Goal: Task Accomplishment & Management: Complete application form

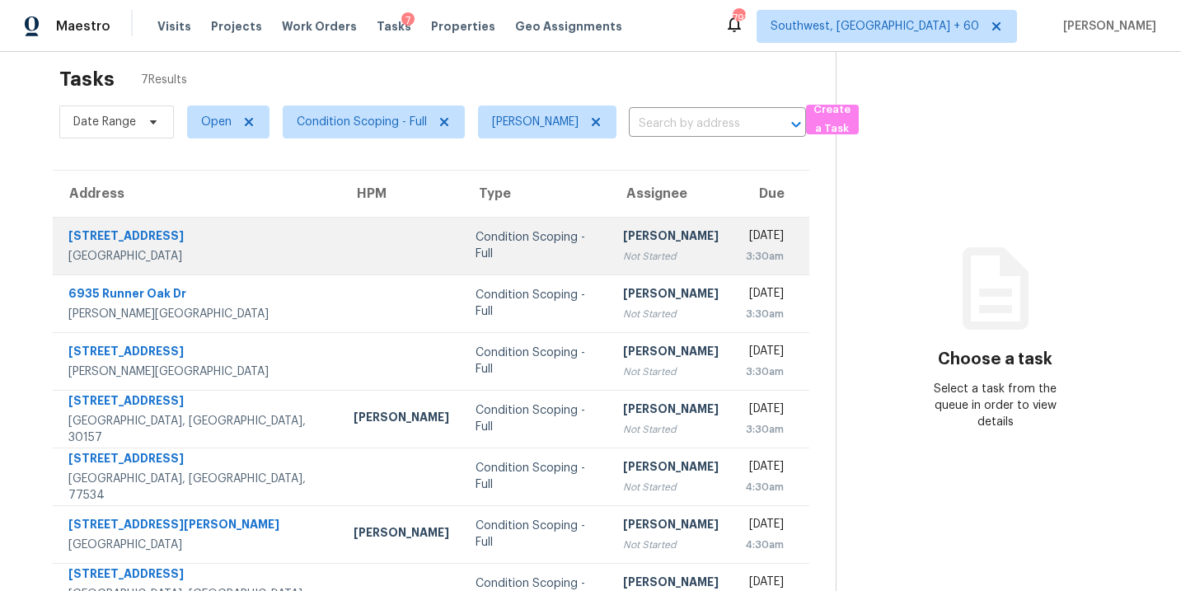
scroll to position [63, 0]
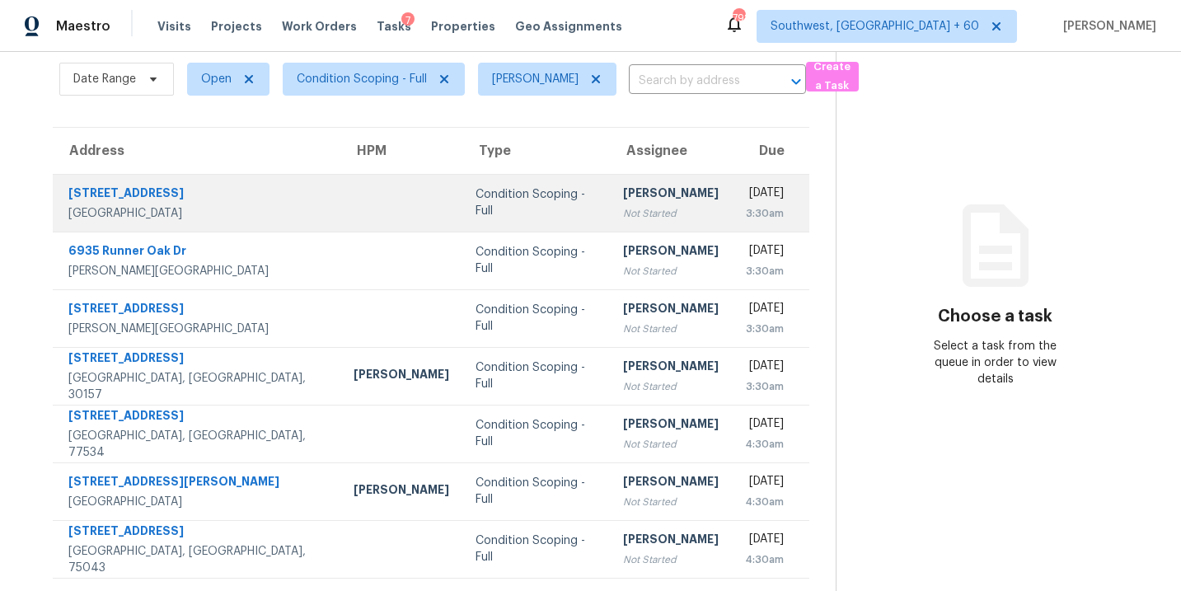
click at [534, 202] on td "Condition Scoping - Full" at bounding box center [536, 203] width 148 height 58
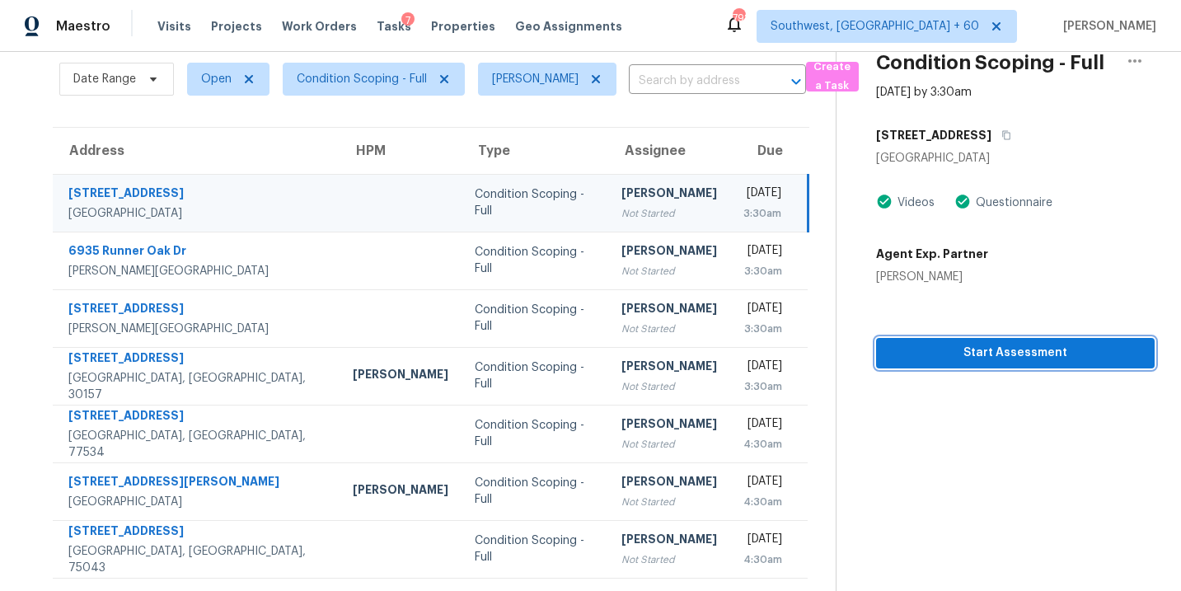
click at [984, 354] on span "Start Assessment" at bounding box center [1015, 353] width 252 height 21
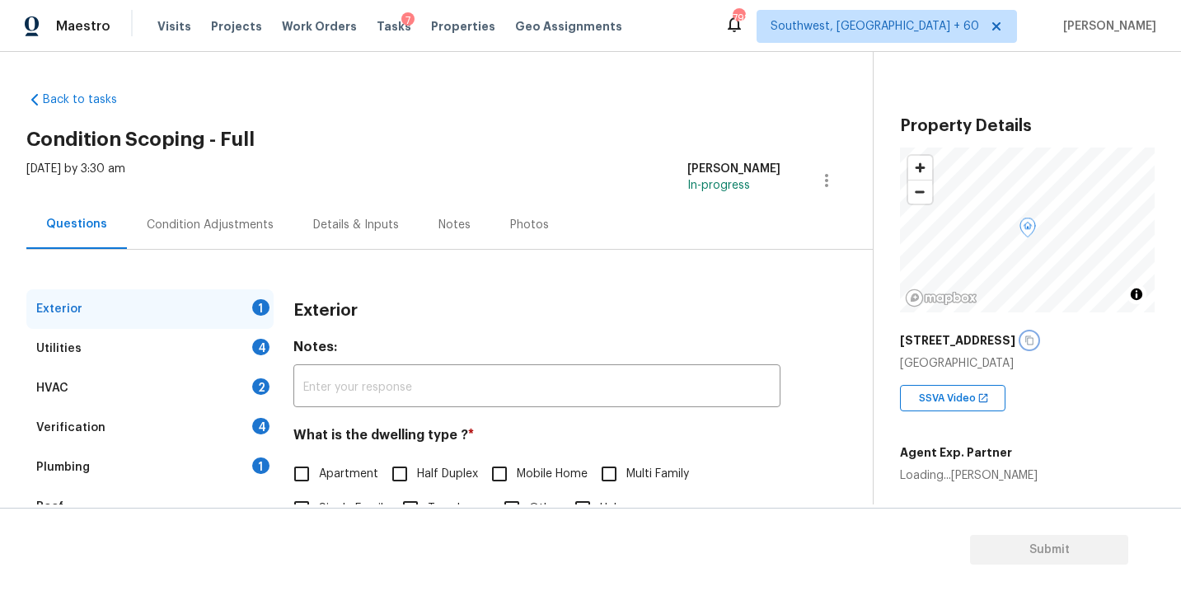
click at [1033, 342] on icon "button" at bounding box center [1029, 340] width 8 height 9
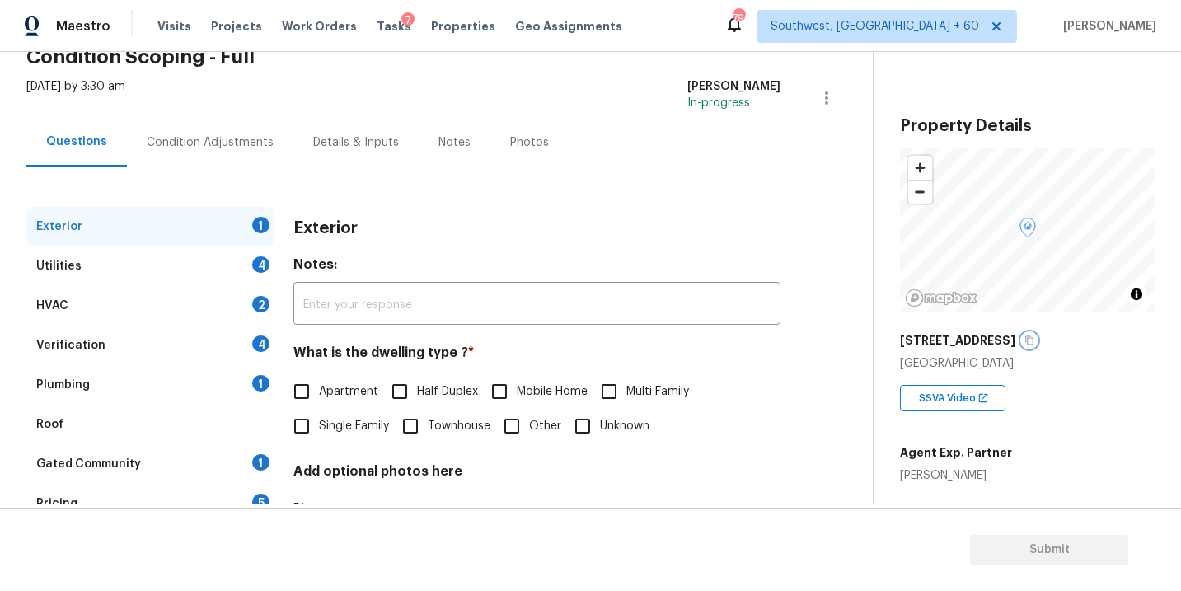
scroll to position [125, 0]
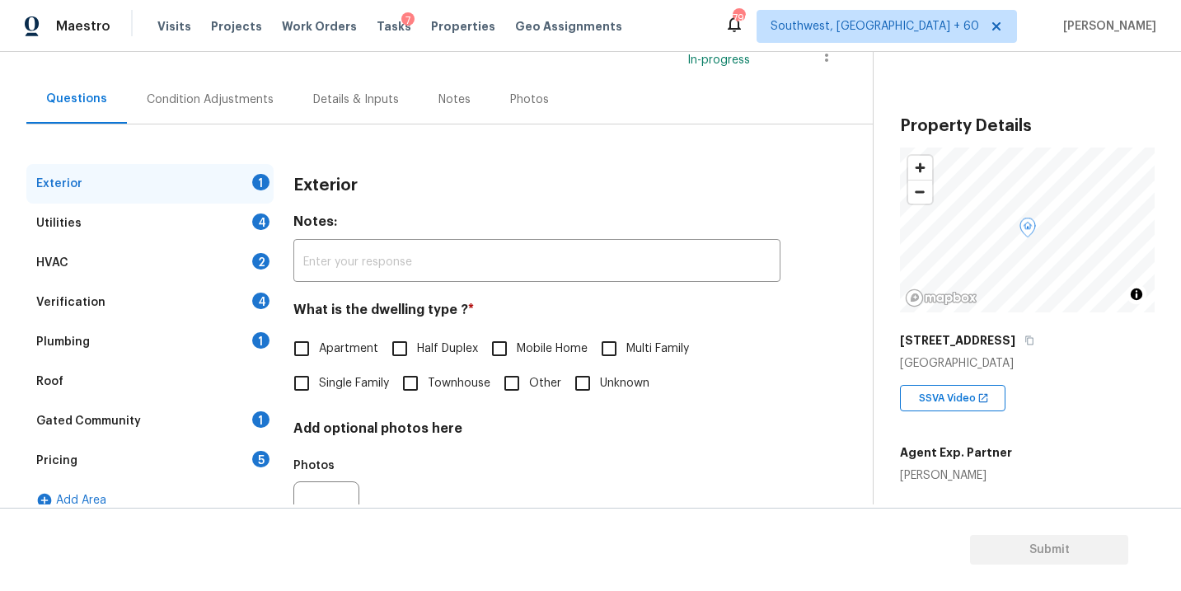
click at [353, 384] on span "Single Family" at bounding box center [354, 383] width 70 height 17
click at [319, 384] on input "Single Family" at bounding box center [301, 383] width 35 height 35
checkbox input "true"
click at [181, 200] on div "Exterior" at bounding box center [149, 184] width 247 height 40
click at [176, 218] on div "Utilities 4" at bounding box center [149, 224] width 247 height 40
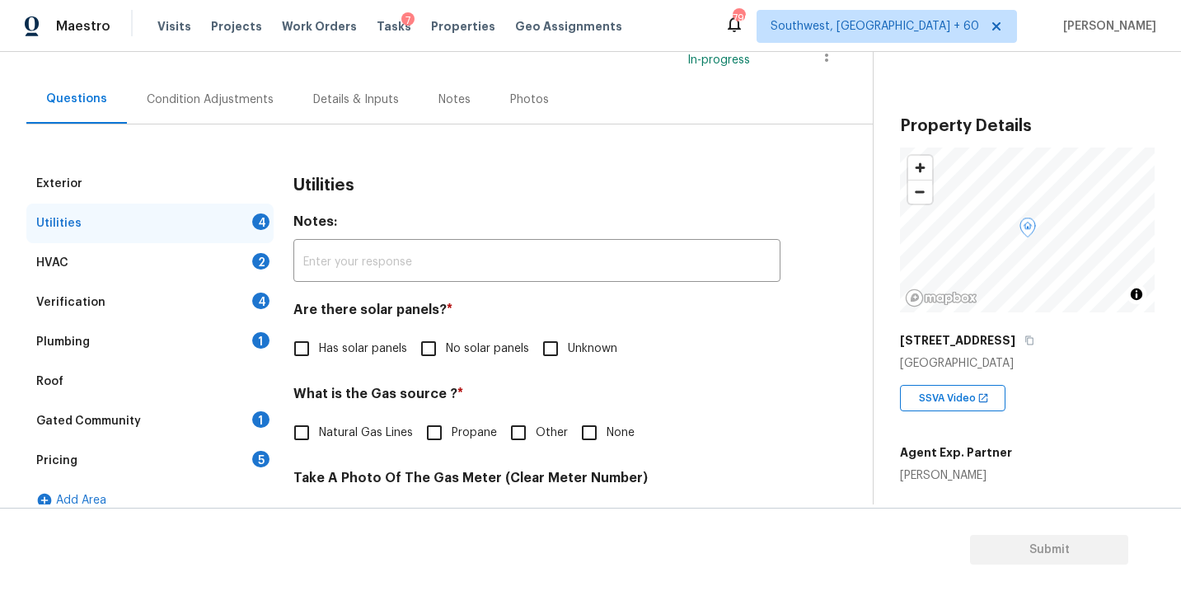
click at [439, 348] on input "No solar panels" at bounding box center [428, 348] width 35 height 35
checkbox input "true"
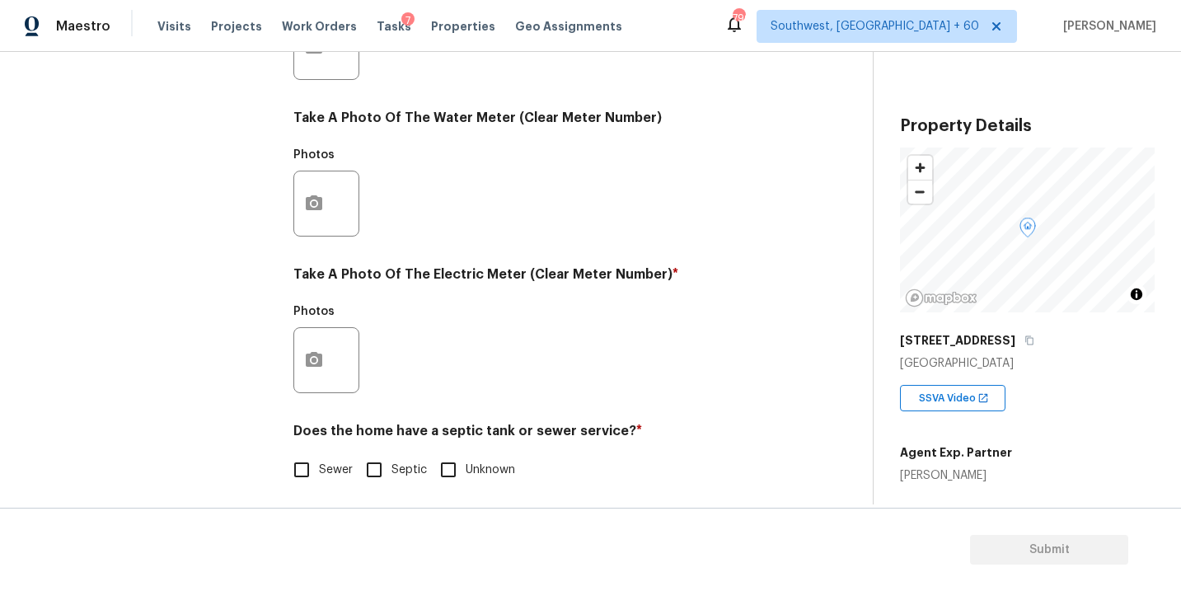
click at [330, 478] on span "Sewer" at bounding box center [336, 469] width 34 height 17
click at [319, 478] on input "Sewer" at bounding box center [301, 469] width 35 height 35
checkbox input "true"
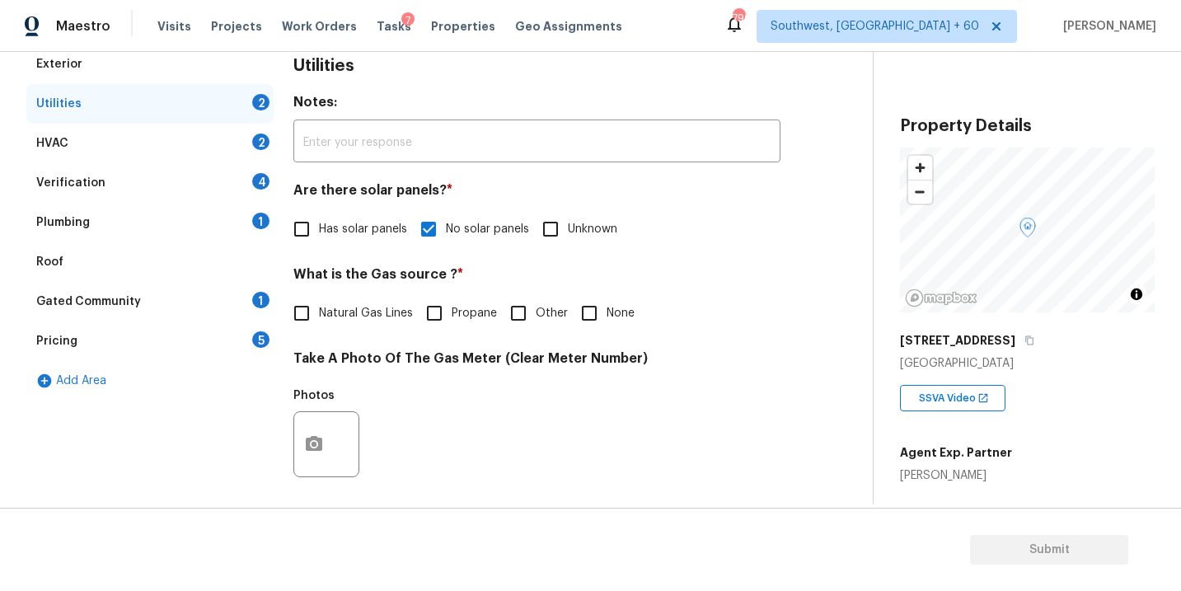
click at [156, 234] on div "Plumbing 1" at bounding box center [149, 223] width 247 height 40
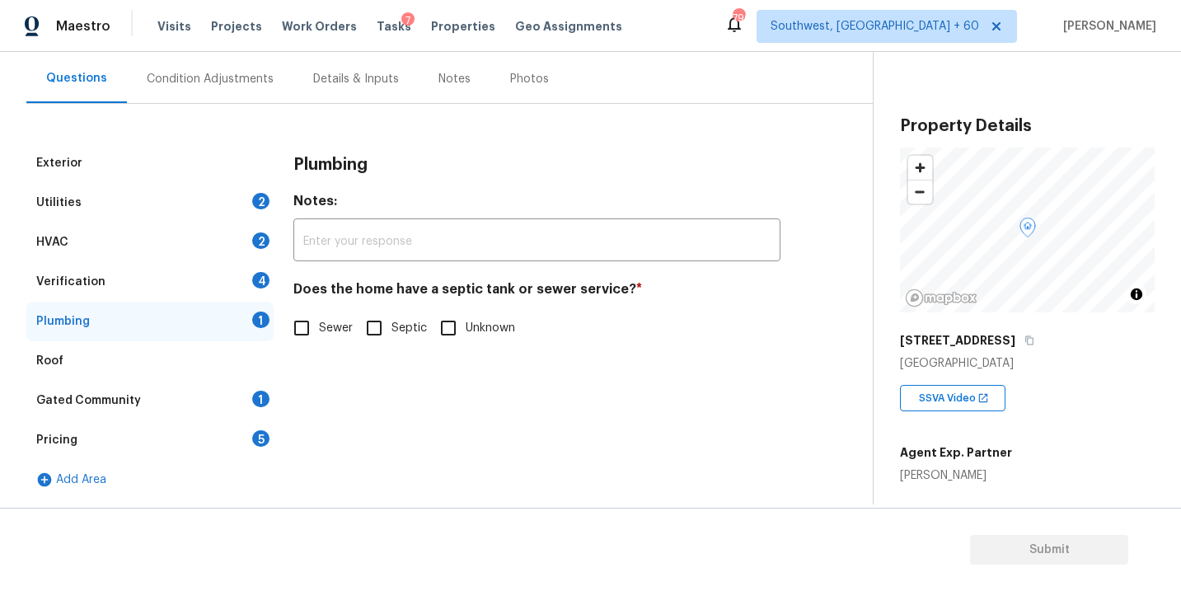
click at [321, 330] on span "Sewer" at bounding box center [336, 328] width 34 height 17
click at [319, 330] on input "Sewer" at bounding box center [301, 328] width 35 height 35
checkbox input "true"
click at [188, 396] on div "Gated Community 1" at bounding box center [149, 401] width 247 height 40
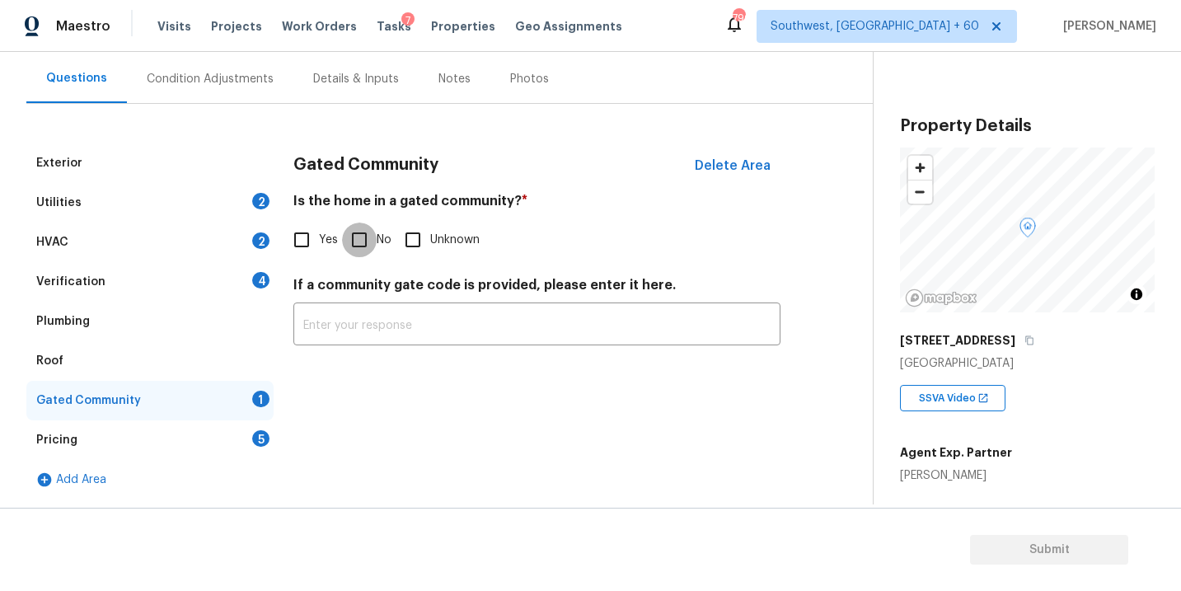
click at [363, 237] on input "No" at bounding box center [359, 239] width 35 height 35
checkbox input "true"
click at [215, 68] on div "Condition Adjustments" at bounding box center [210, 78] width 166 height 49
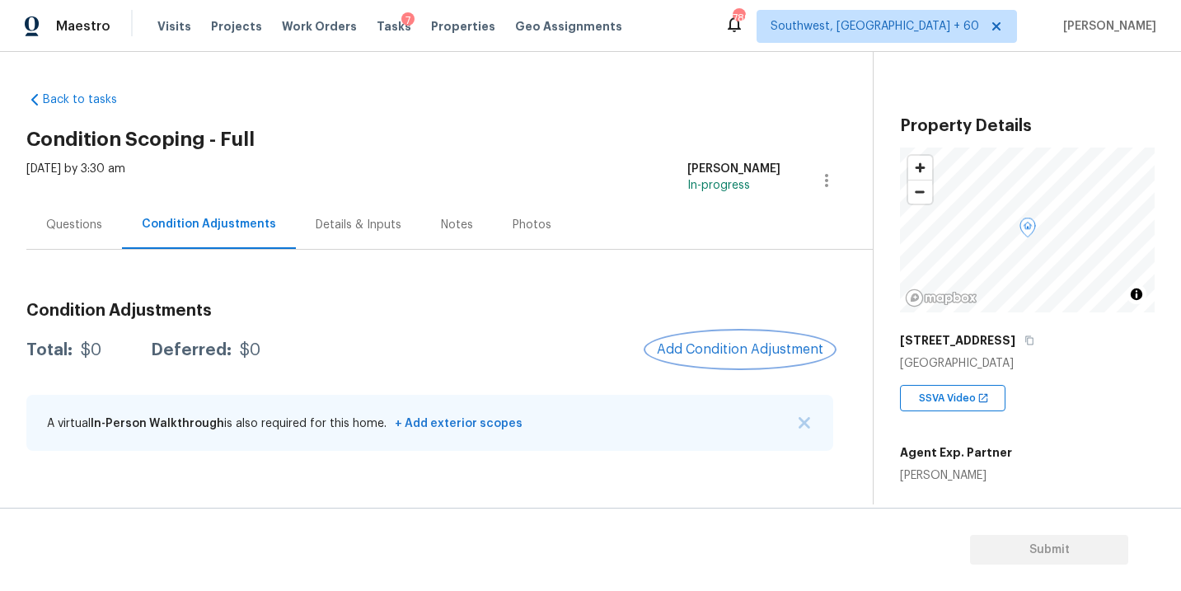
click at [708, 339] on button "Add Condition Adjustment" at bounding box center [740, 349] width 186 height 35
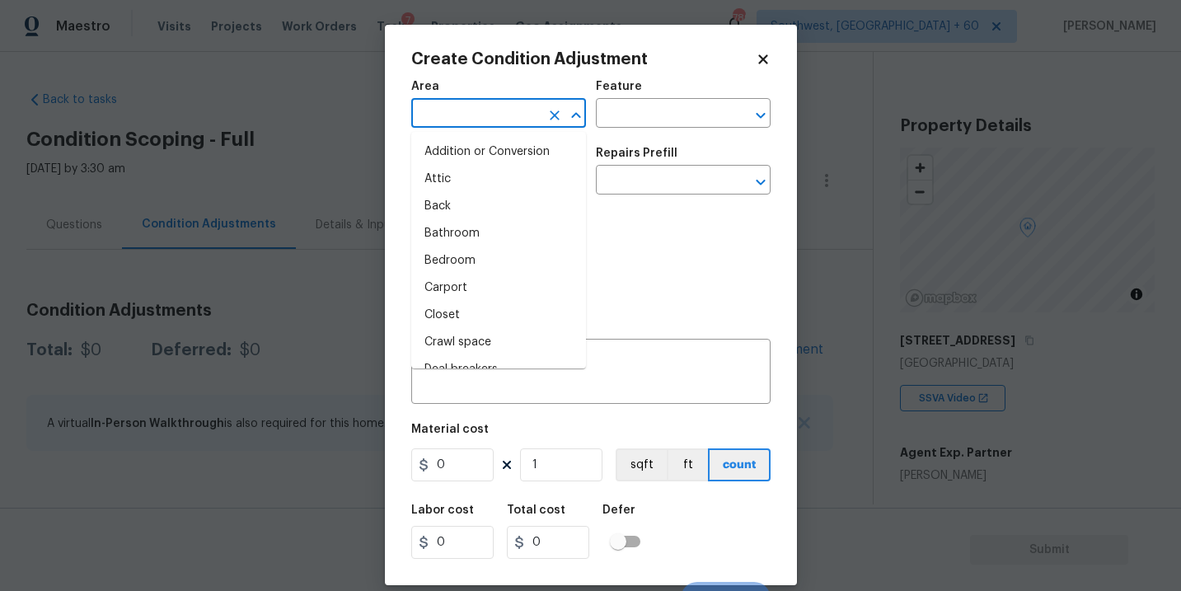
click at [424, 110] on input "text" at bounding box center [475, 115] width 129 height 26
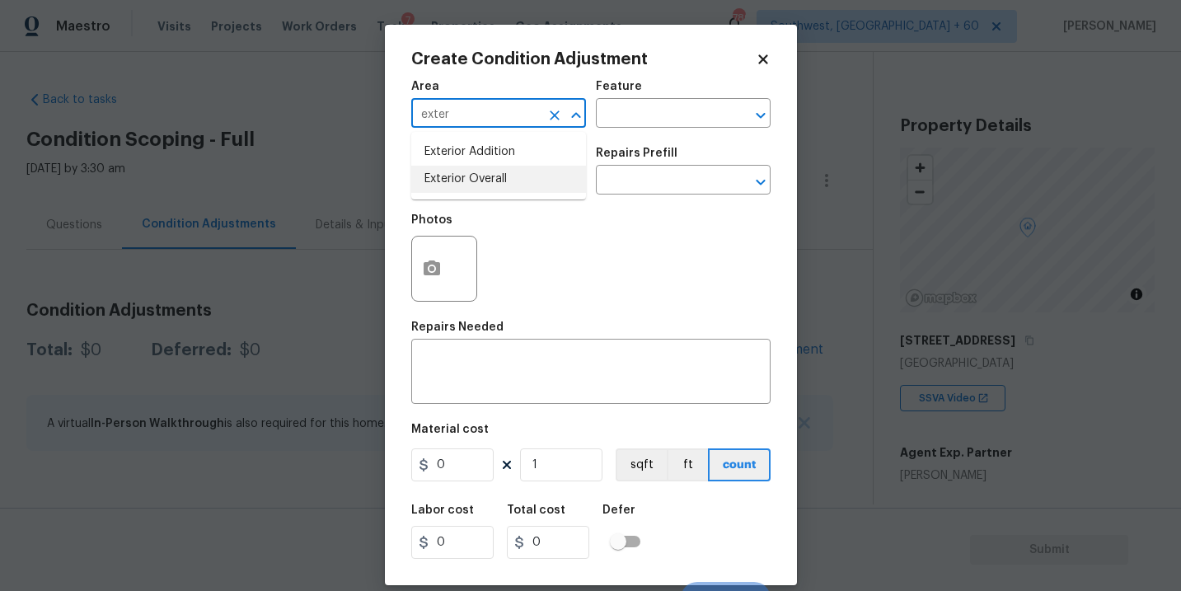
click at [451, 172] on li "Exterior Overall" at bounding box center [498, 179] width 175 height 27
type input "Exterior Overall"
click at [616, 109] on input "text" at bounding box center [660, 115] width 129 height 26
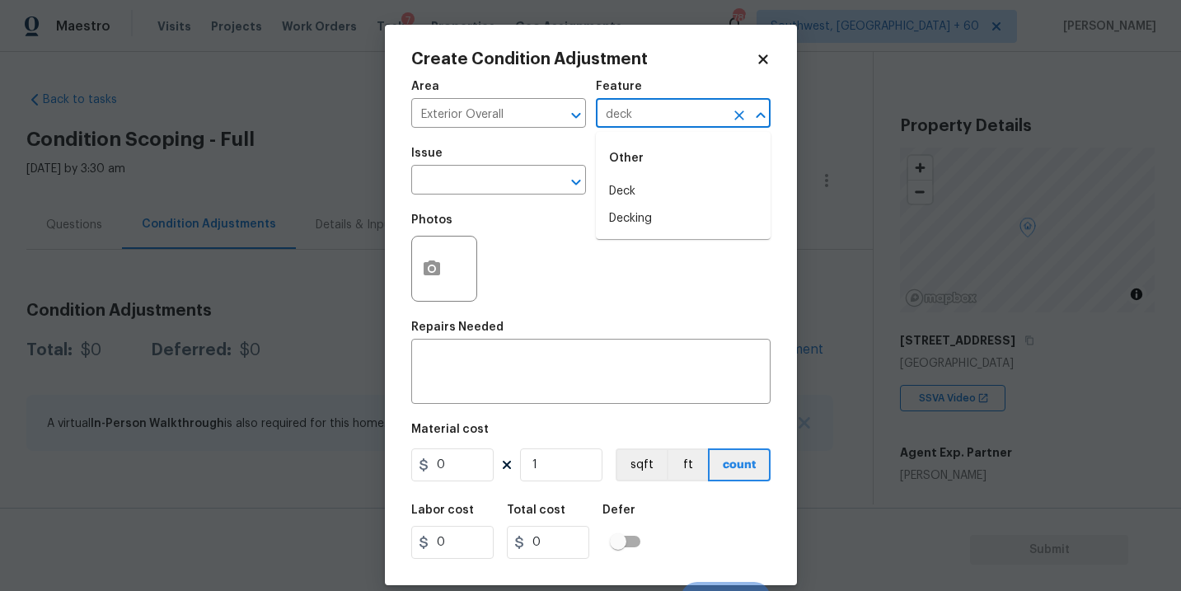
click at [629, 181] on li "Deck" at bounding box center [683, 191] width 175 height 27
type input "Deck"
click at [533, 186] on input "text" at bounding box center [475, 182] width 129 height 26
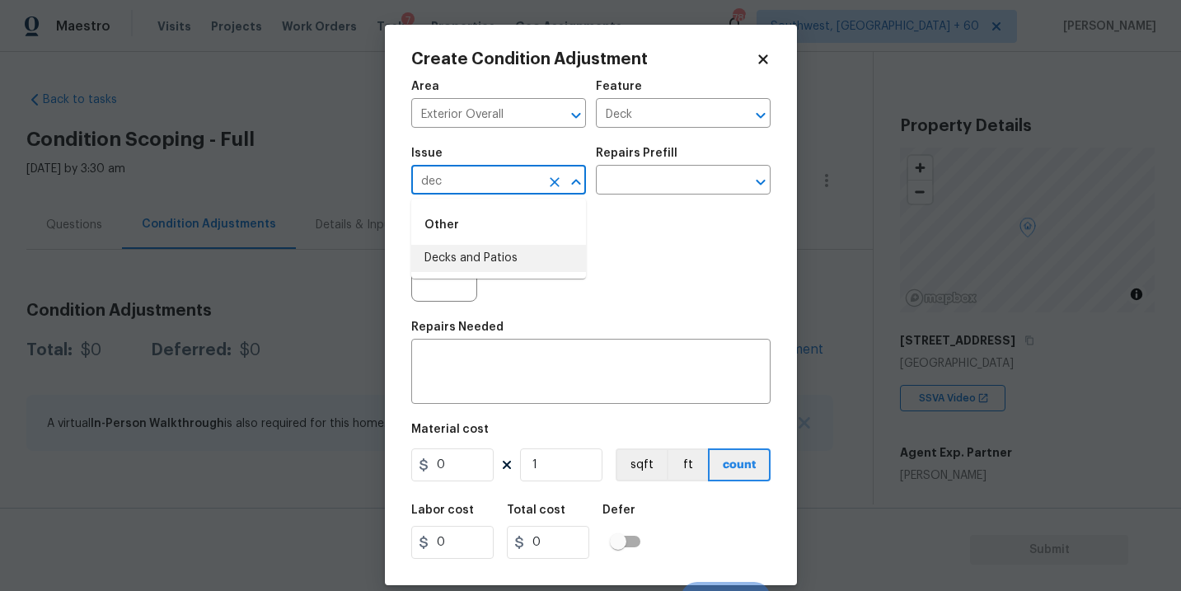
click at [529, 254] on li "Decks and Patios" at bounding box center [498, 258] width 175 height 27
type input "Decks and Patios"
click at [607, 206] on div "Photos" at bounding box center [590, 257] width 359 height 107
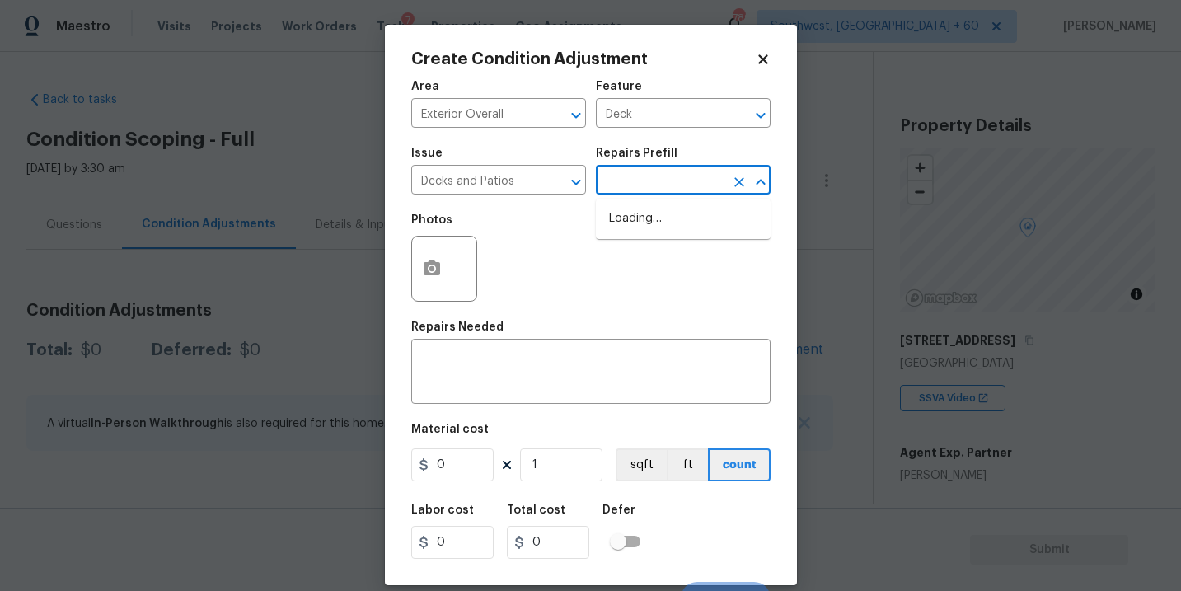
click at [633, 193] on input "text" at bounding box center [660, 182] width 129 height 26
click at [521, 393] on div "x ​" at bounding box center [590, 373] width 359 height 61
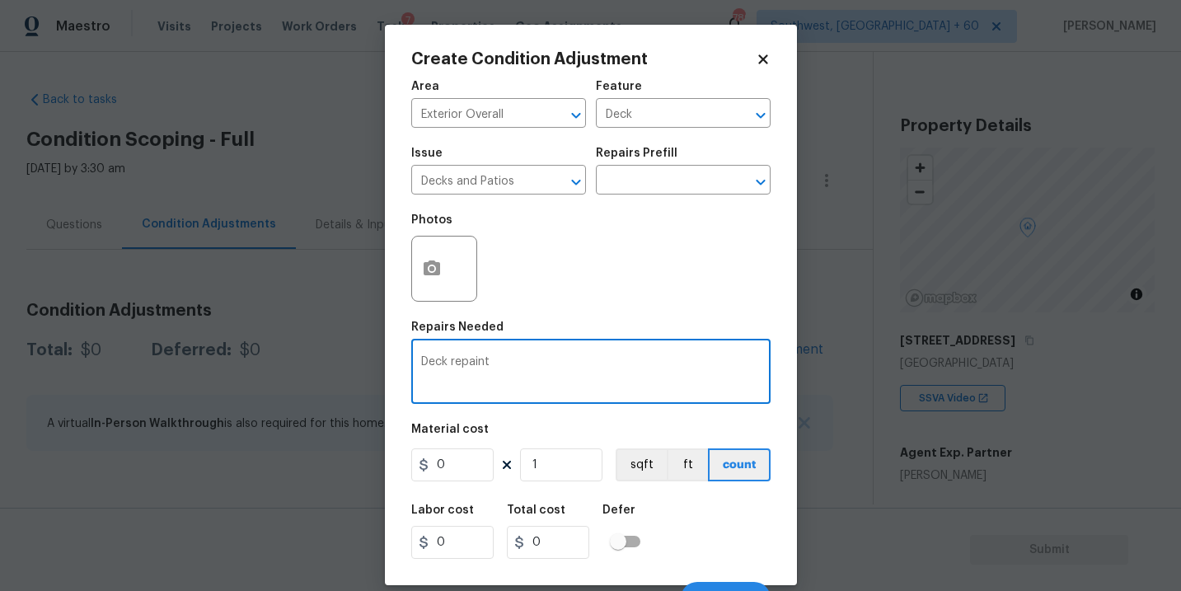
type textarea "Deck repaint"
drag, startPoint x: 414, startPoint y: 467, endPoint x: 381, endPoint y: 460, distance: 33.8
click at [381, 460] on div "Create Condition Adjustment Area Exterior Overall ​ Feature Deck ​ Issue Decks …" at bounding box center [590, 295] width 1181 height 591
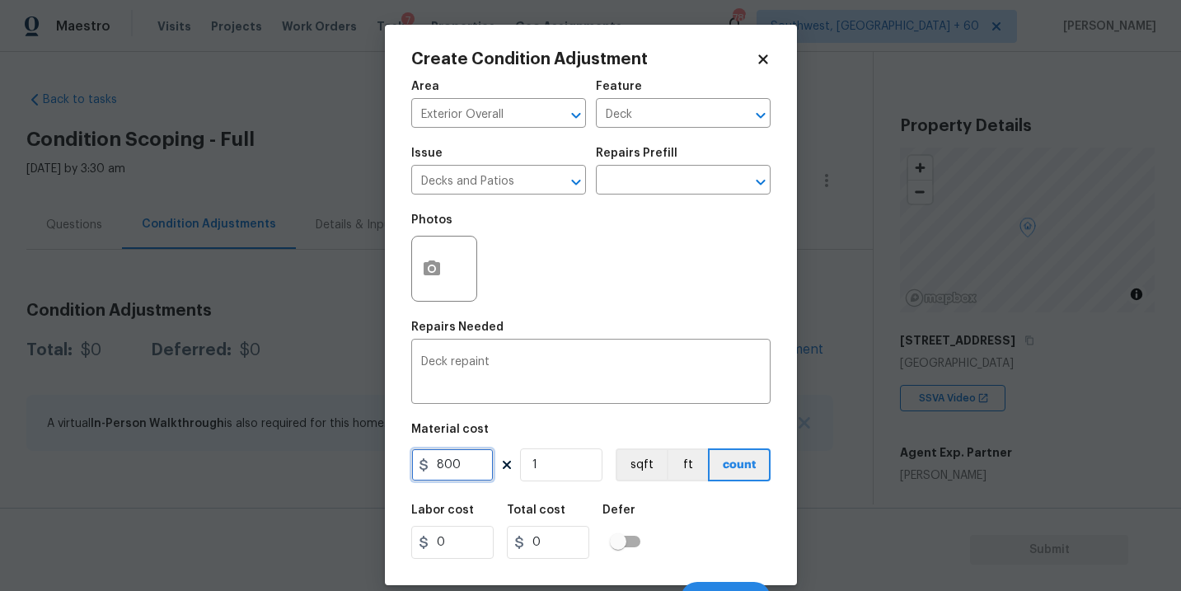
type input "800"
click at [438, 282] on button "button" at bounding box center [432, 269] width 40 height 64
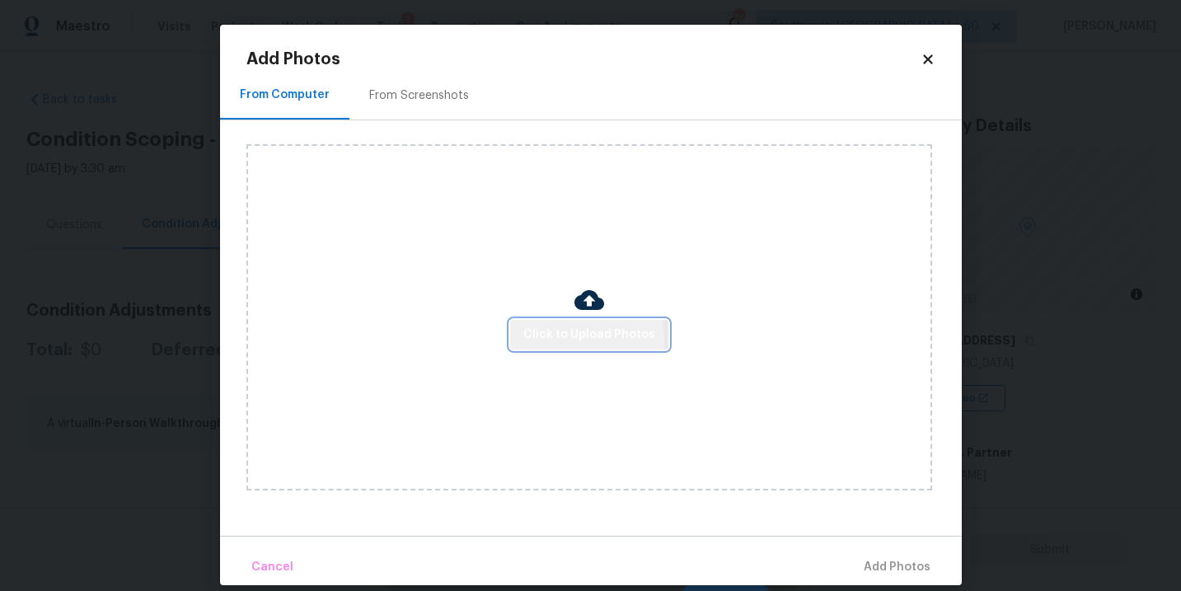
click at [580, 340] on span "Click to Upload Photos" at bounding box center [589, 335] width 132 height 21
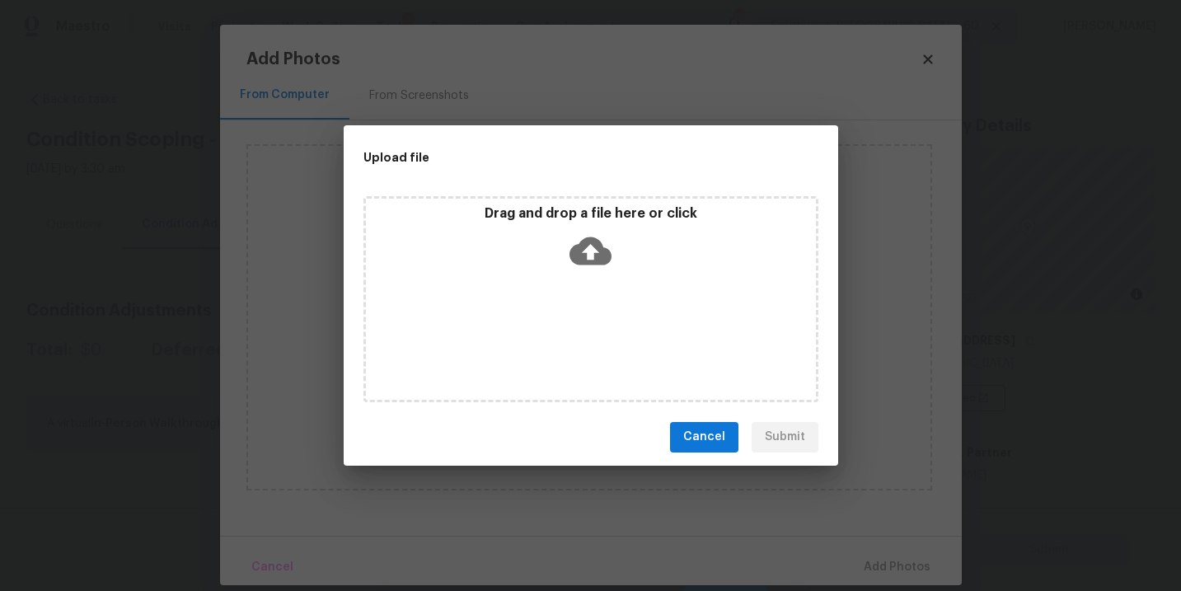
click at [602, 274] on div "Drag and drop a file here or click" at bounding box center [591, 240] width 450 height 71
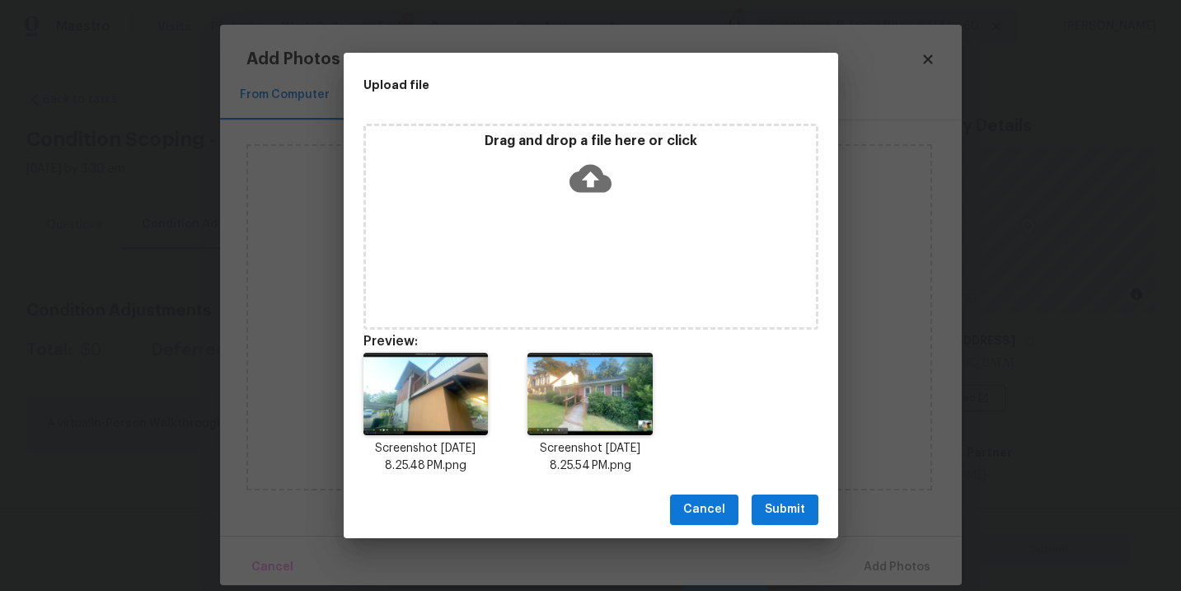
drag, startPoint x: 810, startPoint y: 513, endPoint x: 834, endPoint y: 531, distance: 29.5
click at [810, 513] on button "Submit" at bounding box center [785, 509] width 67 height 30
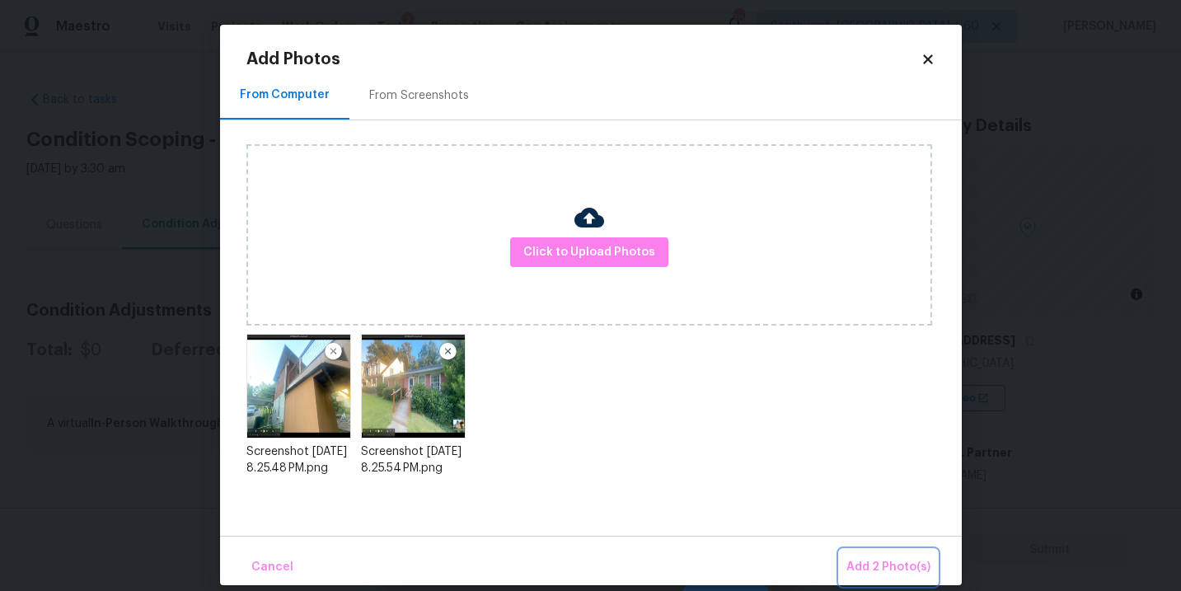
click at [869, 567] on span "Add 2 Photo(s)" at bounding box center [888, 567] width 84 height 21
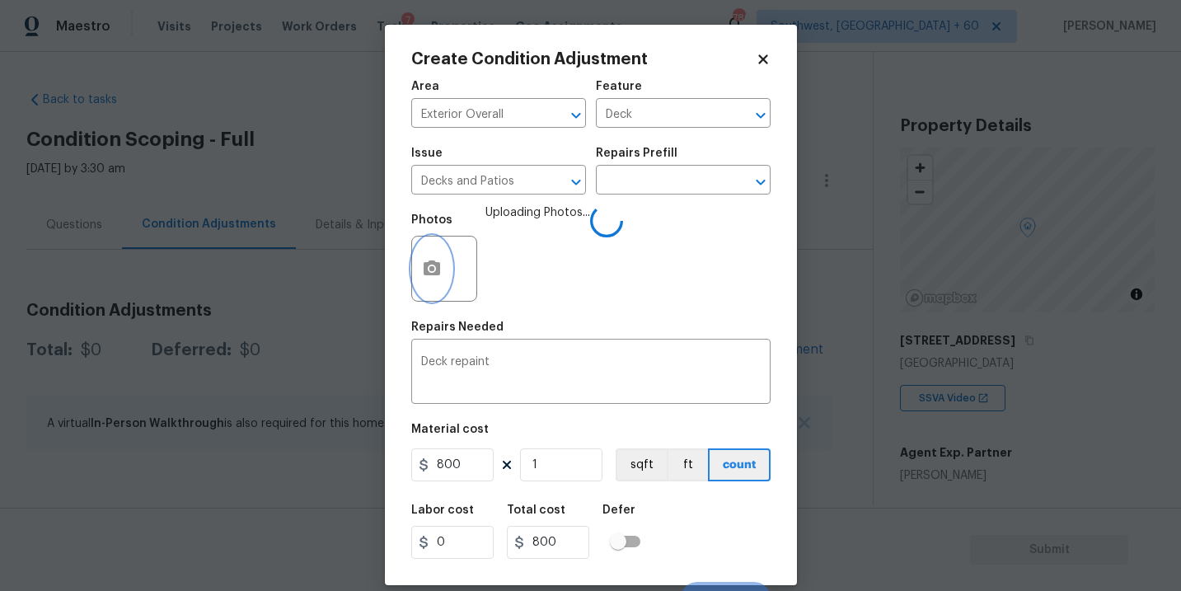
scroll to position [25, 0]
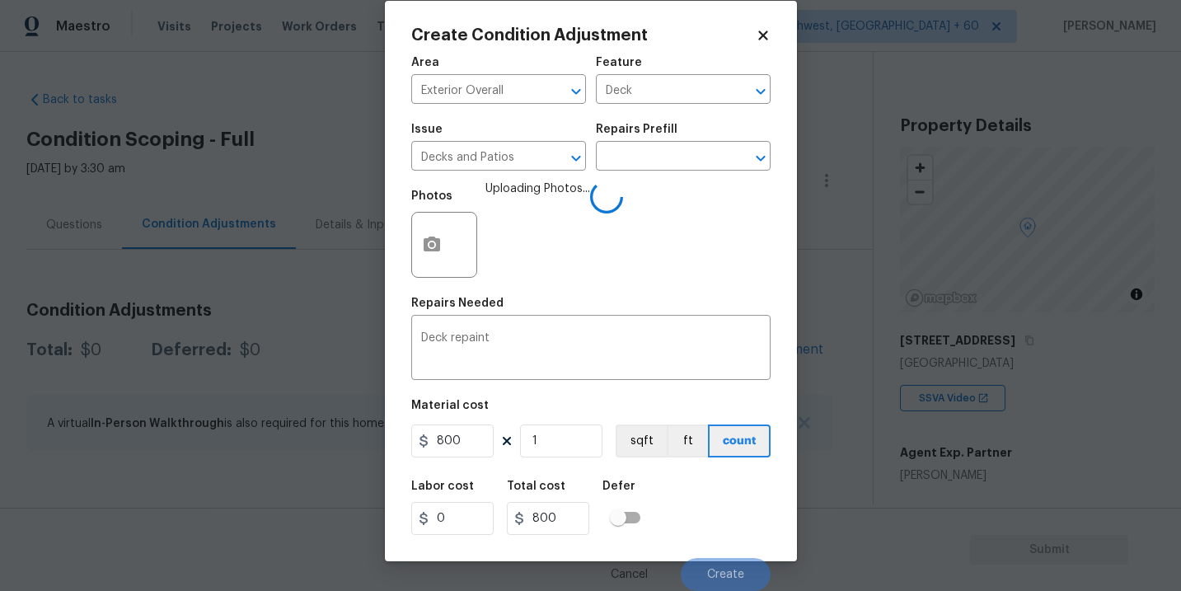
click at [677, 511] on div "Labor cost 0 Total cost 800 Defer" at bounding box center [590, 508] width 359 height 74
click at [714, 576] on span "Create" at bounding box center [725, 575] width 37 height 12
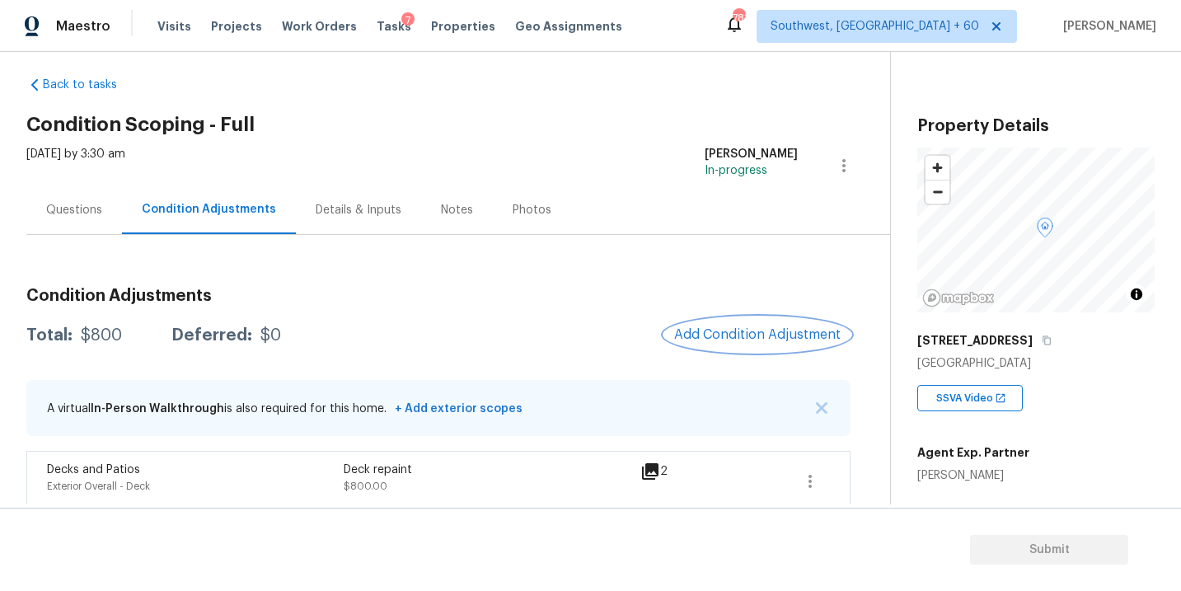
scroll to position [27, 0]
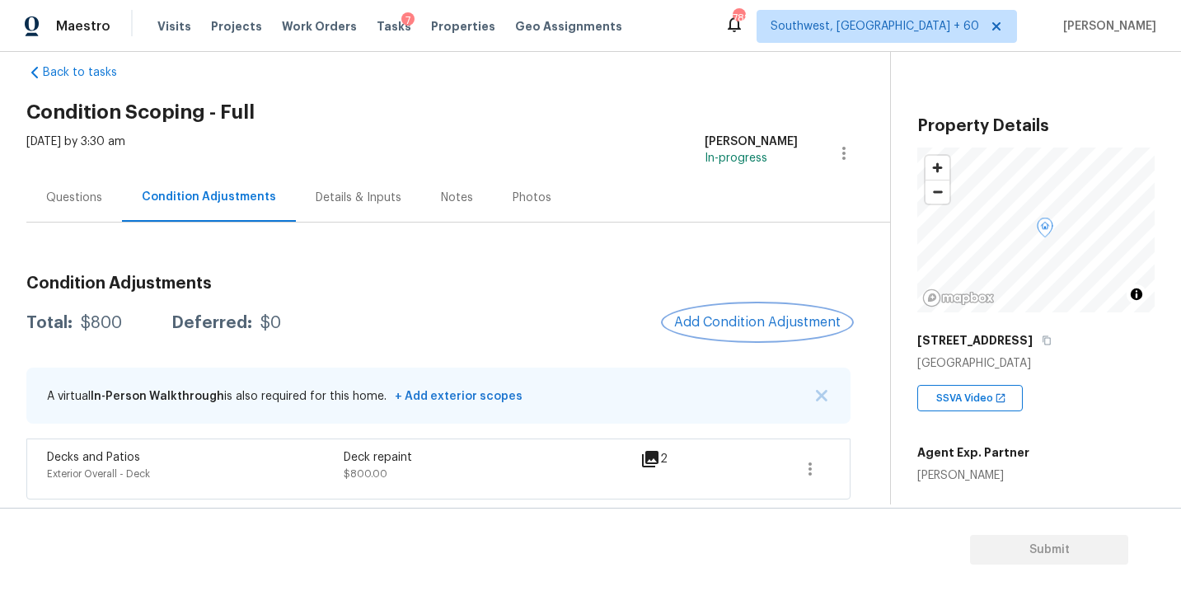
click at [717, 333] on button "Add Condition Adjustment" at bounding box center [757, 322] width 186 height 35
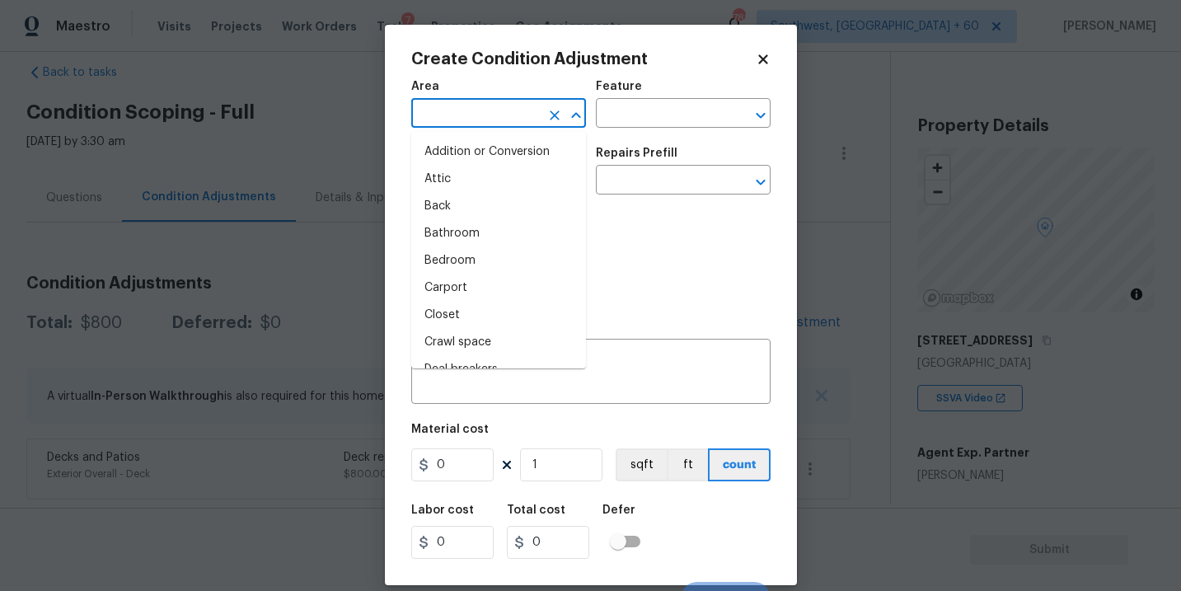
click at [488, 126] on input "text" at bounding box center [475, 115] width 129 height 26
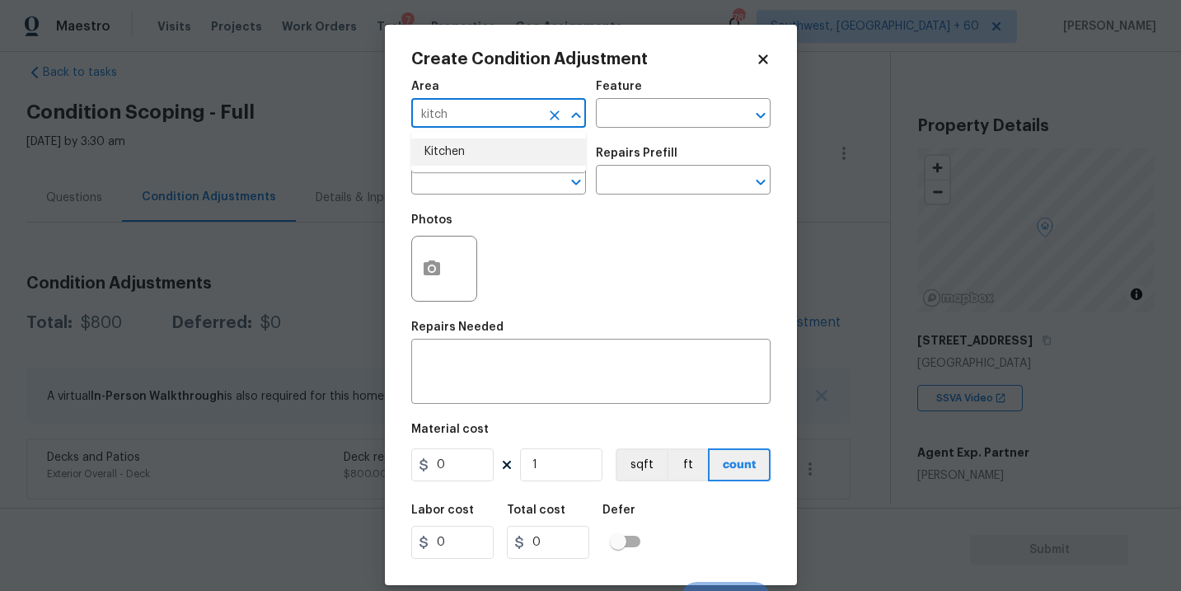
click at [489, 157] on li "Kitchen" at bounding box center [498, 151] width 175 height 27
type input "Kitchen"
click at [634, 123] on input "text" at bounding box center [660, 115] width 129 height 26
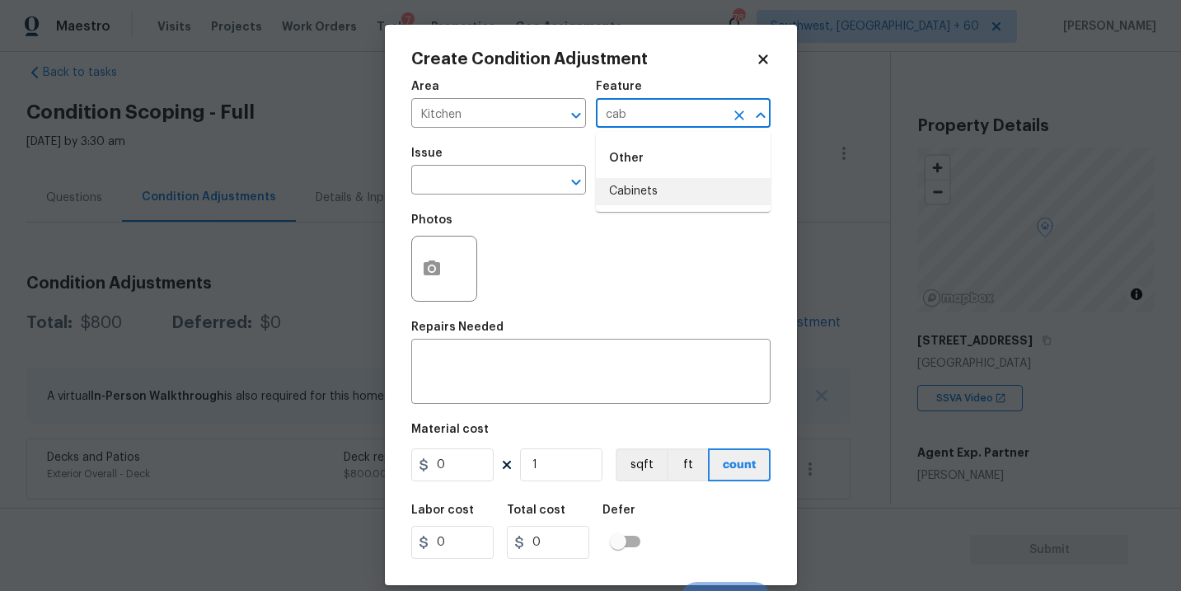
click at [641, 181] on li "Cabinets" at bounding box center [683, 191] width 175 height 27
type input "Cabinets"
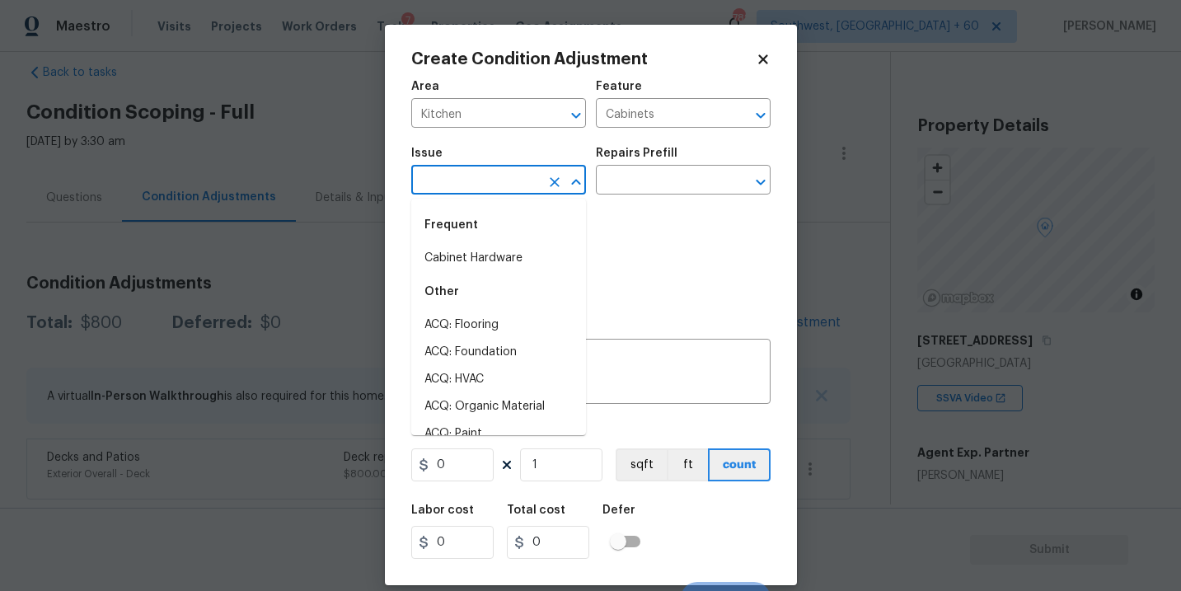
click at [480, 181] on input "text" at bounding box center [475, 182] width 129 height 26
click at [489, 335] on li "Bathroom Cabinets" at bounding box center [498, 324] width 175 height 27
type input "Bathroom Cabinets"
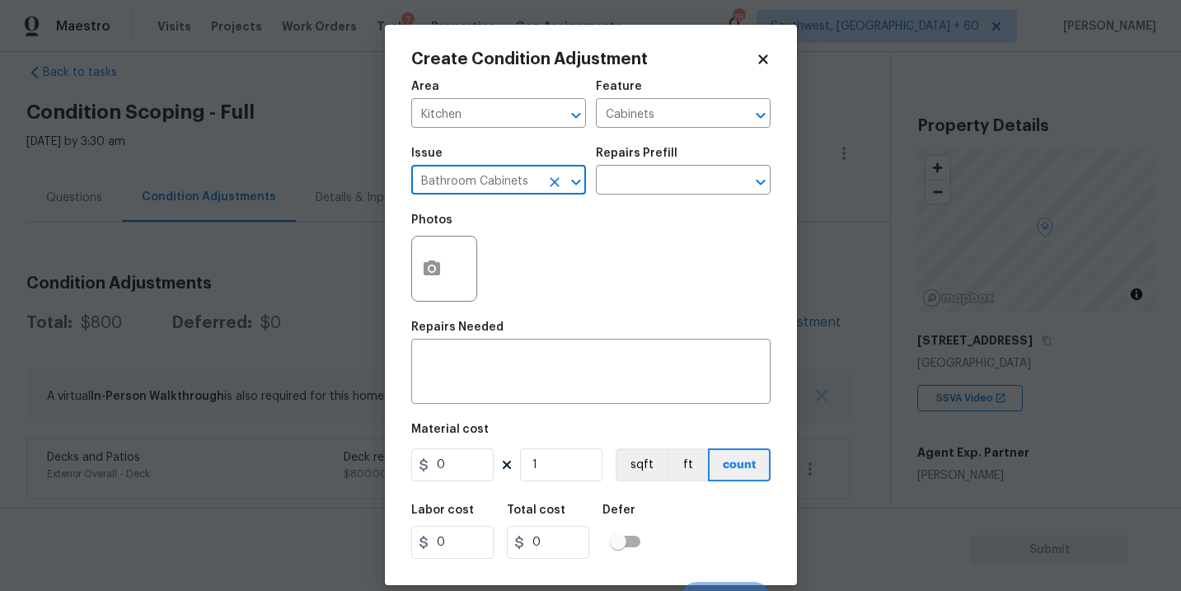
click at [555, 182] on icon "Clear" at bounding box center [555, 182] width 10 height 10
click at [543, 267] on li "Kitchen Cabinets" at bounding box center [498, 258] width 175 height 27
type input "Kitchen Cabinets"
click at [676, 149] on div "Repairs Prefill" at bounding box center [683, 158] width 175 height 21
click at [644, 192] on input "text" at bounding box center [660, 182] width 129 height 26
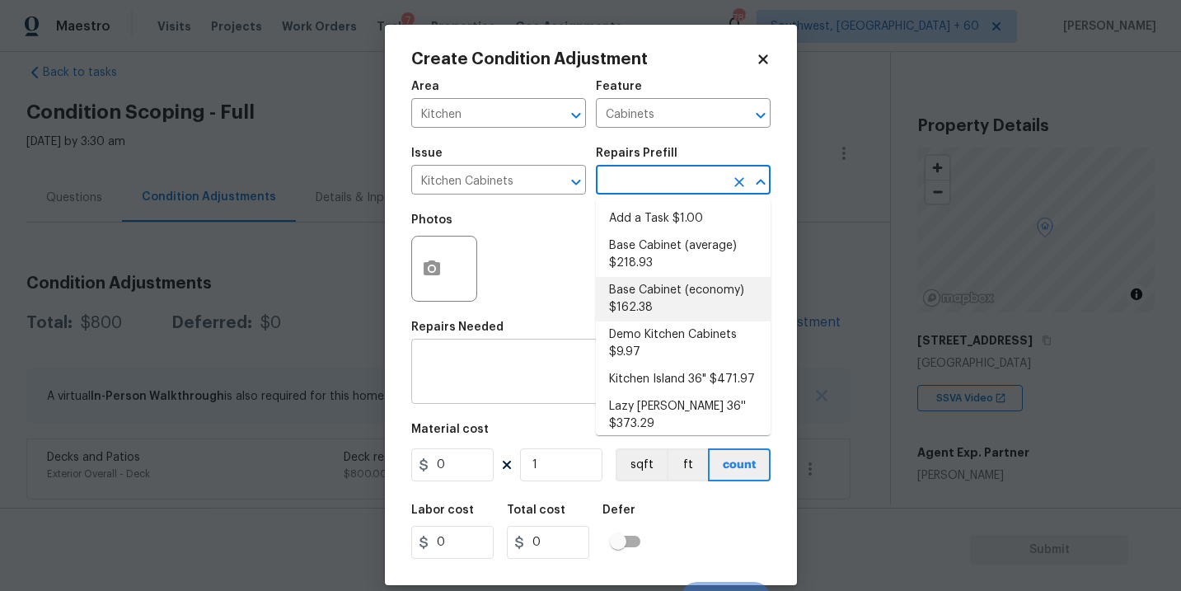
click at [545, 382] on textarea at bounding box center [591, 373] width 340 height 35
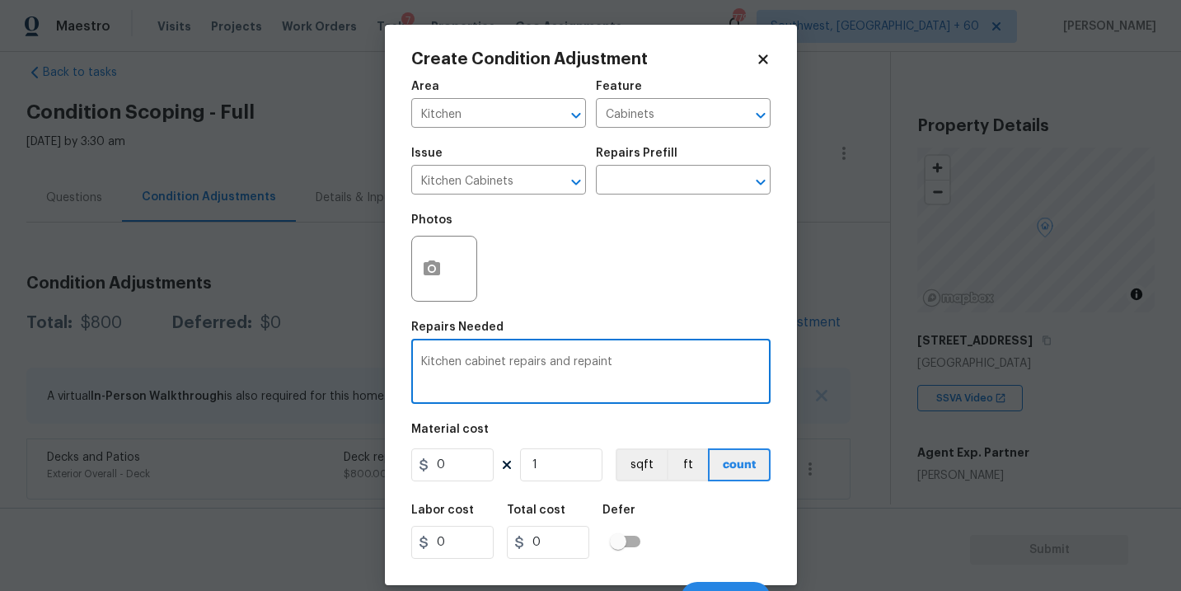
type textarea "Kitchen cabinet repairs and repaint"
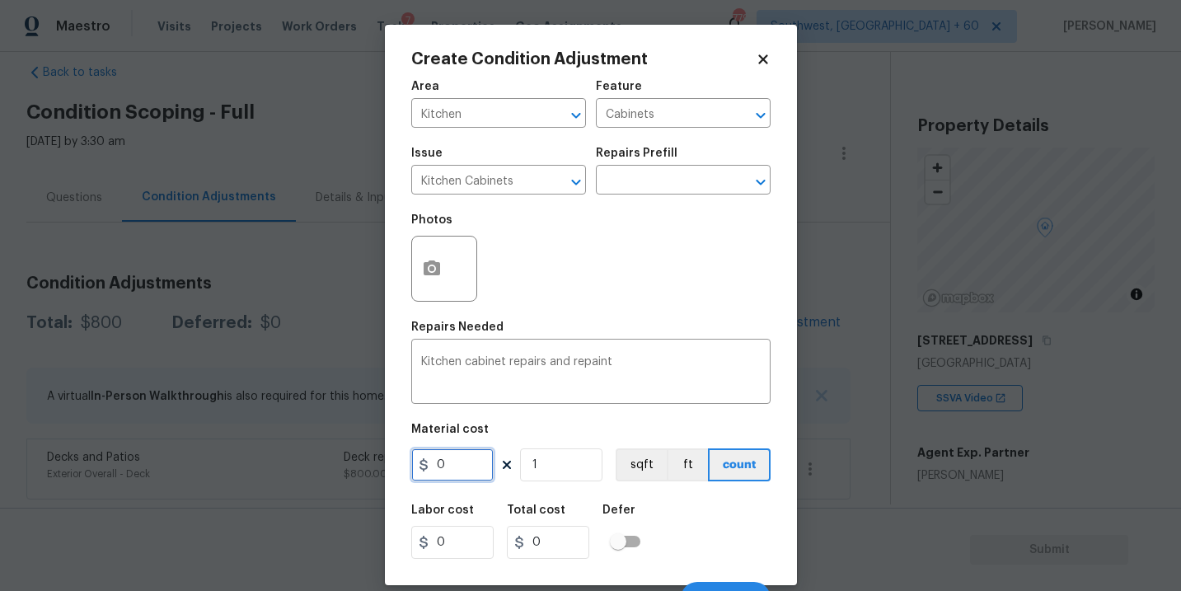
drag, startPoint x: 469, startPoint y: 466, endPoint x: 348, endPoint y: 469, distance: 121.2
click at [348, 469] on div "Create Condition Adjustment Area Kitchen ​ Feature Cabinets ​ Issue Kitchen Cab…" at bounding box center [590, 295] width 1181 height 591
type input "1400"
click at [444, 265] on button "button" at bounding box center [432, 269] width 40 height 64
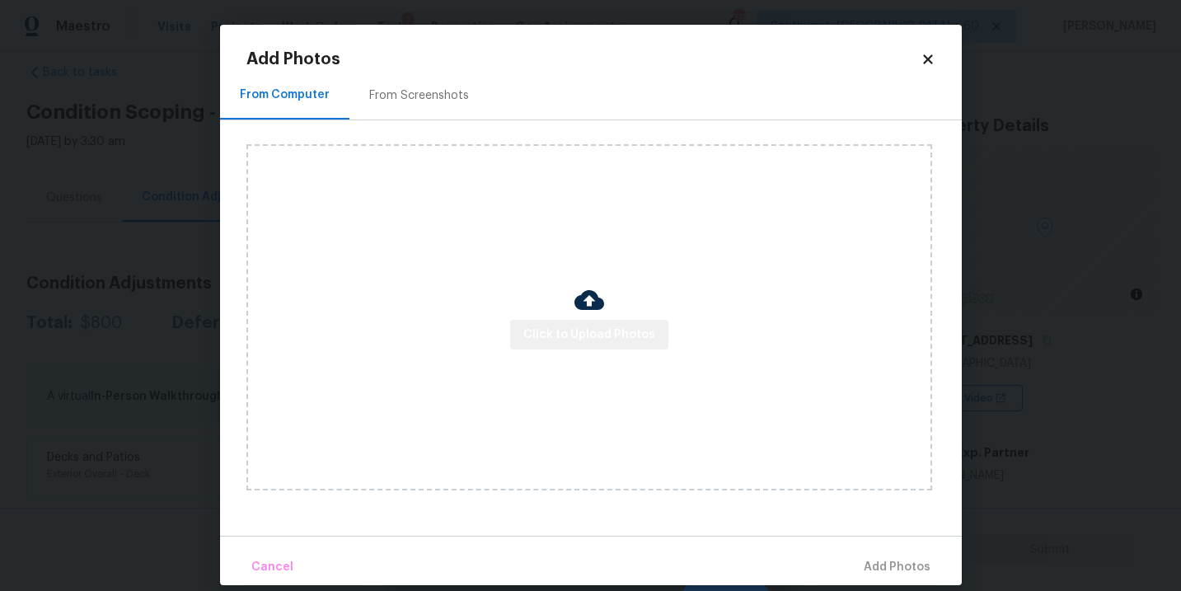
click at [593, 346] on button "Click to Upload Photos" at bounding box center [589, 335] width 158 height 30
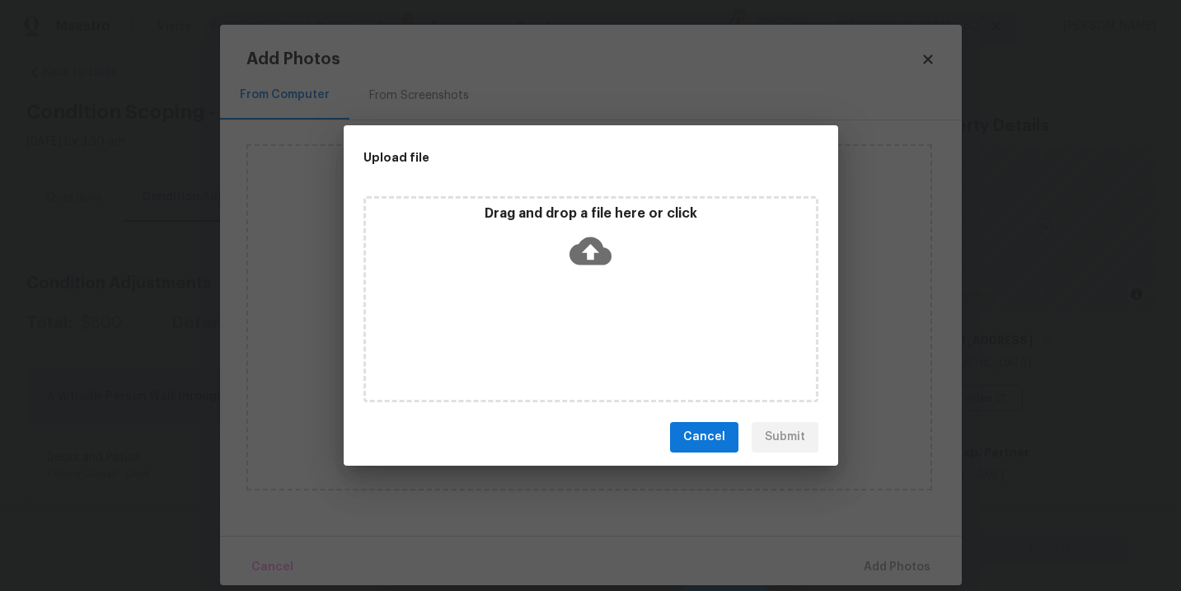
click at [605, 294] on div "Drag and drop a file here or click" at bounding box center [590, 299] width 455 height 206
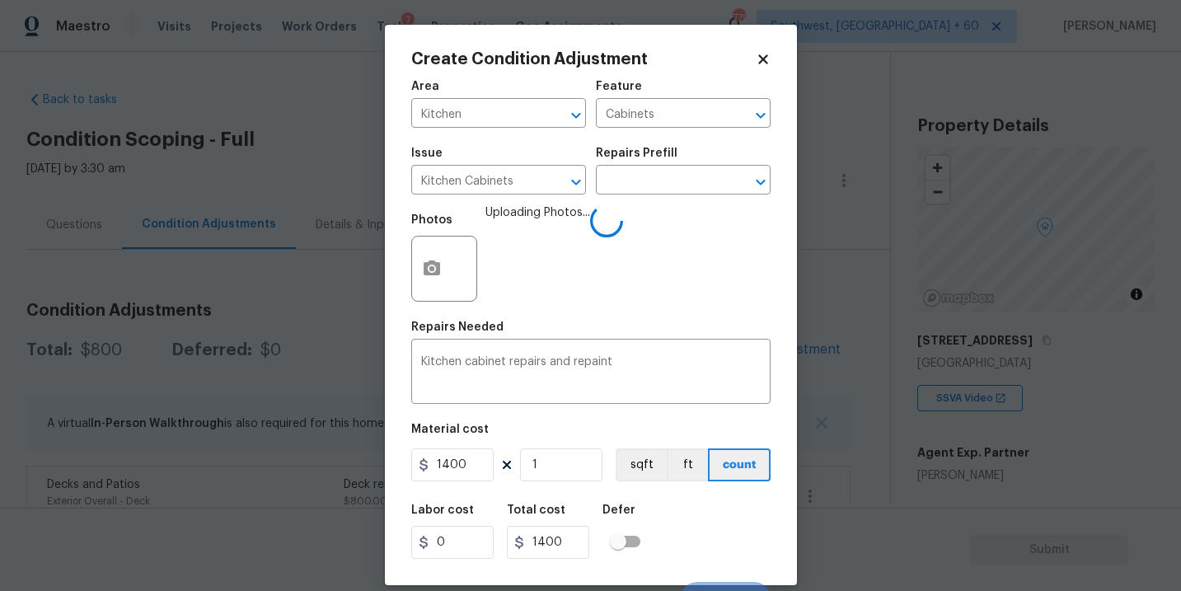
scroll to position [25, 0]
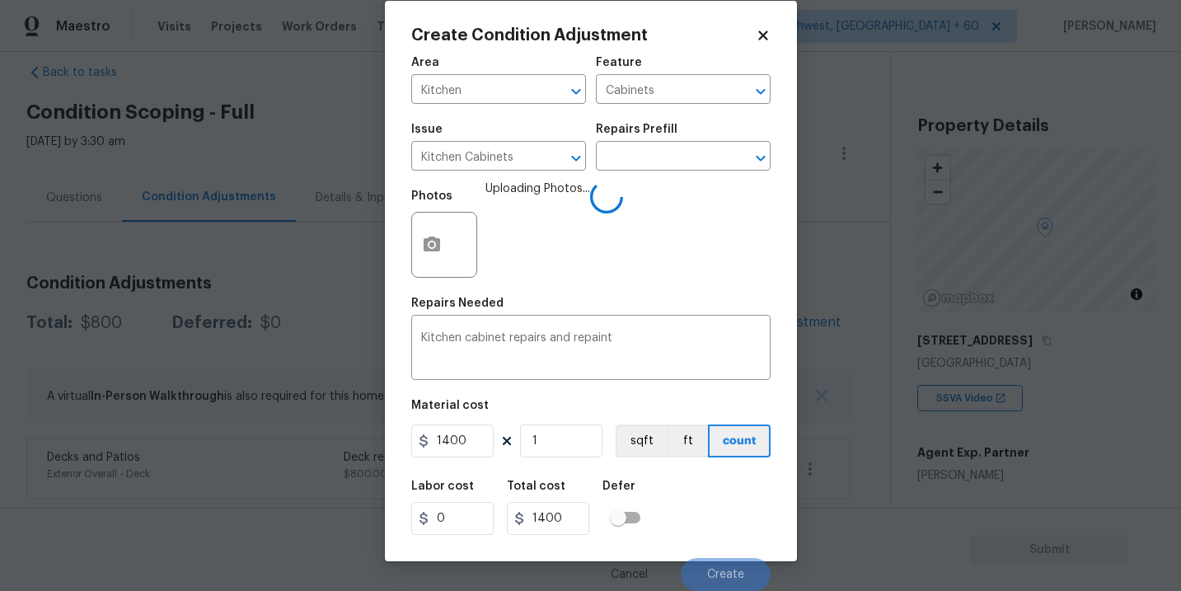
click at [714, 526] on div "Labor cost 0 Total cost 1400 Defer" at bounding box center [590, 508] width 359 height 74
click at [717, 532] on div "Labor cost 0 Total cost 1400 Defer" at bounding box center [590, 508] width 359 height 74
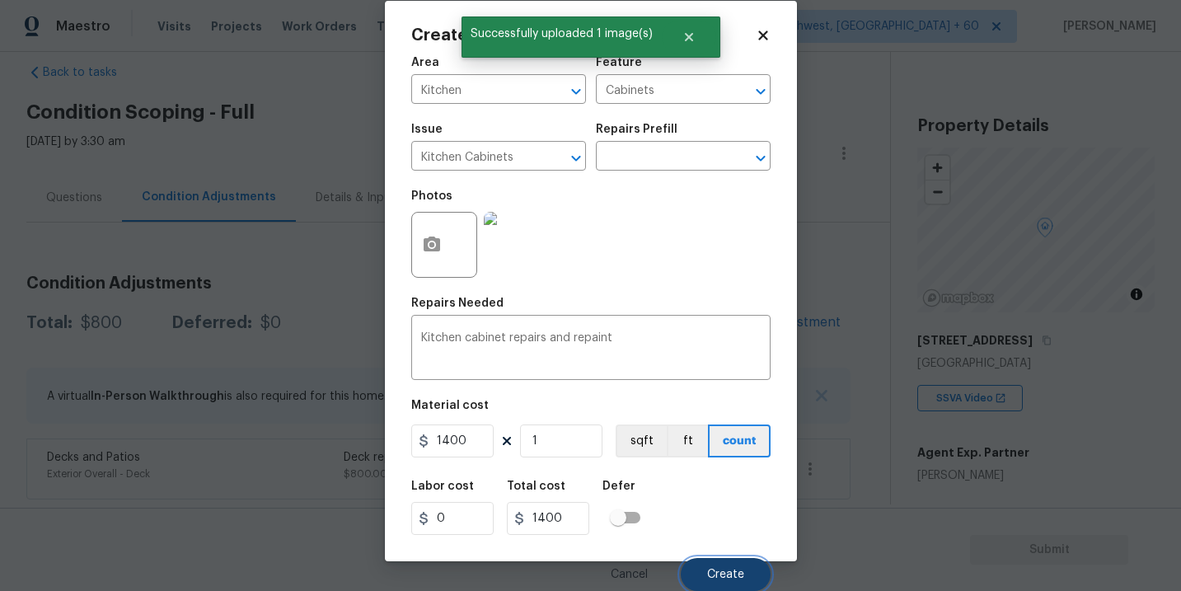
click at [727, 569] on span "Create" at bounding box center [725, 575] width 37 height 12
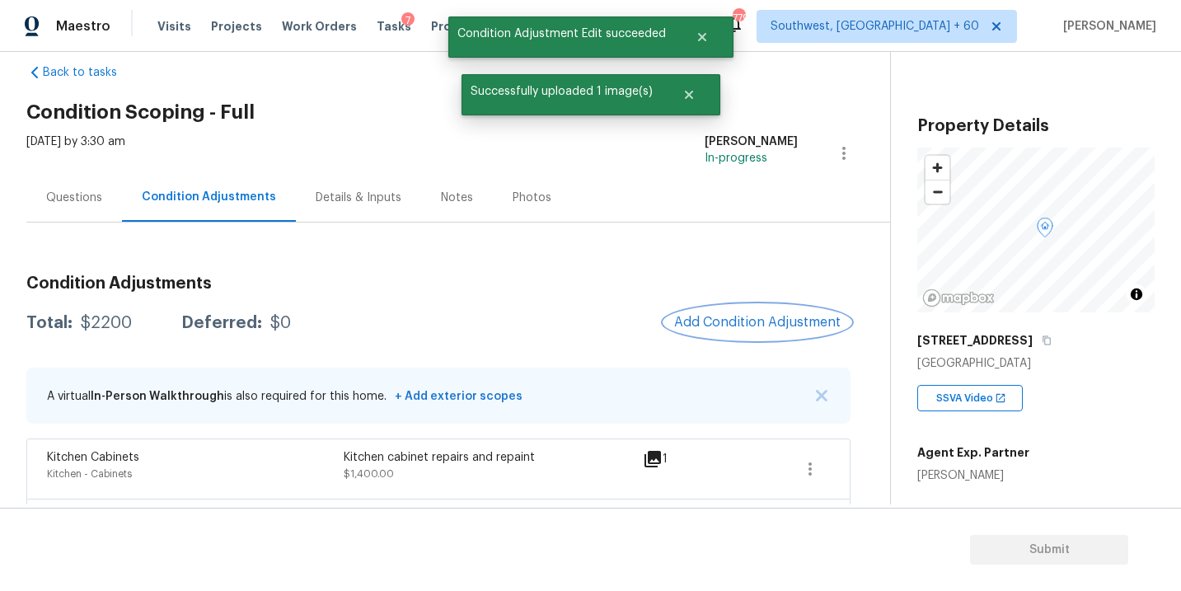
scroll to position [0, 0]
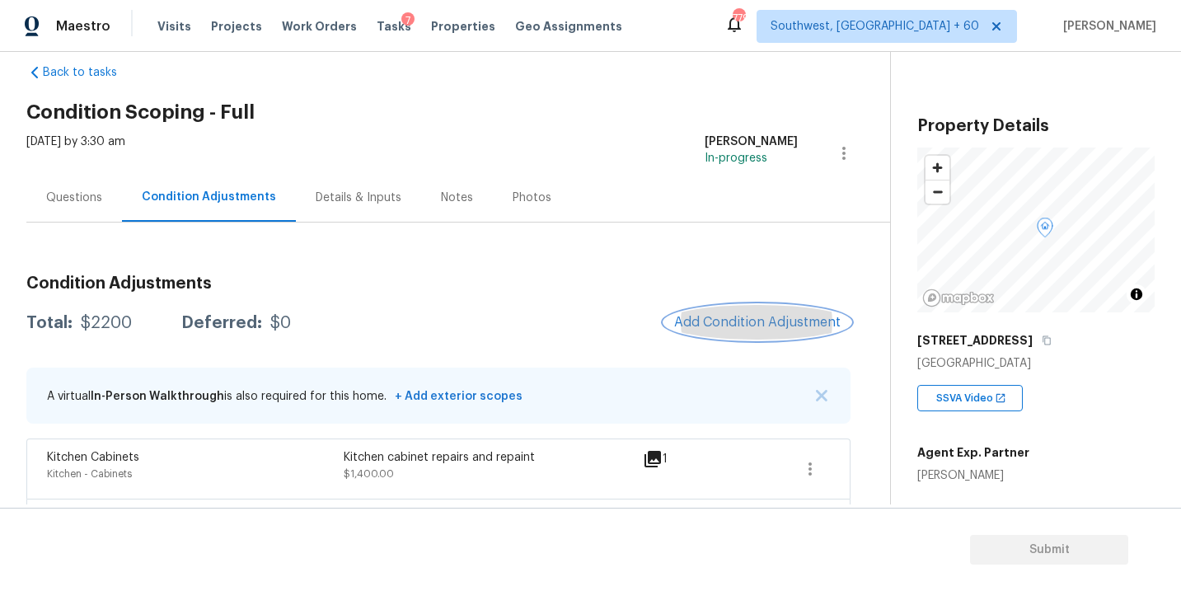
click at [739, 332] on button "Add Condition Adjustment" at bounding box center [757, 322] width 186 height 35
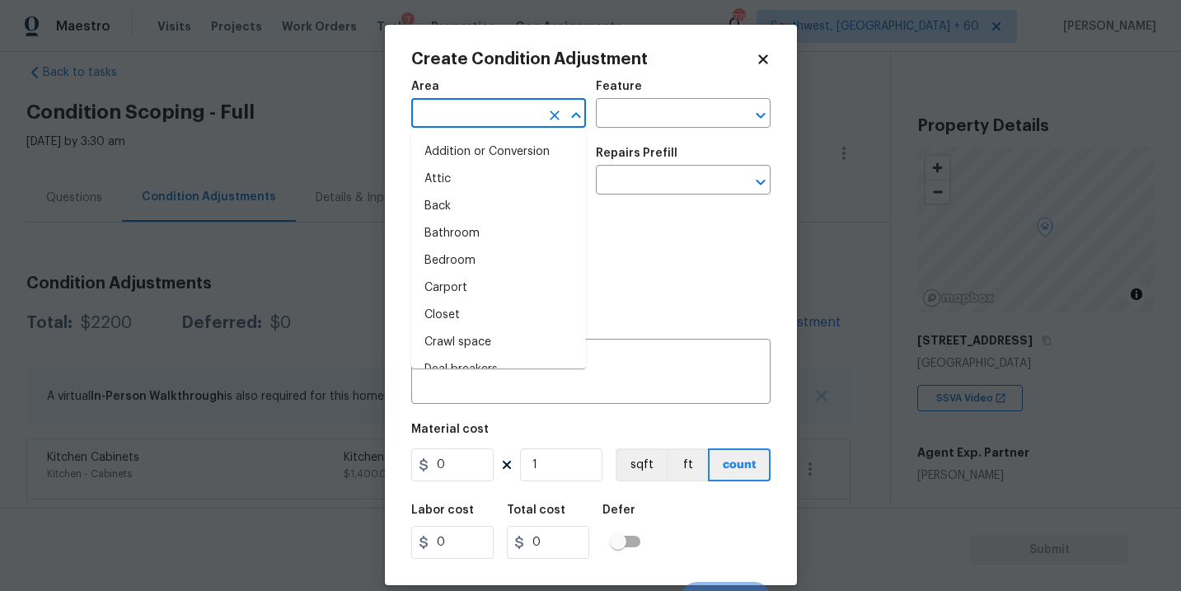
click at [519, 120] on input "text" at bounding box center [475, 115] width 129 height 26
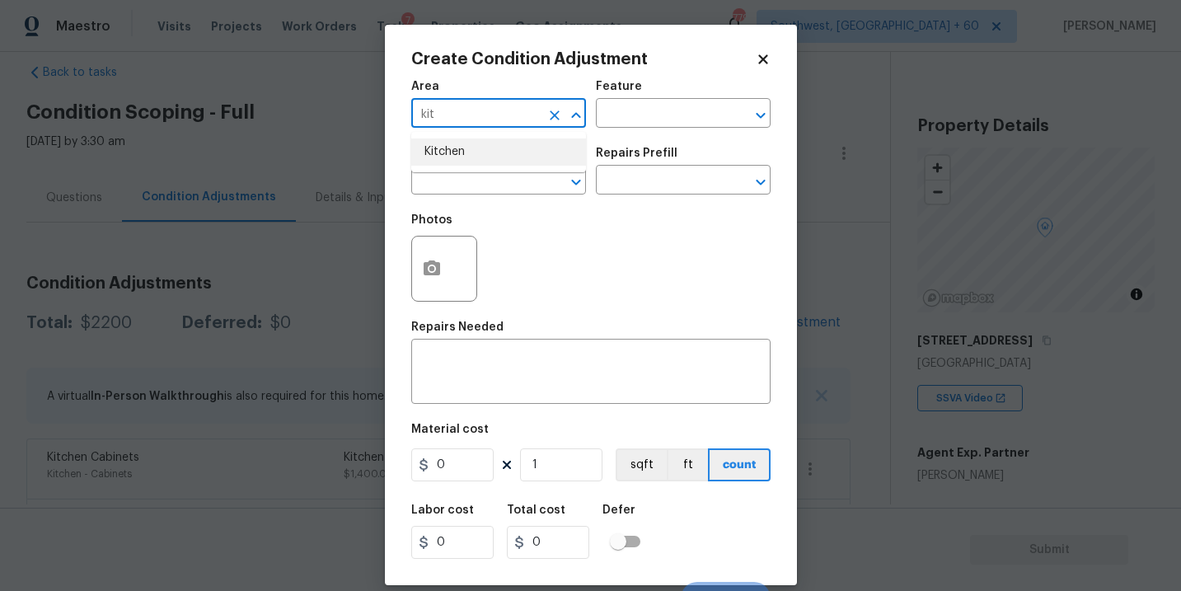
click at [502, 149] on li "Kitchen" at bounding box center [498, 151] width 175 height 27
type input "Kitchen"
click at [654, 128] on input "text" at bounding box center [660, 115] width 129 height 26
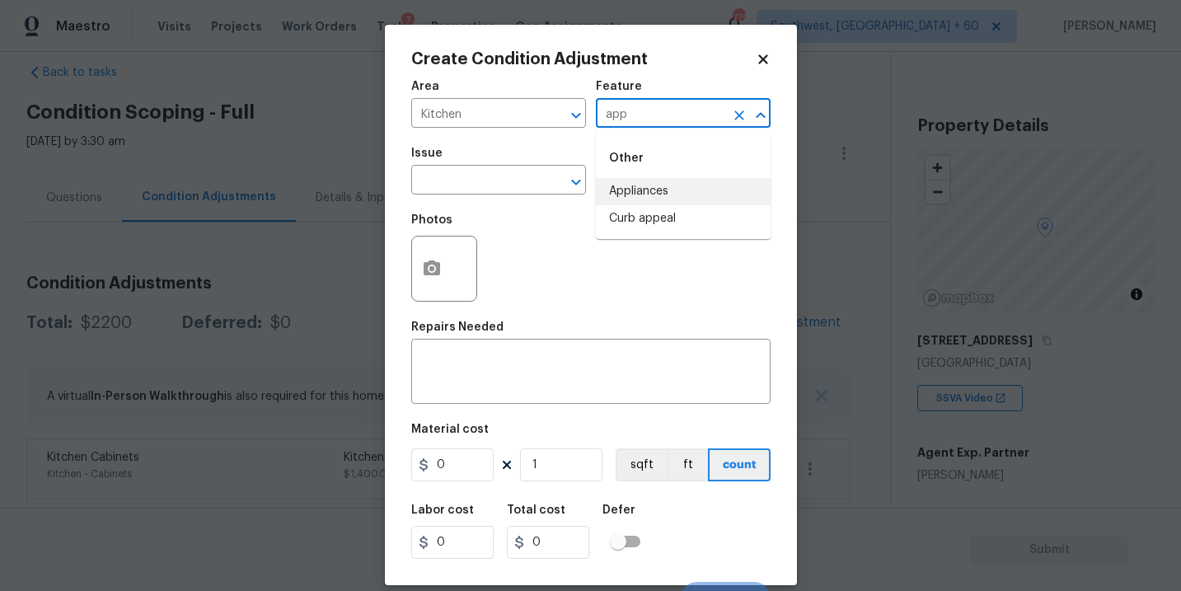
click at [649, 193] on li "Appliances" at bounding box center [683, 191] width 175 height 27
type input "Appliances"
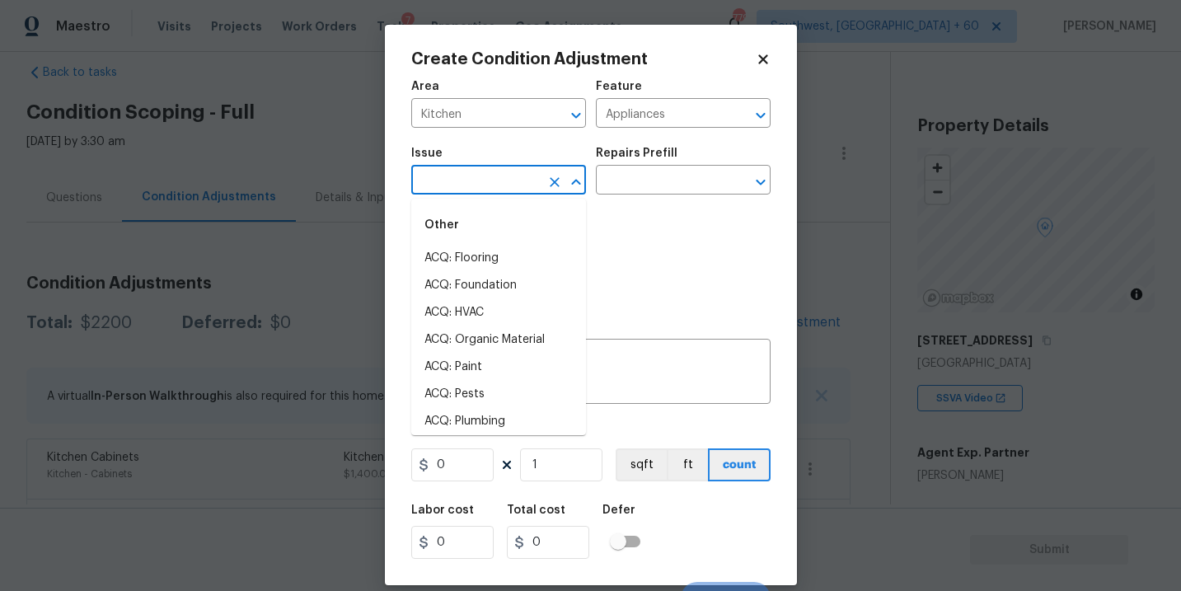
click at [515, 180] on input "text" at bounding box center [475, 182] width 129 height 26
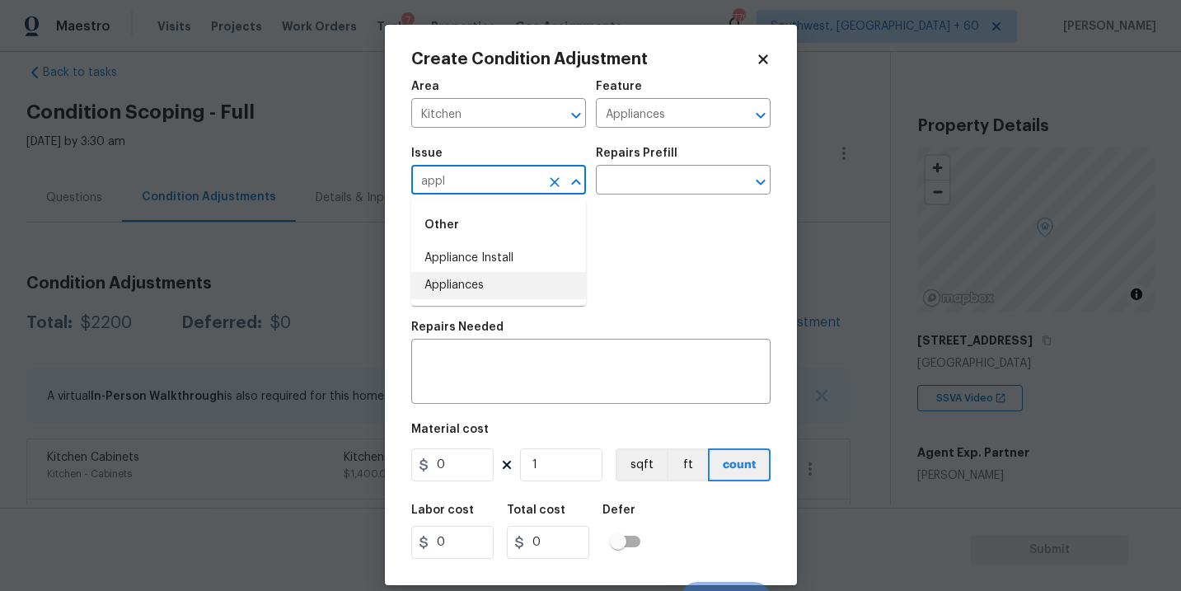
click at [518, 289] on li "Appliances" at bounding box center [498, 285] width 175 height 27
type input "Appliances"
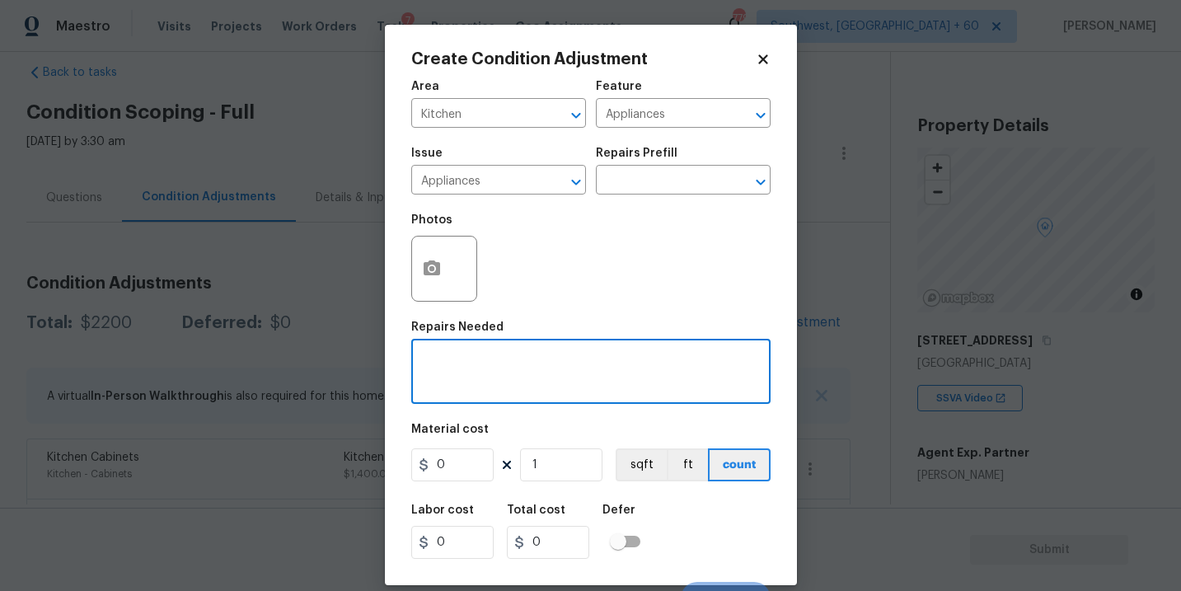
click at [518, 376] on textarea at bounding box center [591, 373] width 340 height 35
type textarea "Kitchen appliance"
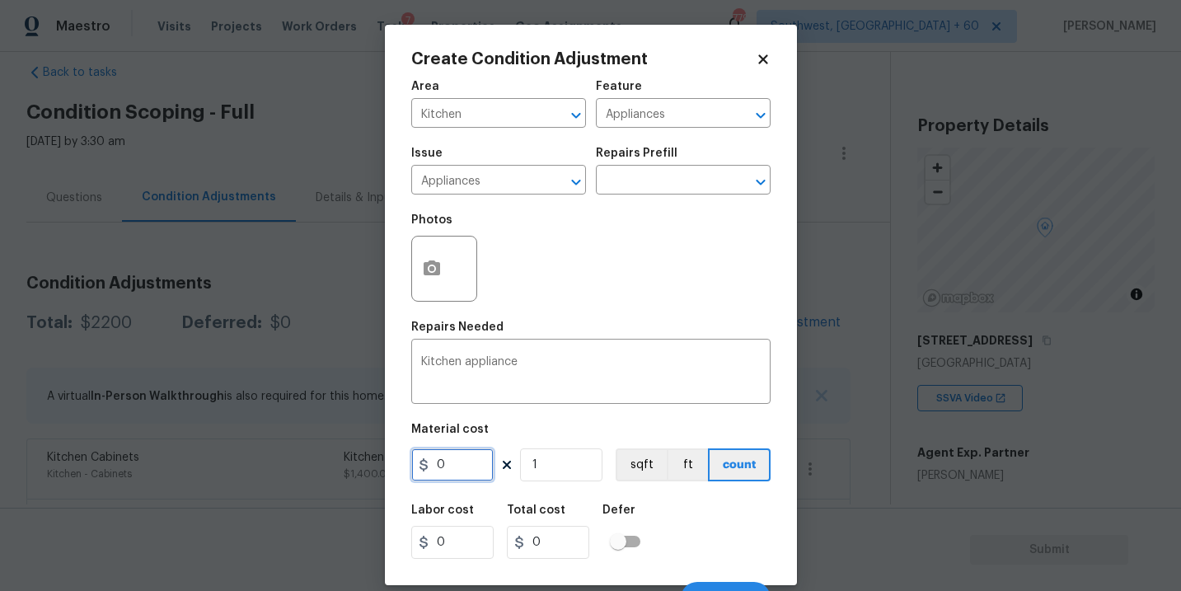
drag, startPoint x: 457, startPoint y: 474, endPoint x: 318, endPoint y: 466, distance: 138.6
click at [318, 466] on div "Create Condition Adjustment Area Kitchen ​ Feature Appliances ​ Issue Appliance…" at bounding box center [590, 295] width 1181 height 591
type input "3000"
click at [711, 496] on div "Labor cost 0 Total cost 3000 Defer" at bounding box center [590, 531] width 359 height 74
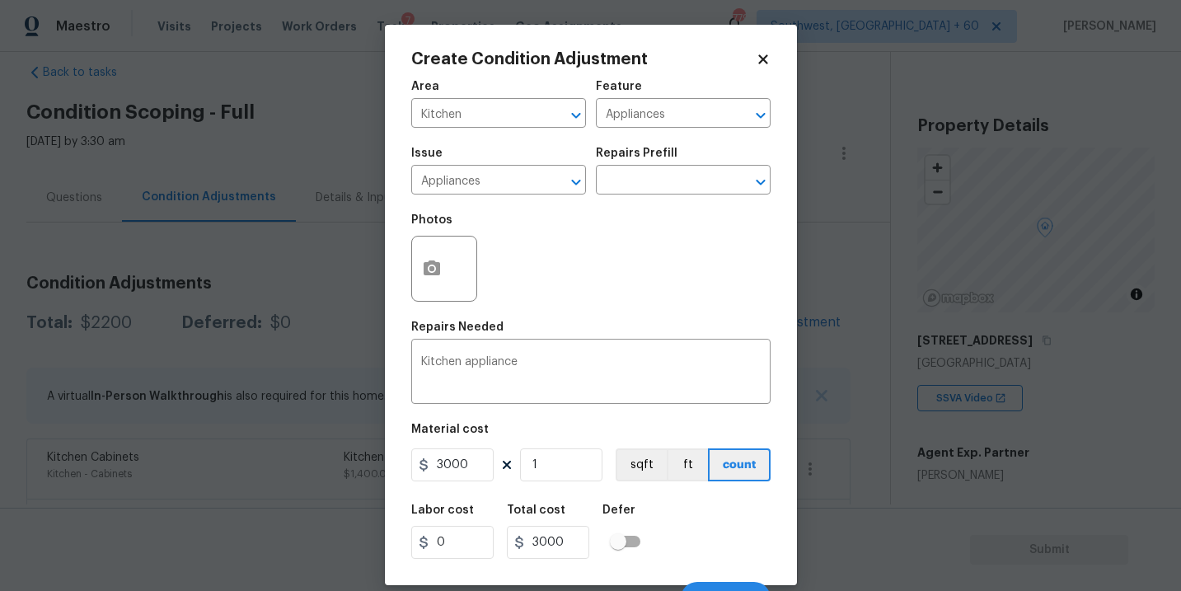
scroll to position [25, 0]
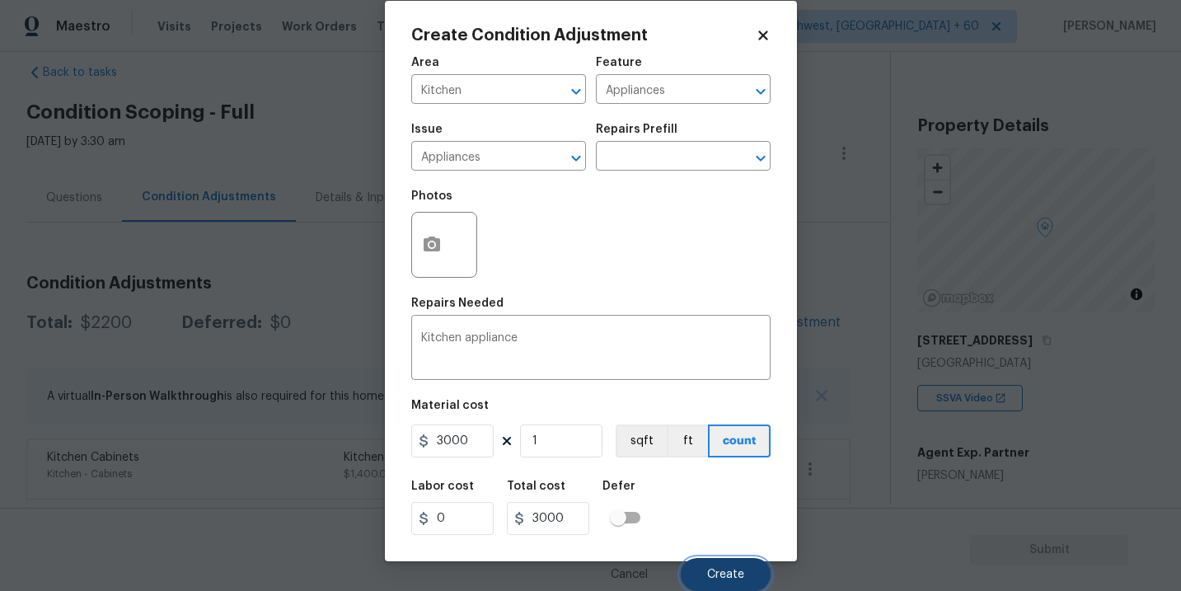
click at [702, 561] on button "Create" at bounding box center [726, 574] width 90 height 33
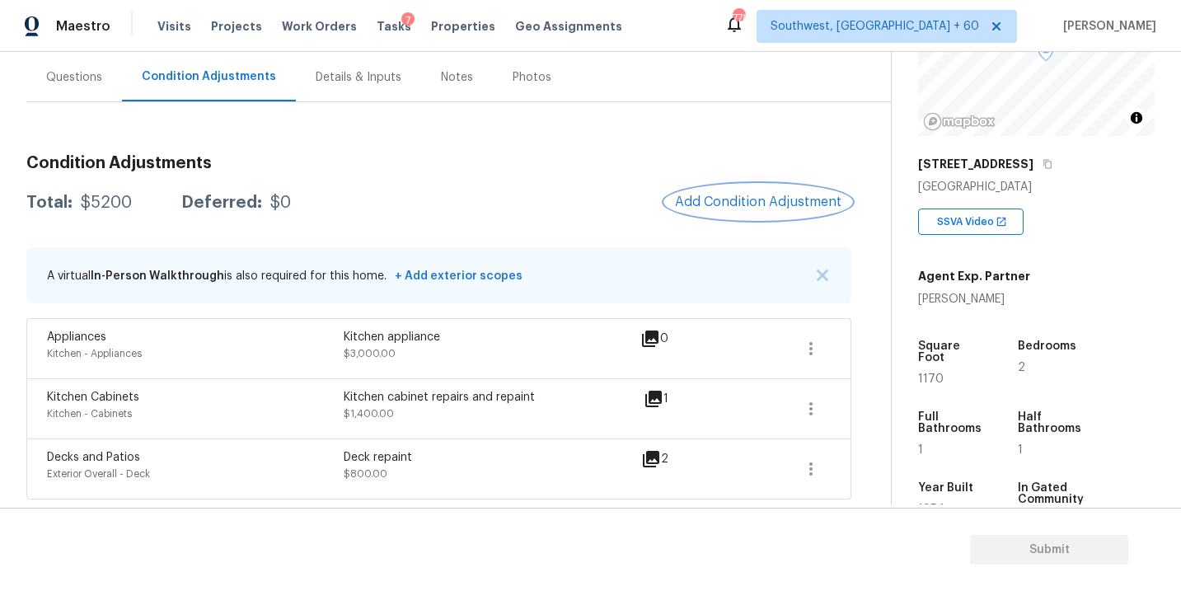
scroll to position [206, 0]
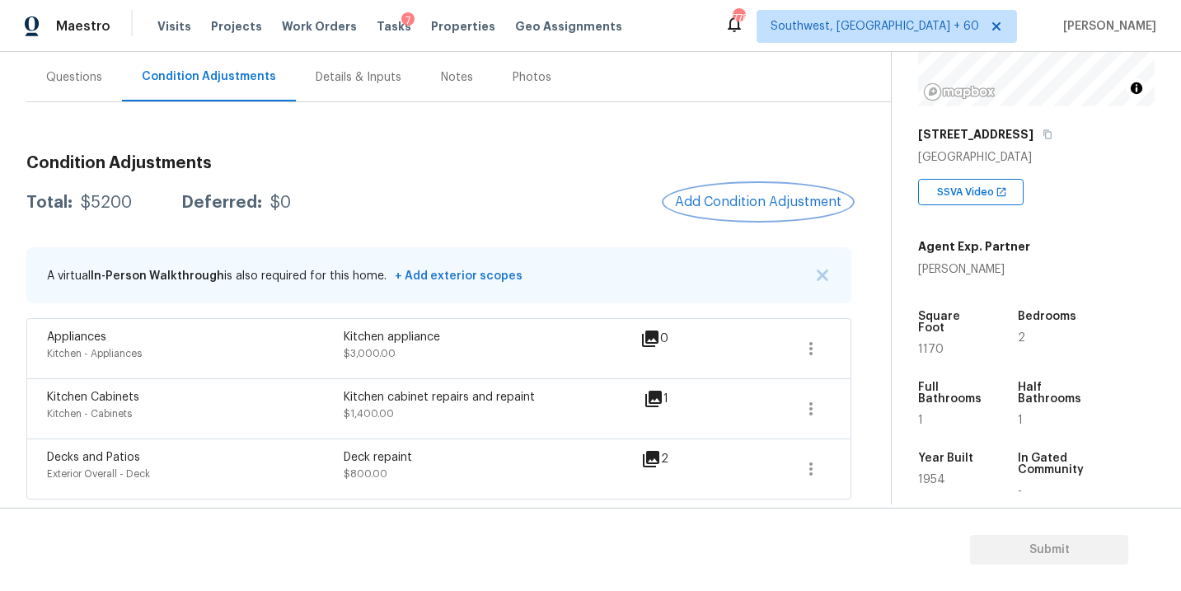
click at [761, 202] on span "Add Condition Adjustment" at bounding box center [758, 201] width 166 height 15
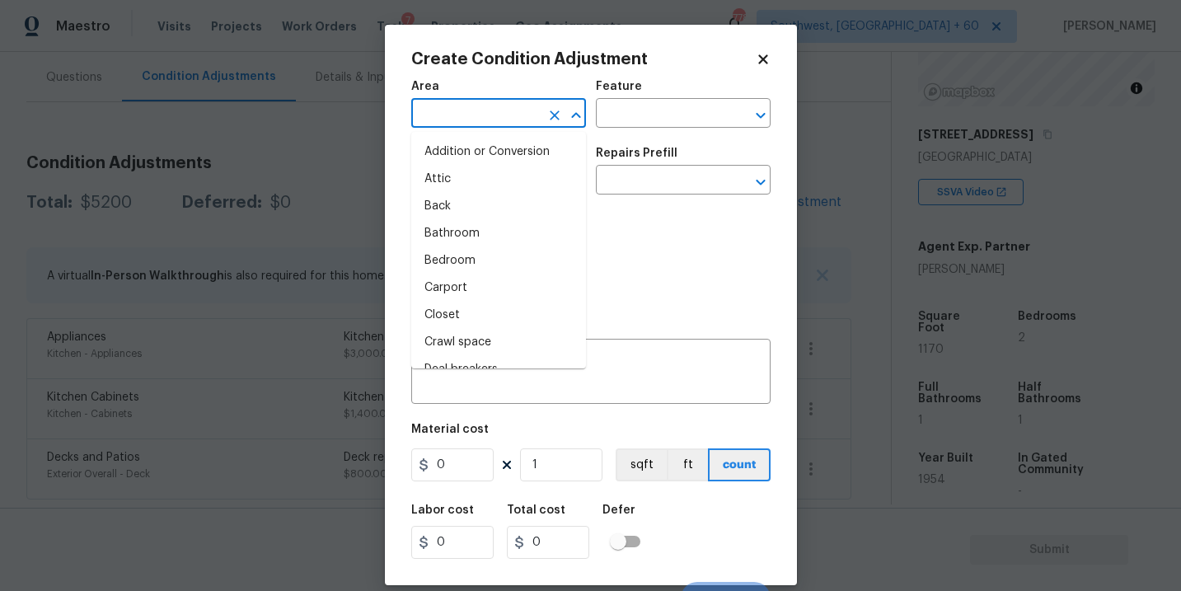
click at [491, 116] on input "text" at bounding box center [475, 115] width 129 height 26
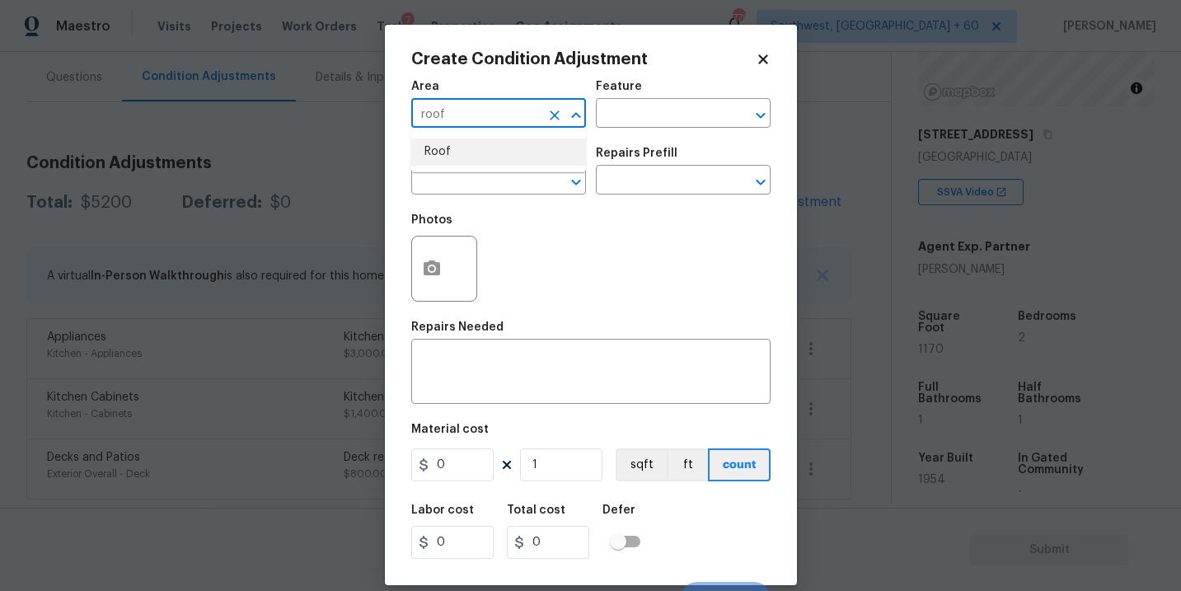
click at [496, 139] on li "Roof" at bounding box center [498, 151] width 175 height 27
type input "Roof"
click at [604, 118] on input "text" at bounding box center [660, 115] width 129 height 26
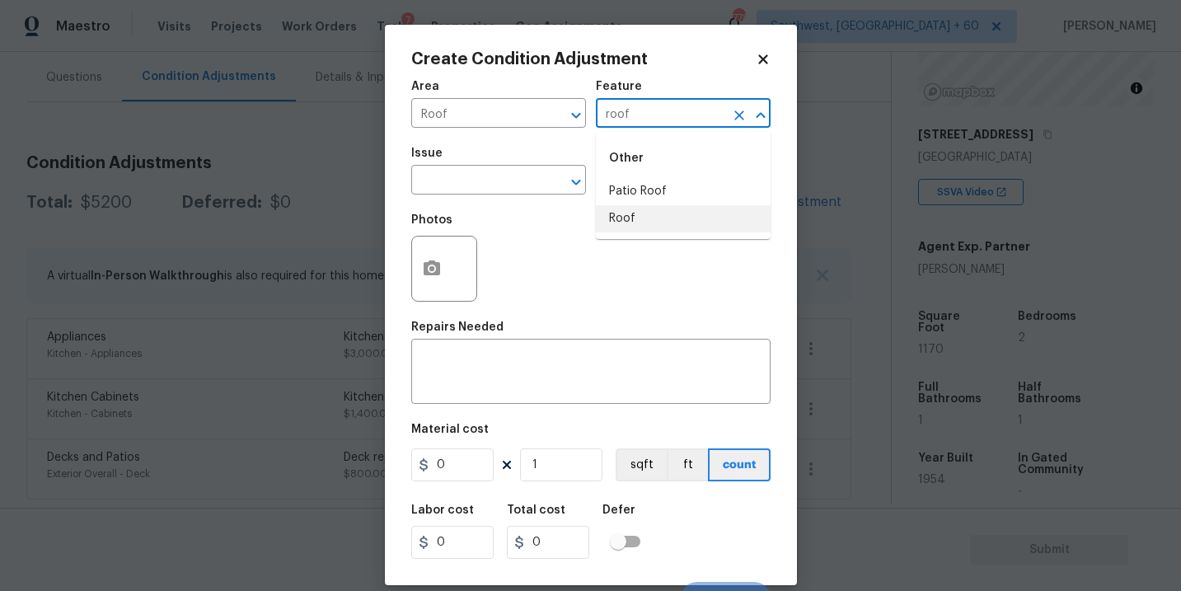
click at [632, 213] on li "Roof" at bounding box center [683, 218] width 175 height 27
type input "Roof"
click at [483, 190] on input "text" at bounding box center [475, 182] width 129 height 26
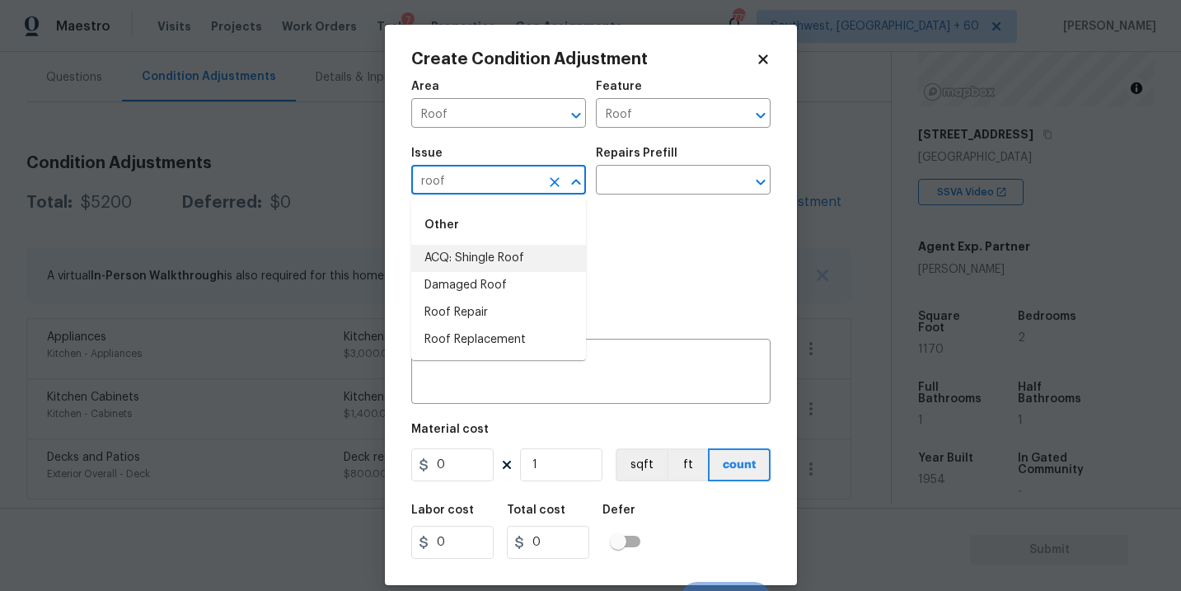
click at [510, 262] on li "ACQ: Shingle Roof" at bounding box center [498, 258] width 175 height 27
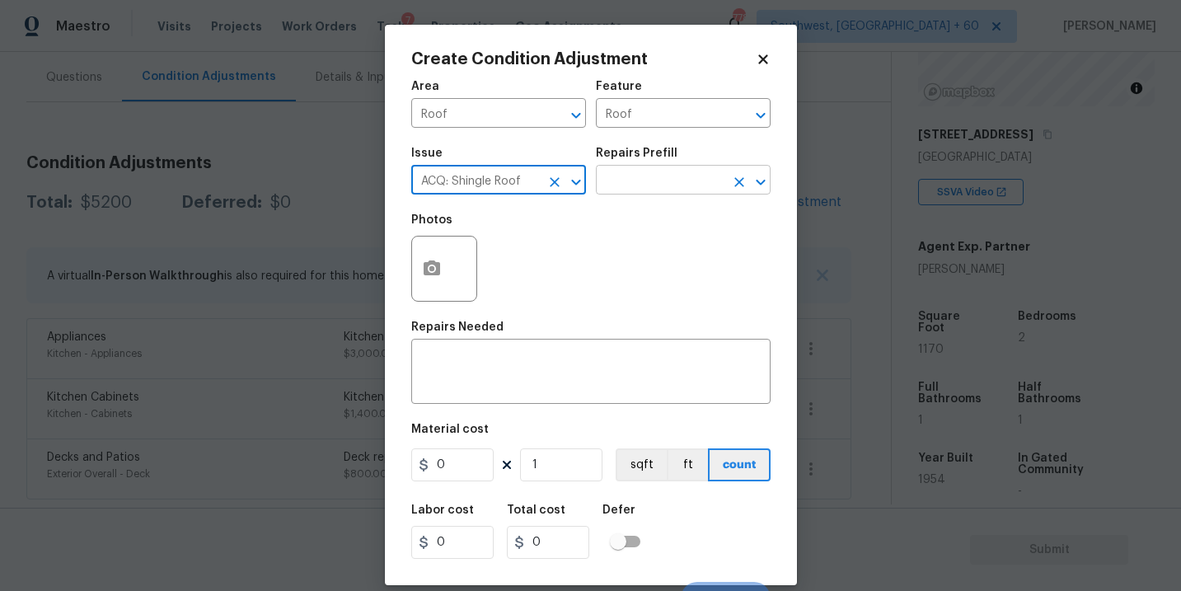
type input "ACQ: Shingle Roof"
click at [650, 189] on input "text" at bounding box center [660, 182] width 129 height 26
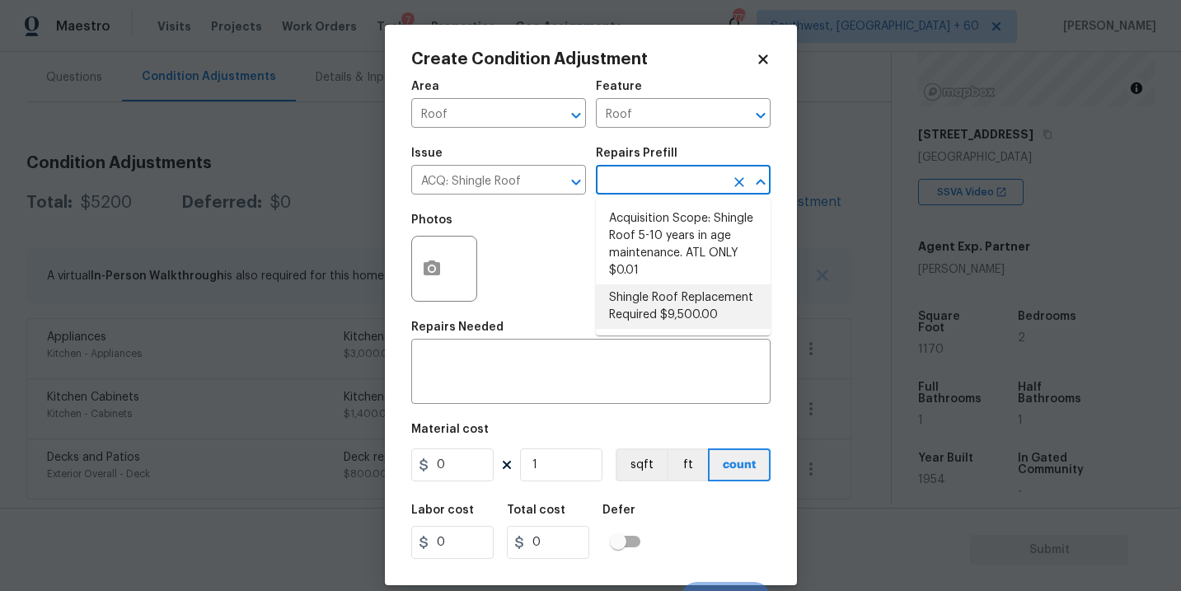
click at [666, 302] on li "Shingle Roof Replacement Required $9,500.00" at bounding box center [683, 306] width 175 height 44
type input "Acquisition"
type textarea "Acquisition Scope: Shingle Roof Replacement required."
type input "9500"
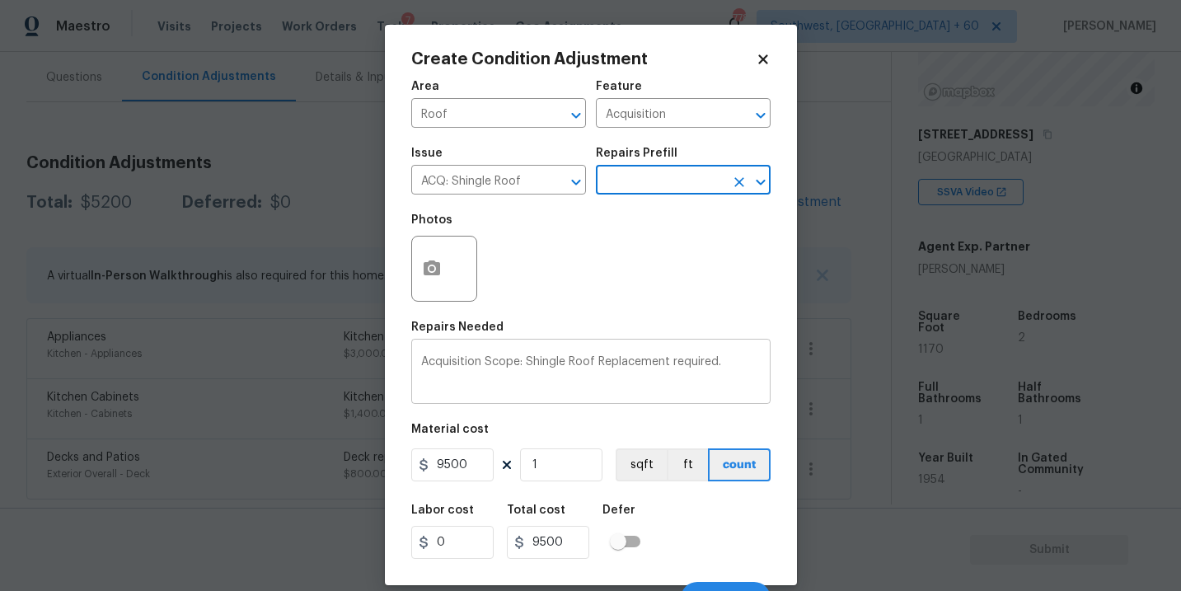
scroll to position [25, 0]
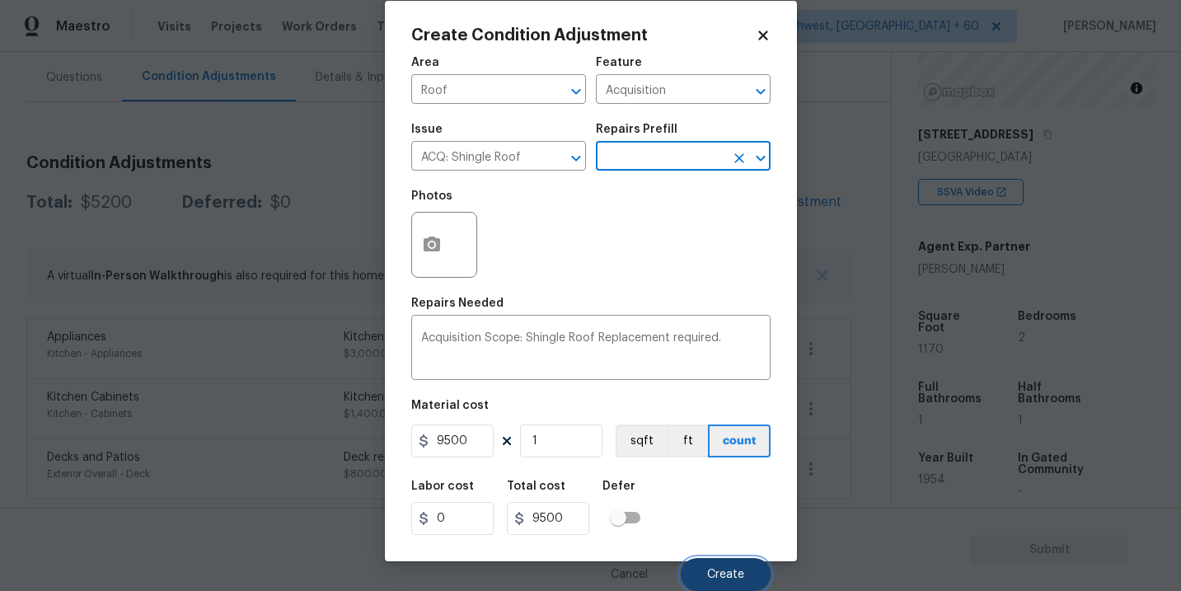
click at [713, 572] on span "Create" at bounding box center [725, 575] width 37 height 12
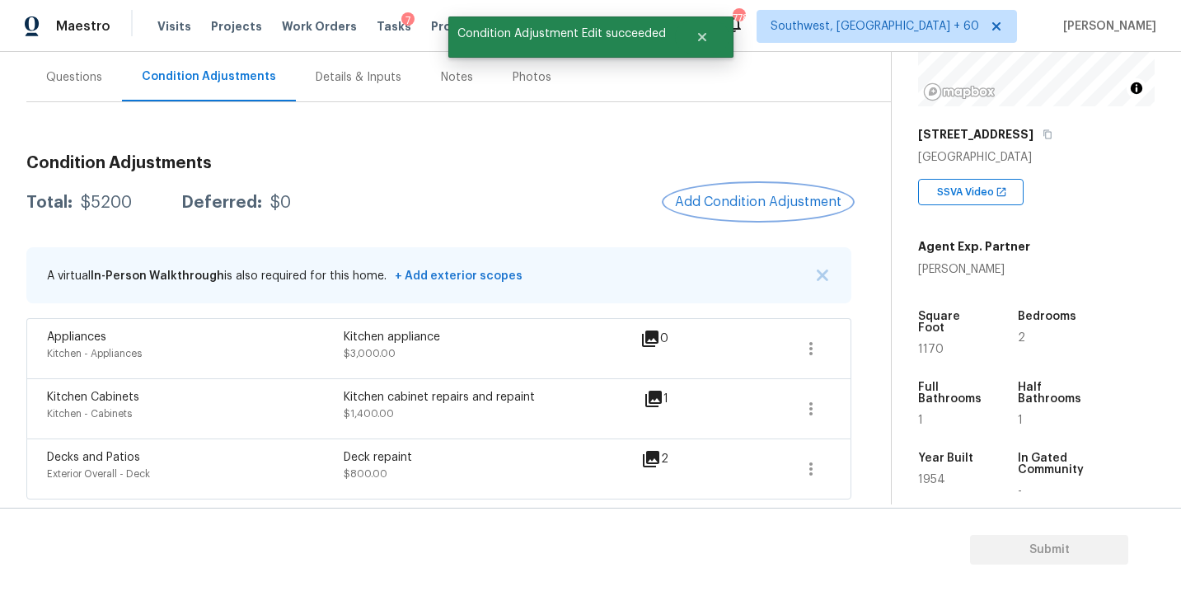
scroll to position [0, 0]
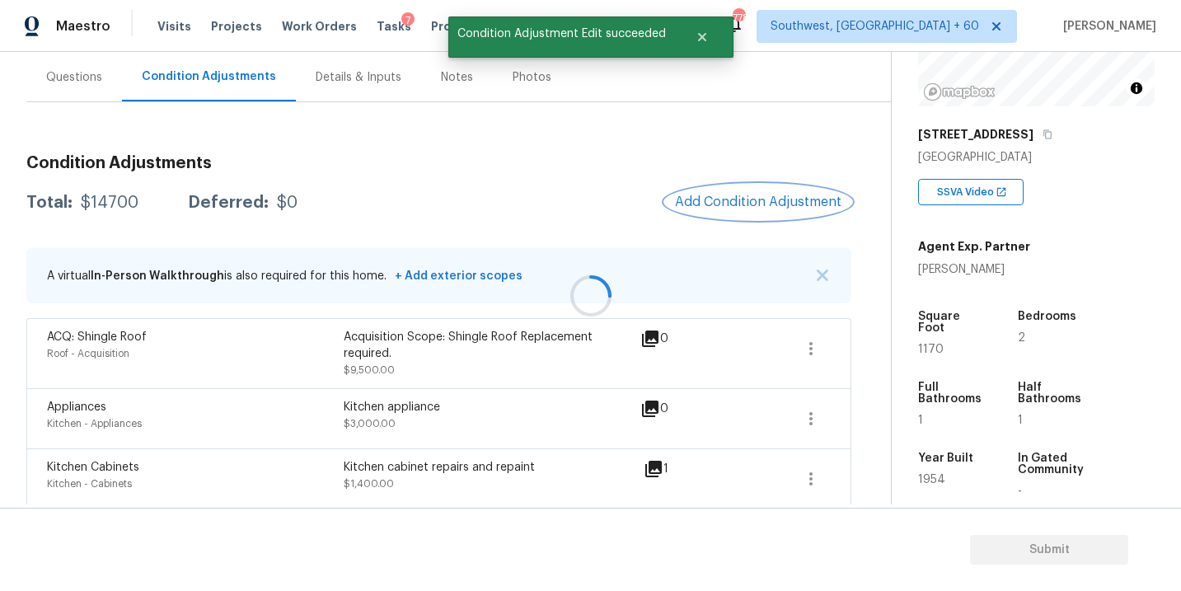
click at [738, 205] on span "Add Condition Adjustment" at bounding box center [758, 201] width 166 height 15
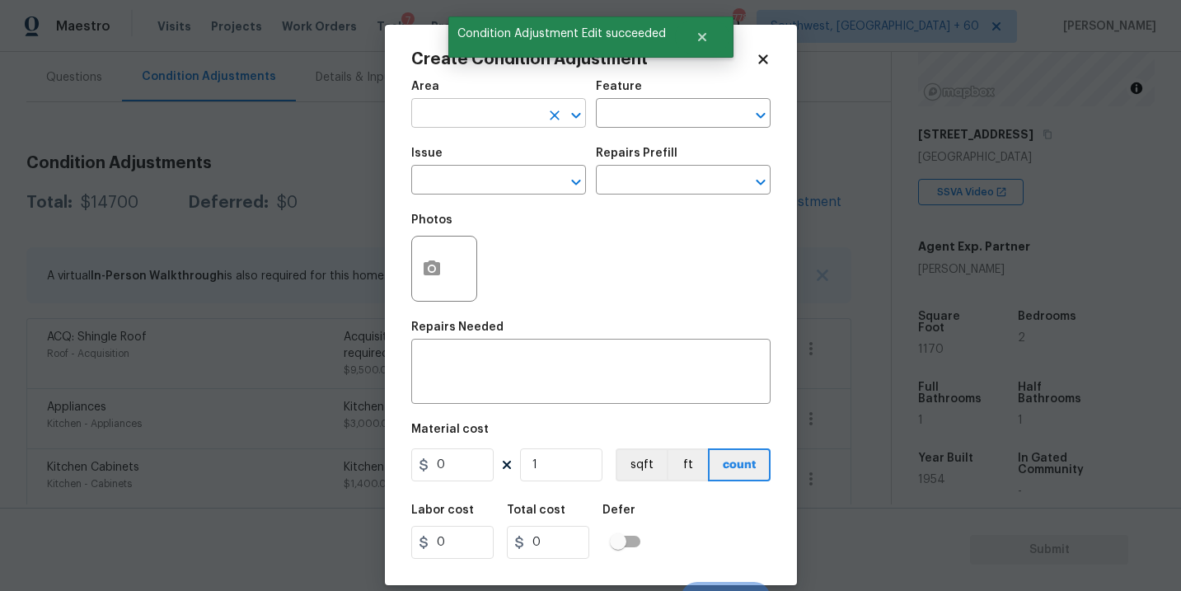
click at [485, 125] on input "text" at bounding box center [475, 115] width 129 height 26
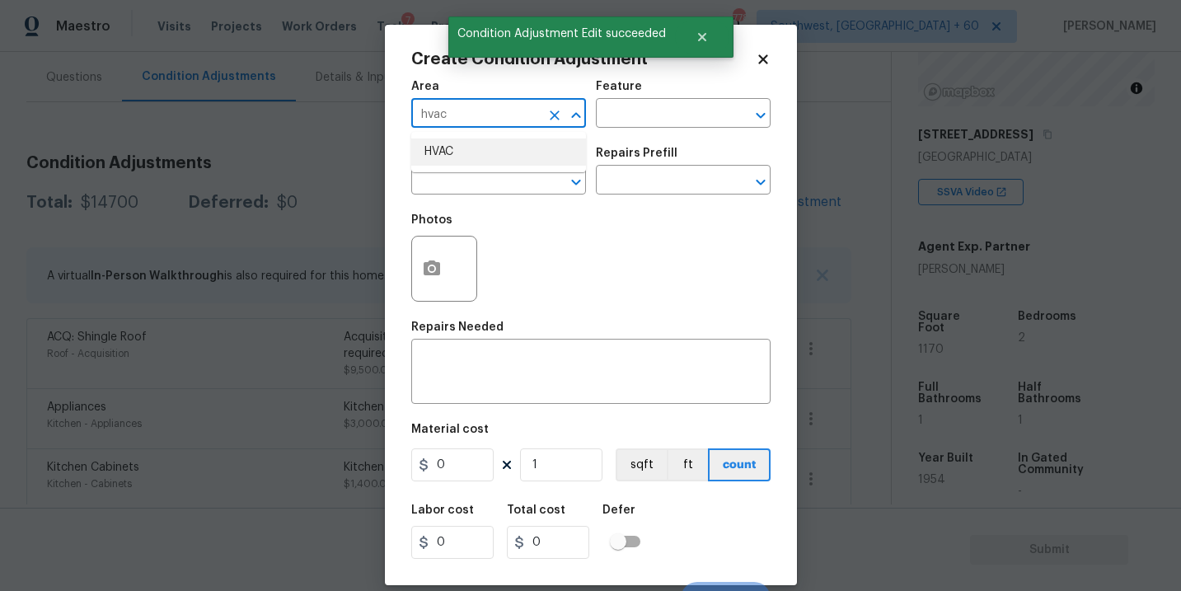
click at [484, 160] on li "HVAC" at bounding box center [498, 151] width 175 height 27
type input "HVAC"
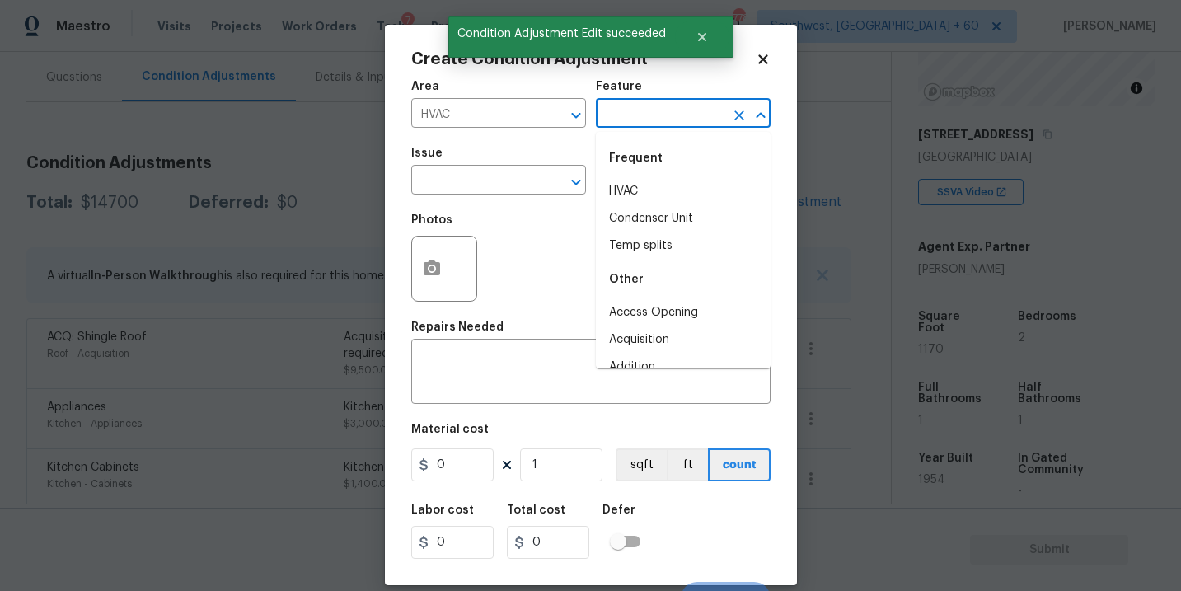
click at [647, 116] on input "text" at bounding box center [660, 115] width 129 height 26
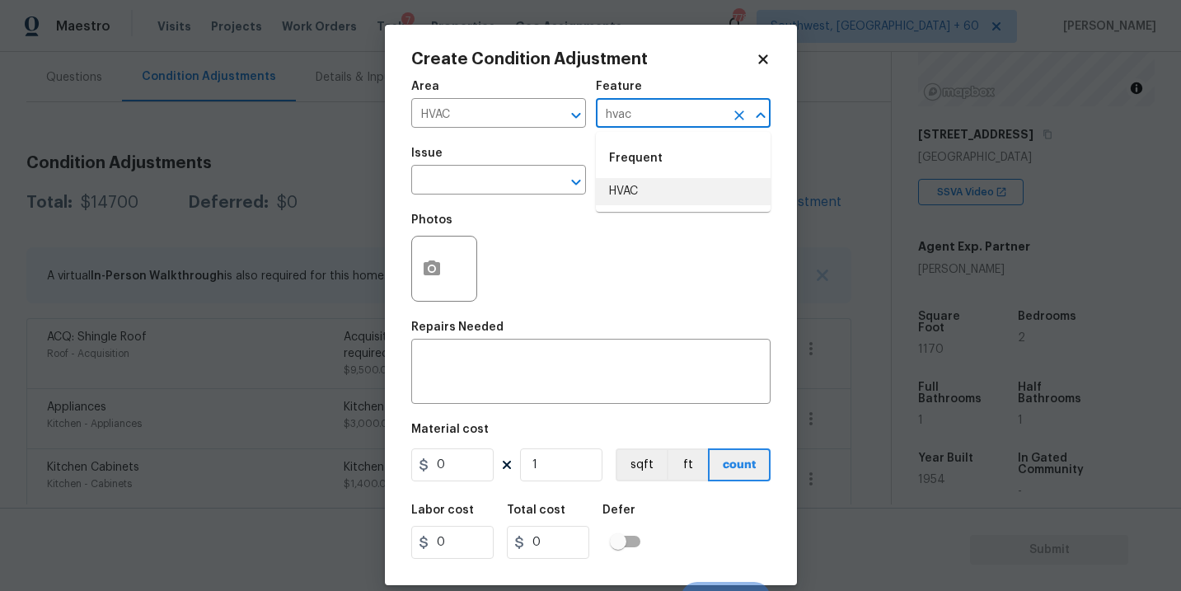
click at [639, 190] on li "HVAC" at bounding box center [683, 191] width 175 height 27
type input "HVAC"
drag, startPoint x: 530, startPoint y: 185, endPoint x: 519, endPoint y: 185, distance: 10.7
click at [519, 185] on input "text" at bounding box center [475, 182] width 129 height 26
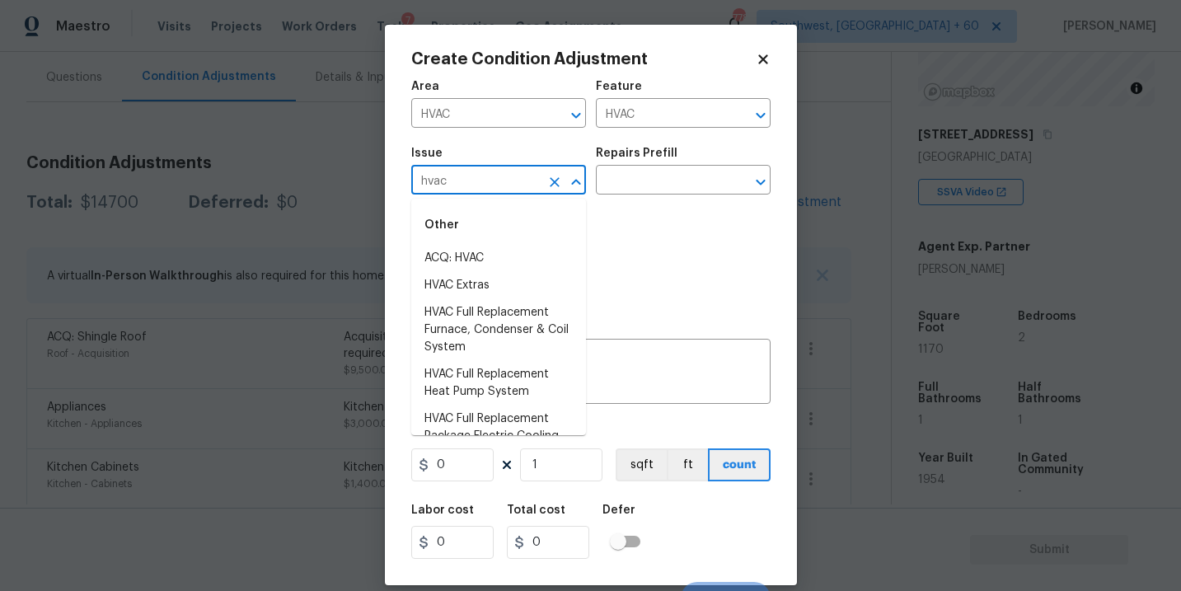
click at [509, 243] on div "Other" at bounding box center [498, 225] width 175 height 40
click at [501, 260] on li "ACQ: HVAC" at bounding box center [498, 258] width 175 height 27
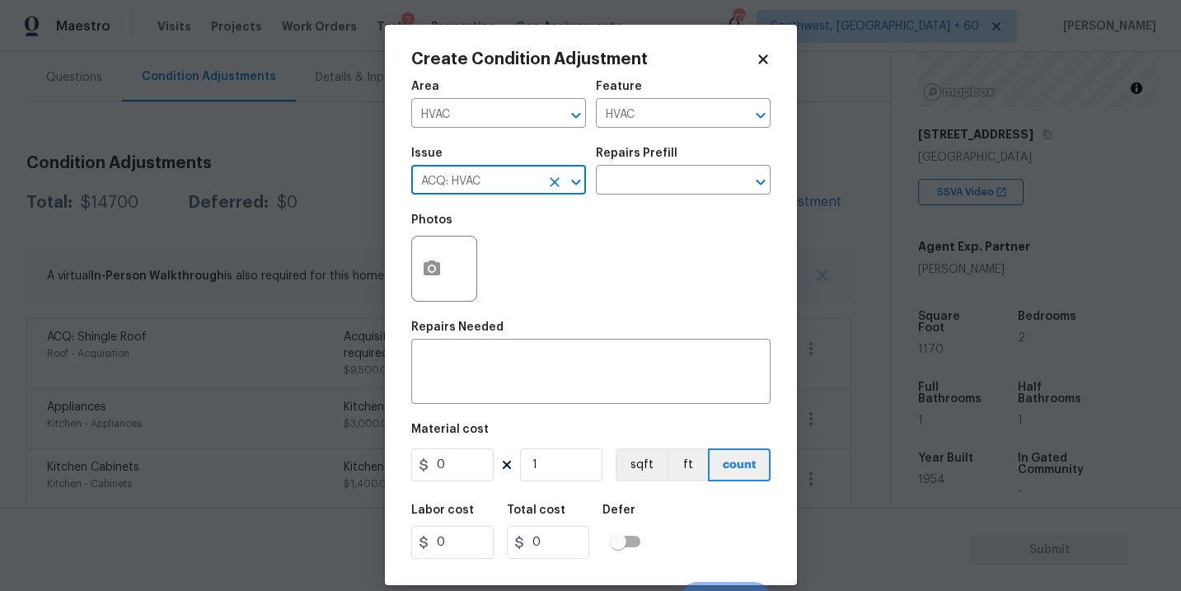
type input "ACQ: HVAC"
click at [675, 196] on div "Issue ACQ: HVAC ​ Repairs Prefill ​" at bounding box center [590, 171] width 359 height 67
click at [701, 188] on input "text" at bounding box center [660, 182] width 129 height 26
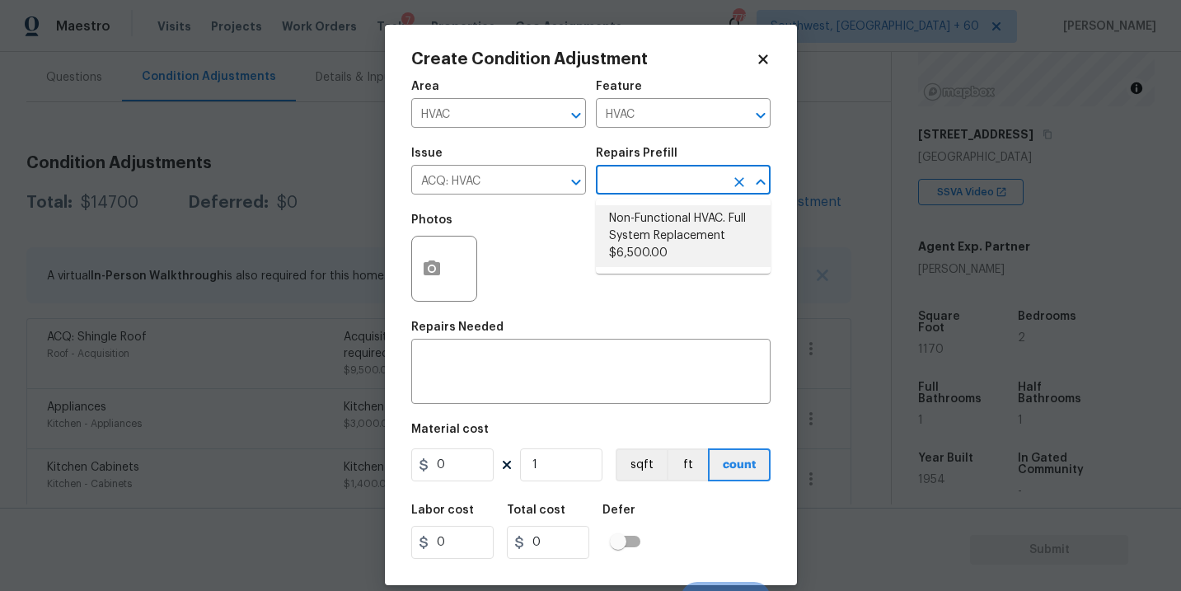
click at [694, 224] on li "Non-Functional HVAC. Full System Replacement $6,500.00" at bounding box center [683, 236] width 175 height 62
type input "Acquisition"
type textarea "Acquisition Scope: Full System Replacement"
type input "6500"
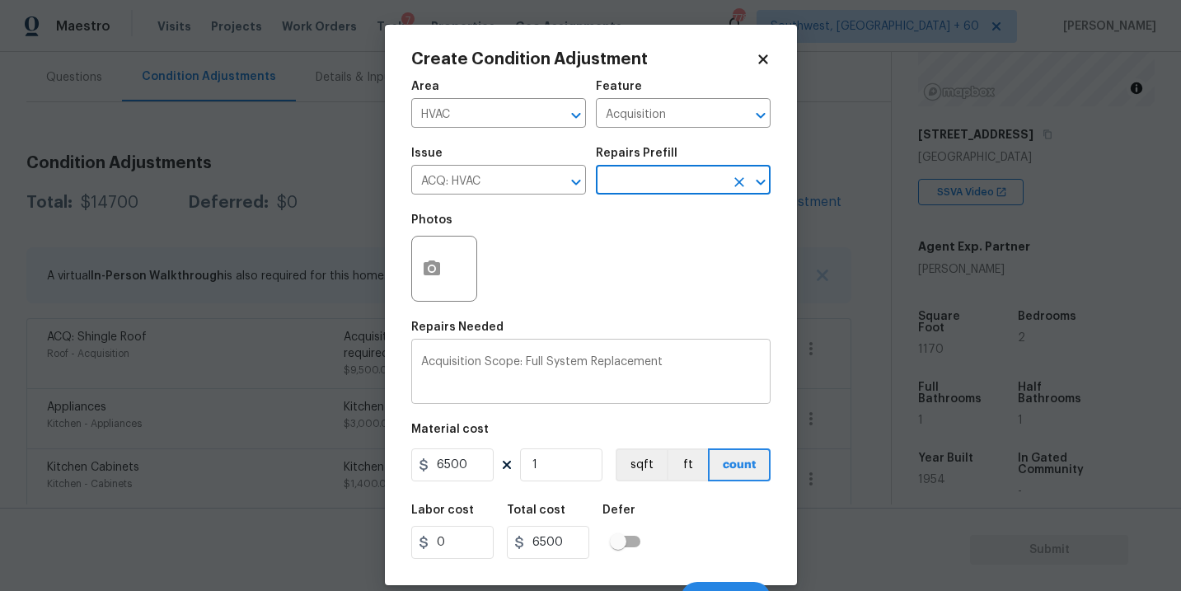
scroll to position [25, 0]
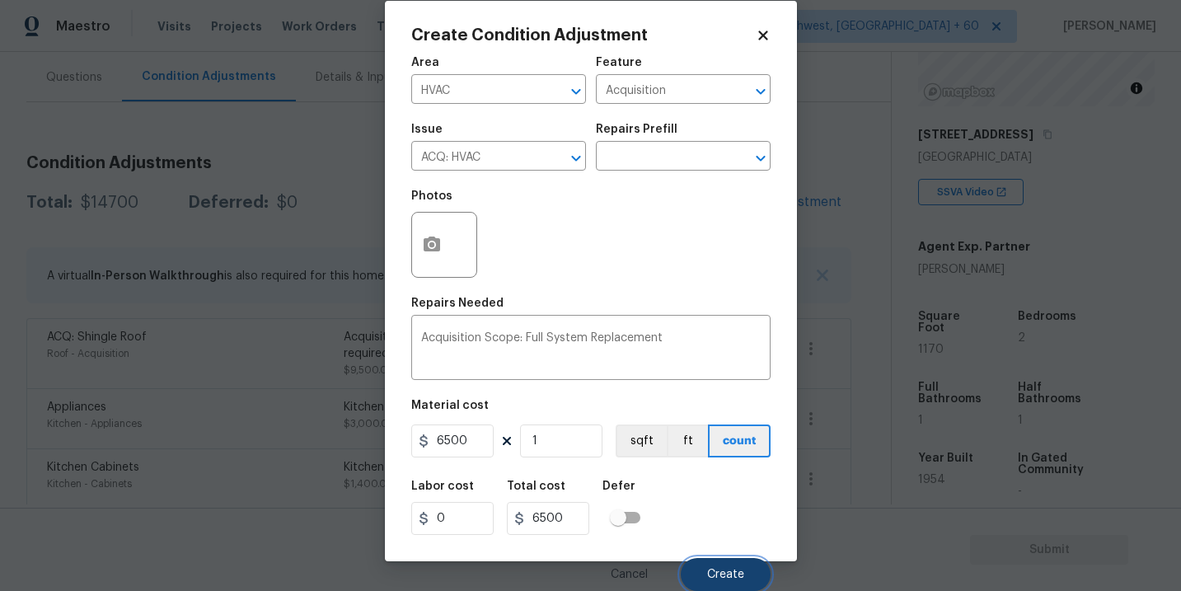
click at [747, 573] on button "Create" at bounding box center [726, 574] width 90 height 33
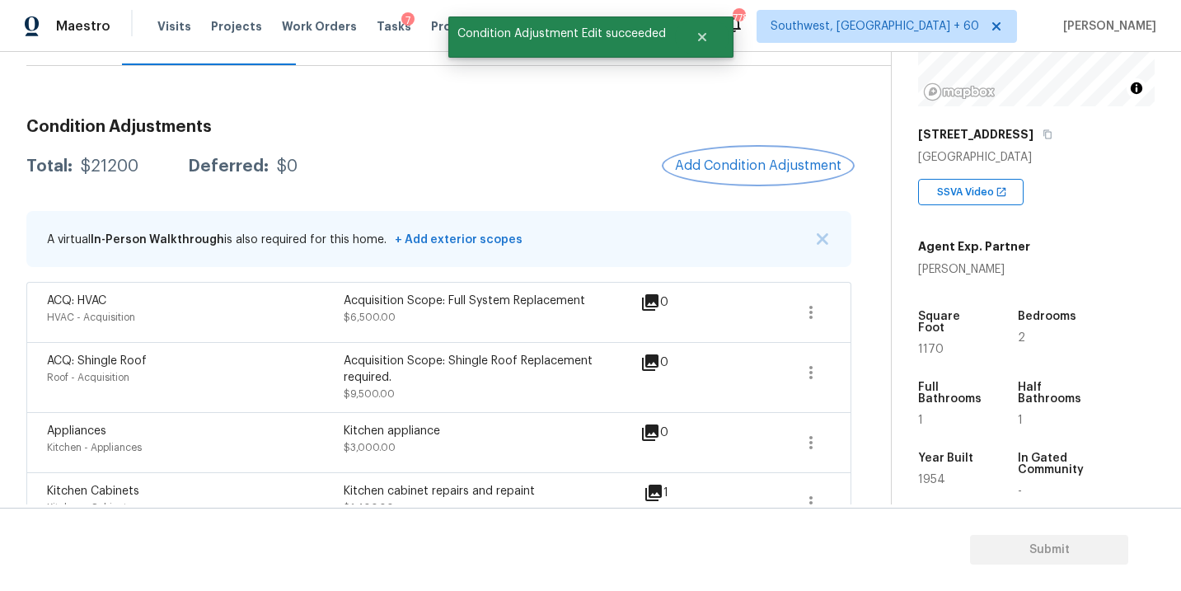
scroll to position [160, 0]
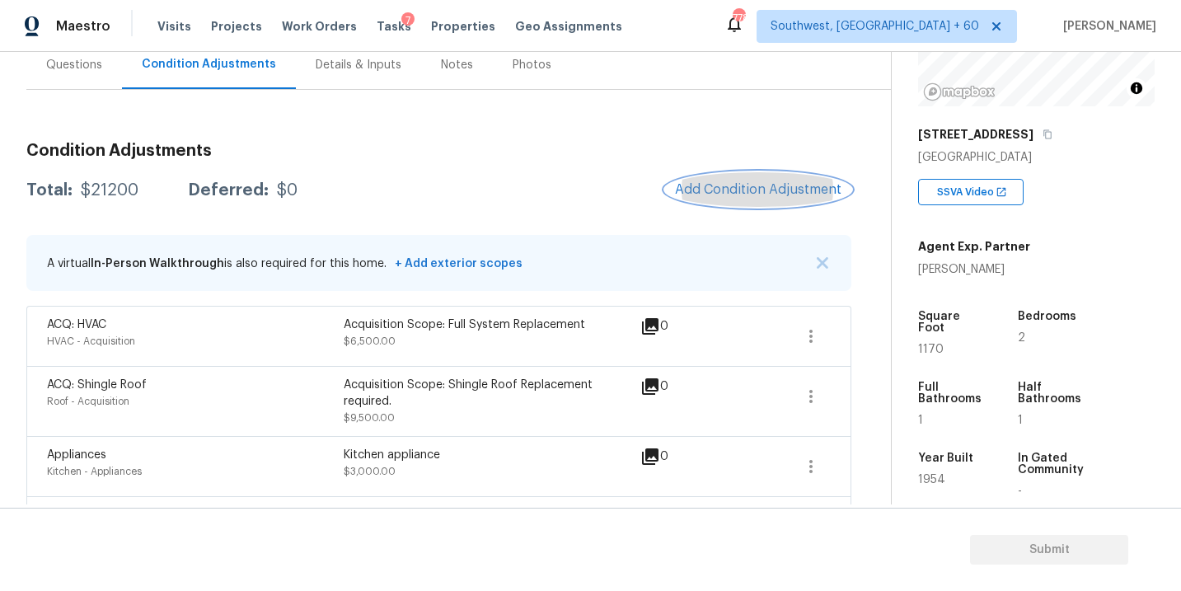
click at [746, 182] on span "Add Condition Adjustment" at bounding box center [758, 189] width 166 height 15
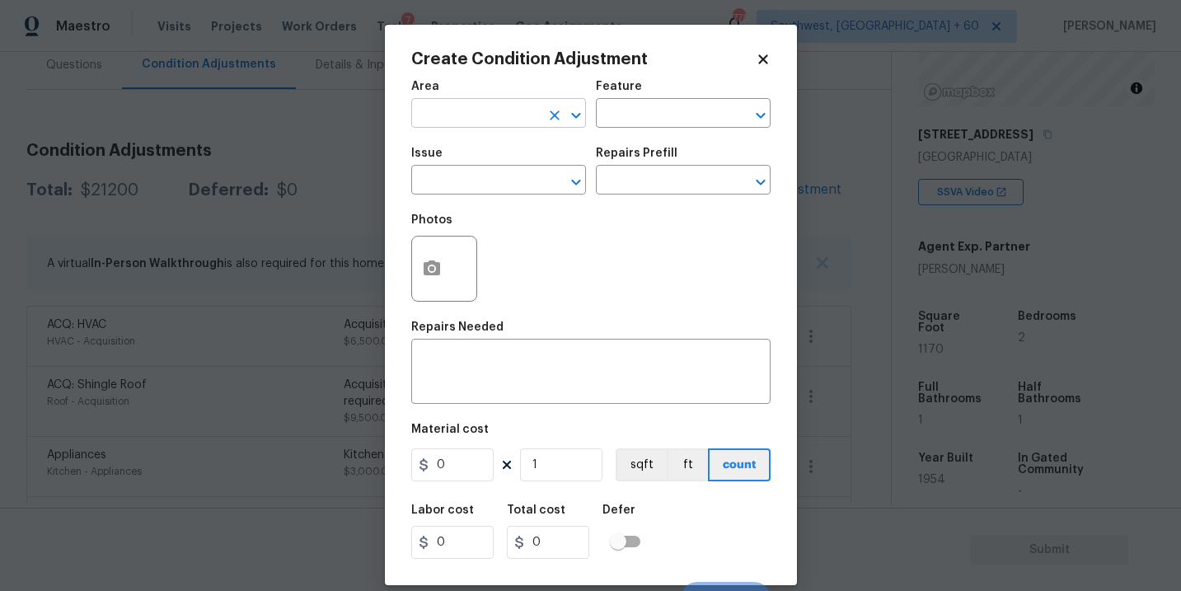
click at [474, 112] on input "text" at bounding box center [475, 115] width 129 height 26
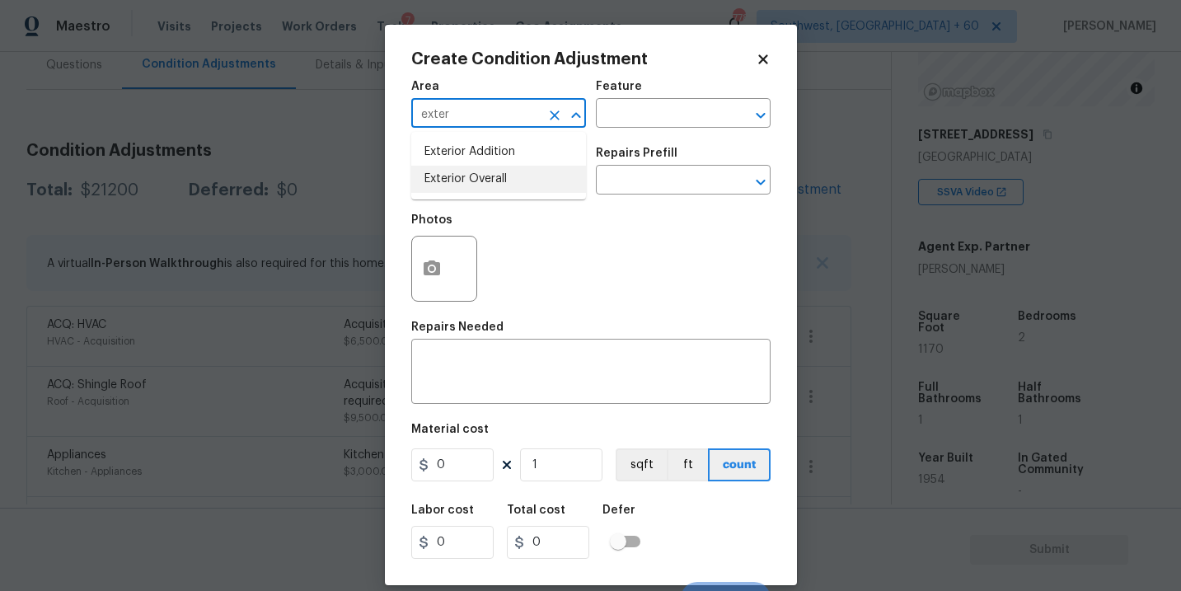
click at [528, 176] on li "Exterior Overall" at bounding box center [498, 179] width 175 height 27
type input "Exterior Overall"
click at [639, 124] on input "text" at bounding box center [660, 115] width 129 height 26
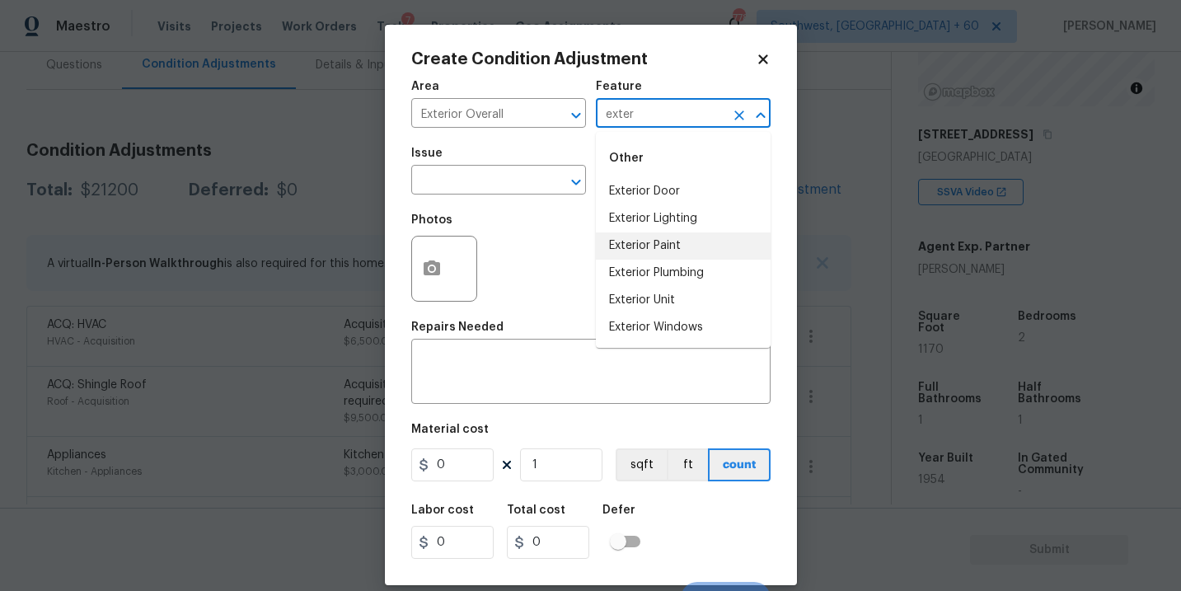
click at [672, 253] on li "Exterior Paint" at bounding box center [683, 245] width 175 height 27
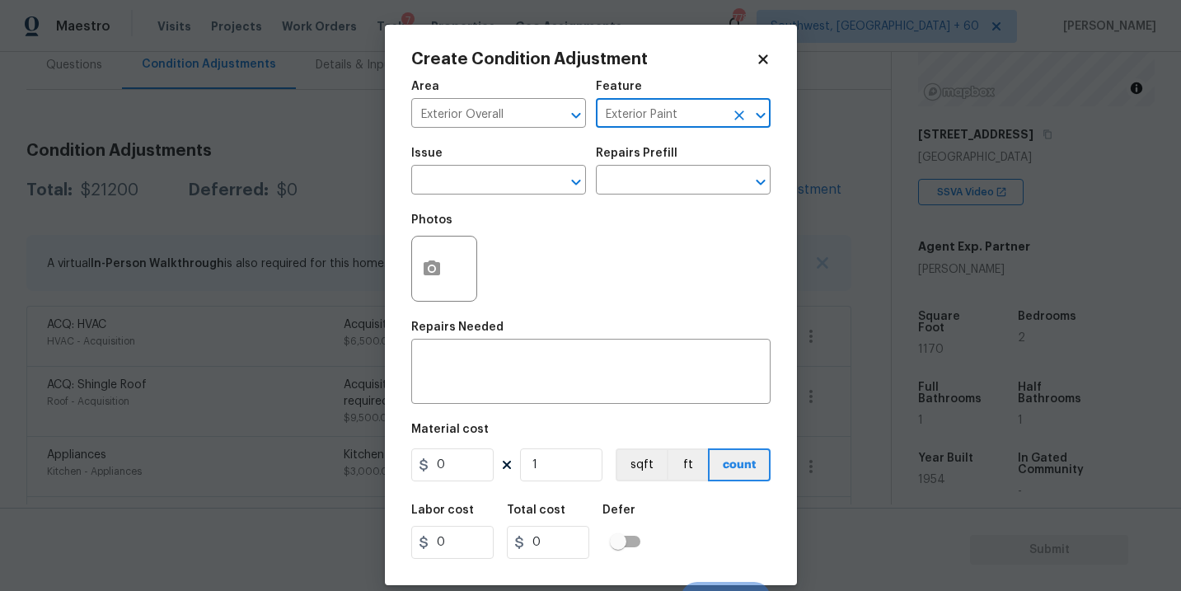
type input "Exterior Paint"
click at [475, 157] on div "Issue" at bounding box center [498, 158] width 175 height 21
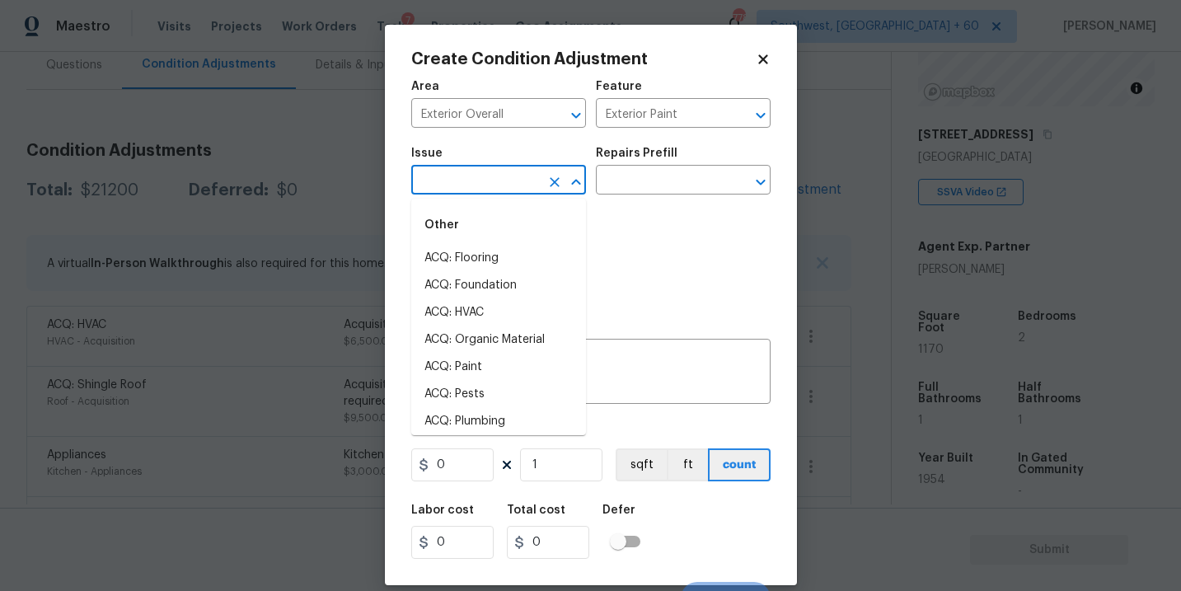
click at [461, 179] on input "text" at bounding box center [475, 182] width 129 height 26
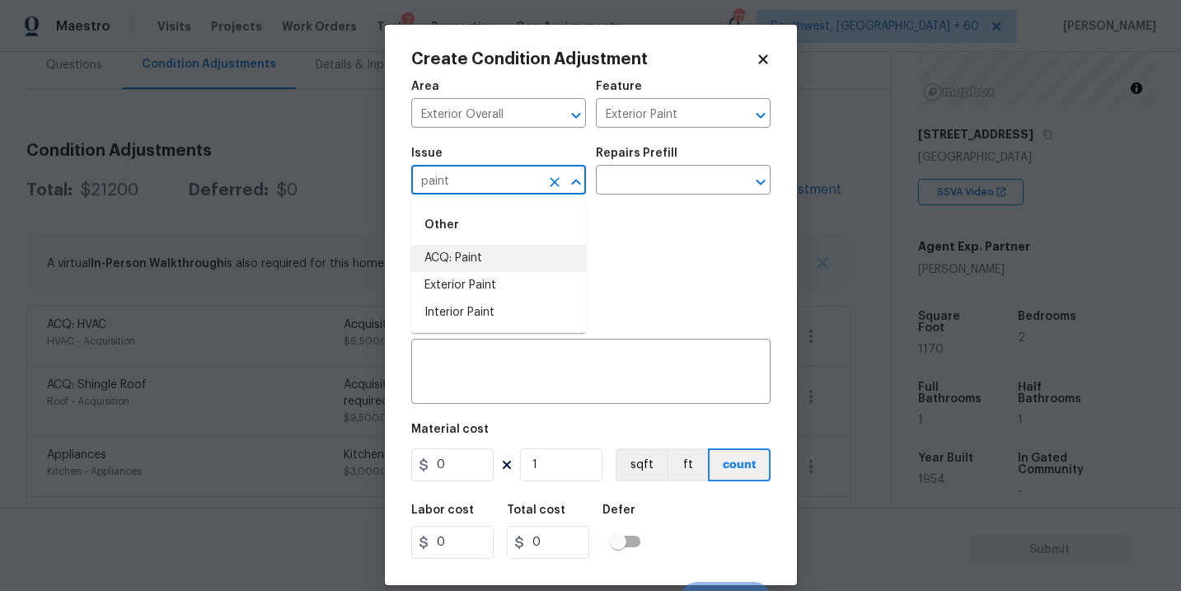
click at [468, 249] on li "ACQ: Paint" at bounding box center [498, 258] width 175 height 27
type input "ACQ: Paint"
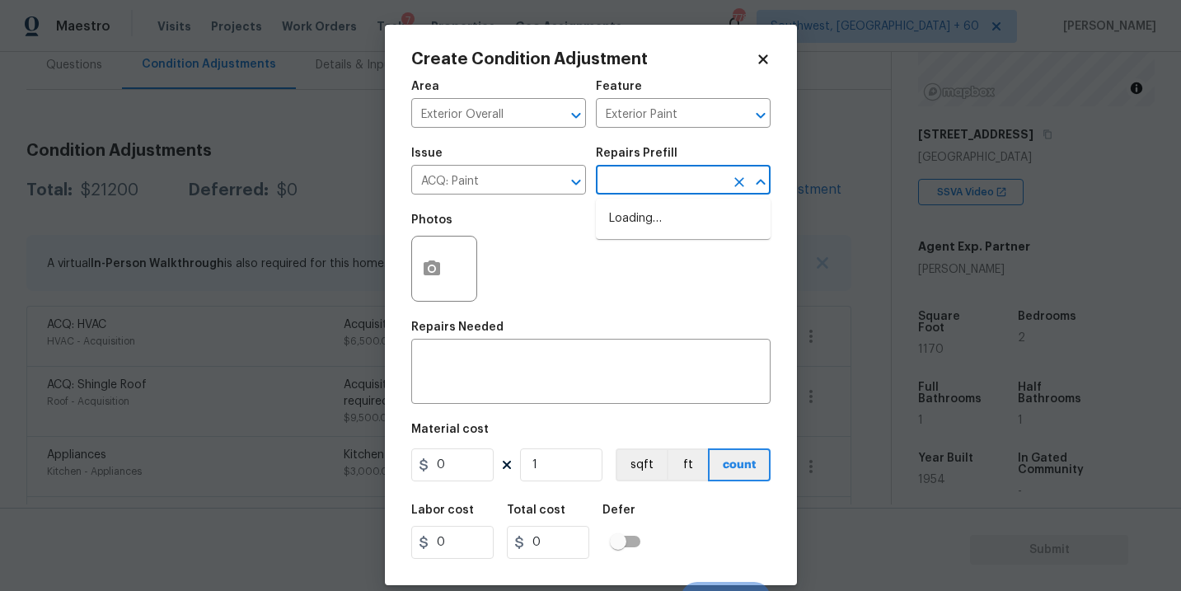
click at [636, 176] on input "text" at bounding box center [660, 182] width 129 height 26
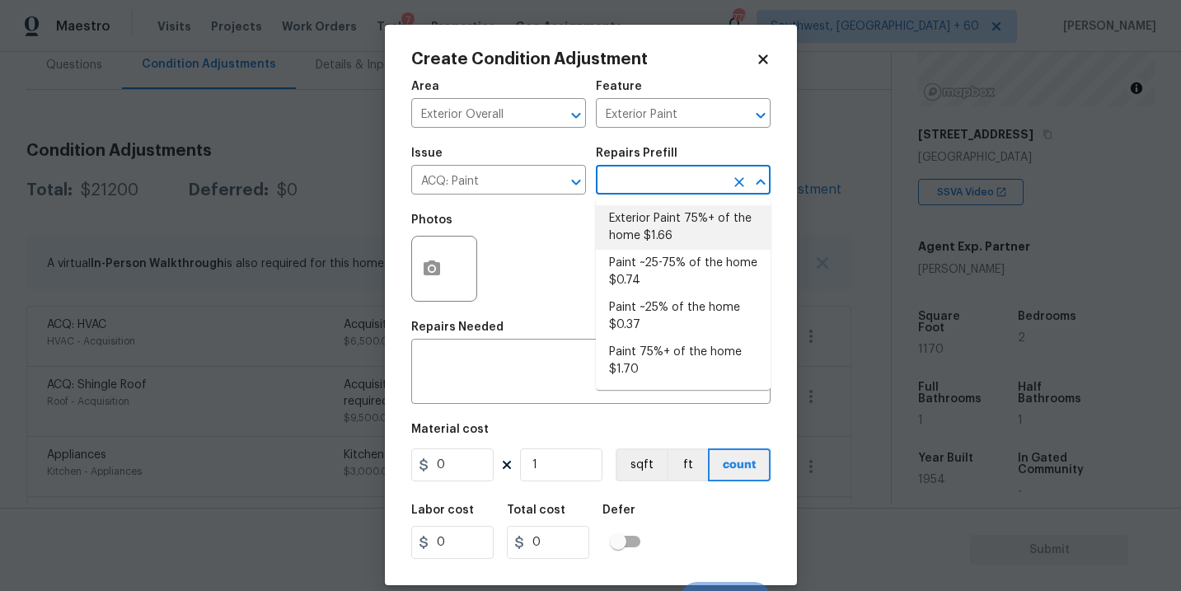
click at [649, 227] on li "Exterior Paint 75%+ of the home $1.66" at bounding box center [683, 227] width 175 height 44
type input "Acquisition"
type textarea "Acquisition Scope: 75%+ of the home exterior will likely require paint"
type input "1.66"
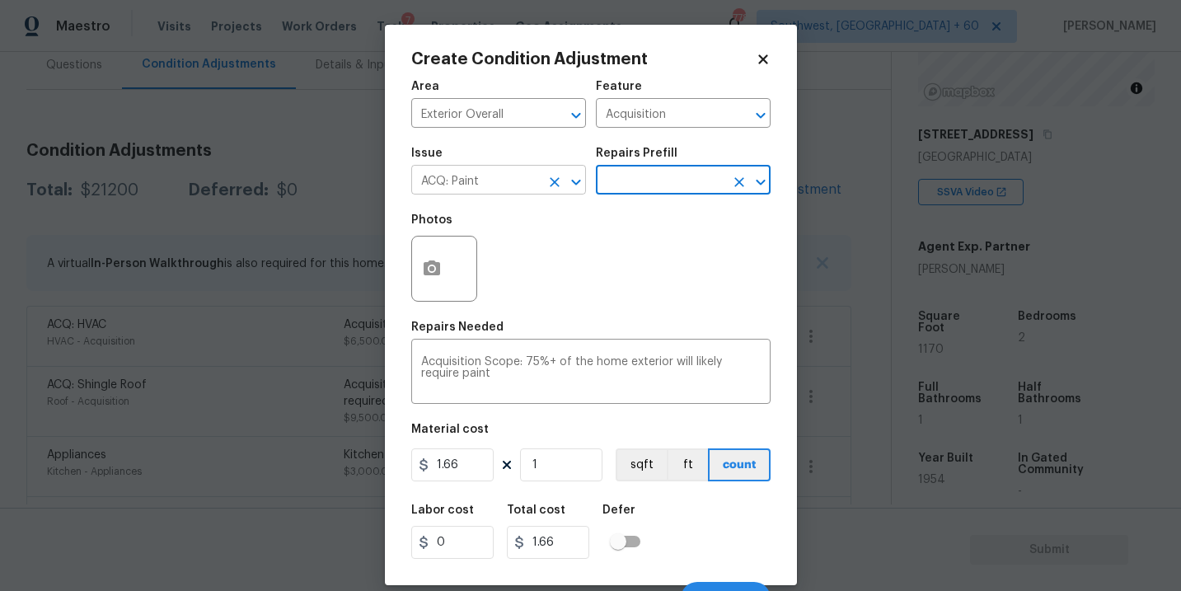
click at [553, 175] on icon "Clear" at bounding box center [554, 182] width 16 height 16
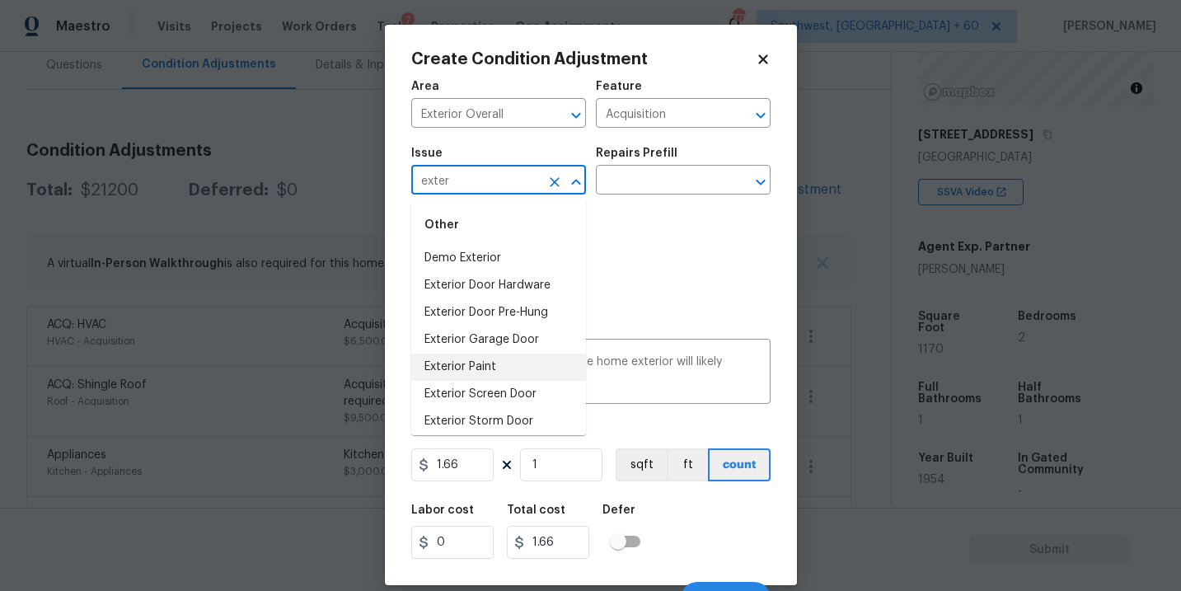
click at [509, 365] on li "Exterior Paint" at bounding box center [498, 367] width 175 height 27
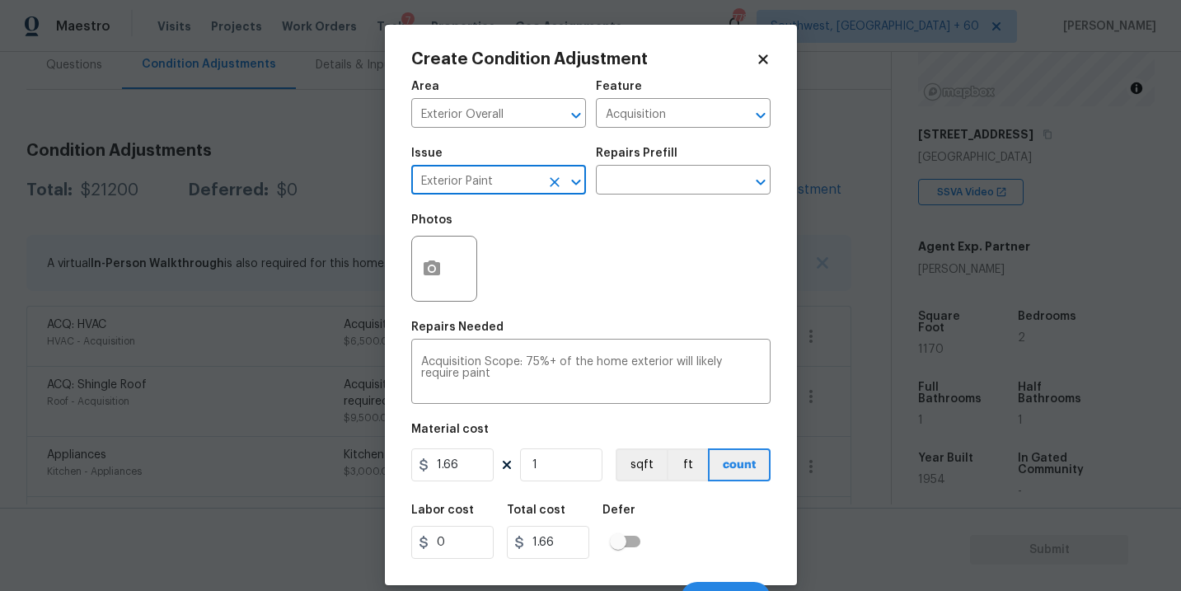
type input "Exterior Paint"
click at [405, 274] on div "Create Condition Adjustment Area Exterior Overall ​ Feature Acquisition ​ Issue…" at bounding box center [591, 305] width 412 height 560
click at [464, 279] on div at bounding box center [444, 269] width 66 height 66
click at [435, 269] on icon "button" at bounding box center [432, 267] width 16 height 15
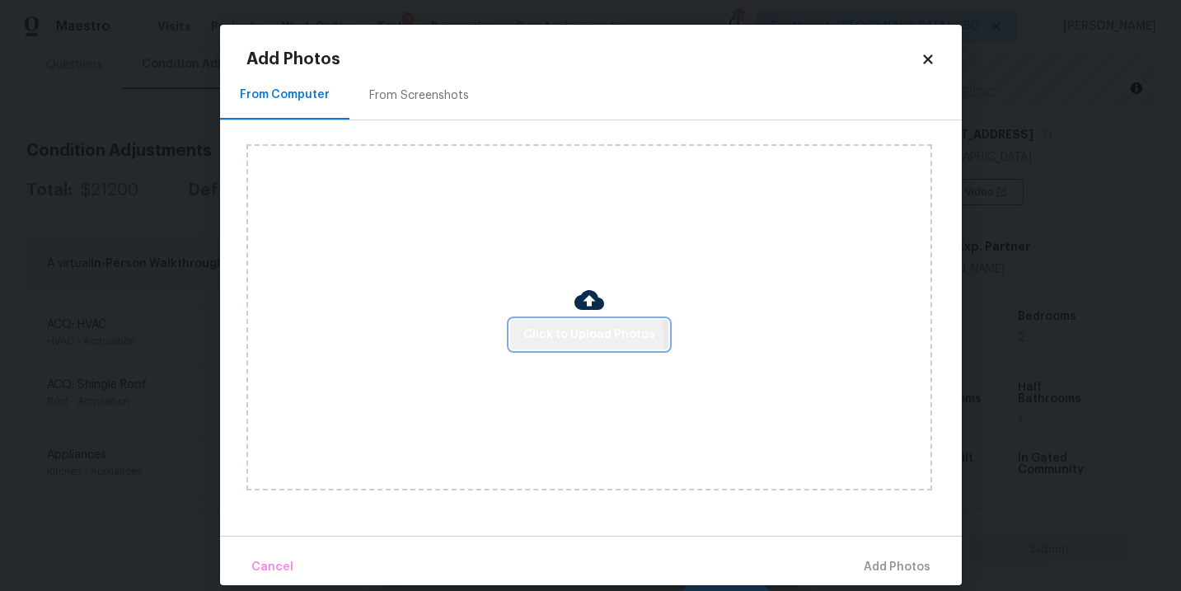
click at [584, 340] on span "Click to Upload Photos" at bounding box center [589, 335] width 132 height 21
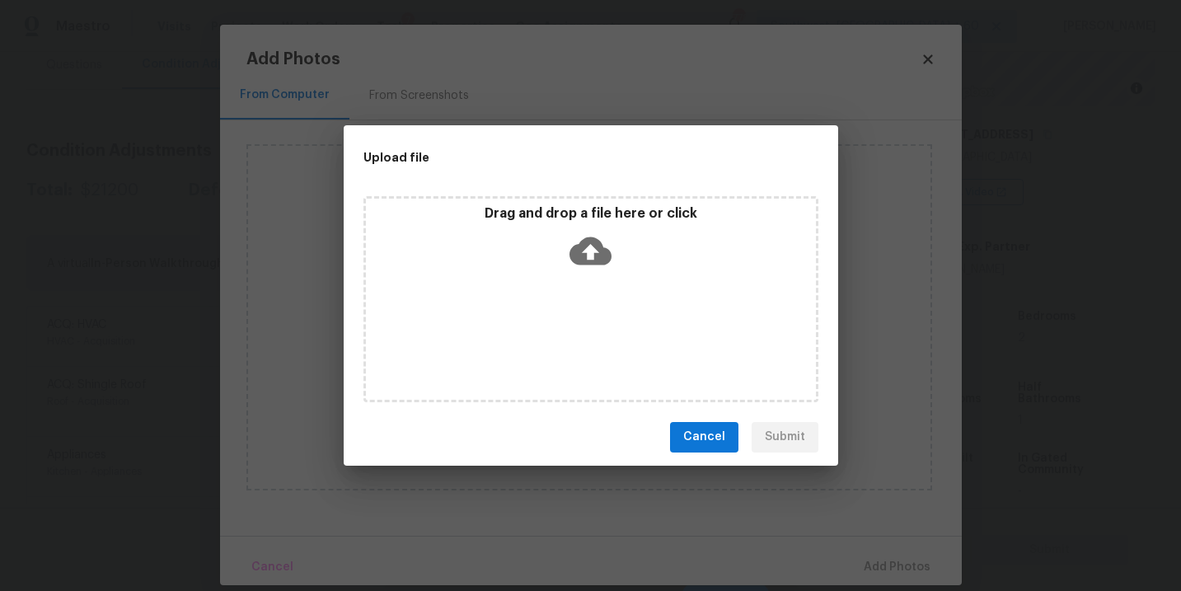
click at [601, 301] on div "Drag and drop a file here or click" at bounding box center [590, 299] width 455 height 206
click at [946, 340] on div "Upload file Drag and drop a file here or click Cancel Submit" at bounding box center [590, 295] width 1181 height 591
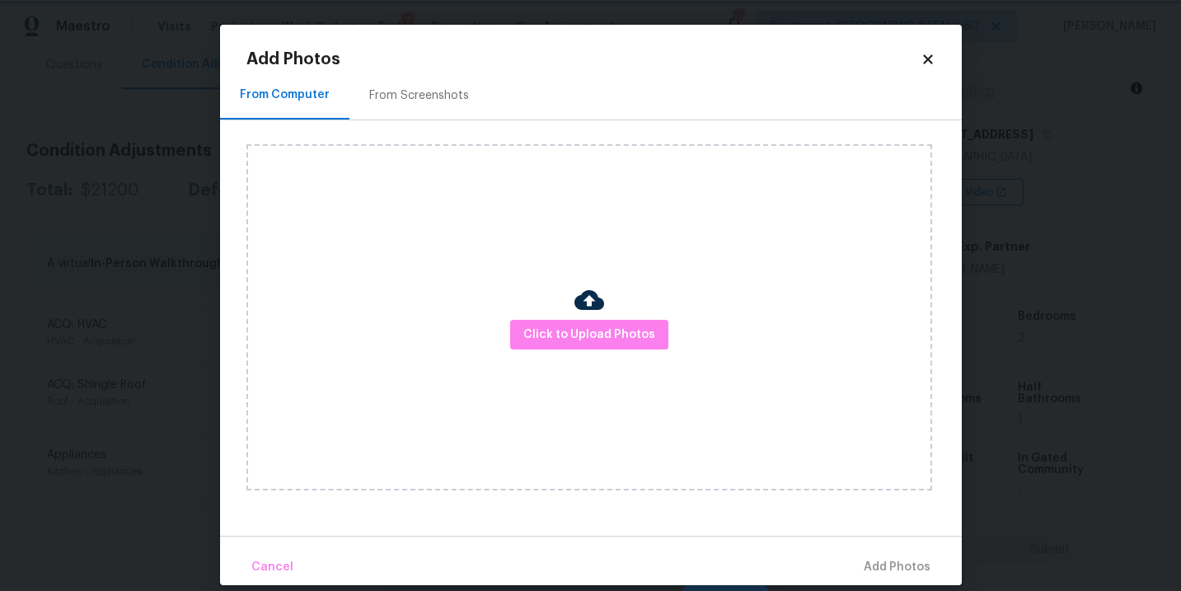
click at [1014, 341] on body "Maestro Visits Projects Work Orders Tasks 7 Properties Geo Assignments 778 Sout…" at bounding box center [590, 295] width 1181 height 591
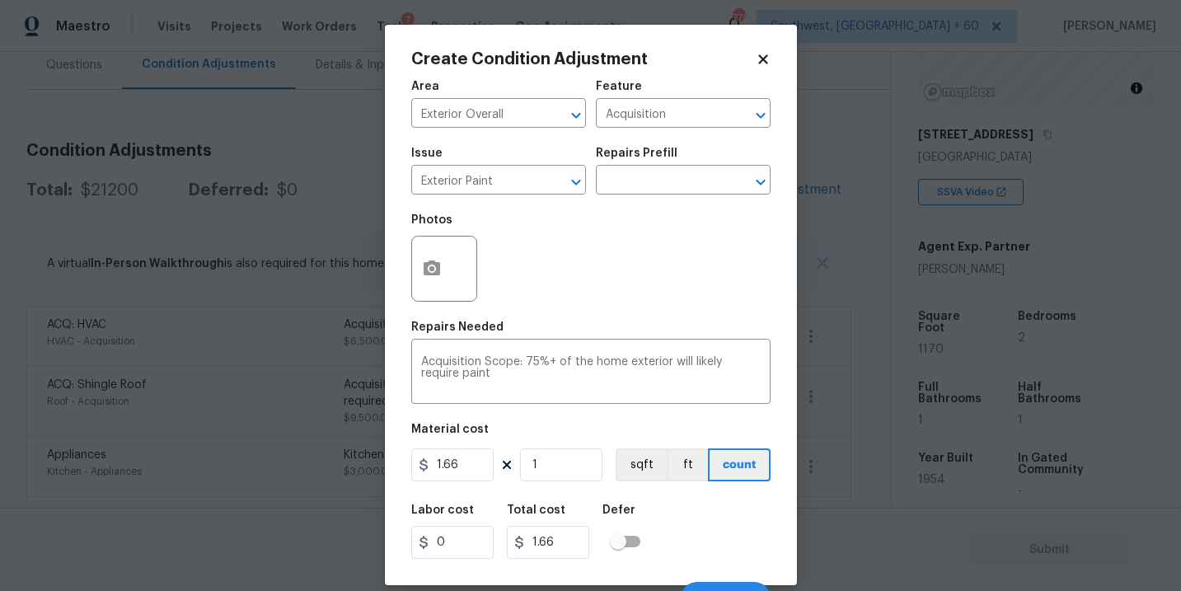
click at [838, 333] on body "Maestro Visits Projects Work Orders Tasks 7 Properties Geo Assignments 778 Sout…" at bounding box center [590, 295] width 1181 height 591
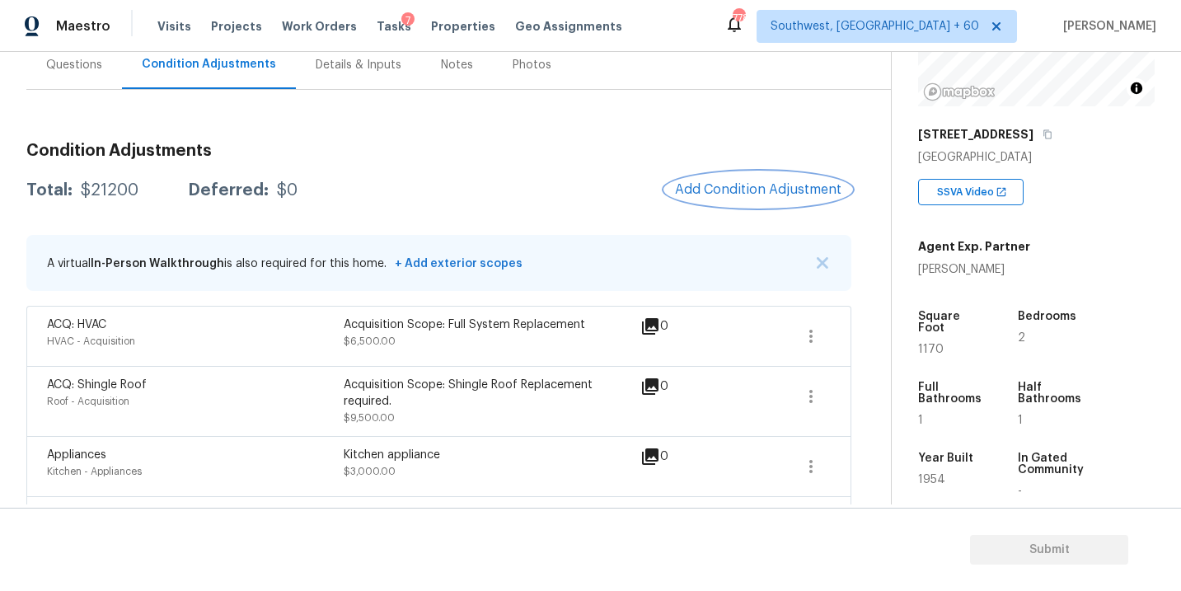
click at [755, 187] on span "Add Condition Adjustment" at bounding box center [758, 189] width 166 height 15
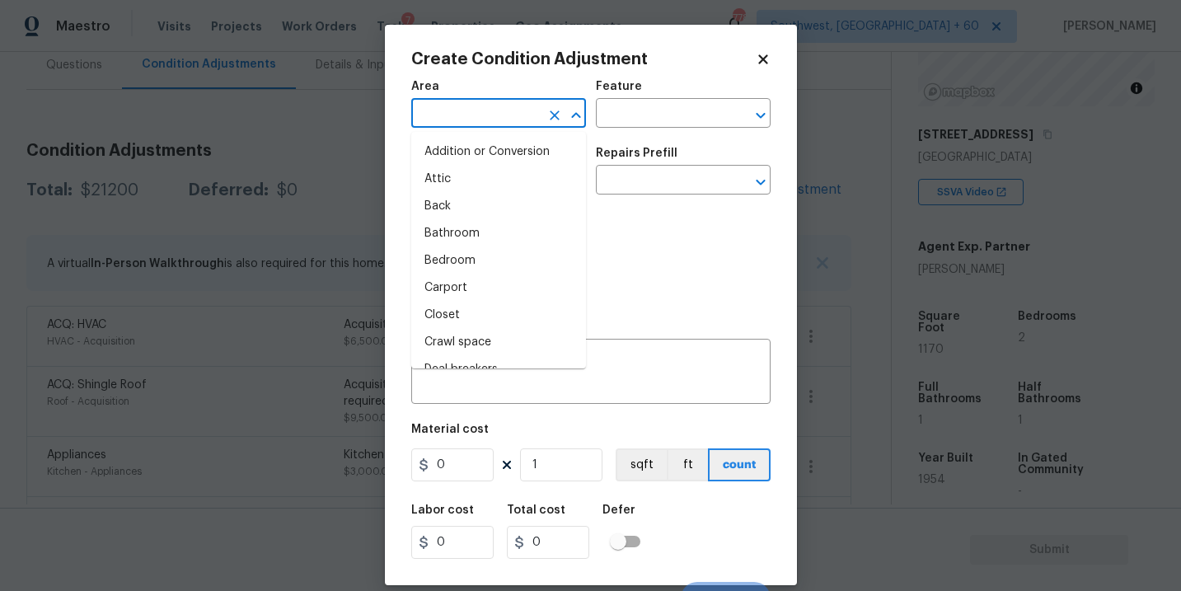
click at [508, 123] on input "text" at bounding box center [475, 115] width 129 height 26
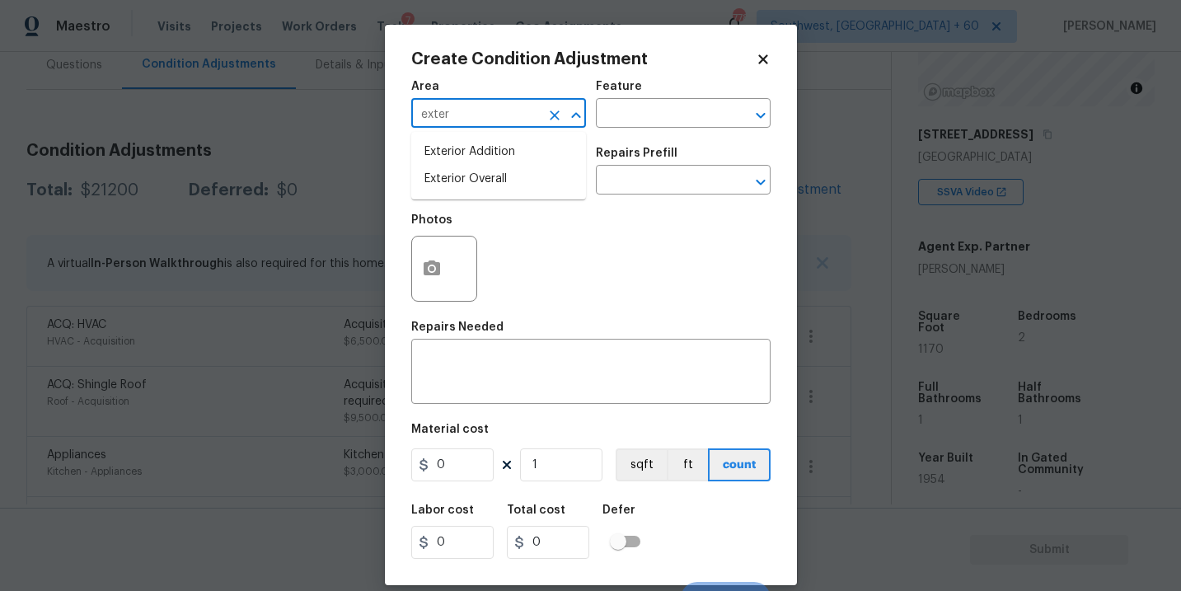
click at [508, 178] on li "Exterior Overall" at bounding box center [498, 179] width 175 height 27
type input "Exterior Overall"
click at [656, 117] on input "text" at bounding box center [660, 115] width 129 height 26
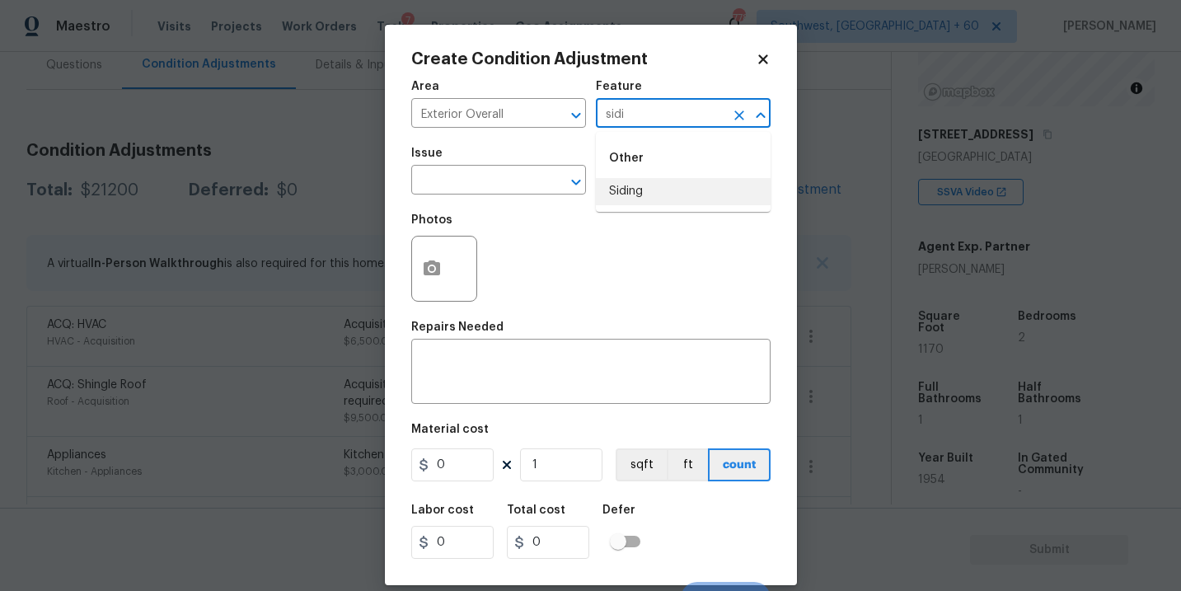
click at [677, 197] on li "Siding" at bounding box center [683, 191] width 175 height 27
click at [534, 180] on div "​" at bounding box center [498, 182] width 175 height 26
type input "Siding"
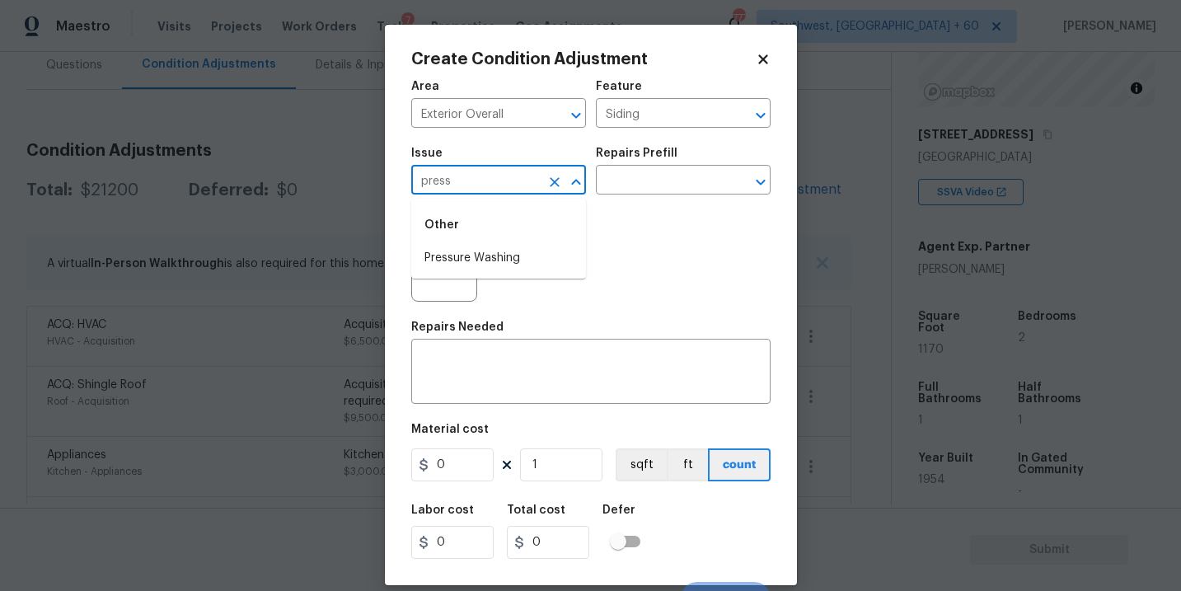
click at [528, 260] on li "Pressure Washing" at bounding box center [498, 258] width 175 height 27
type input "Pressure Washing"
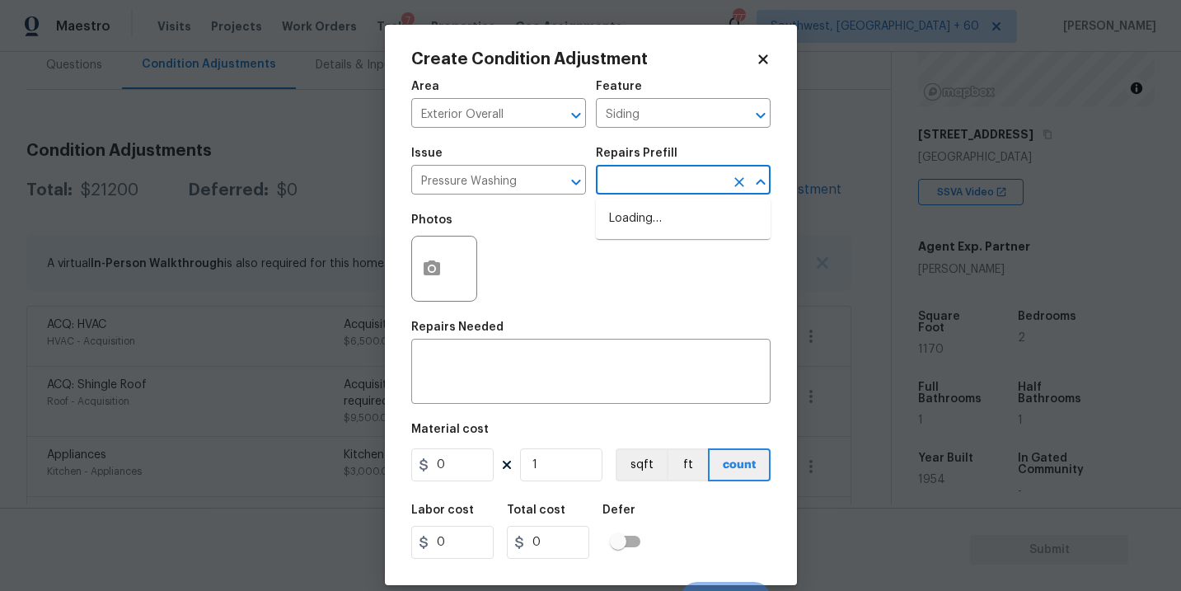
click at [623, 179] on input "text" at bounding box center [660, 182] width 129 height 26
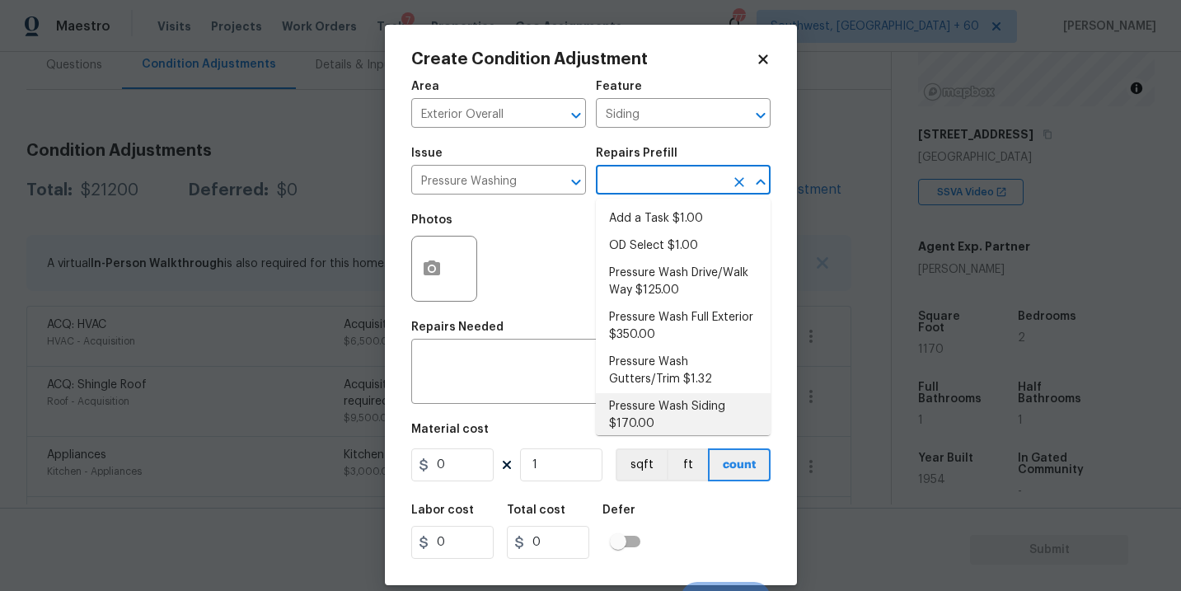
click at [644, 429] on li "Pressure Wash Siding $170.00" at bounding box center [683, 415] width 175 height 44
type textarea "Protect areas as needed for pressure washing. Pressure wash the siding on the h…"
type input "170"
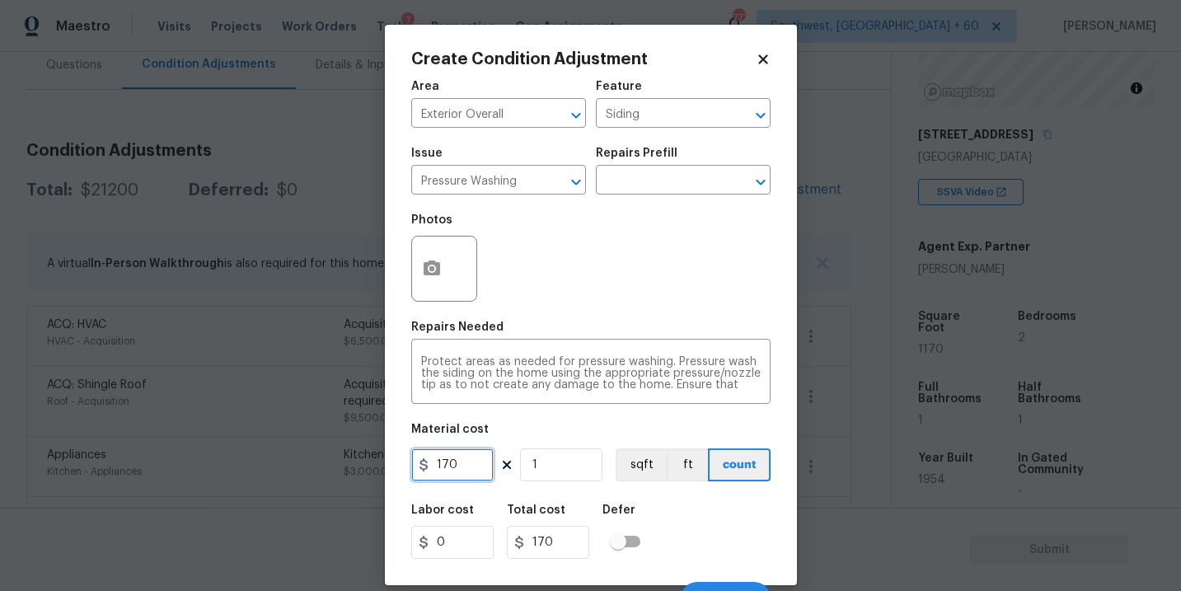
drag, startPoint x: 459, startPoint y: 468, endPoint x: 339, endPoint y: 467, distance: 120.3
click at [339, 467] on div "Create Condition Adjustment Area Exterior Overall ​ Feature Siding ​ Issue Pres…" at bounding box center [590, 295] width 1181 height 591
type input "200"
click at [424, 274] on icon "button" at bounding box center [432, 267] width 16 height 15
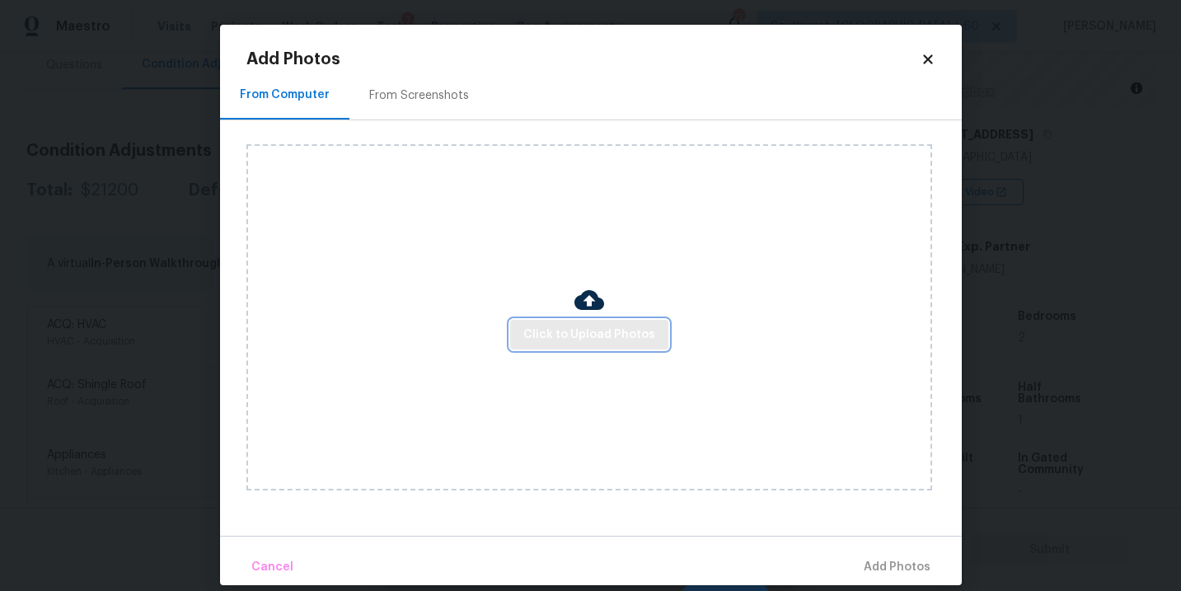
click at [616, 330] on span "Click to Upload Photos" at bounding box center [589, 335] width 132 height 21
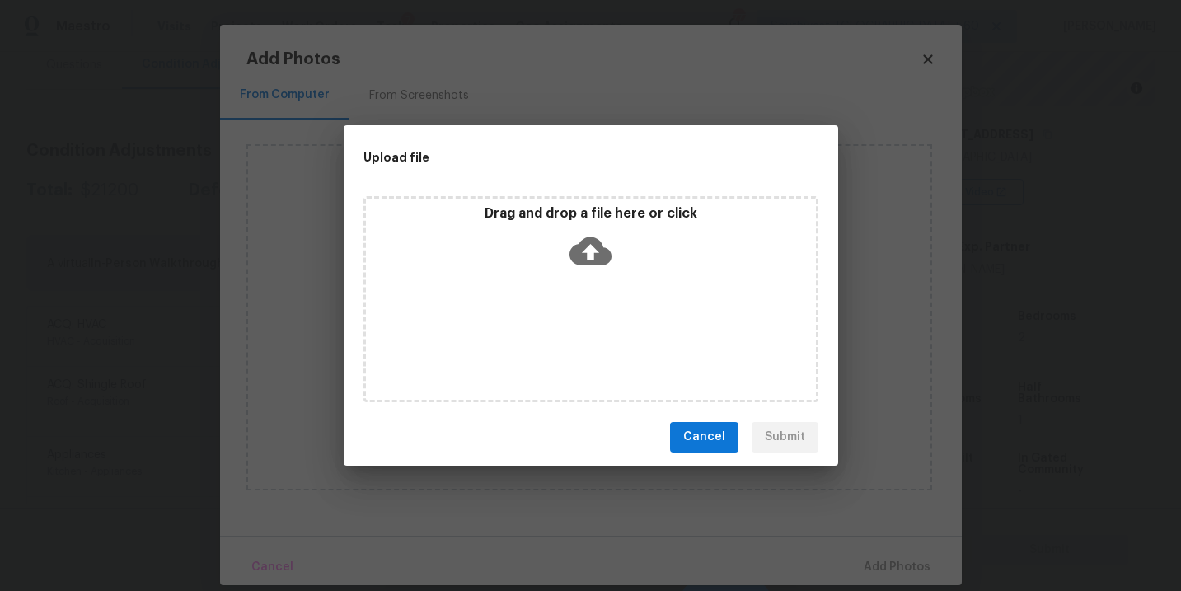
click at [615, 277] on div "Drag and drop a file here or click" at bounding box center [590, 299] width 455 height 206
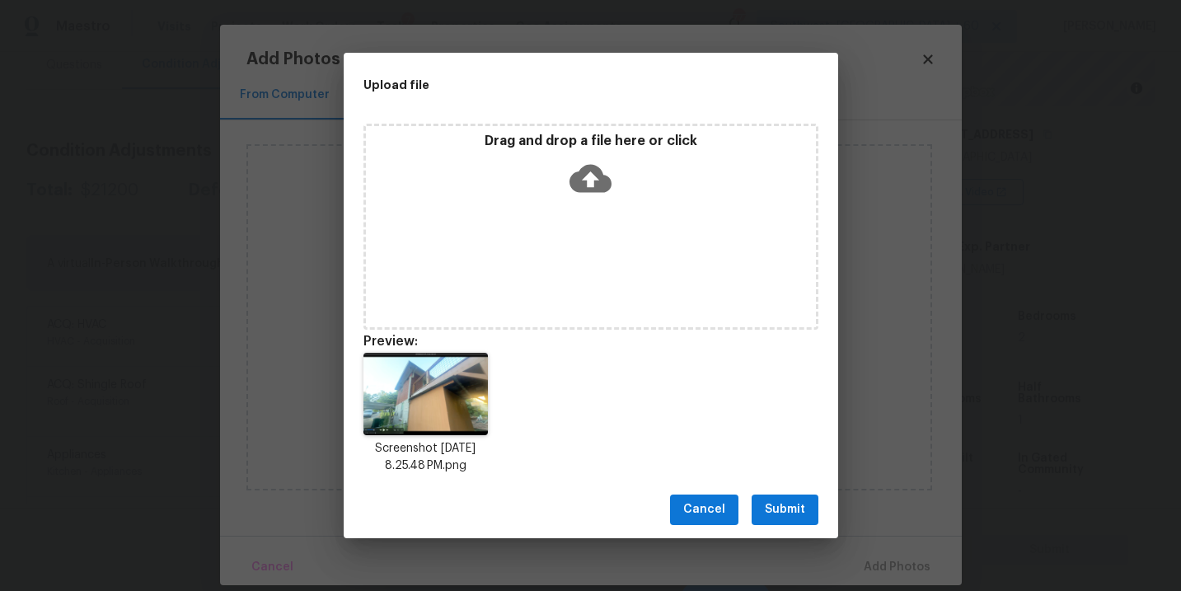
click at [777, 506] on span "Submit" at bounding box center [785, 509] width 40 height 21
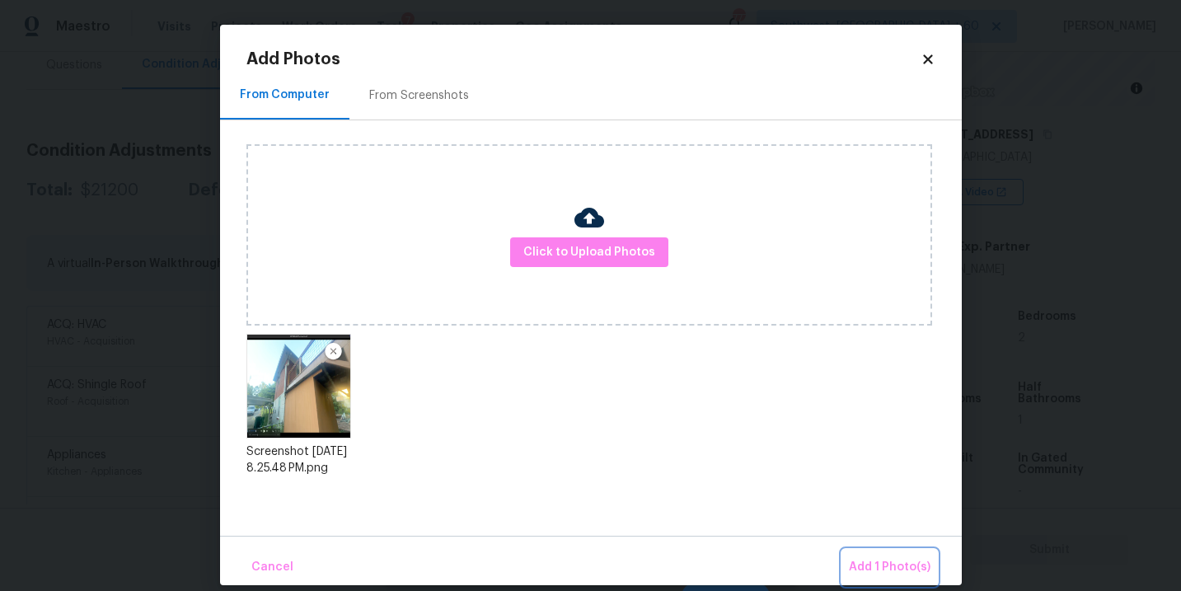
click at [877, 565] on span "Add 1 Photo(s)" at bounding box center [890, 567] width 82 height 21
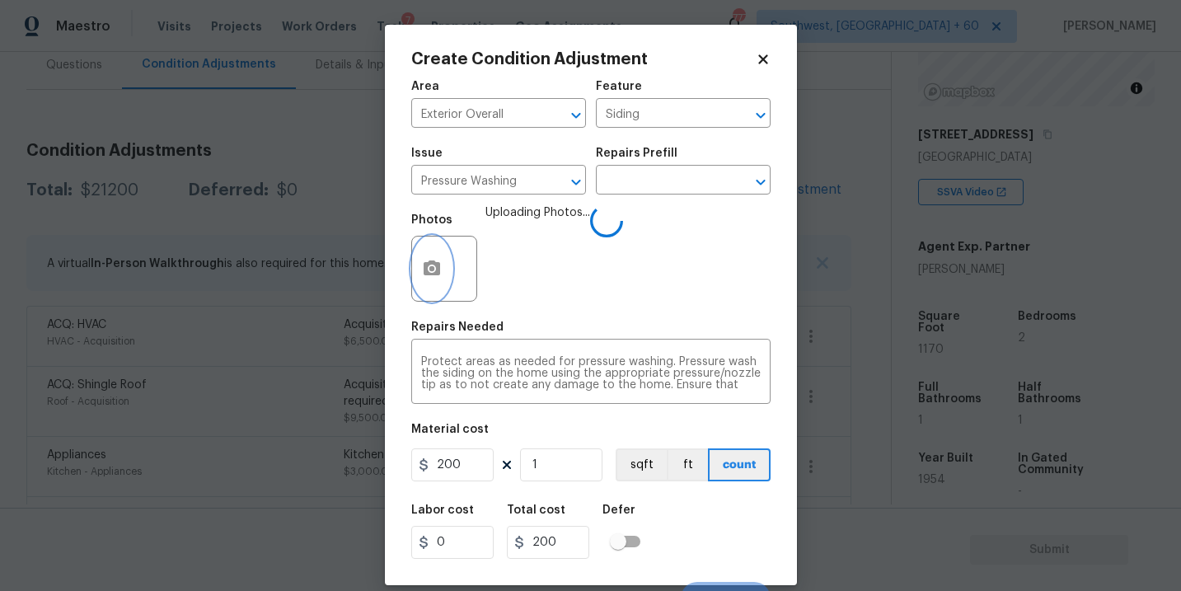
scroll to position [25, 0]
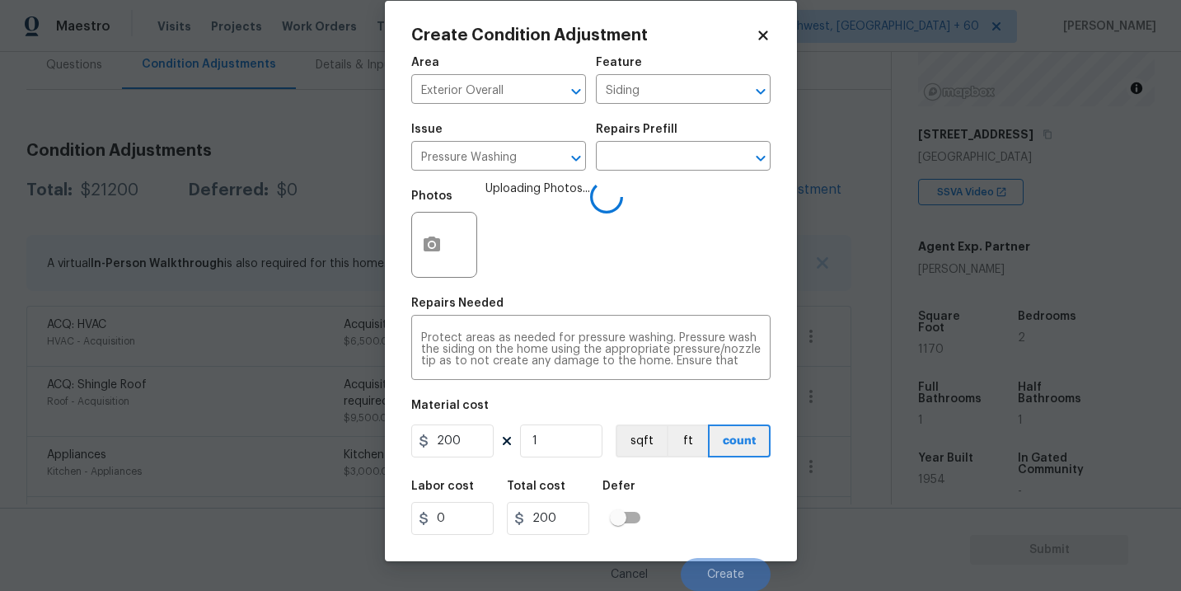
click at [704, 511] on div "Labor cost 0 Total cost 200 Defer" at bounding box center [590, 508] width 359 height 74
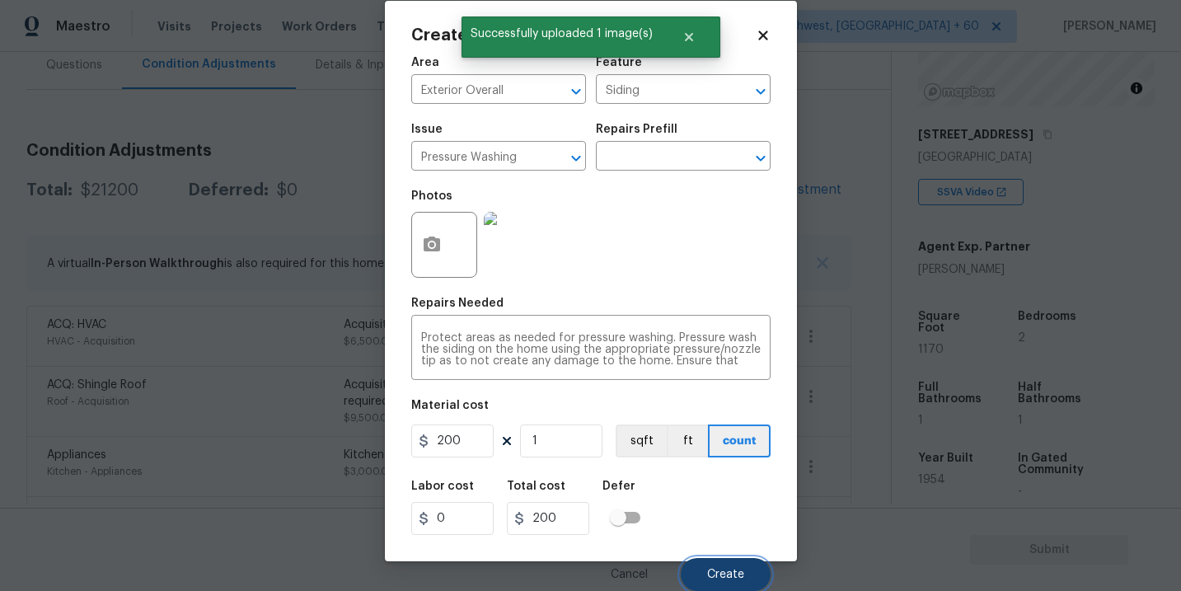
click at [710, 571] on span "Create" at bounding box center [725, 575] width 37 height 12
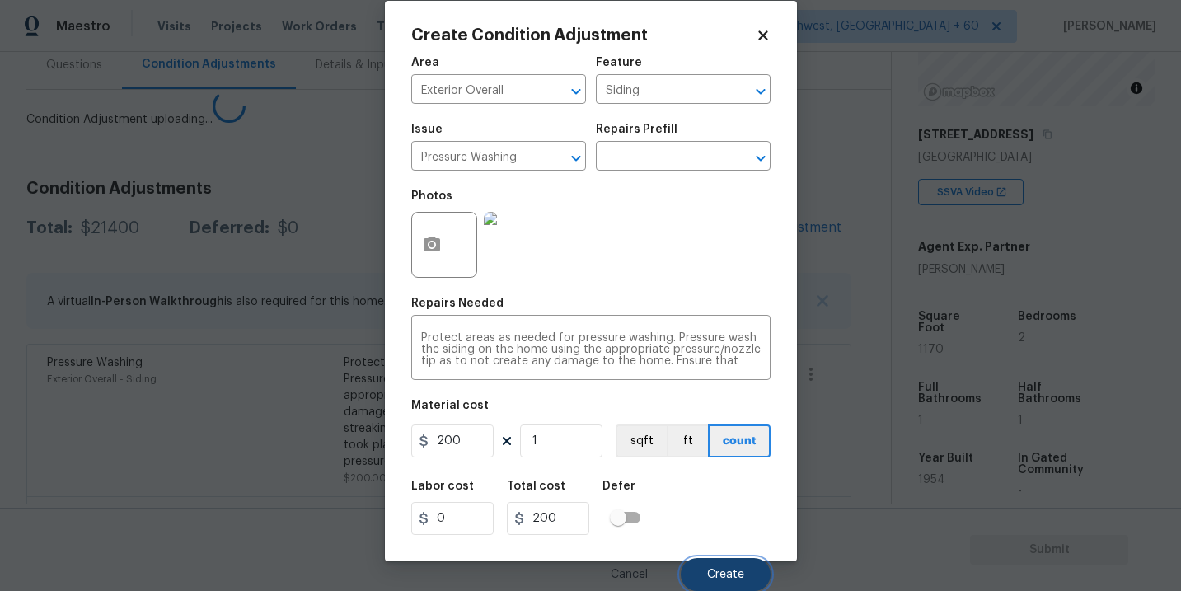
click at [726, 565] on button "Create" at bounding box center [726, 574] width 90 height 33
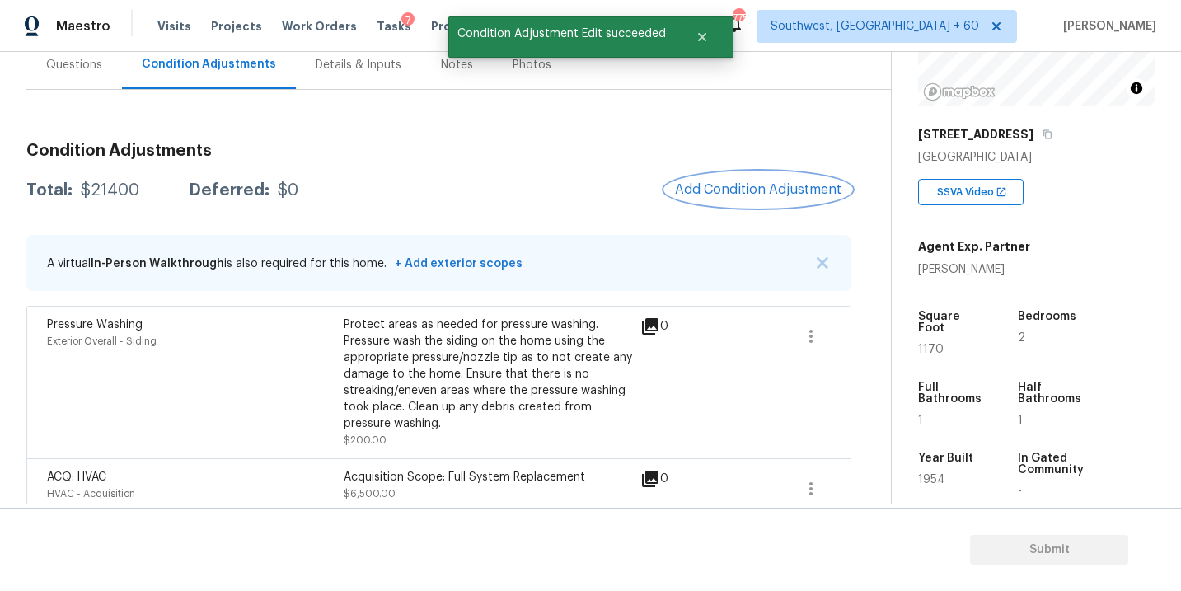
scroll to position [0, 0]
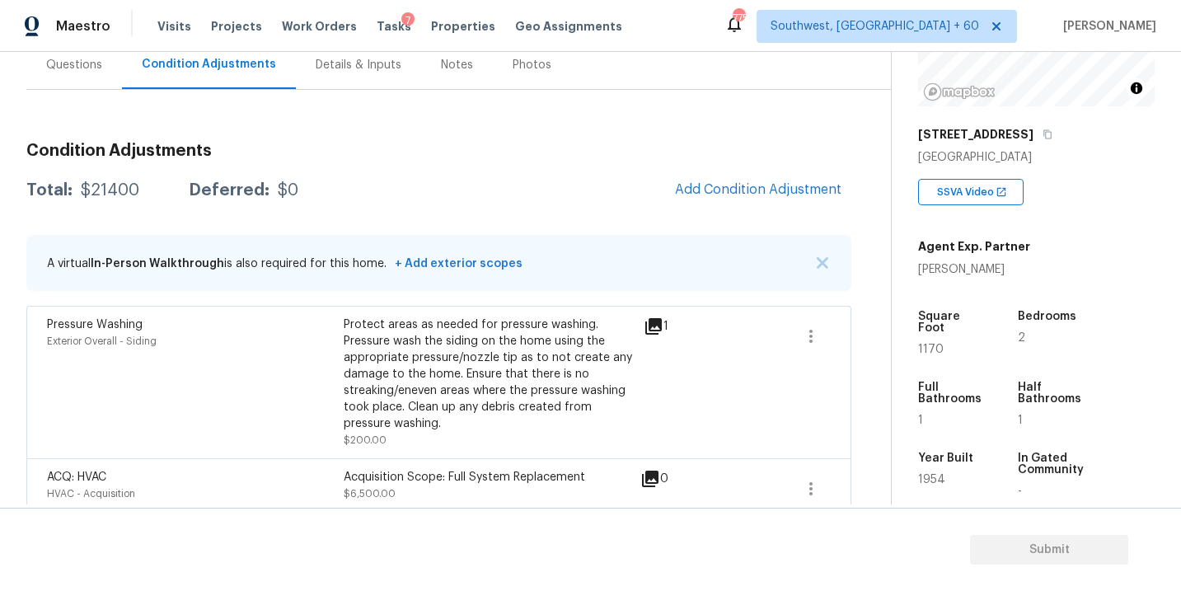
click at [586, 363] on div "Protect areas as needed for pressure washing. Pressure wash the siding on the h…" at bounding box center [492, 373] width 297 height 115
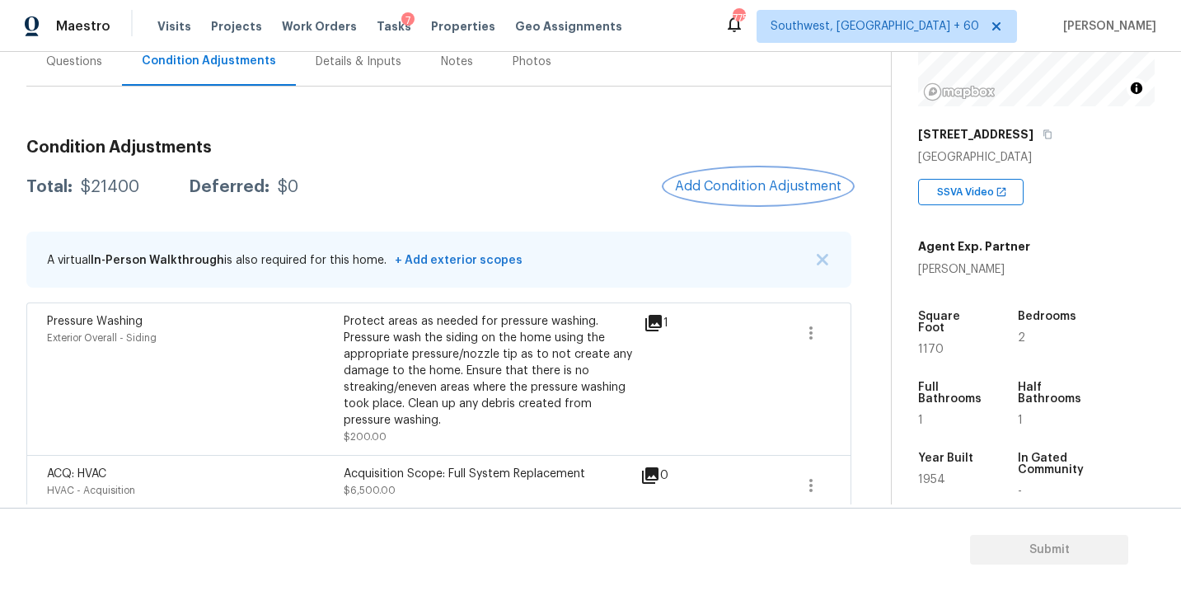
click at [745, 179] on span "Add Condition Adjustment" at bounding box center [758, 186] width 166 height 15
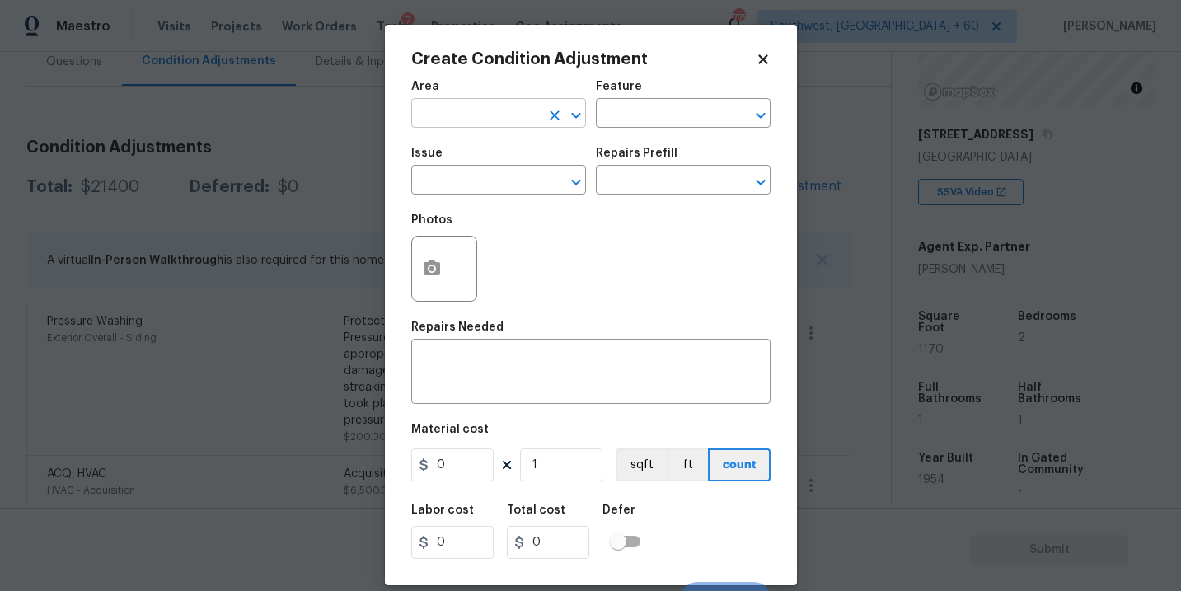
click at [476, 105] on input "text" at bounding box center [475, 115] width 129 height 26
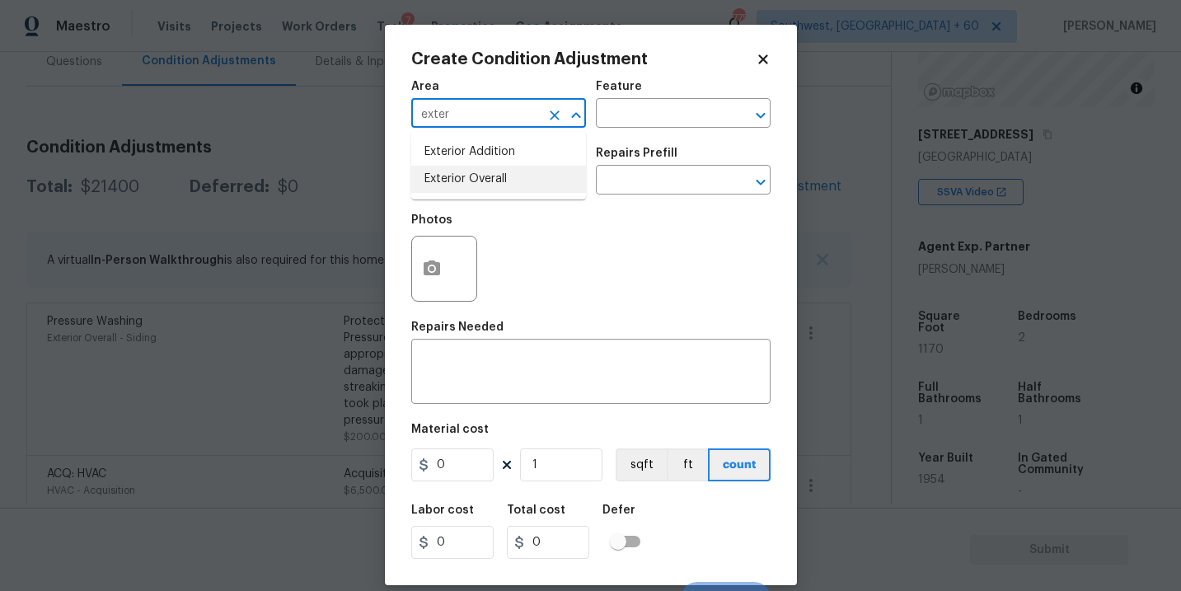
click at [485, 181] on li "Exterior Overall" at bounding box center [498, 179] width 175 height 27
type input "Exterior Overall"
click at [614, 127] on input "text" at bounding box center [660, 115] width 129 height 26
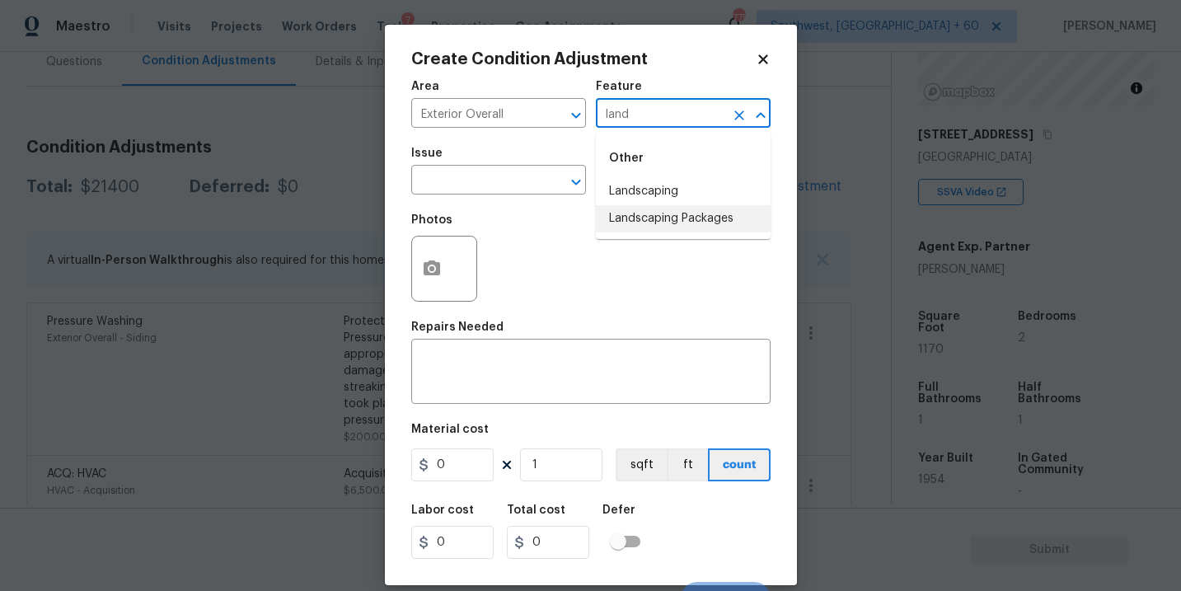
click at [631, 209] on li "Landscaping Packages" at bounding box center [683, 218] width 175 height 27
type input "Landscaping Packages"
click at [495, 186] on input "text" at bounding box center [475, 182] width 129 height 26
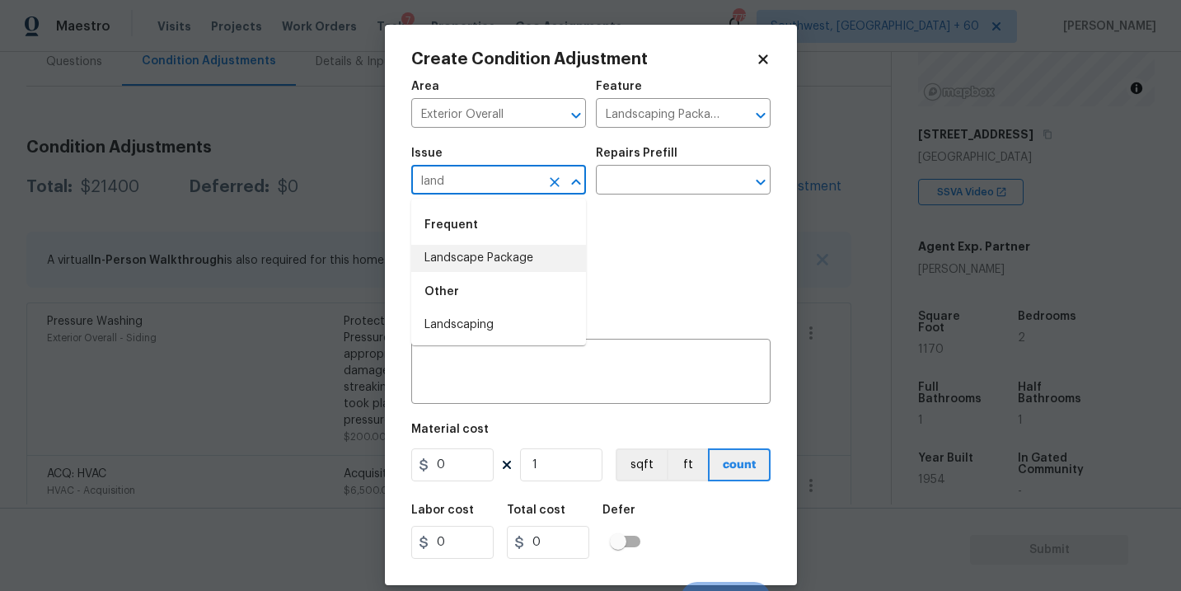
click at [497, 263] on li "Landscape Package" at bounding box center [498, 258] width 175 height 27
type input "Landscape Package"
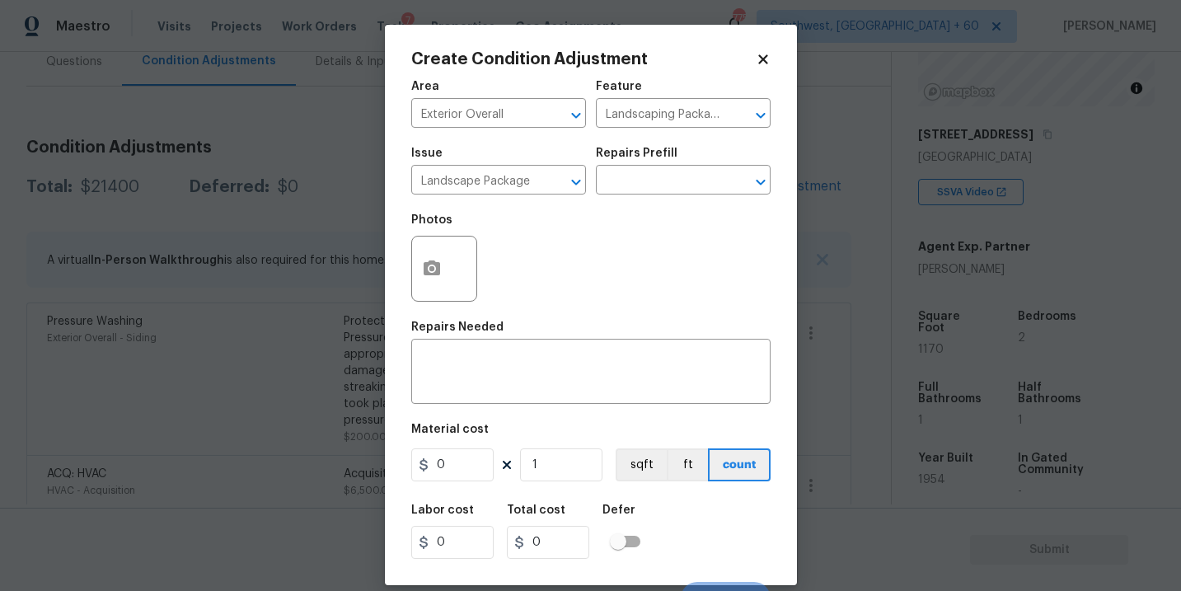
click at [653, 197] on div "Issue Landscape Package ​ Repairs Prefill ​" at bounding box center [590, 171] width 359 height 67
click at [673, 186] on input "text" at bounding box center [660, 182] width 129 height 26
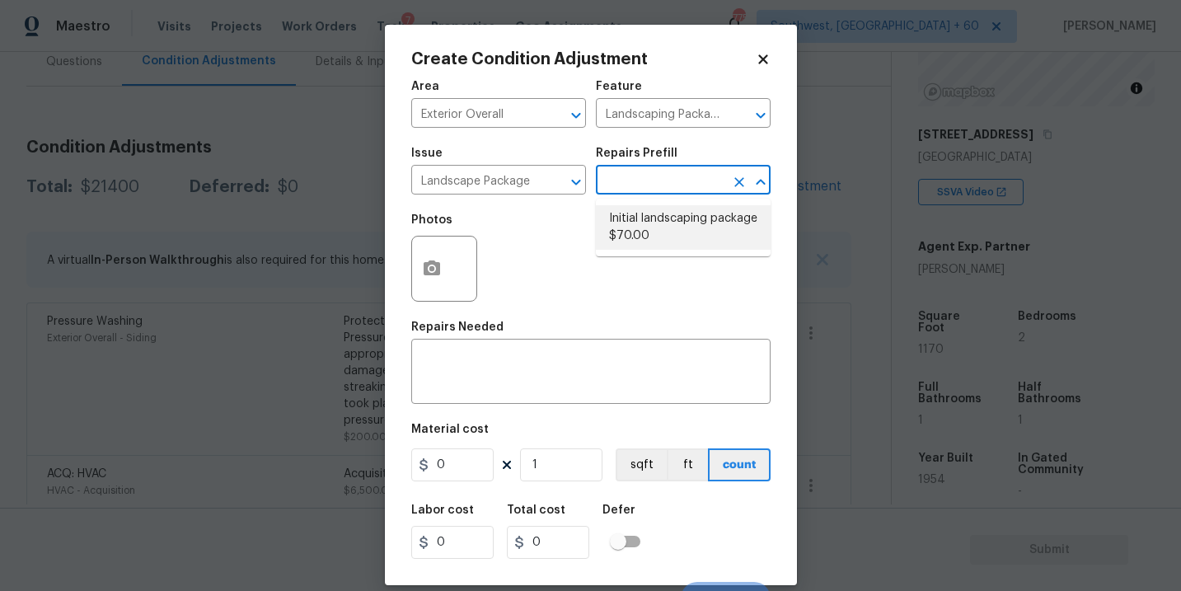
click at [670, 236] on li "Initial landscaping package $70.00" at bounding box center [683, 227] width 175 height 44
type input "Home Readiness Packages"
type textarea "Mowing of grass up to 6" in height. Mow, edge along driveways & sidewalks, trim…"
type input "70"
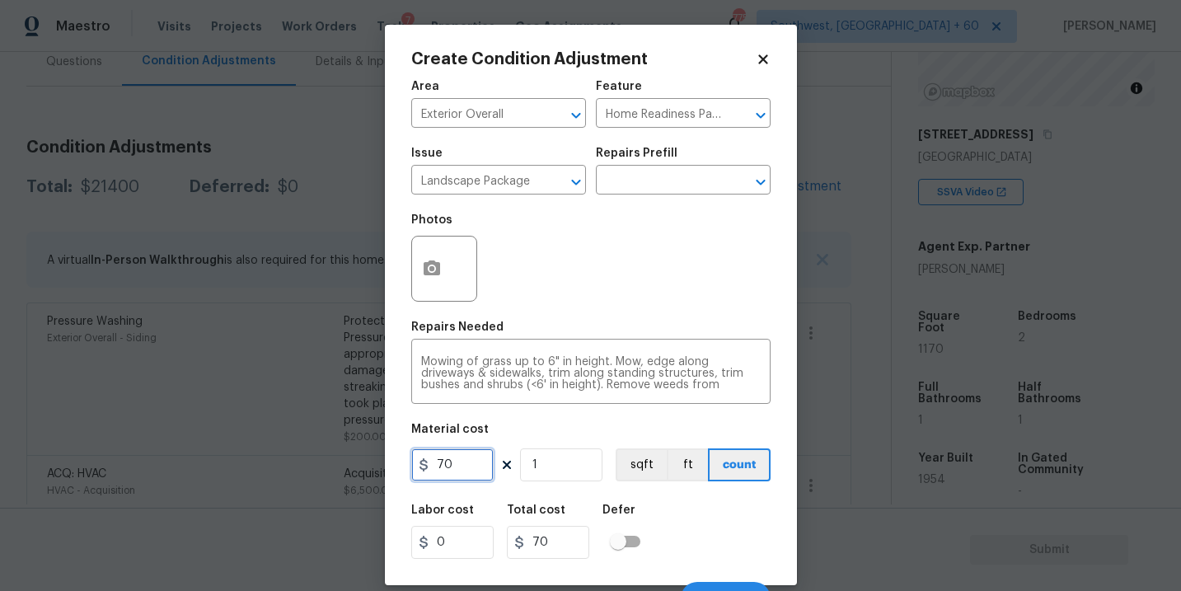
drag, startPoint x: 429, startPoint y: 471, endPoint x: 351, endPoint y: 474, distance: 77.5
click at [351, 474] on div "Create Condition Adjustment Area Exterior Overall ​ Feature Home Readiness Pack…" at bounding box center [590, 295] width 1181 height 591
type input "300"
click at [433, 265] on icon "button" at bounding box center [432, 267] width 16 height 15
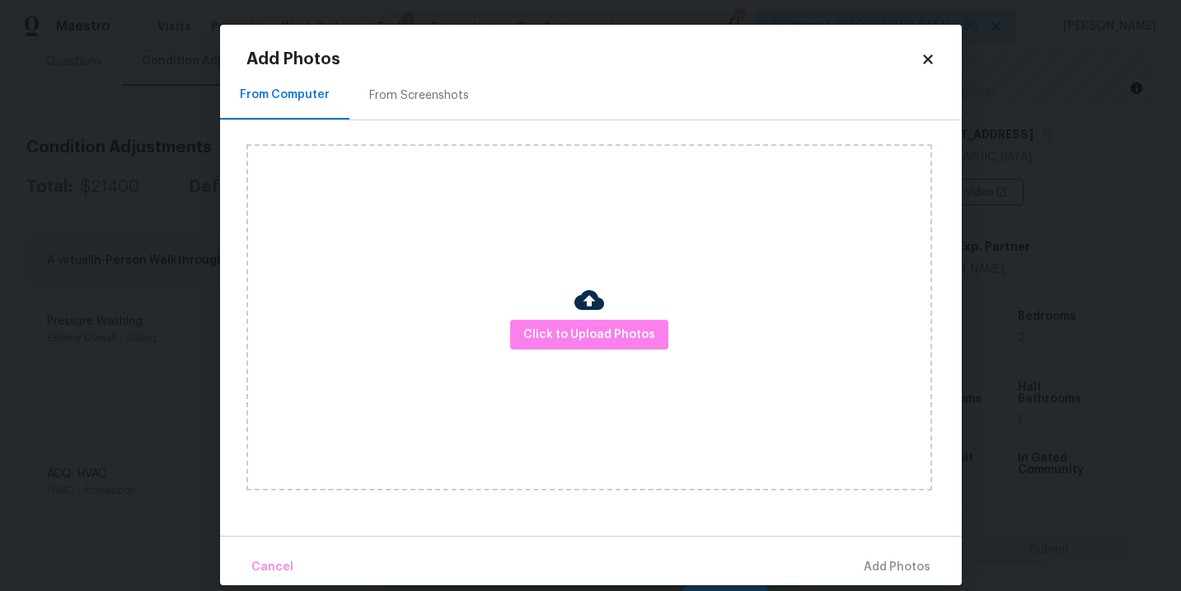
click at [593, 354] on div "Click to Upload Photos" at bounding box center [589, 317] width 686 height 346
click at [600, 336] on span "Click to Upload Photos" at bounding box center [589, 335] width 132 height 21
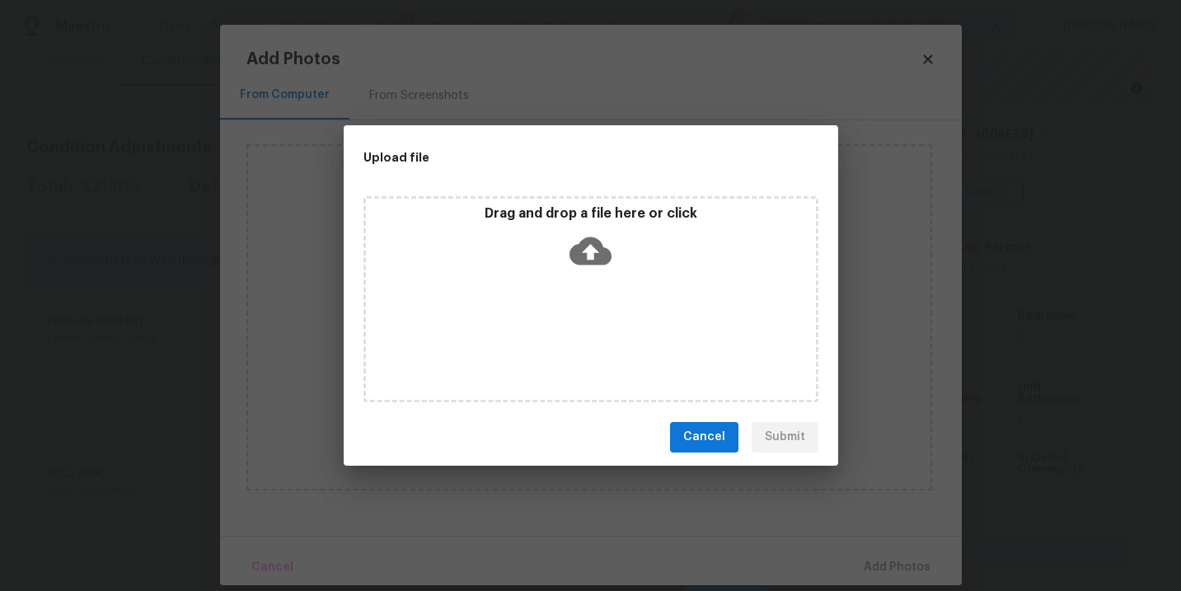
click at [608, 258] on icon at bounding box center [590, 251] width 42 height 28
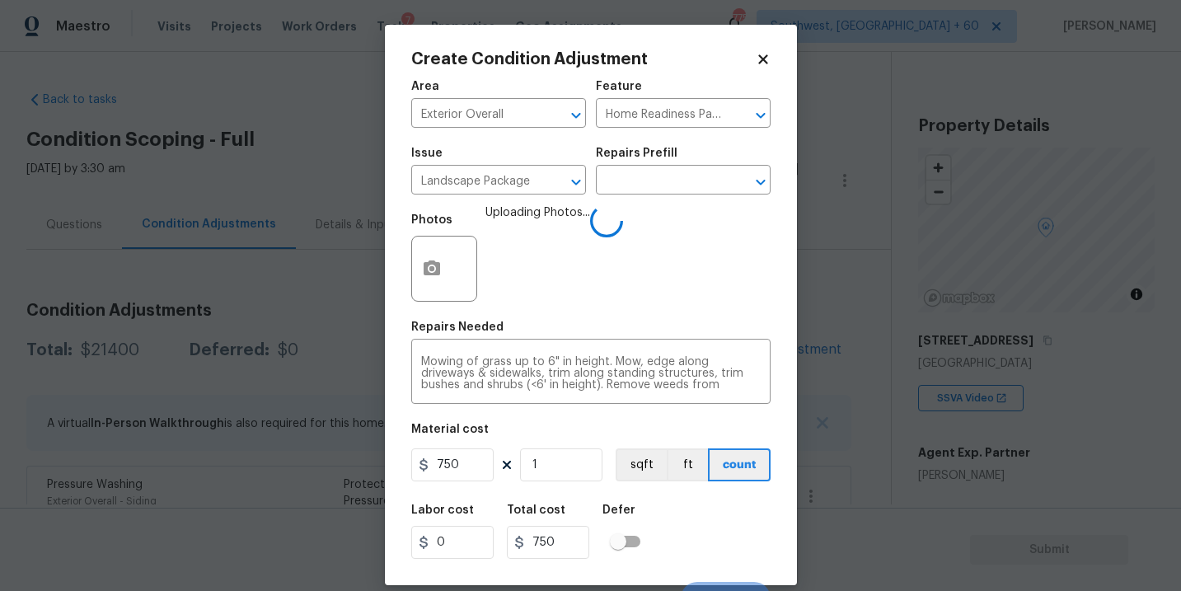
scroll to position [25, 0]
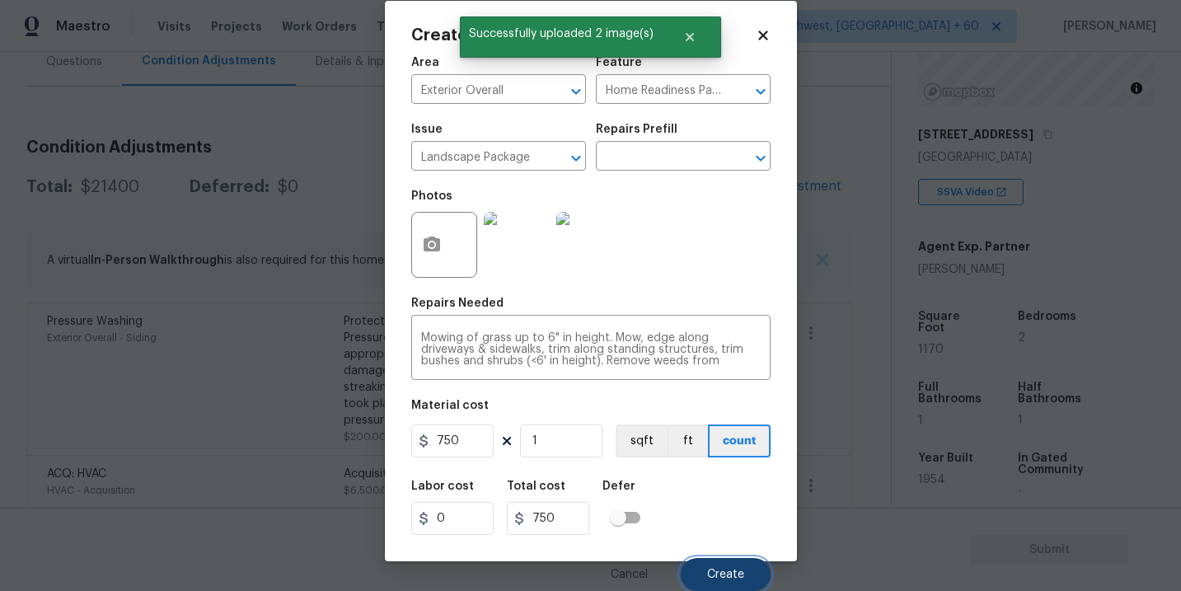
click at [719, 570] on span "Create" at bounding box center [725, 575] width 37 height 12
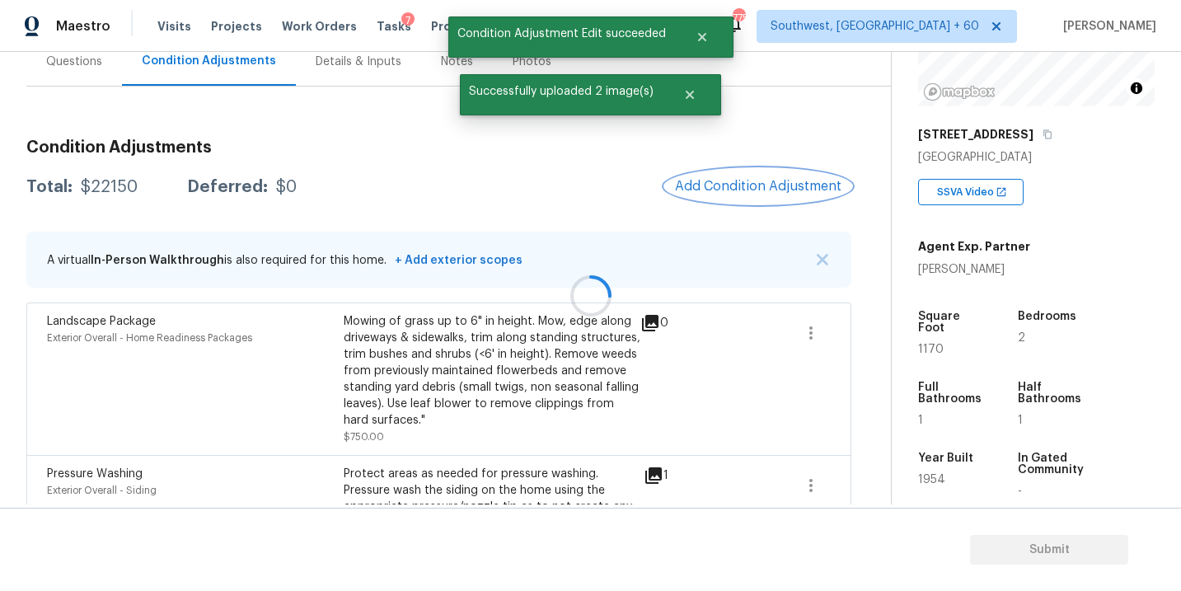
scroll to position [0, 0]
click at [756, 201] on button "Add Condition Adjustment" at bounding box center [758, 186] width 186 height 35
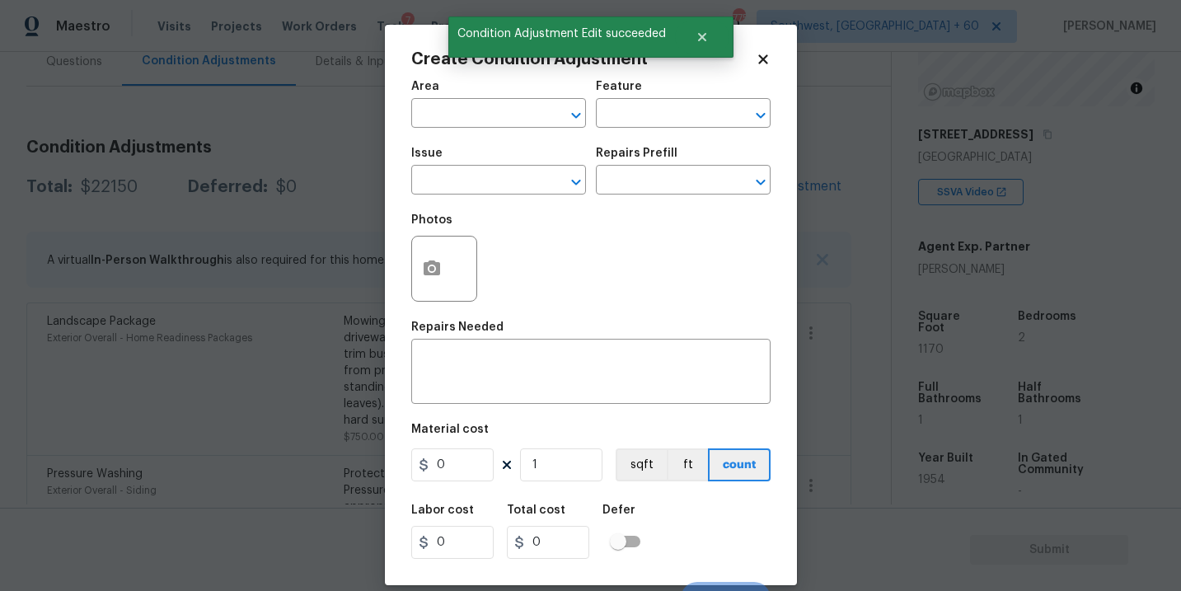
click at [451, 133] on span "Area ​" at bounding box center [498, 104] width 175 height 67
click at [462, 128] on span "Area ​" at bounding box center [498, 104] width 175 height 67
click at [479, 109] on input "text" at bounding box center [475, 115] width 129 height 26
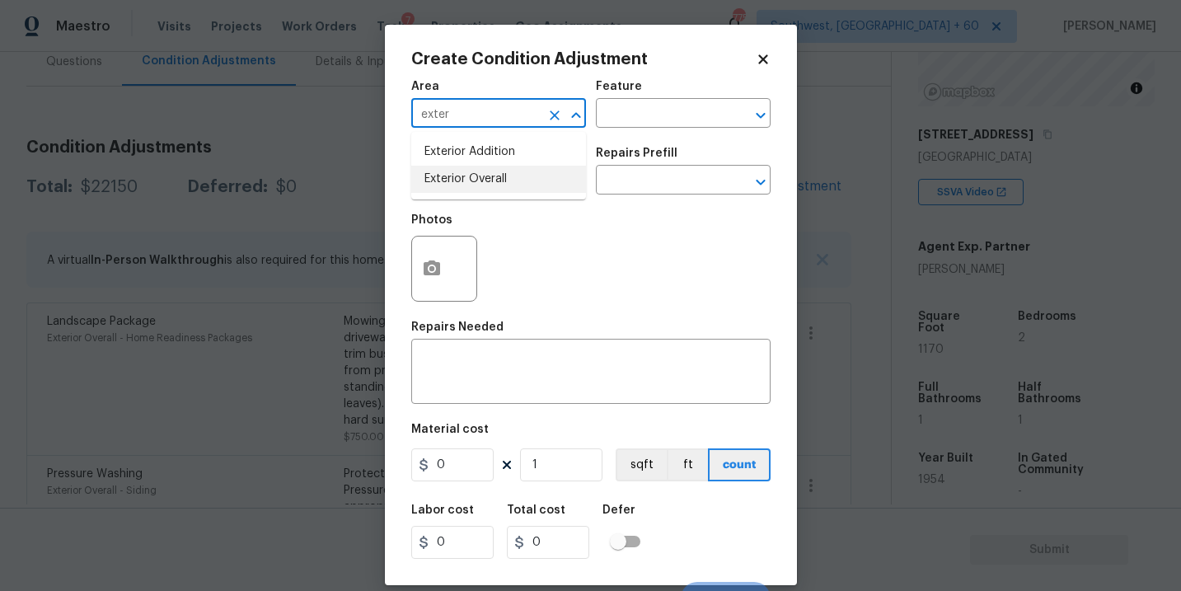
click at [508, 185] on li "Exterior Overall" at bounding box center [498, 179] width 175 height 27
type input "Exterior Overall"
click at [508, 185] on input "text" at bounding box center [475, 182] width 129 height 26
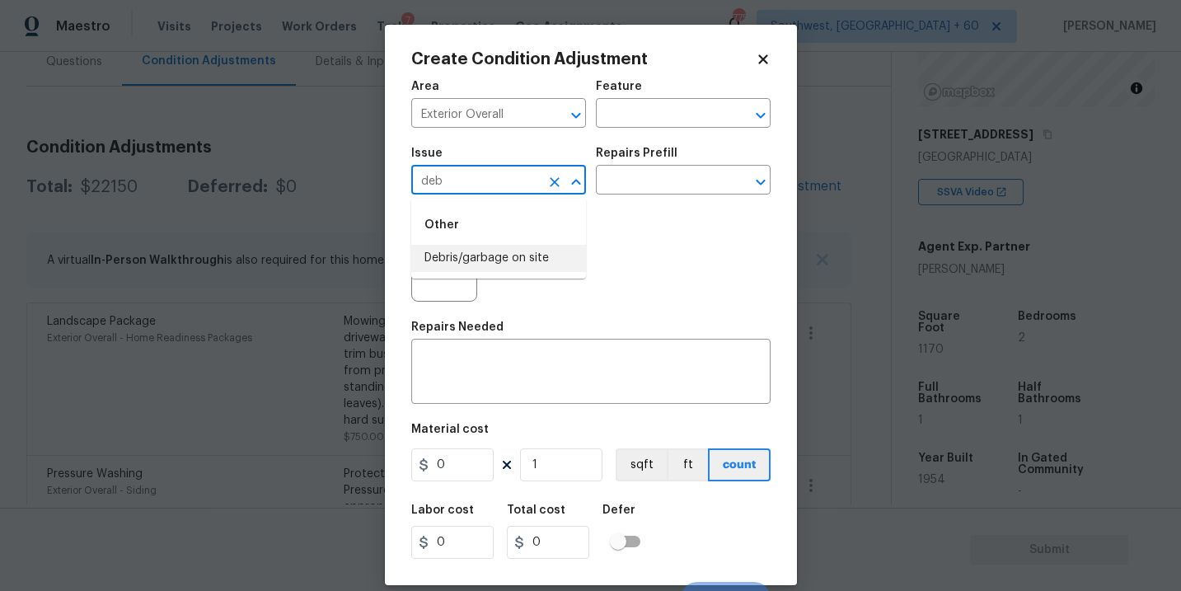
click at [486, 260] on li "Debris/garbage on site" at bounding box center [498, 258] width 175 height 27
type input "Debris/garbage on site"
click at [655, 174] on input "text" at bounding box center [660, 182] width 129 height 26
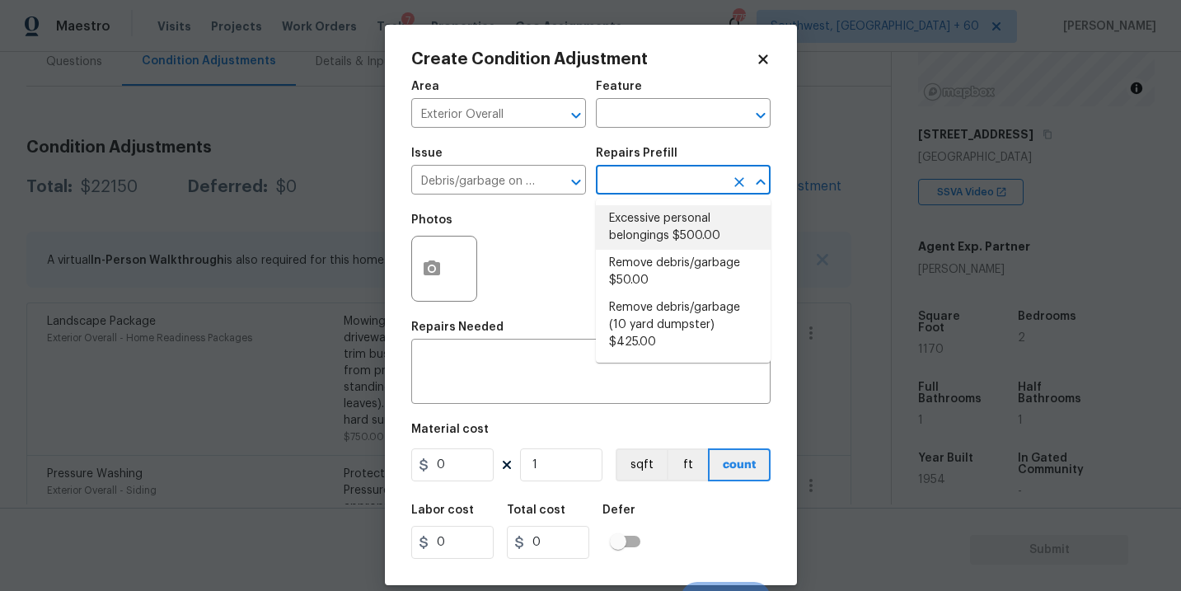
click at [644, 270] on li "Remove debris/garbage $50.00" at bounding box center [683, 272] width 175 height 44
type textarea "Remove, haul off, and properly dispose of any debris left by seller to offsite …"
type input "50"
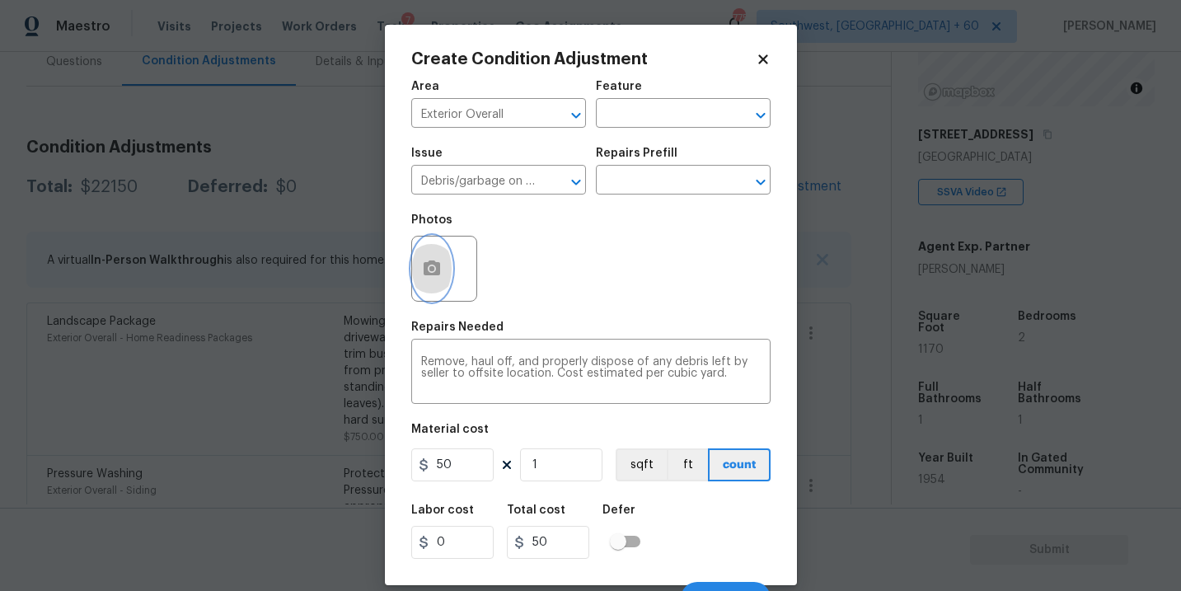
click at [442, 279] on button "button" at bounding box center [432, 269] width 40 height 64
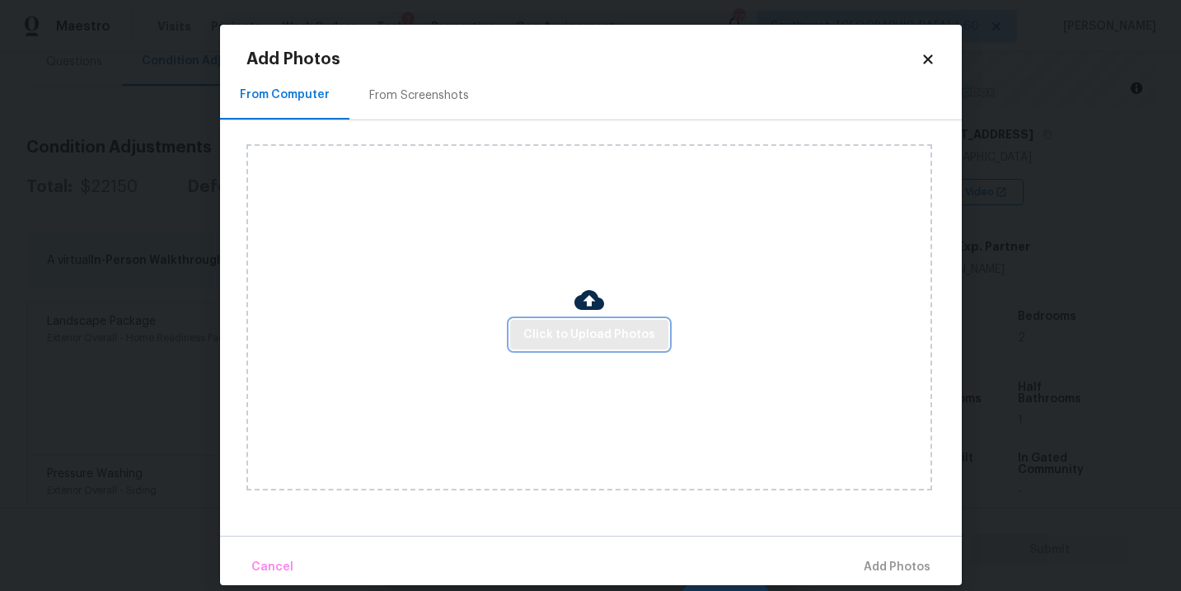
click at [611, 325] on span "Click to Upload Photos" at bounding box center [589, 335] width 132 height 21
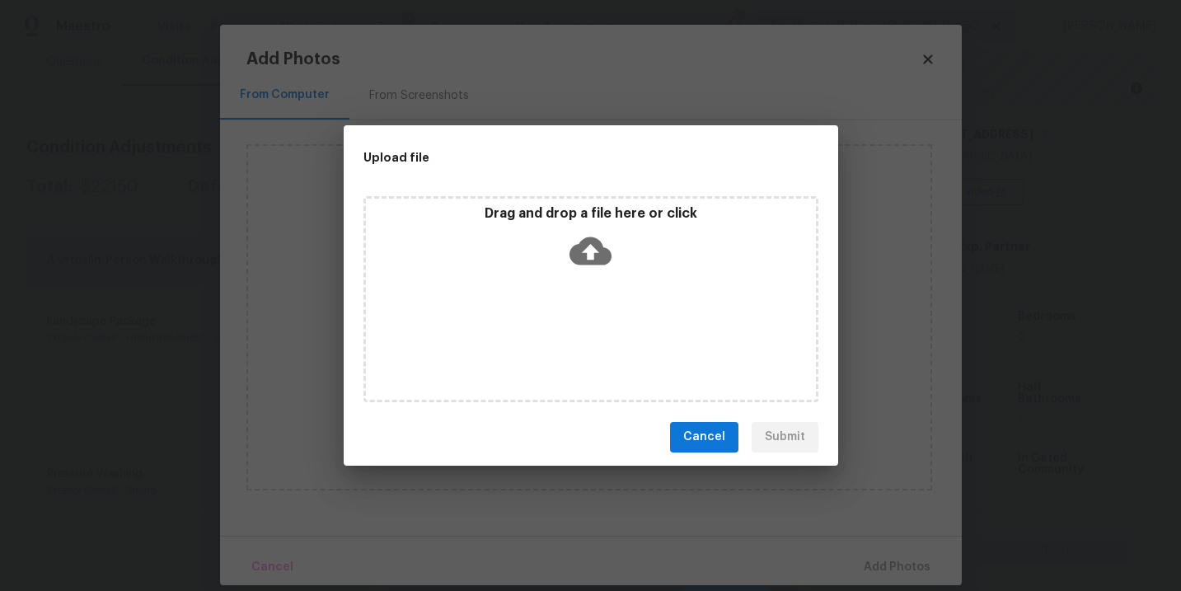
click at [599, 288] on div "Drag and drop a file here or click" at bounding box center [590, 299] width 455 height 206
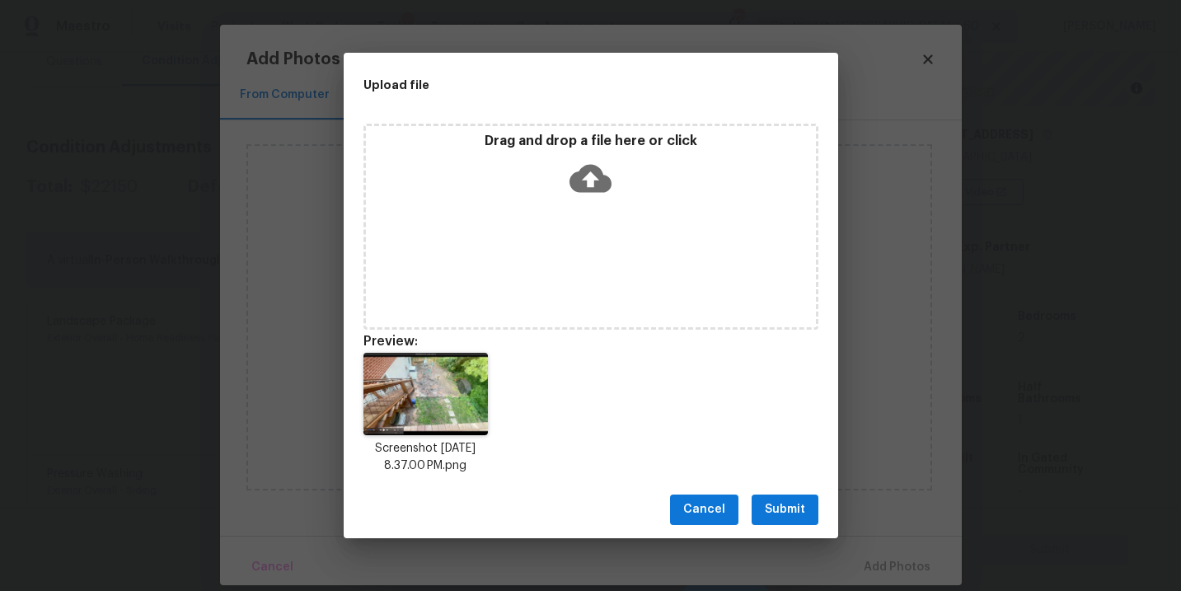
click at [781, 500] on span "Submit" at bounding box center [785, 509] width 40 height 21
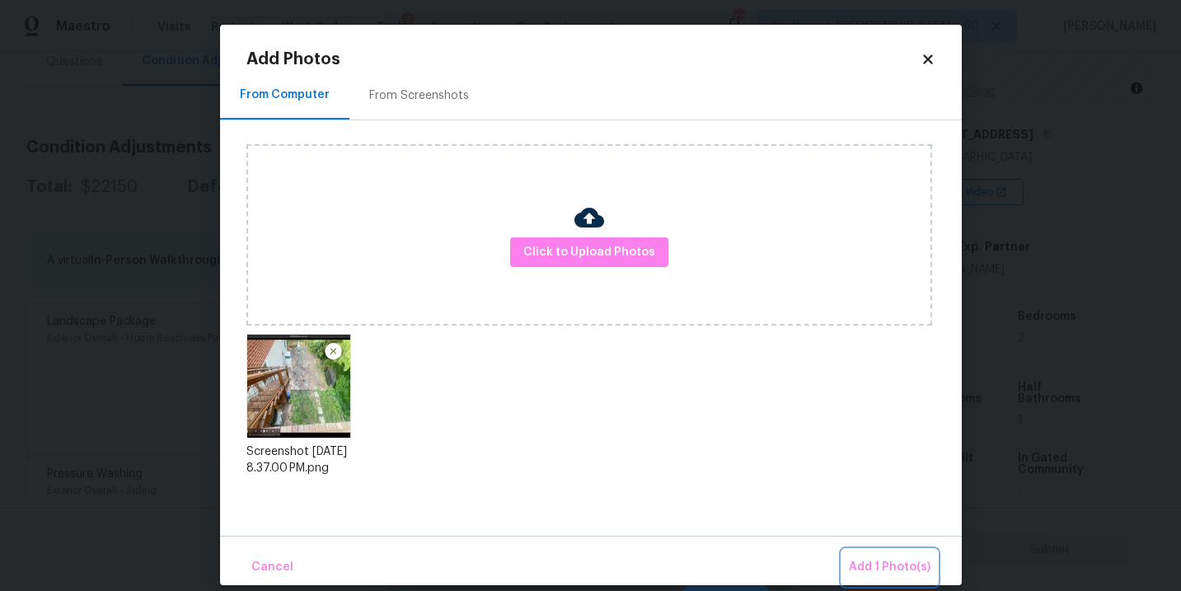
click at [878, 565] on span "Add 1 Photo(s)" at bounding box center [890, 567] width 82 height 21
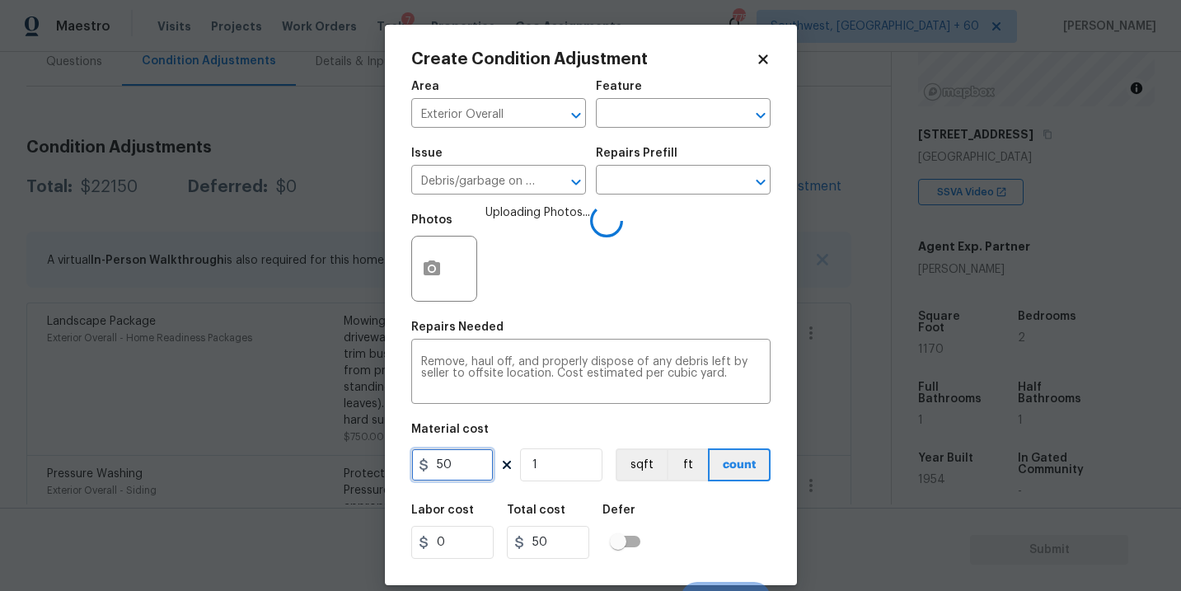
click at [435, 469] on input "50" at bounding box center [452, 464] width 82 height 33
type input "250"
click at [690, 507] on div "Labor cost 0 Total cost 250 Defer" at bounding box center [590, 531] width 359 height 74
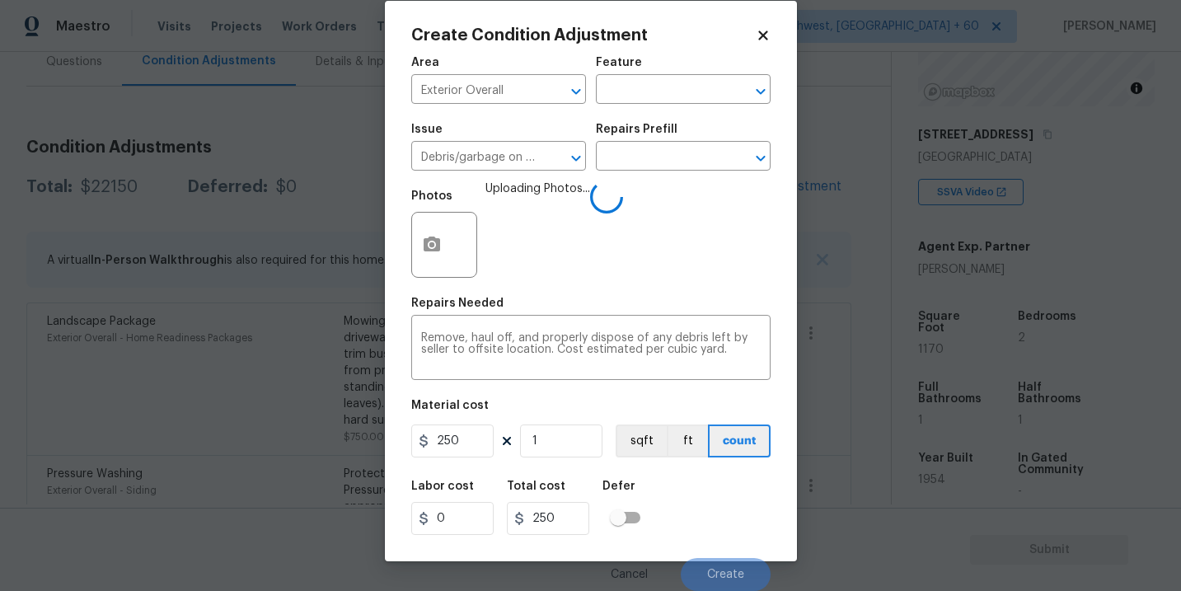
click at [690, 507] on div "Labor cost 0 Total cost 250 Defer" at bounding box center [590, 508] width 359 height 74
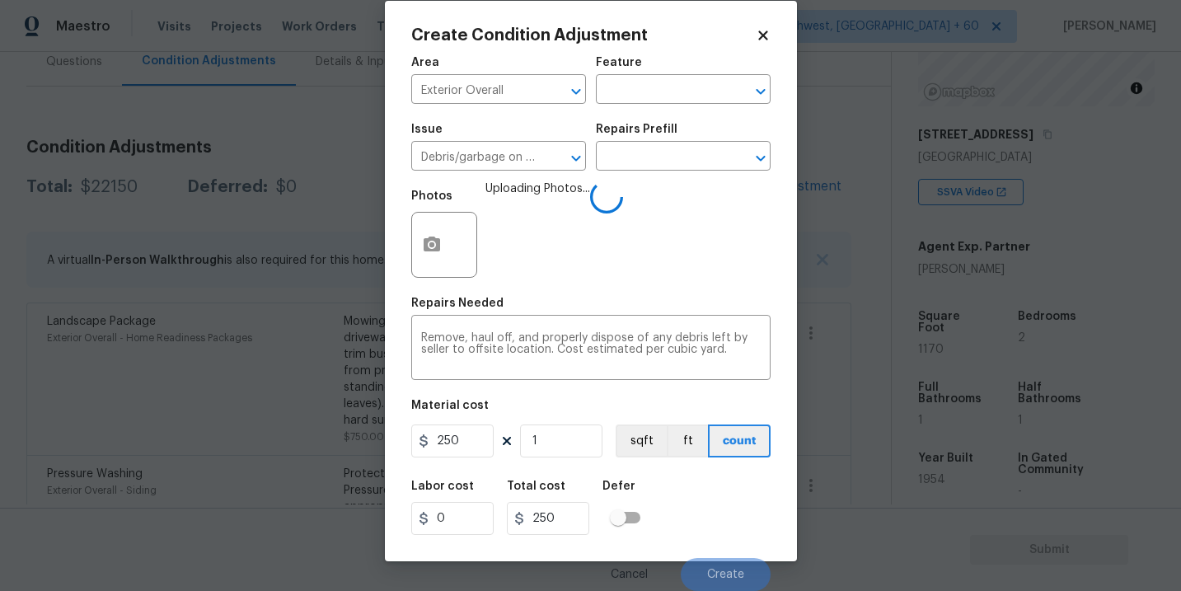
click at [692, 514] on div "Labor cost 0 Total cost 250 Defer" at bounding box center [590, 508] width 359 height 74
click at [702, 510] on div "Labor cost 0 Total cost 250 Defer" at bounding box center [590, 508] width 359 height 74
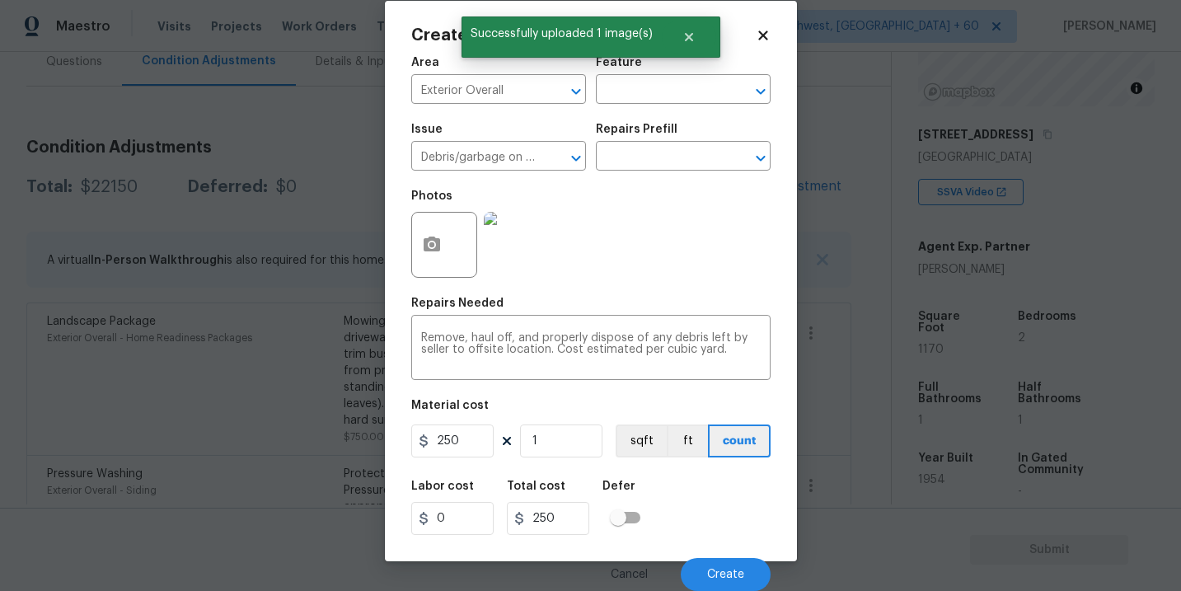
click at [719, 553] on div "Cancel Create" at bounding box center [590, 568] width 359 height 46
click at [719, 573] on span "Create" at bounding box center [725, 575] width 37 height 12
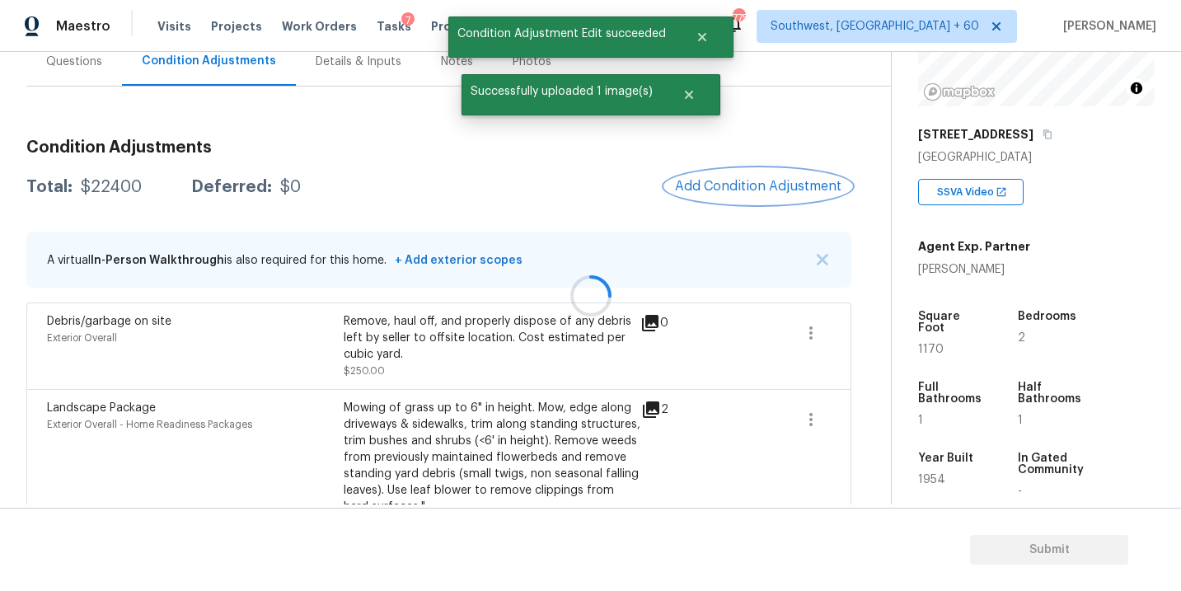
scroll to position [0, 0]
click at [732, 179] on span "Add Condition Adjustment" at bounding box center [758, 186] width 166 height 15
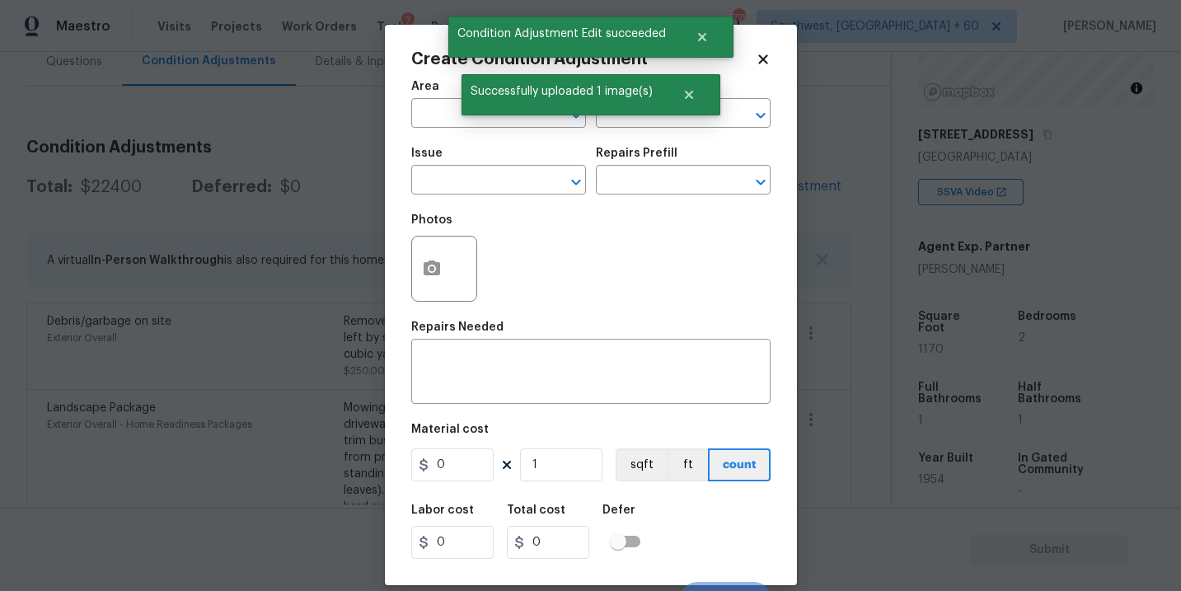
click at [446, 130] on span "Area ​" at bounding box center [498, 104] width 175 height 67
click at [435, 121] on input "text" at bounding box center [475, 115] width 129 height 26
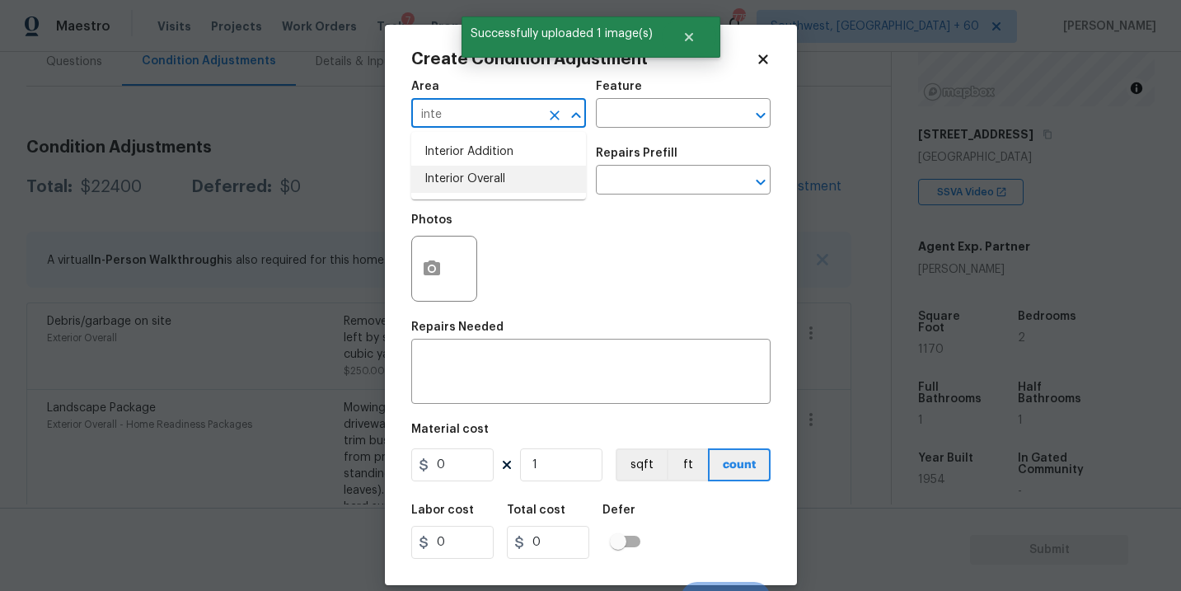
click at [471, 175] on li "Interior Overall" at bounding box center [498, 179] width 175 height 27
type input "Interior Overall"
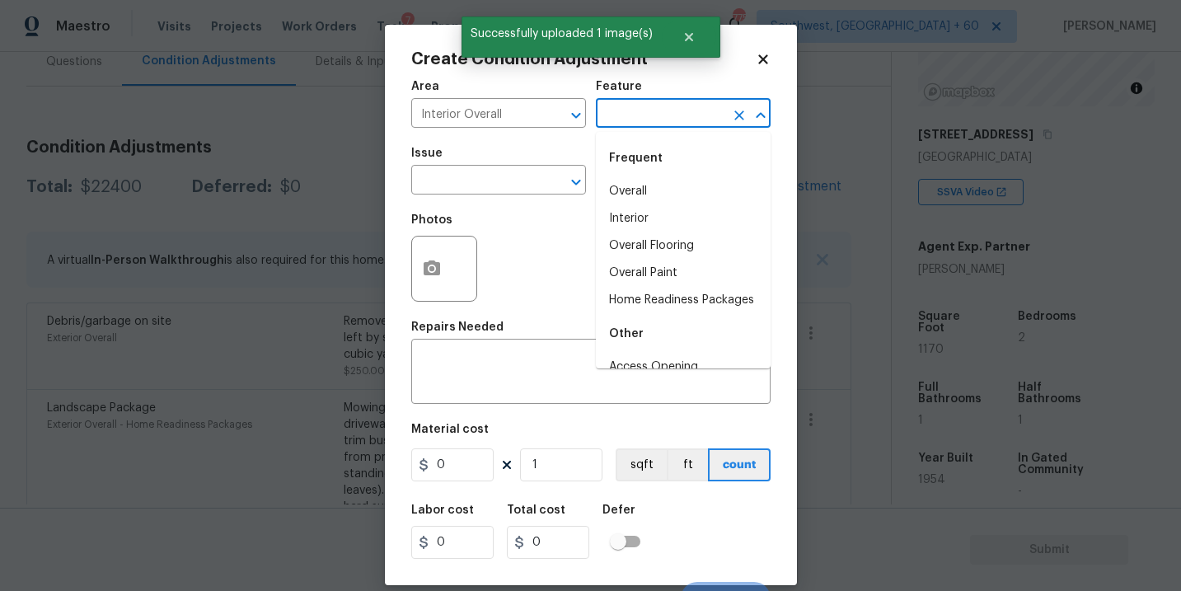
click at [656, 125] on input "text" at bounding box center [660, 115] width 129 height 26
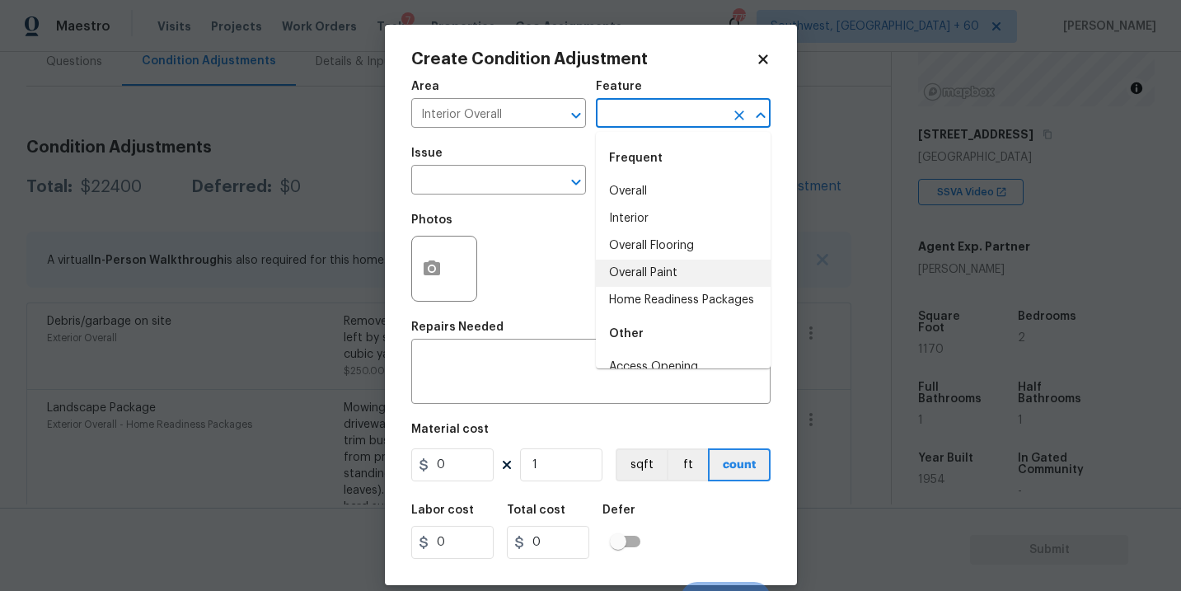
click at [670, 265] on li "Overall Paint" at bounding box center [683, 273] width 175 height 27
type input "Overall Paint"
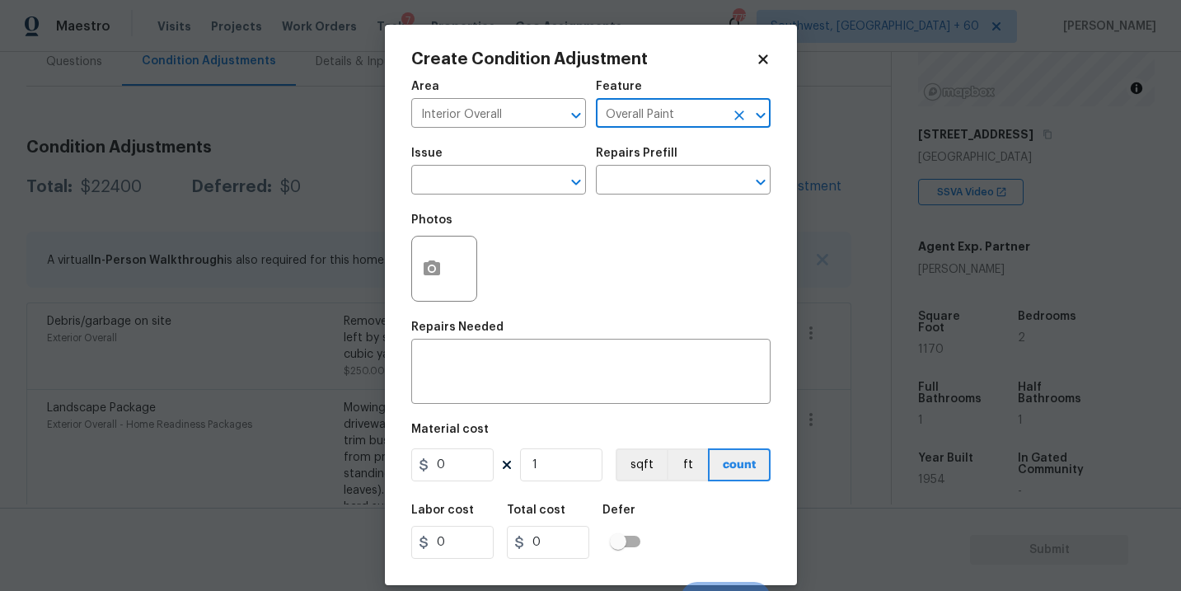
click at [550, 213] on div "Photos" at bounding box center [590, 257] width 359 height 107
click at [515, 191] on input "text" at bounding box center [475, 182] width 129 height 26
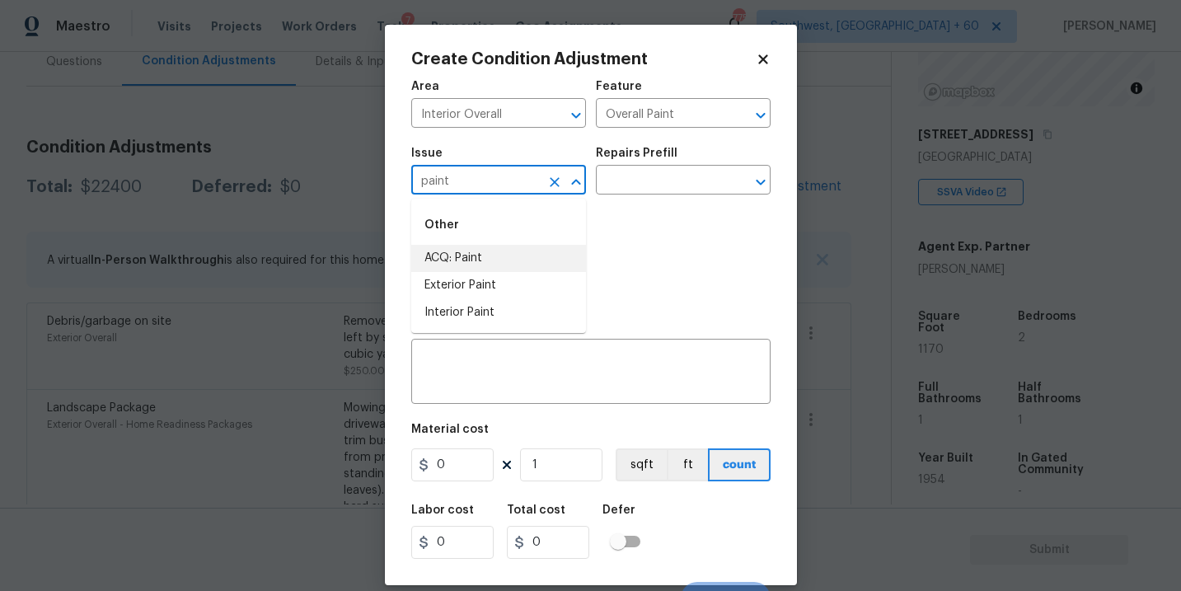
click at [494, 255] on li "ACQ: Paint" at bounding box center [498, 258] width 175 height 27
type input "ACQ: Paint"
click at [622, 185] on input "text" at bounding box center [660, 182] width 129 height 26
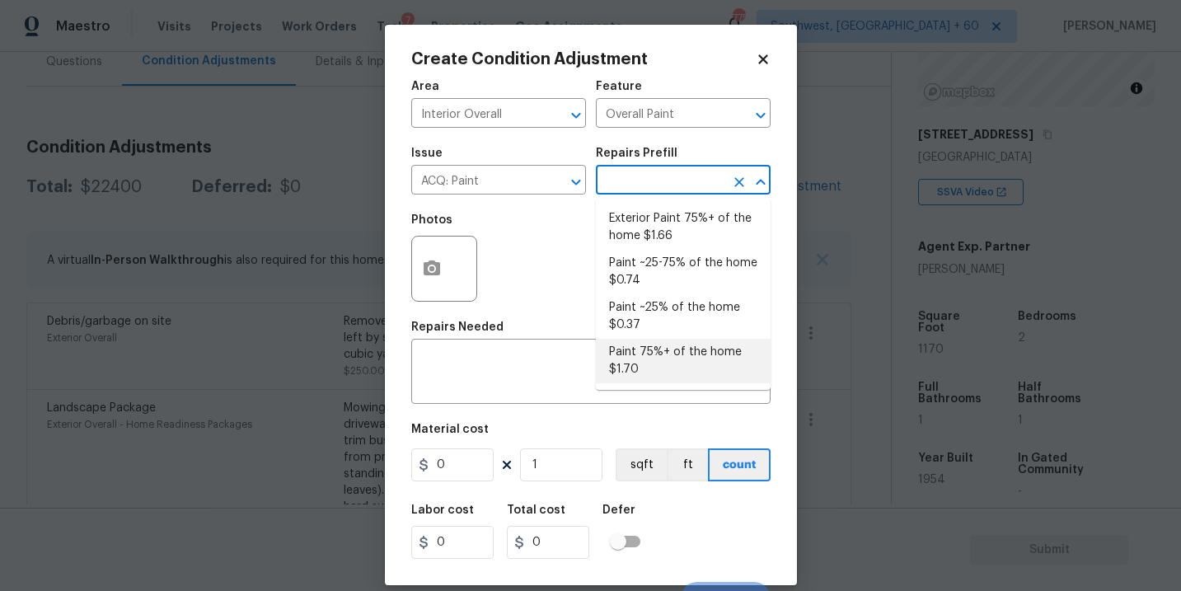
click at [676, 345] on li "Paint 75%+ of the home $1.70" at bounding box center [683, 361] width 175 height 44
type input "Acquisition"
type textarea "Acquisition Scope: 75%+ of the home will likely require interior paint"
type input "1.7"
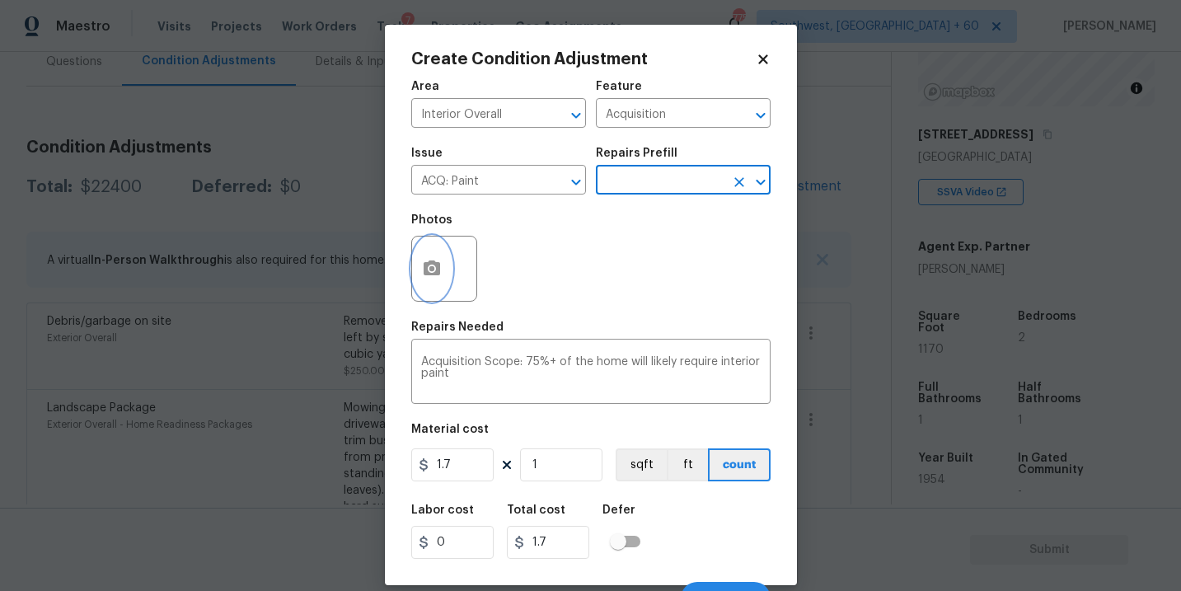
click at [427, 284] on button "button" at bounding box center [432, 269] width 40 height 64
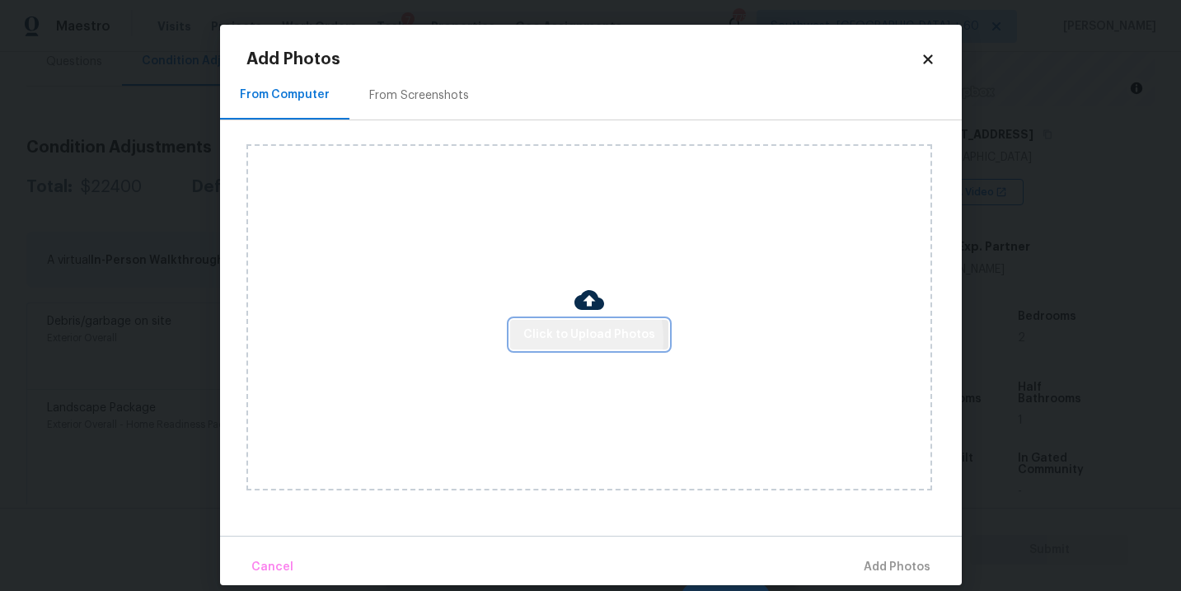
click at [551, 339] on span "Click to Upload Photos" at bounding box center [589, 335] width 132 height 21
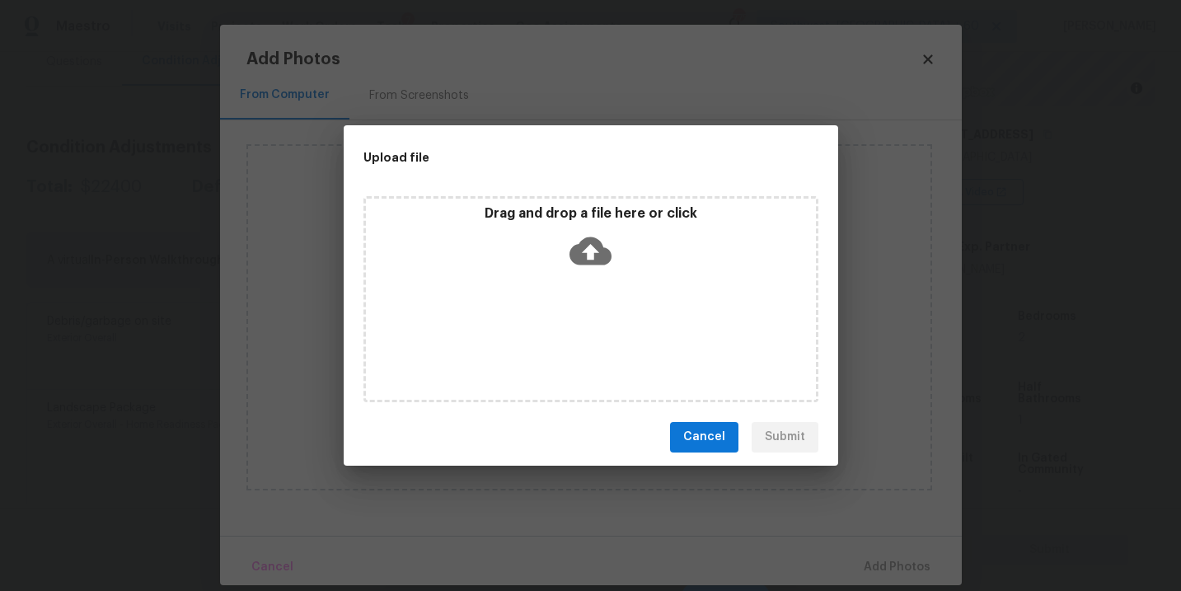
click at [575, 274] on div "Drag and drop a file here or click" at bounding box center [590, 299] width 455 height 206
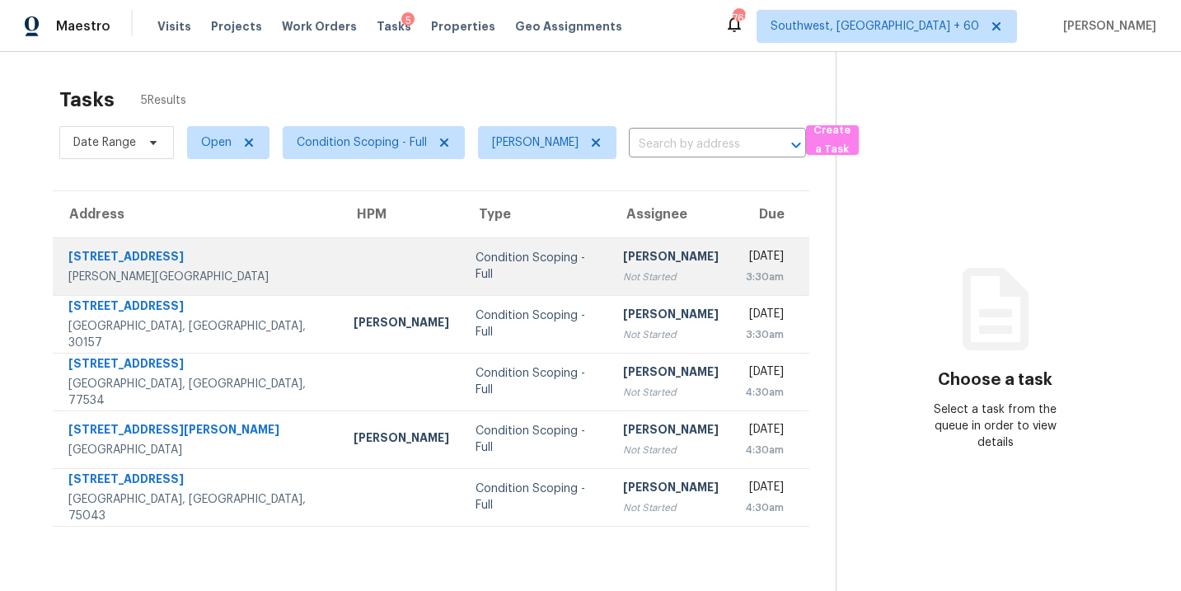
click at [623, 269] on div "Not Started" at bounding box center [671, 277] width 96 height 16
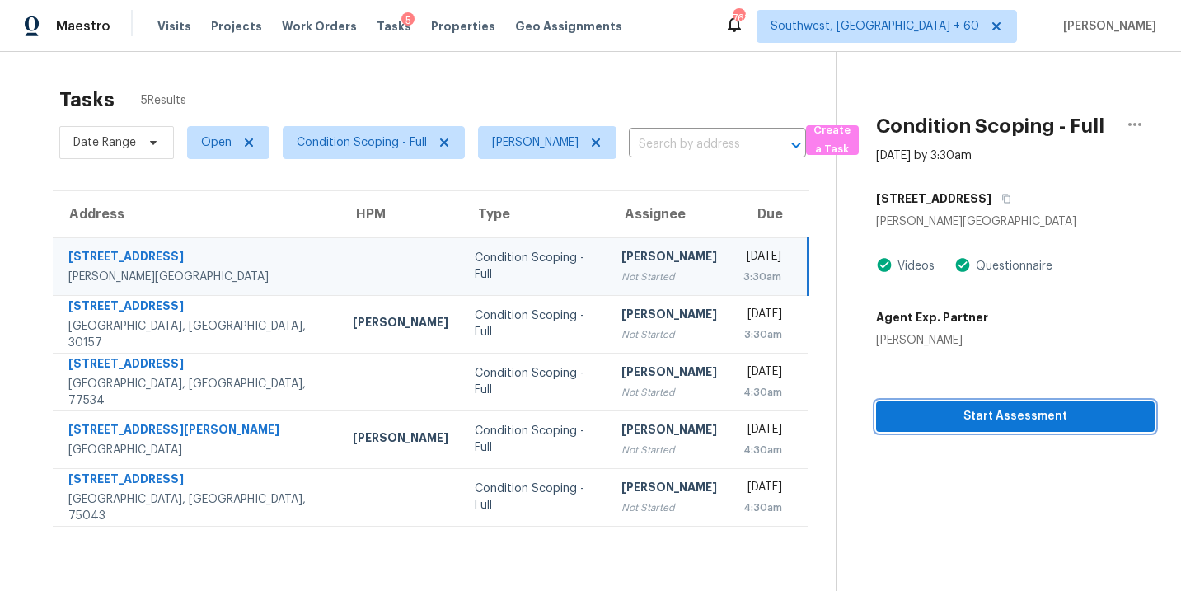
click at [943, 415] on span "Start Assessment" at bounding box center [1015, 416] width 252 height 21
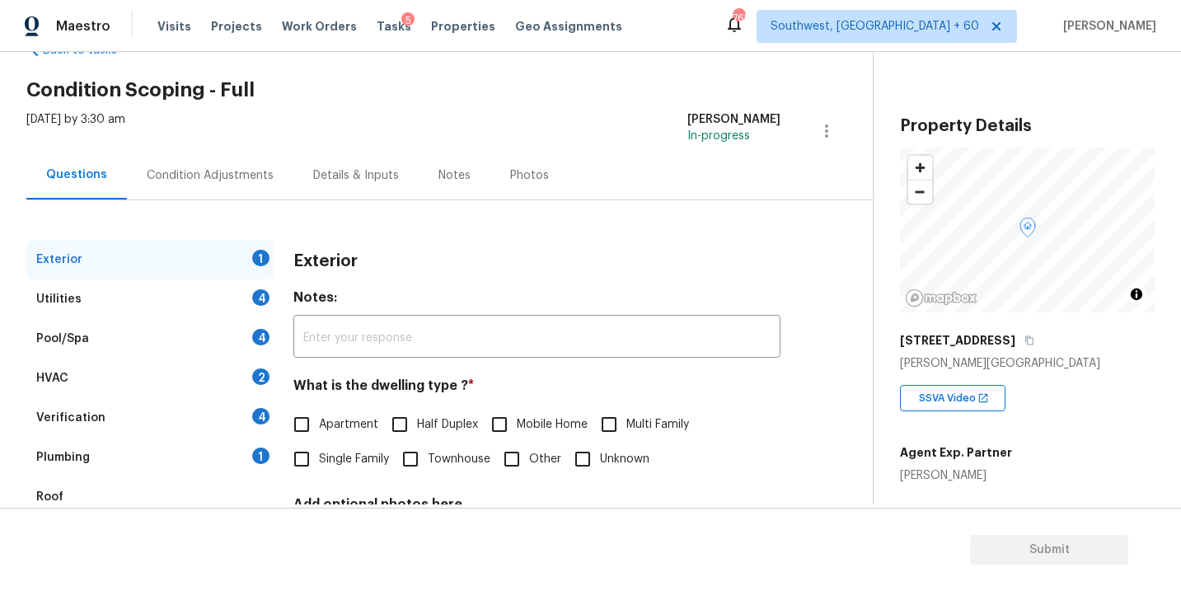
scroll to position [58, 0]
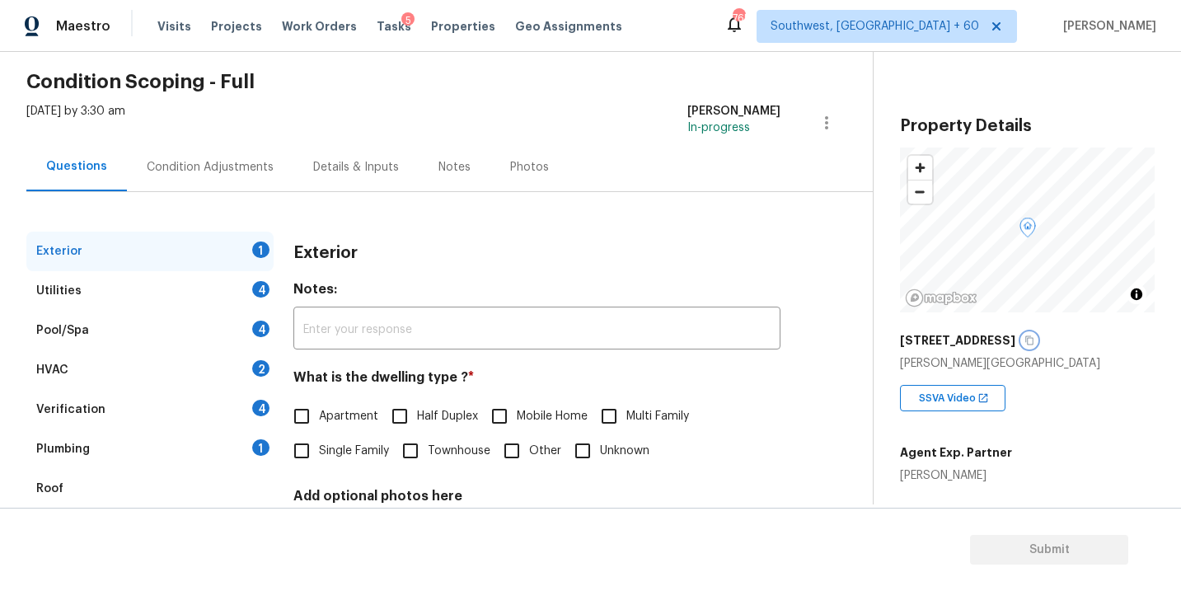
click at [1024, 340] on icon "button" at bounding box center [1029, 340] width 10 height 10
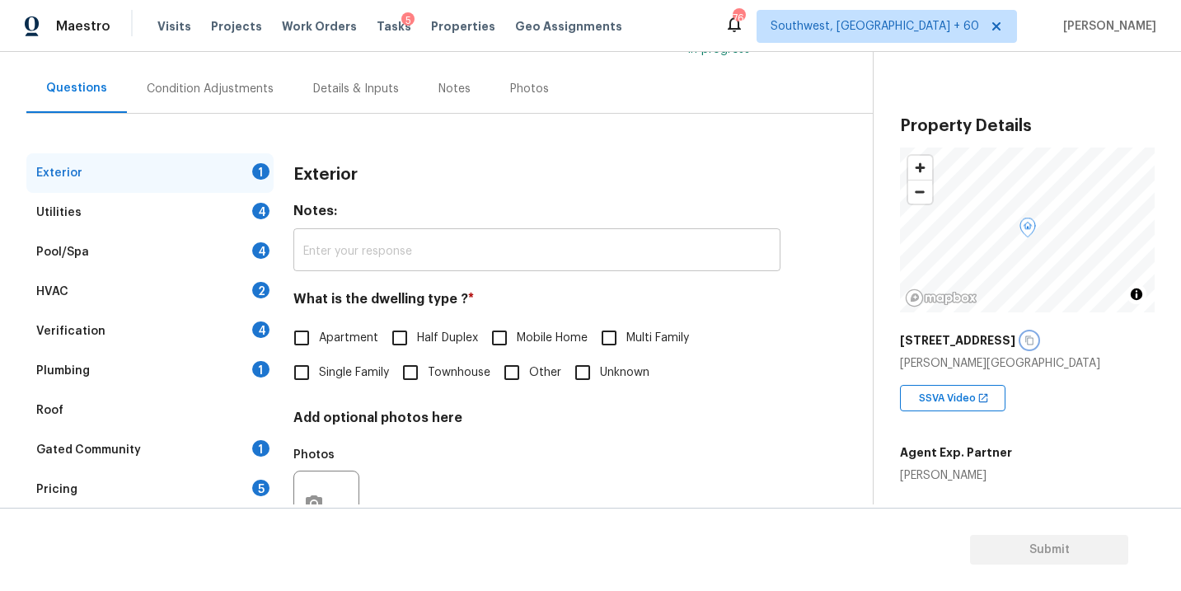
scroll to position [201, 0]
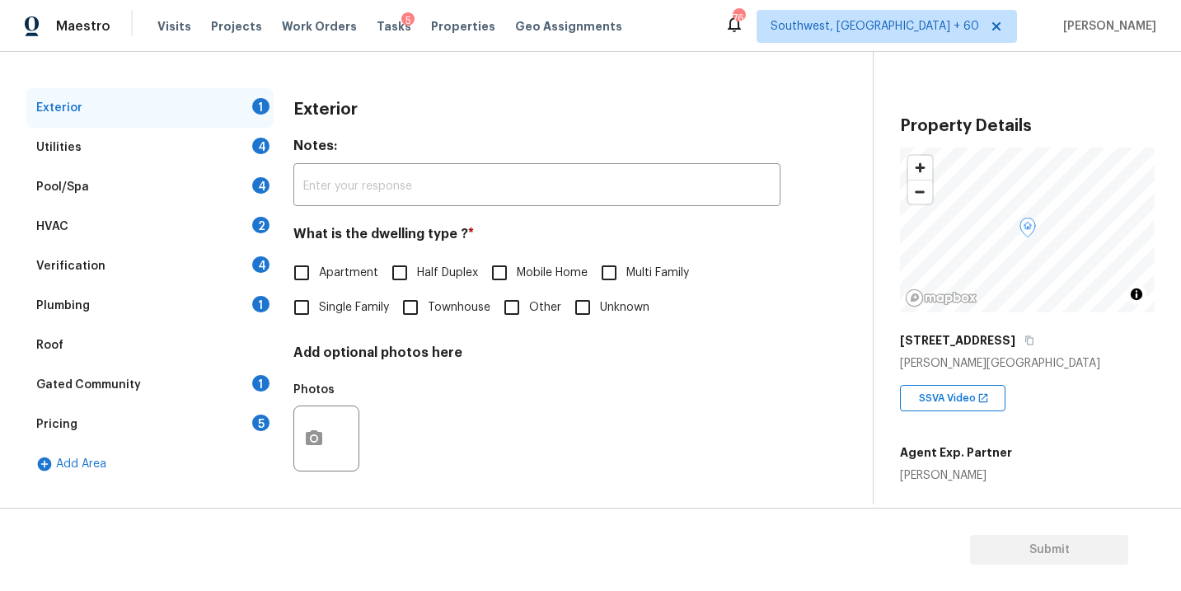
click at [336, 300] on span "Single Family" at bounding box center [354, 307] width 70 height 17
click at [319, 300] on input "Single Family" at bounding box center [301, 307] width 35 height 35
checkbox input "true"
click at [222, 148] on div "Utilities 4" at bounding box center [149, 148] width 247 height 40
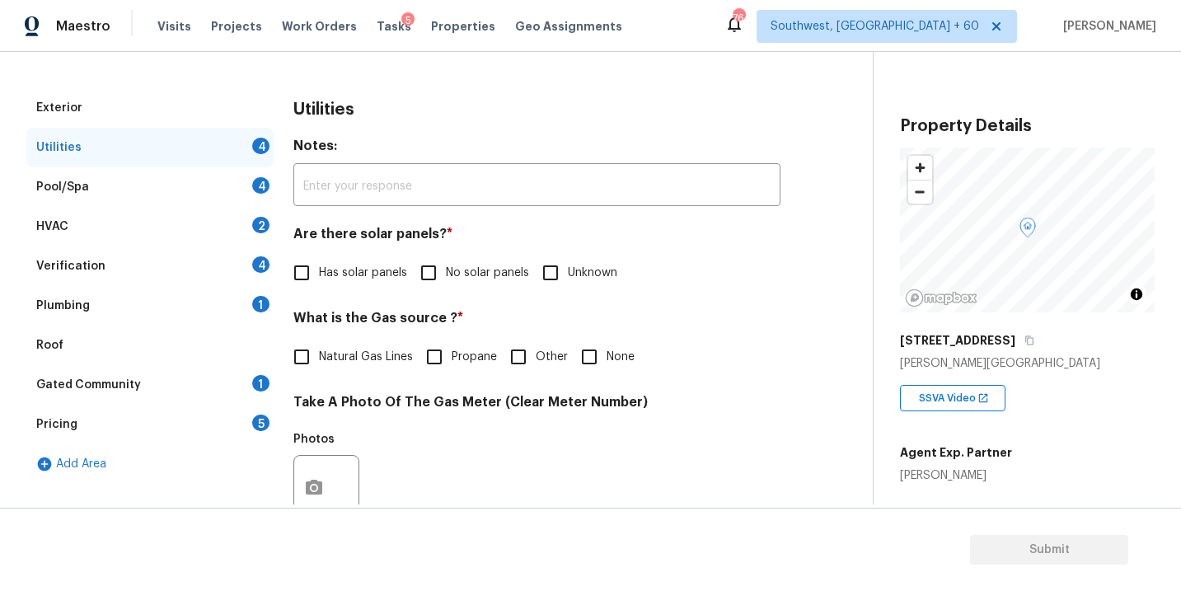
click at [357, 277] on span "Has solar panels" at bounding box center [363, 273] width 88 height 17
click at [319, 277] on input "Has solar panels" at bounding box center [301, 272] width 35 height 35
checkbox input "true"
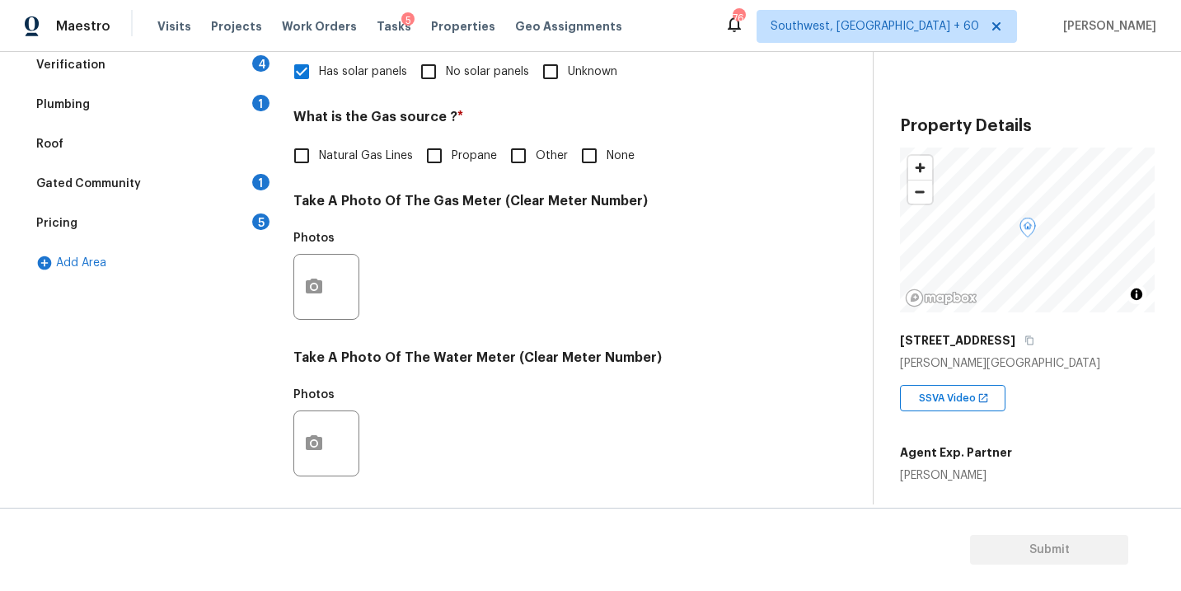
scroll to position [649, 0]
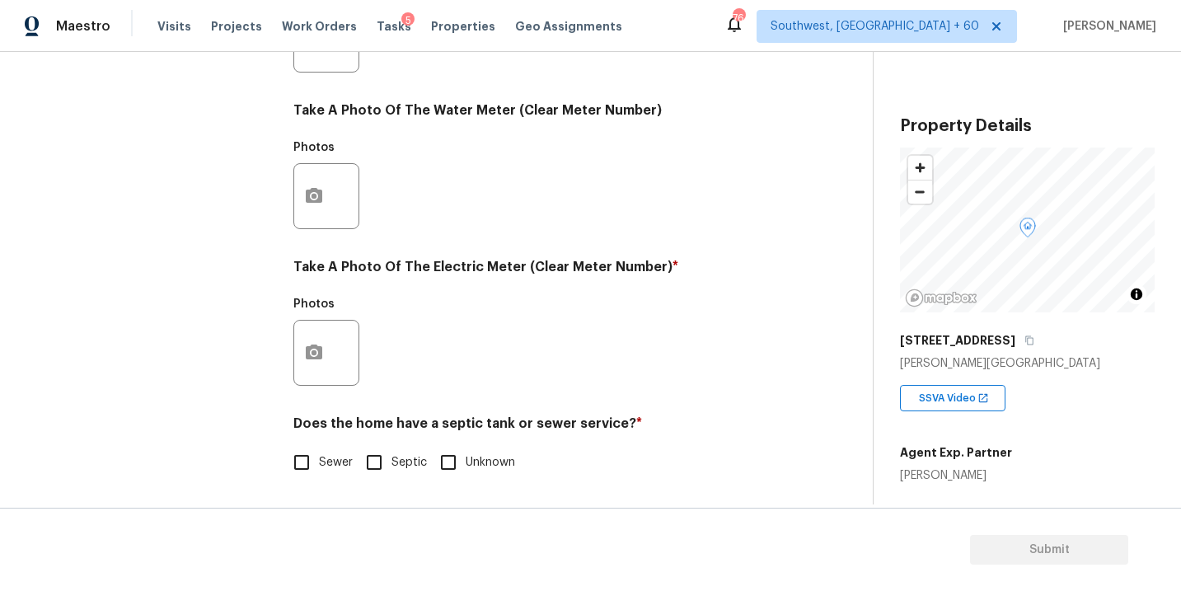
click at [382, 460] on input "Septic" at bounding box center [374, 462] width 35 height 35
checkbox input "true"
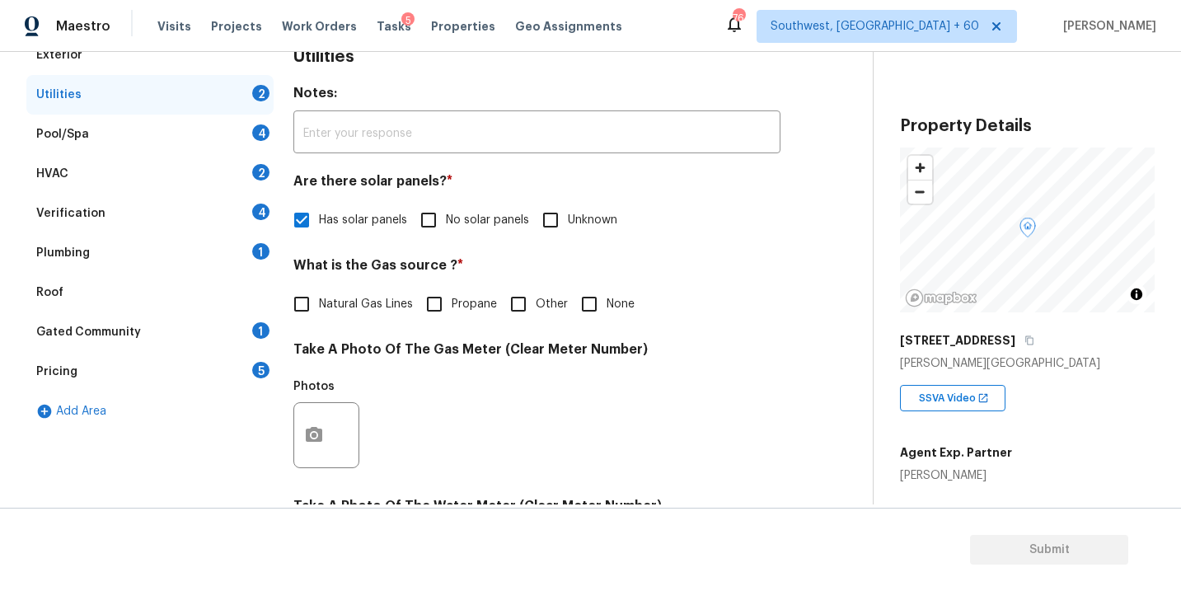
click at [199, 250] on div "Plumbing 1" at bounding box center [149, 253] width 247 height 40
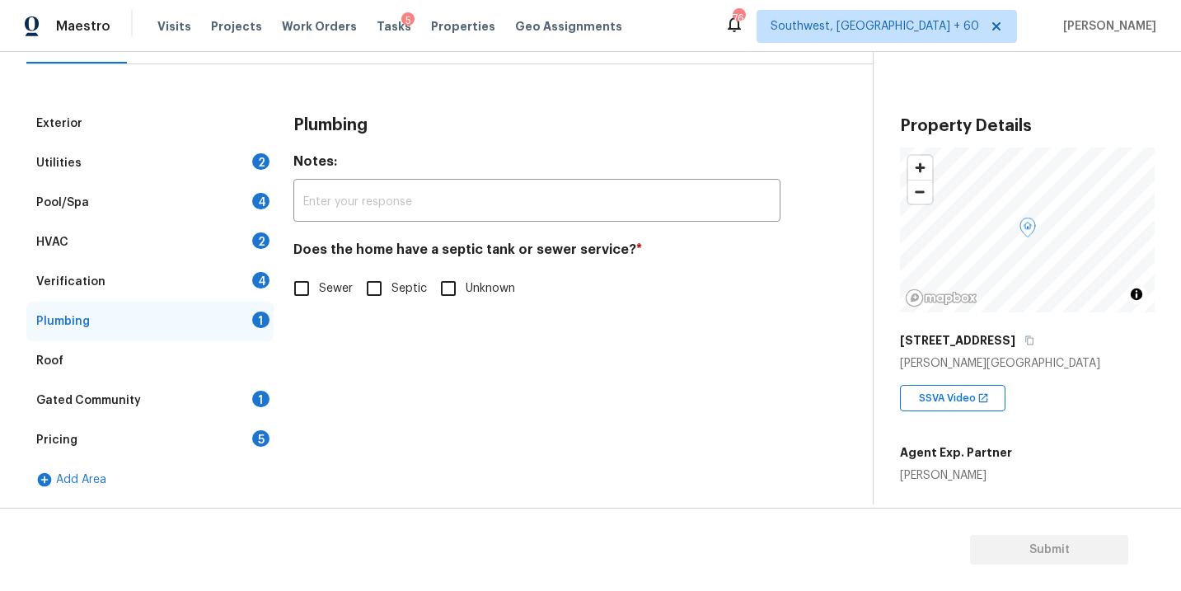
click at [368, 293] on input "Septic" at bounding box center [374, 288] width 35 height 35
checkbox input "true"
click at [171, 396] on div "Gated Community 1" at bounding box center [149, 401] width 247 height 40
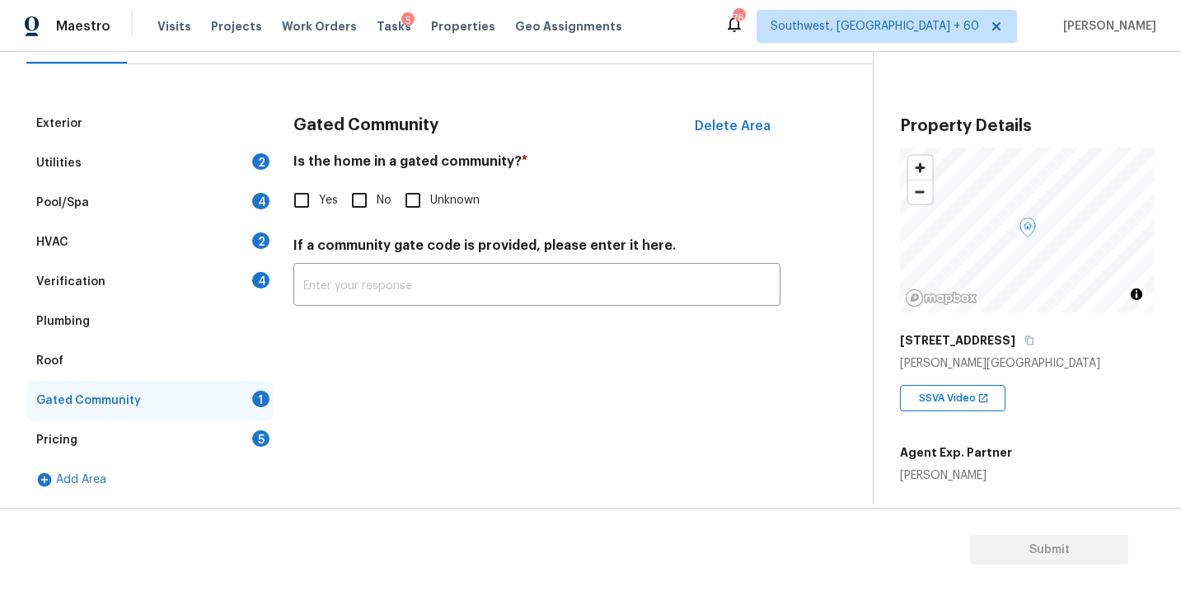
click at [368, 213] on input "No" at bounding box center [359, 200] width 35 height 35
checkbox input "true"
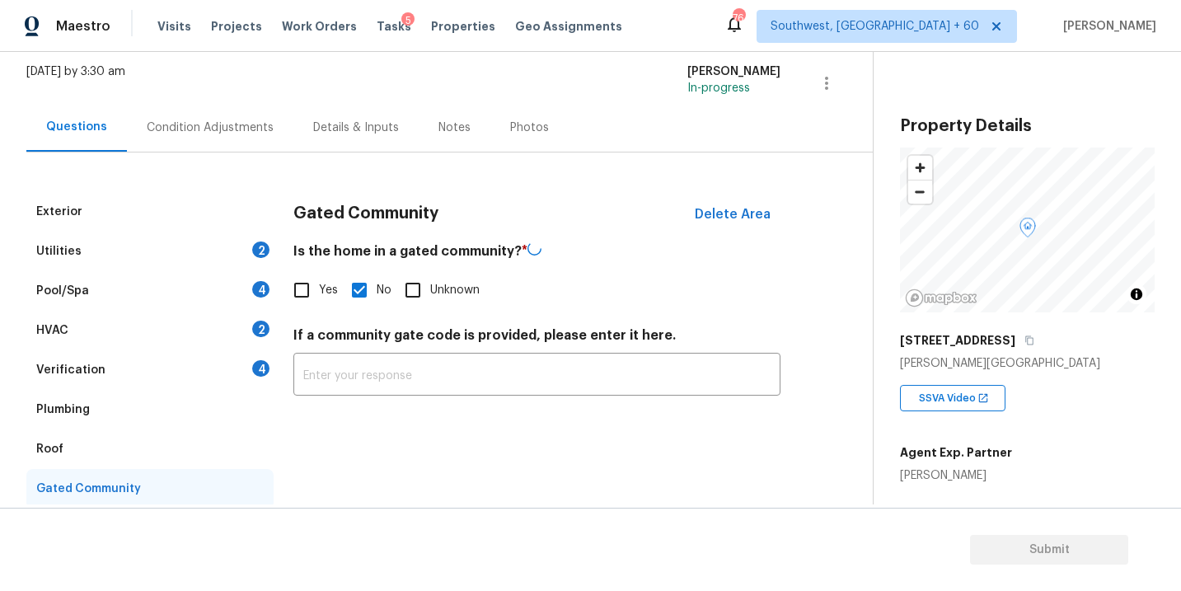
click at [226, 149] on div "Condition Adjustments" at bounding box center [210, 127] width 166 height 49
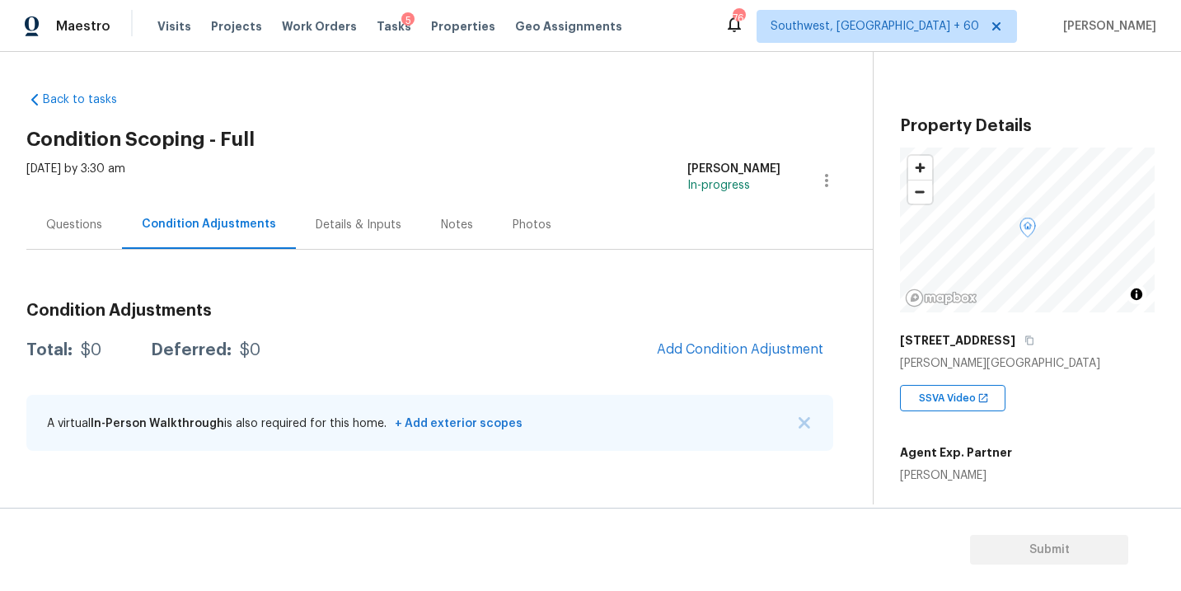
click at [353, 96] on div "Back to tasks Condition Scoping - Full Fri, Sep 05 2025 by 3:30 am Sakthivel Ch…" at bounding box center [449, 274] width 846 height 392
click at [605, 91] on div "Back to tasks Condition Scoping - Full Fri, Sep 05 2025 by 3:30 am Sakthivel Ch…" at bounding box center [449, 274] width 846 height 392
click at [700, 350] on span "Add Condition Adjustment" at bounding box center [740, 349] width 166 height 15
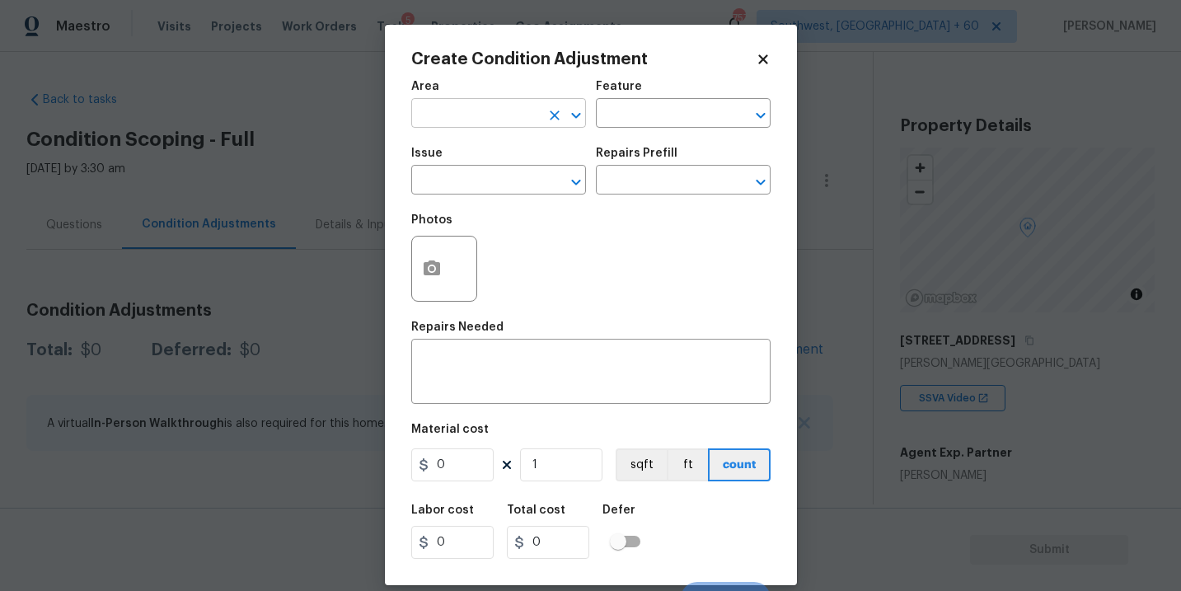
click at [466, 118] on input "text" at bounding box center [475, 115] width 129 height 26
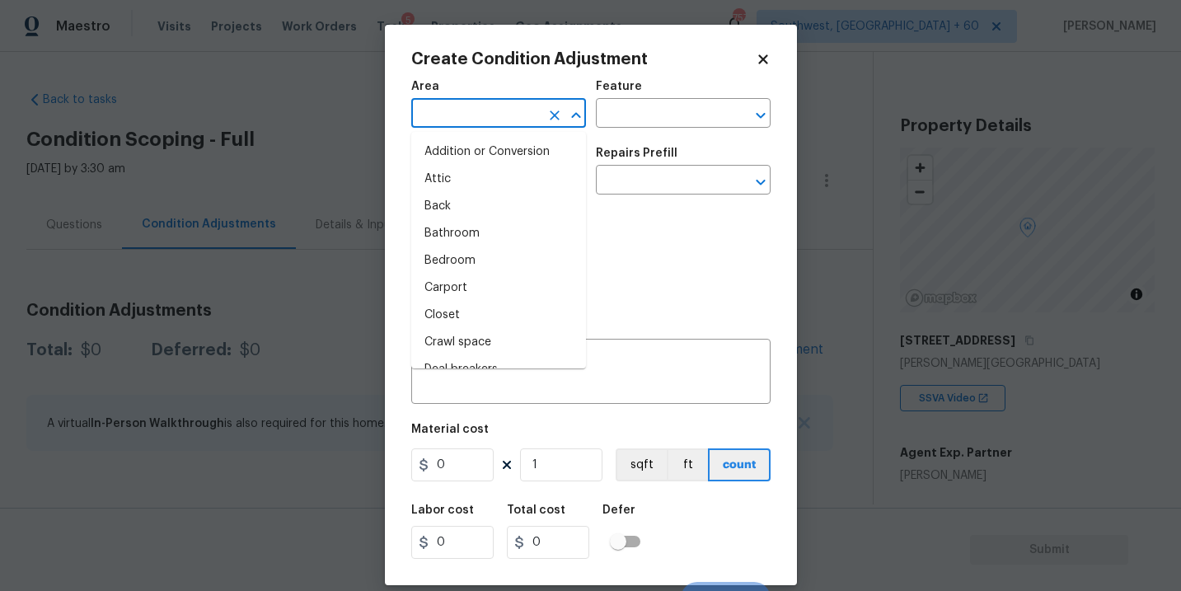
type input "i"
type input "n"
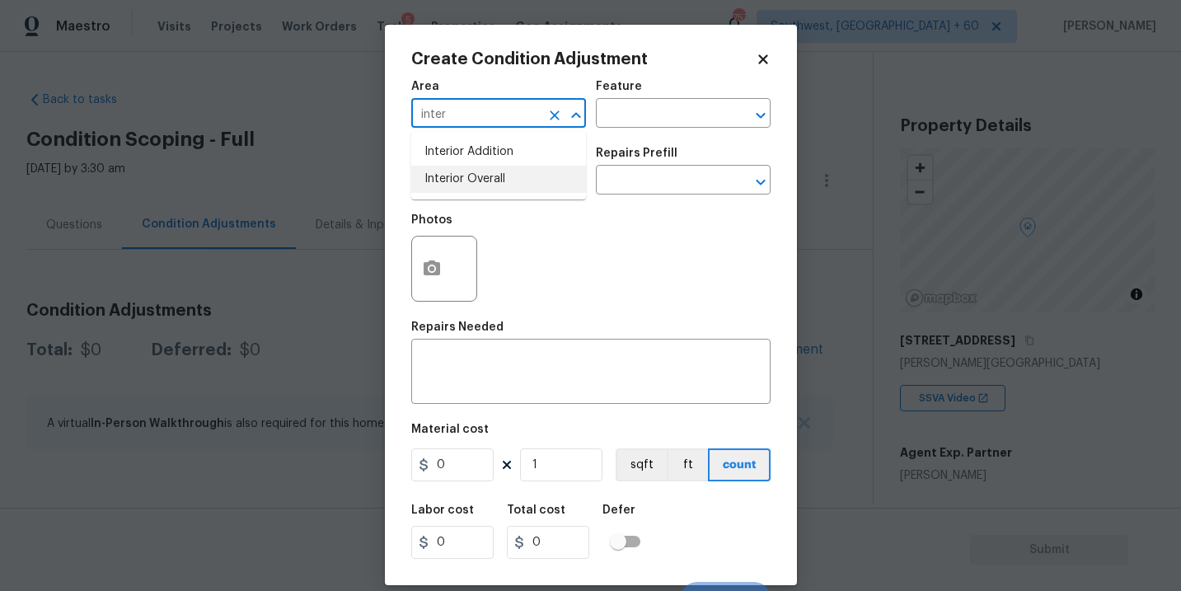
click at [475, 181] on li "Interior Overall" at bounding box center [498, 179] width 175 height 27
type input "Interior Overall"
click at [607, 141] on div "Issue ​ Repairs Prefill ​" at bounding box center [590, 171] width 359 height 67
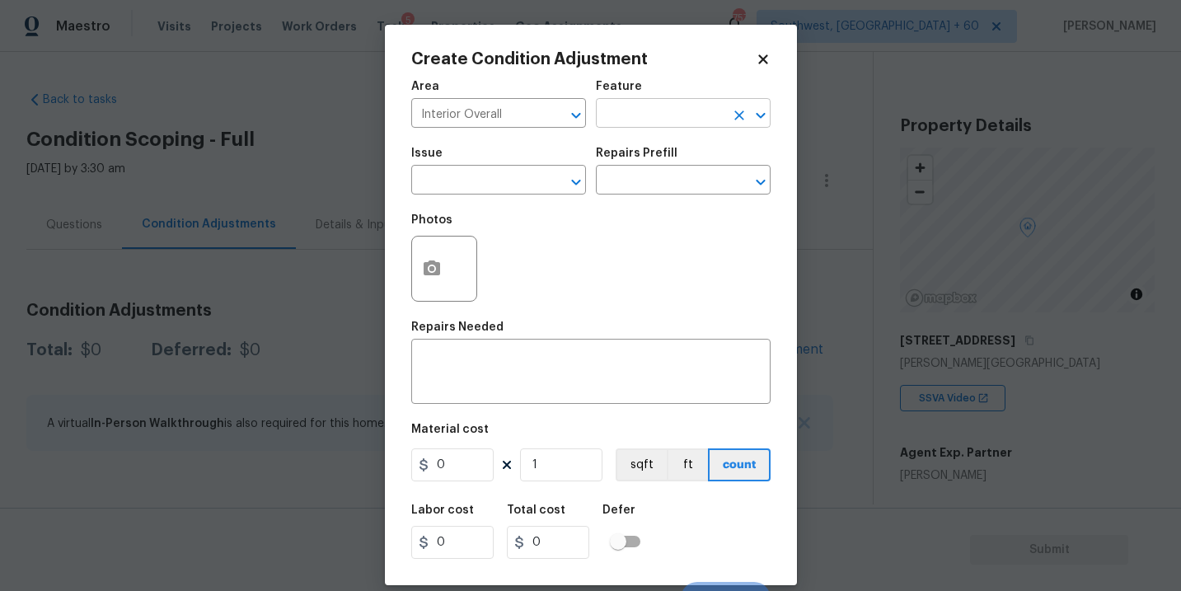
click at [630, 123] on input "text" at bounding box center [660, 115] width 129 height 26
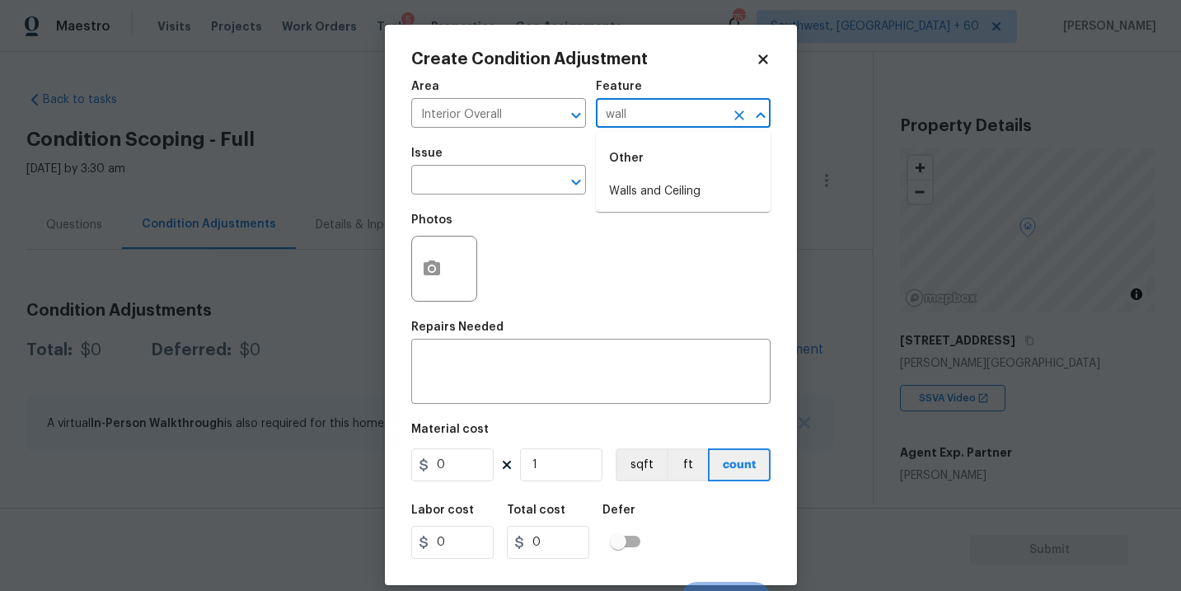
click at [641, 184] on li "Walls and Ceiling" at bounding box center [683, 191] width 175 height 27
type input "Walls and Ceiling"
click at [485, 172] on input "text" at bounding box center [475, 182] width 129 height 26
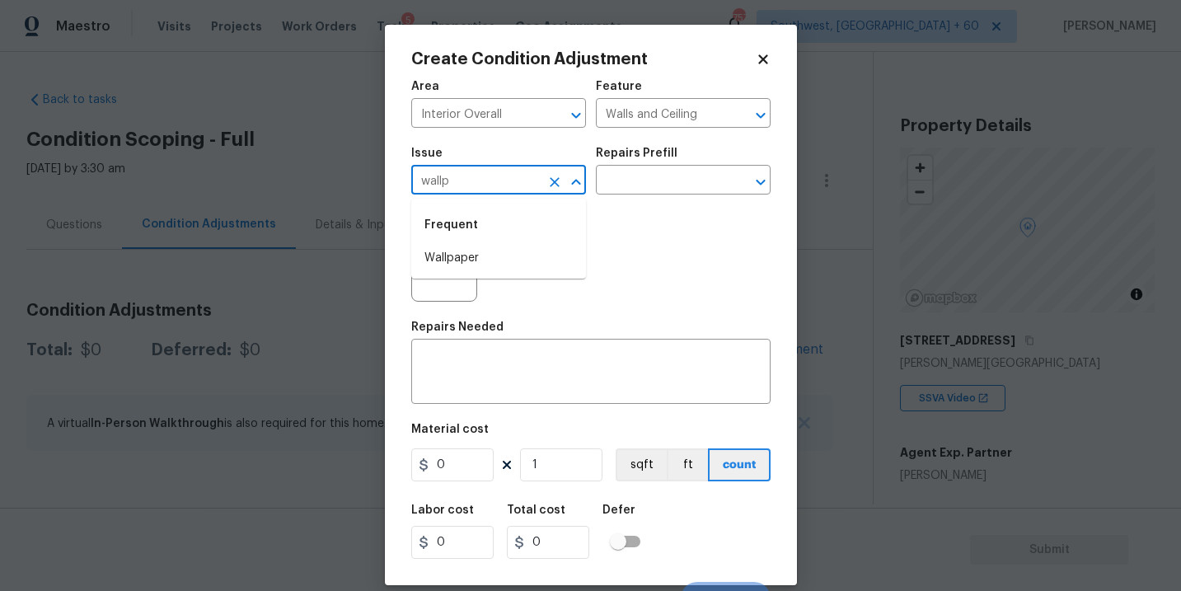
click at [466, 250] on li "Wallpaper" at bounding box center [498, 258] width 175 height 27
type input "Wallpaper"
click at [639, 190] on input "text" at bounding box center [660, 182] width 129 height 26
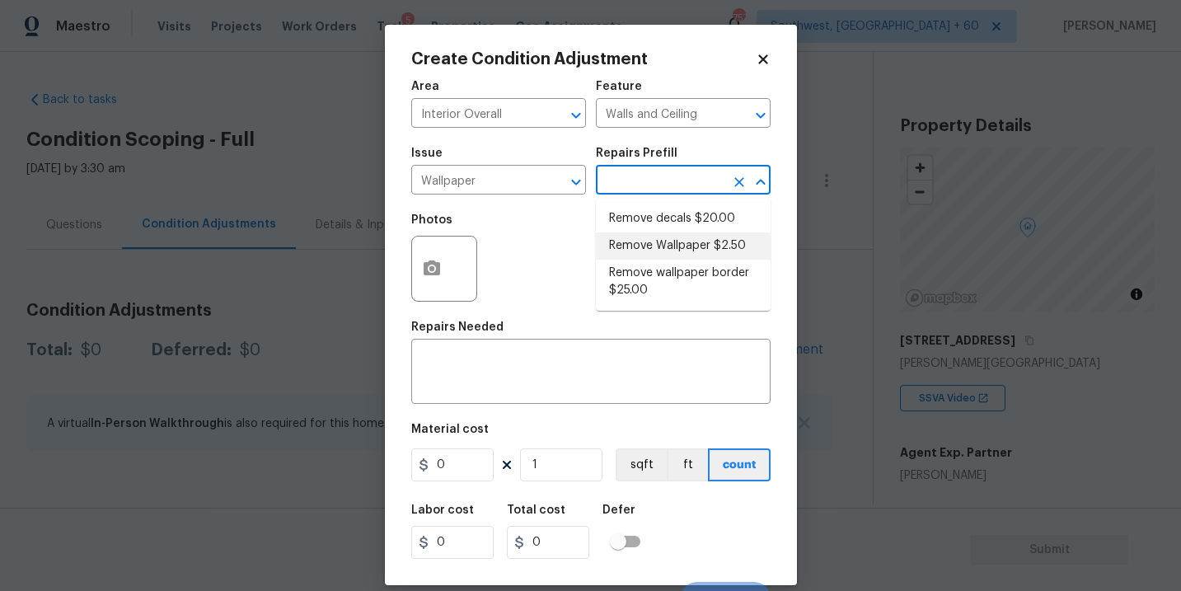
click at [648, 241] on li "Remove Wallpaper $2.50" at bounding box center [683, 245] width 175 height 27
type textarea "Remove wallpaper and texture walls to best match existing conditions"
type input "2.5"
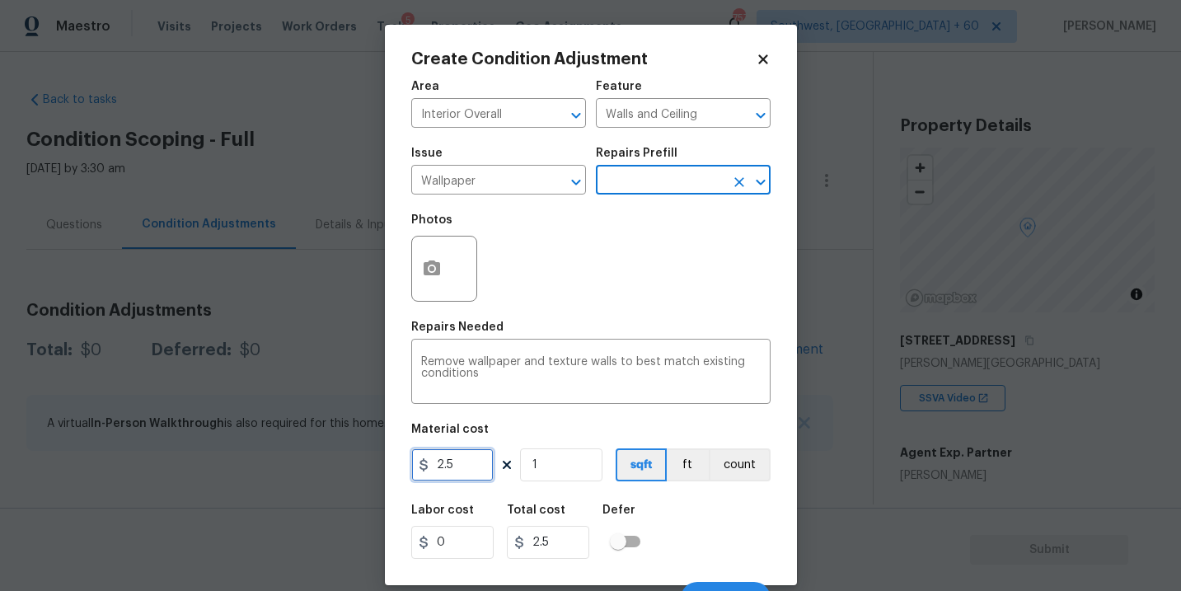
drag, startPoint x: 459, startPoint y: 457, endPoint x: 338, endPoint y: 472, distance: 122.1
click at [338, 472] on div "Create Condition Adjustment Area Interior Overall ​ Feature Walls and Ceiling ​…" at bounding box center [590, 295] width 1181 height 591
type input "400"
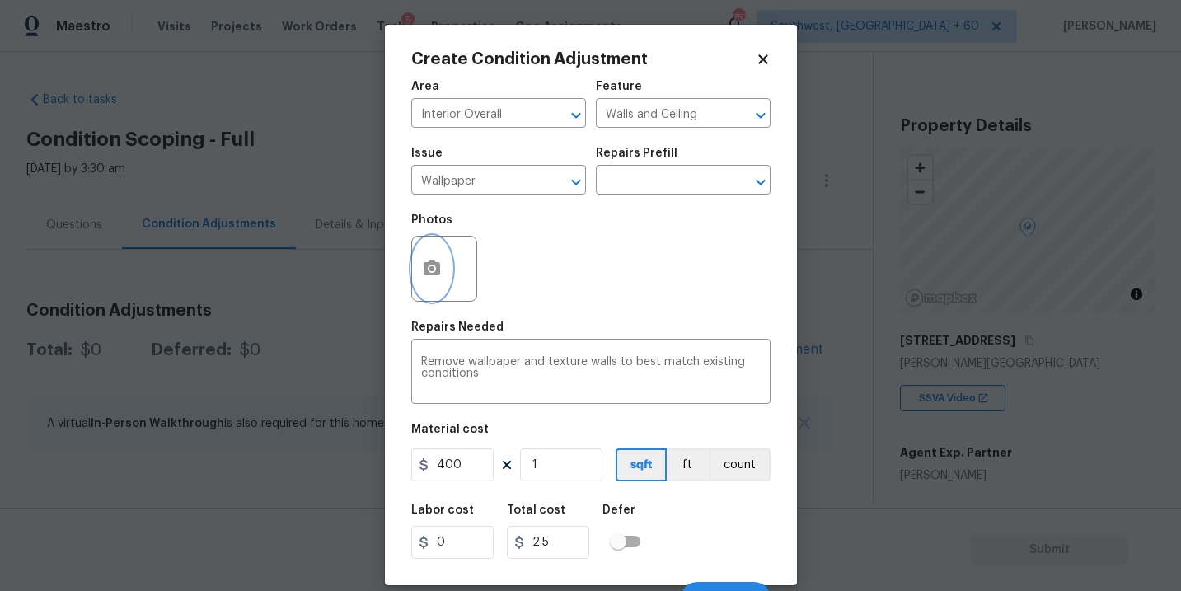
type input "400"
click at [434, 276] on icon "button" at bounding box center [432, 269] width 20 height 20
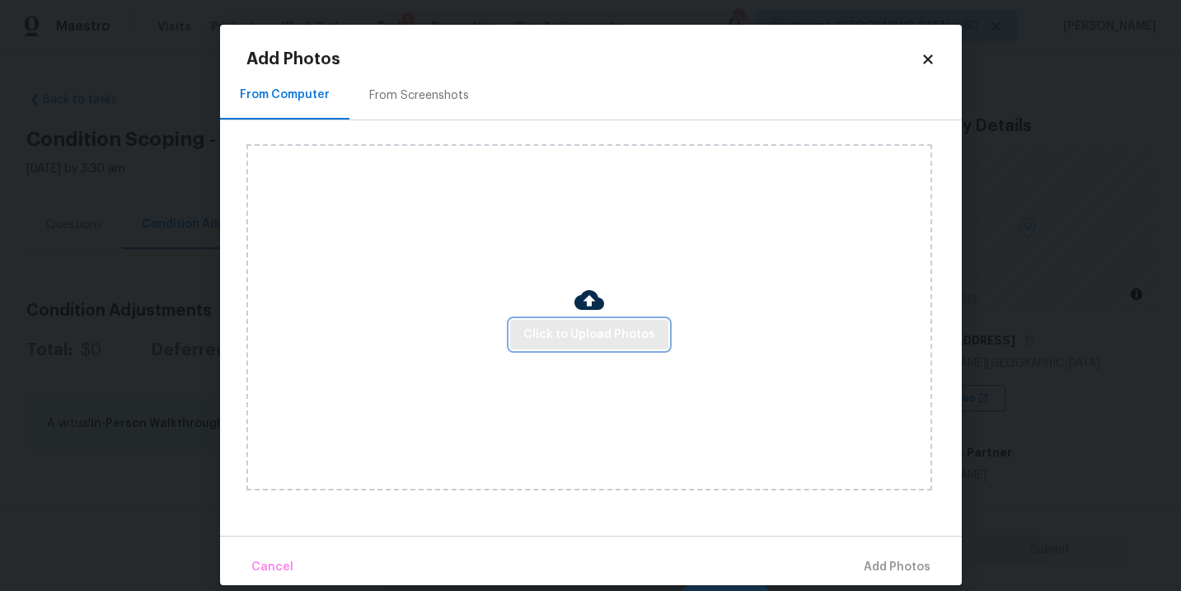
click at [556, 340] on span "Click to Upload Photos" at bounding box center [589, 335] width 132 height 21
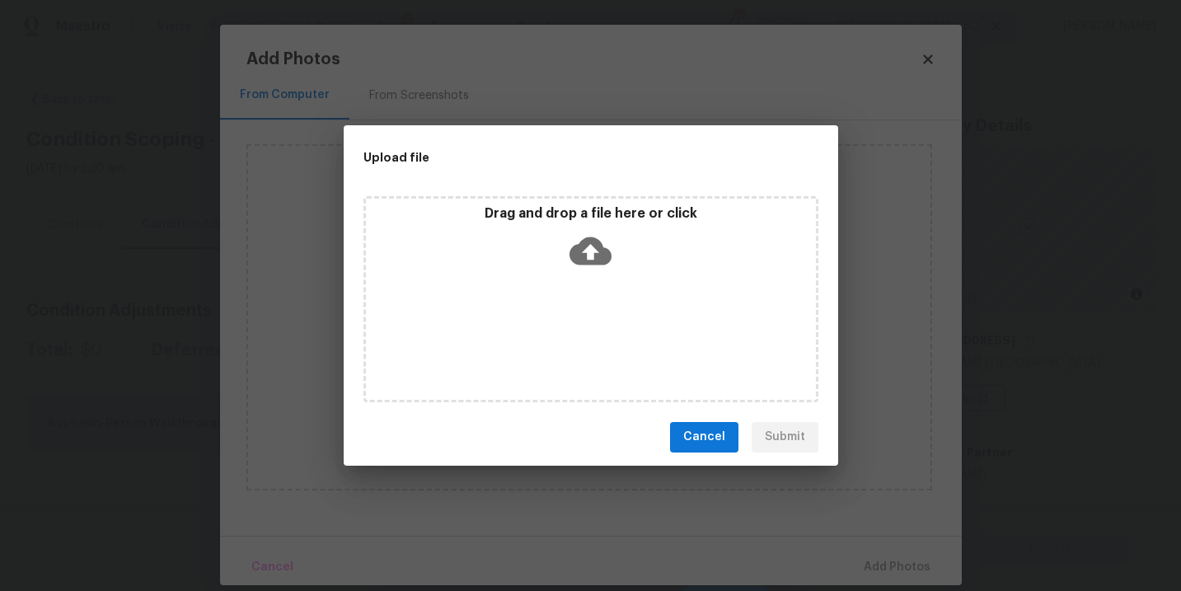
click at [598, 265] on icon at bounding box center [590, 251] width 42 height 42
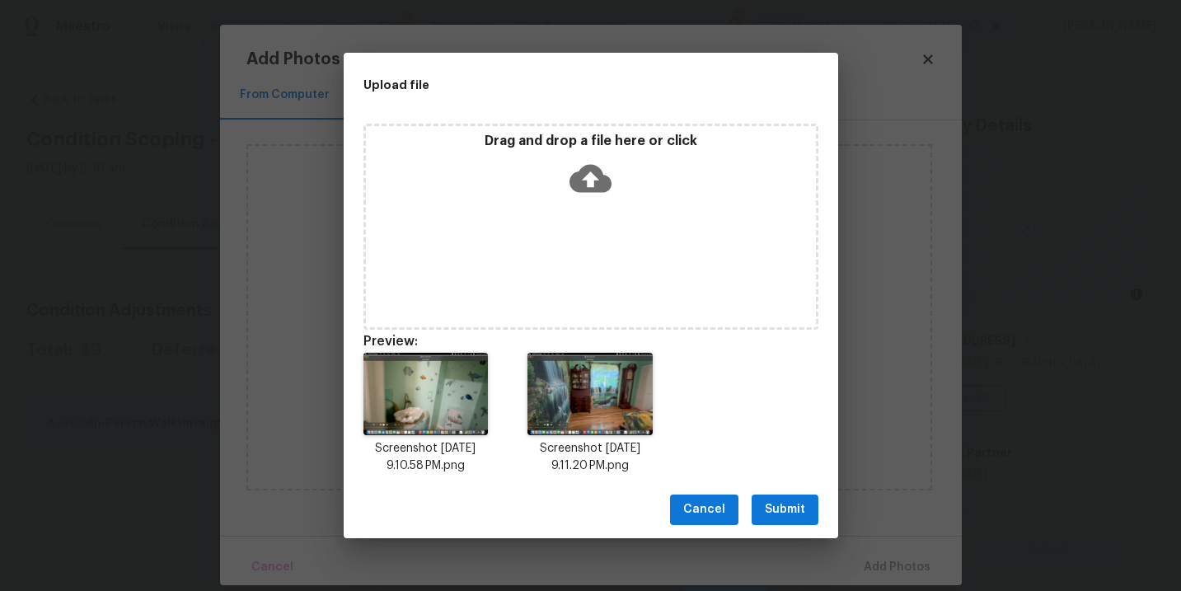
click at [794, 505] on span "Submit" at bounding box center [785, 509] width 40 height 21
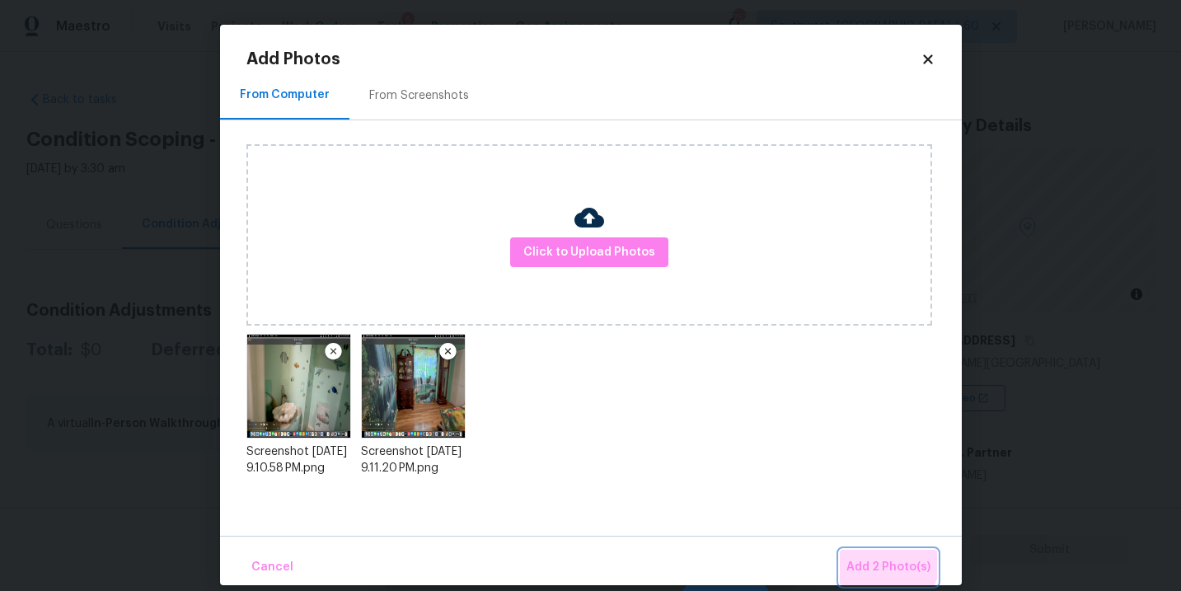
click at [883, 559] on span "Add 2 Photo(s)" at bounding box center [888, 567] width 84 height 21
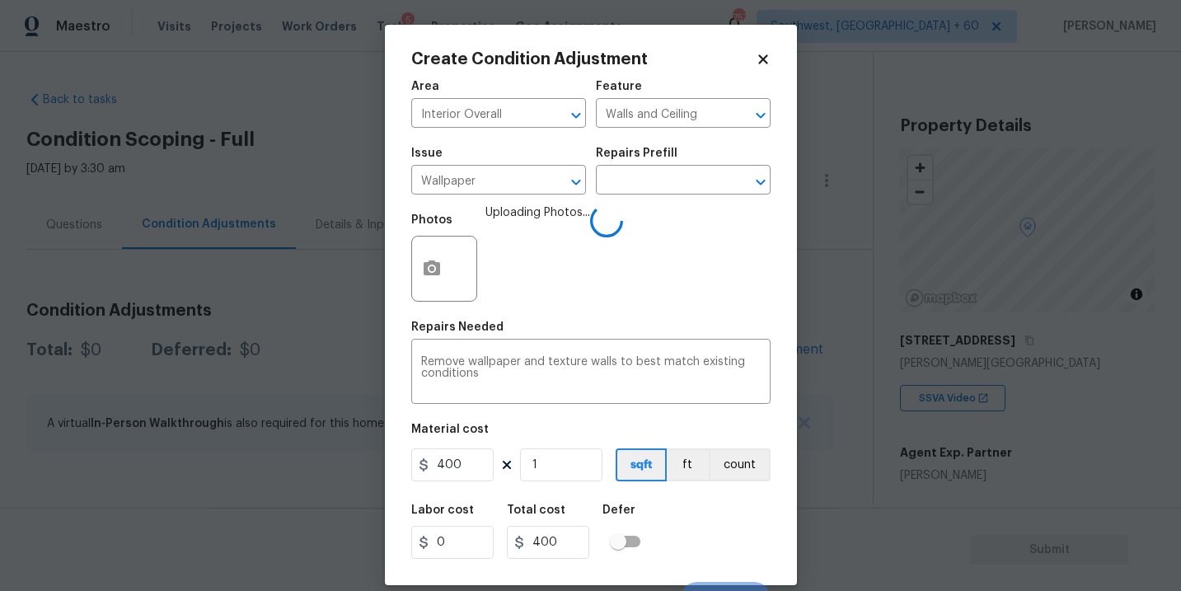
click at [698, 530] on div "Labor cost 0 Total cost 400 Defer" at bounding box center [590, 531] width 359 height 74
click at [728, 471] on button "count" at bounding box center [740, 464] width 62 height 33
click at [716, 528] on div "Labor cost 0 Total cost 400 Defer" at bounding box center [590, 531] width 359 height 74
click at [716, 527] on div "Labor cost 0 Total cost 400 Defer" at bounding box center [590, 531] width 359 height 74
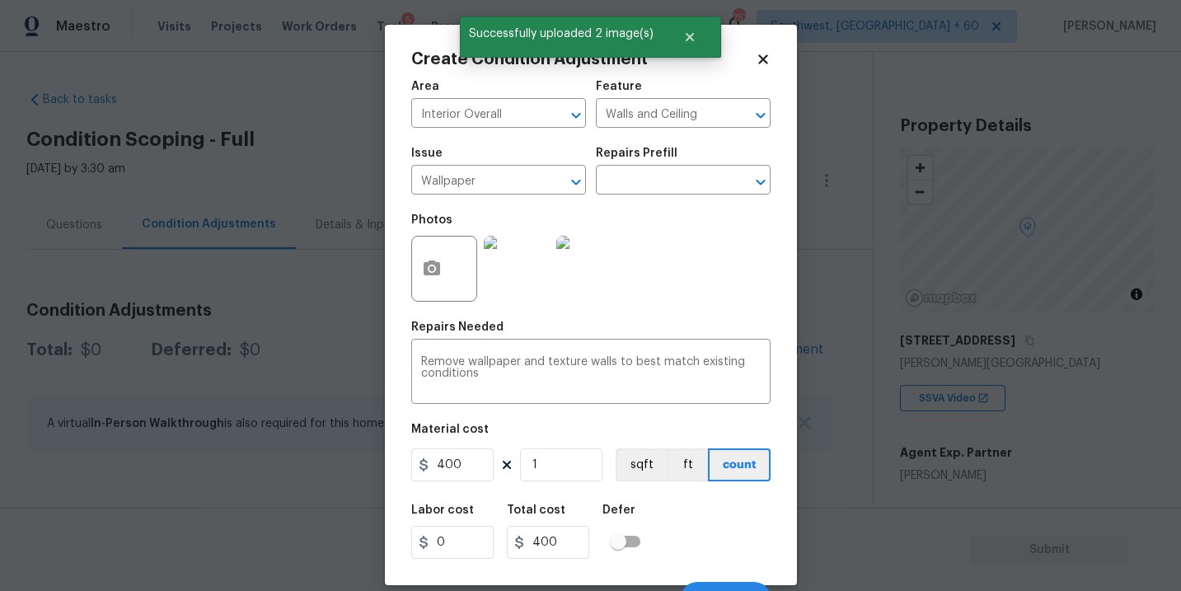
click at [716, 527] on div "Labor cost 0 Total cost 400 Defer" at bounding box center [590, 531] width 359 height 74
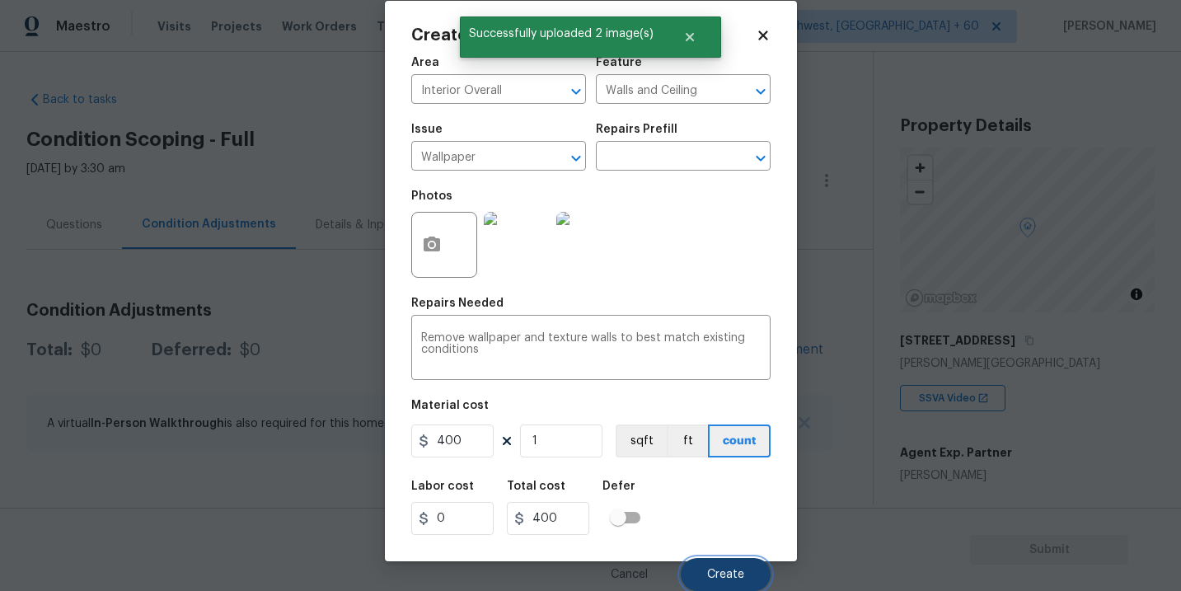
click at [724, 565] on button "Create" at bounding box center [726, 574] width 90 height 33
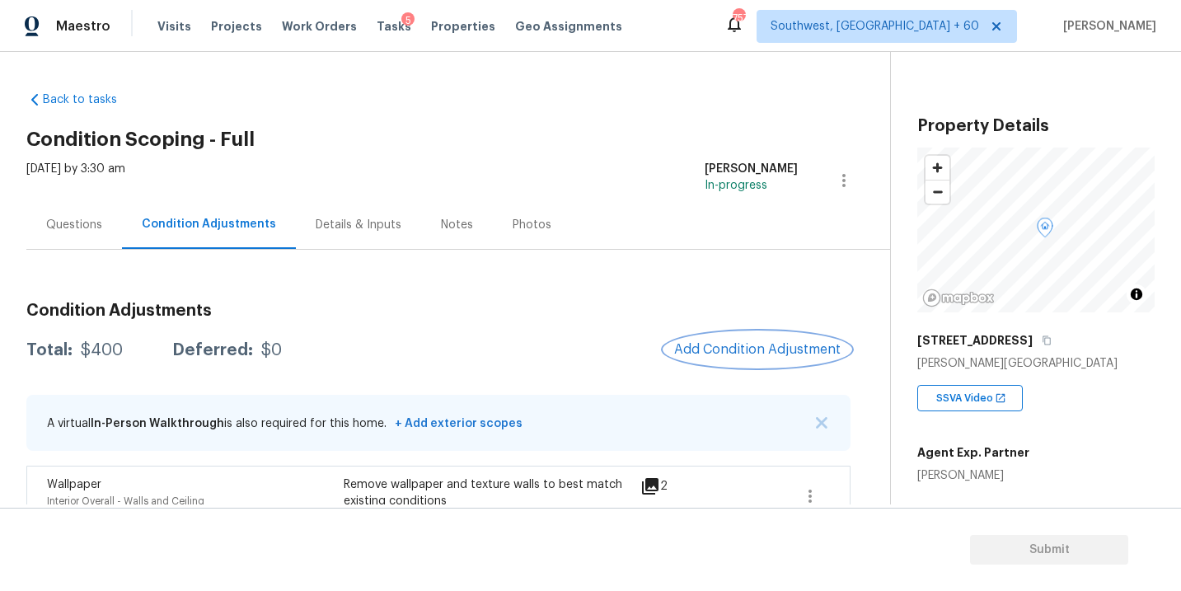
scroll to position [37, 0]
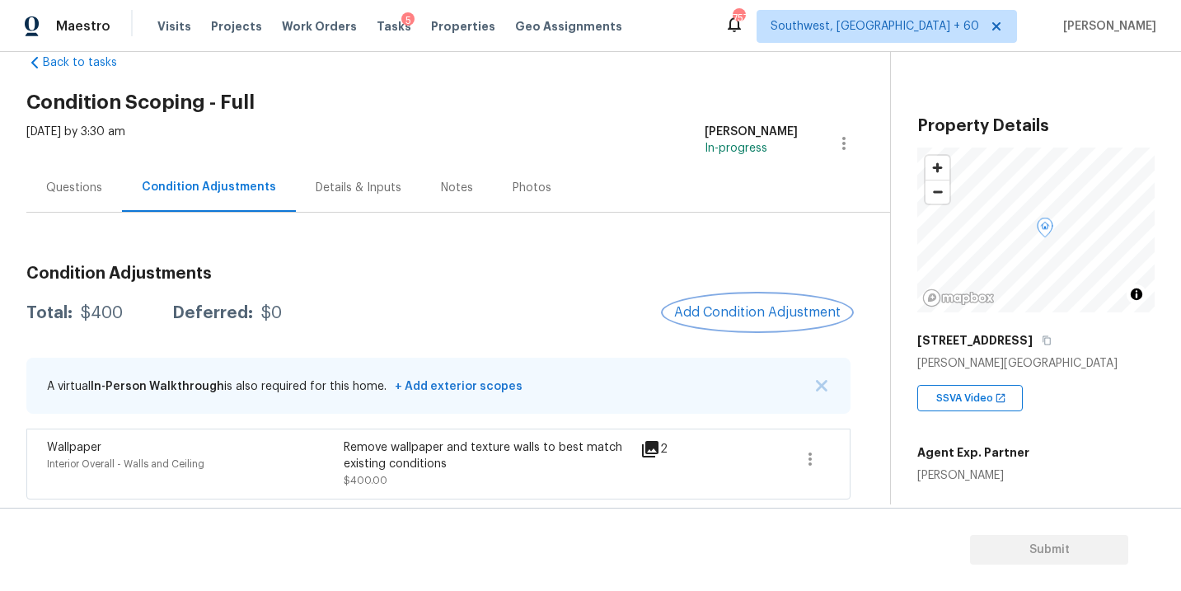
click at [723, 301] on button "Add Condition Adjustment" at bounding box center [757, 312] width 186 height 35
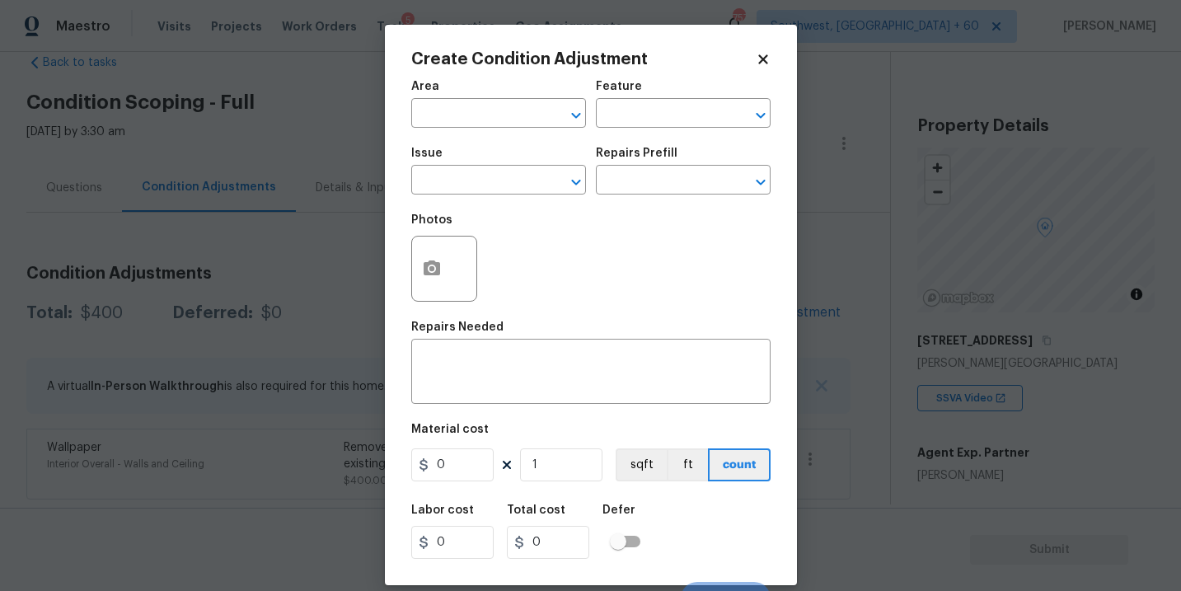
click at [453, 98] on div "Area" at bounding box center [498, 91] width 175 height 21
click at [450, 108] on input "text" at bounding box center [475, 115] width 129 height 26
click at [475, 178] on li "Exterior Overall" at bounding box center [498, 179] width 175 height 27
type input "Exterior Overall"
click at [641, 94] on div "Feature" at bounding box center [683, 91] width 175 height 21
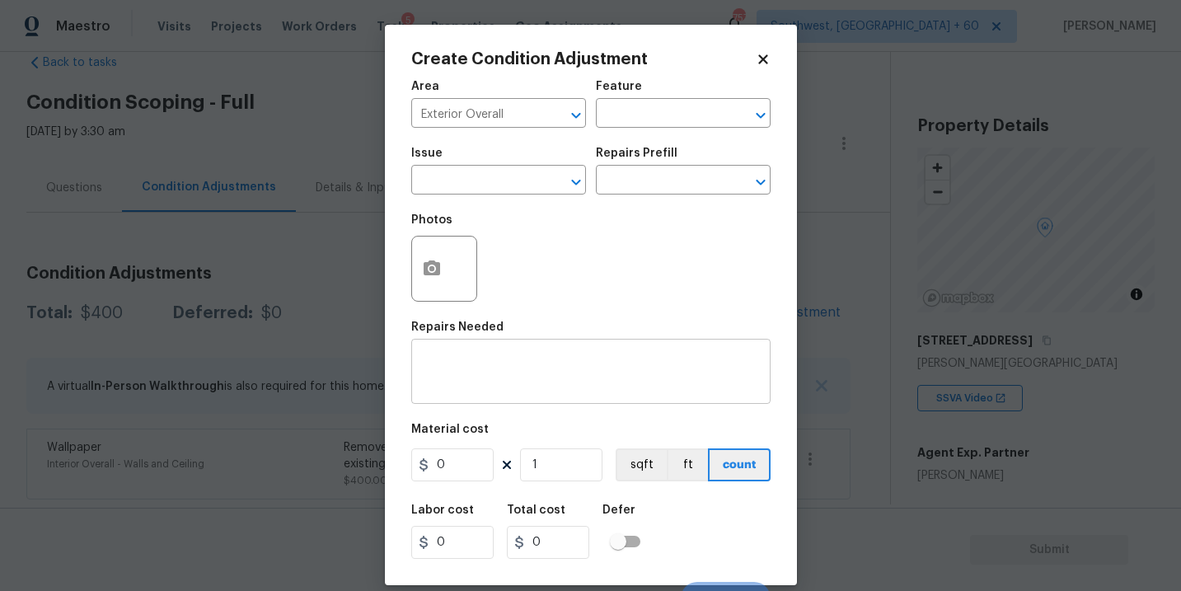
click at [516, 379] on textarea at bounding box center [591, 373] width 340 height 35
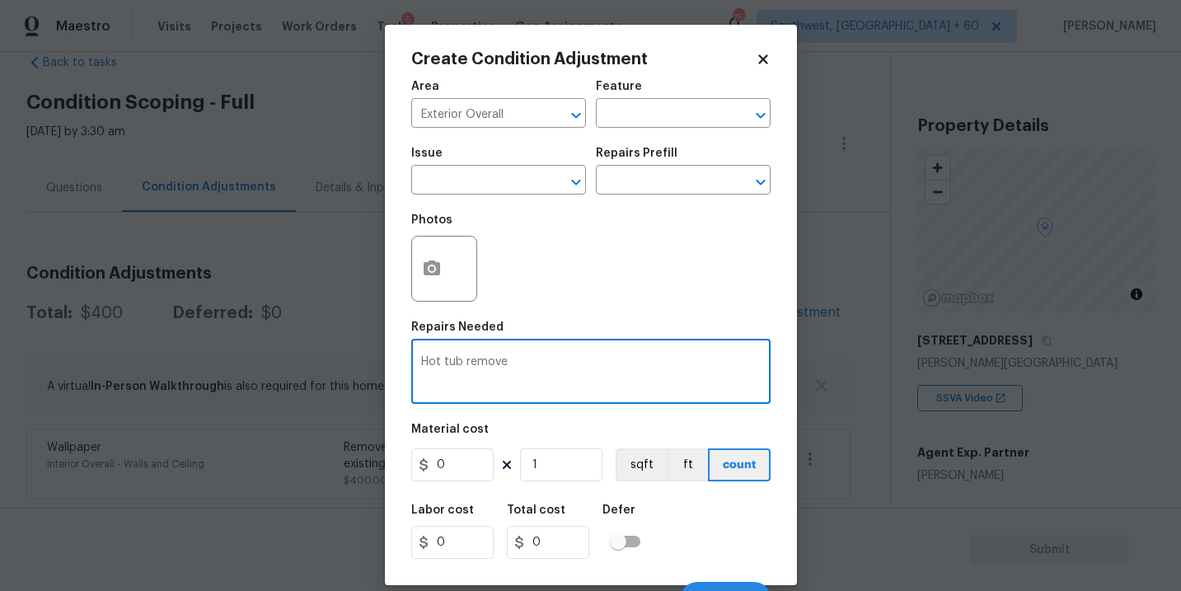
type textarea "Hot tub remove"
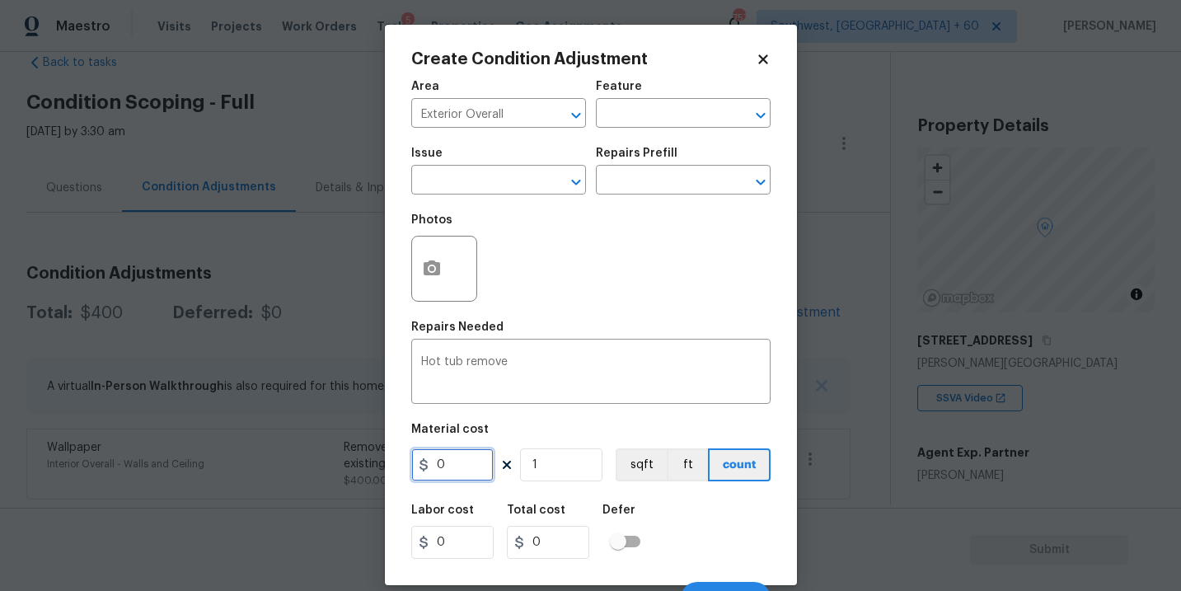
drag, startPoint x: 456, startPoint y: 472, endPoint x: 358, endPoint y: 473, distance: 98.1
click at [358, 473] on div "Create Condition Adjustment Area Exterior Overall ​ Feature ​ Issue ​ Repairs P…" at bounding box center [590, 295] width 1181 height 591
type input "500"
click at [436, 275] on icon "button" at bounding box center [432, 267] width 16 height 15
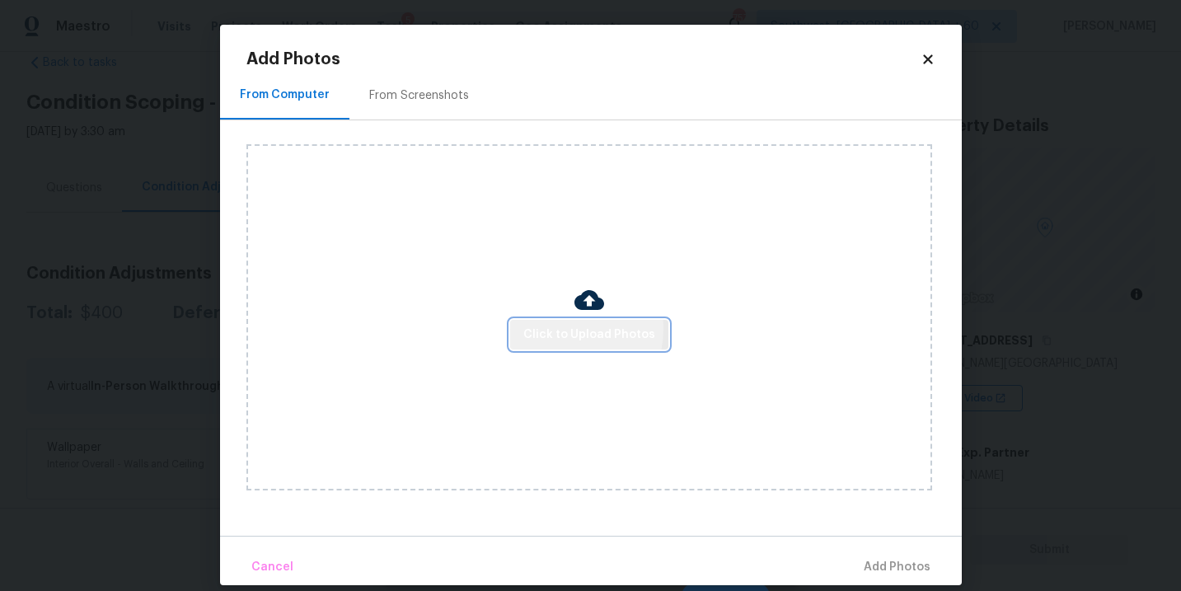
click at [561, 329] on span "Click to Upload Photos" at bounding box center [589, 335] width 132 height 21
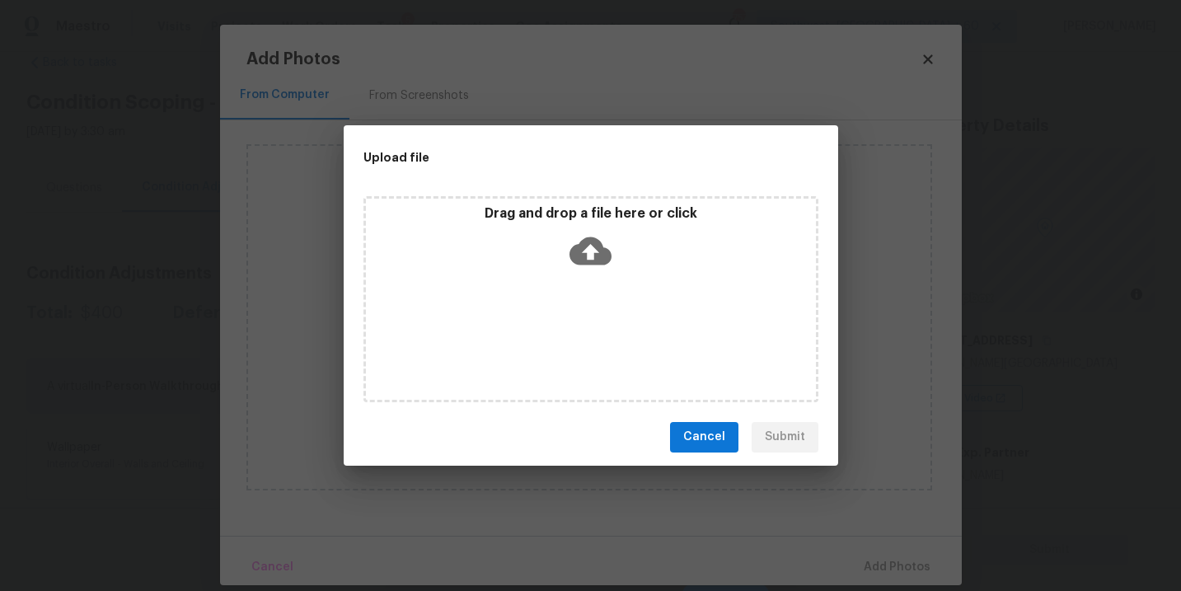
drag, startPoint x: 561, startPoint y: 329, endPoint x: 578, endPoint y: 286, distance: 46.2
click at [578, 286] on div "Drag and drop a file here or click" at bounding box center [590, 299] width 455 height 206
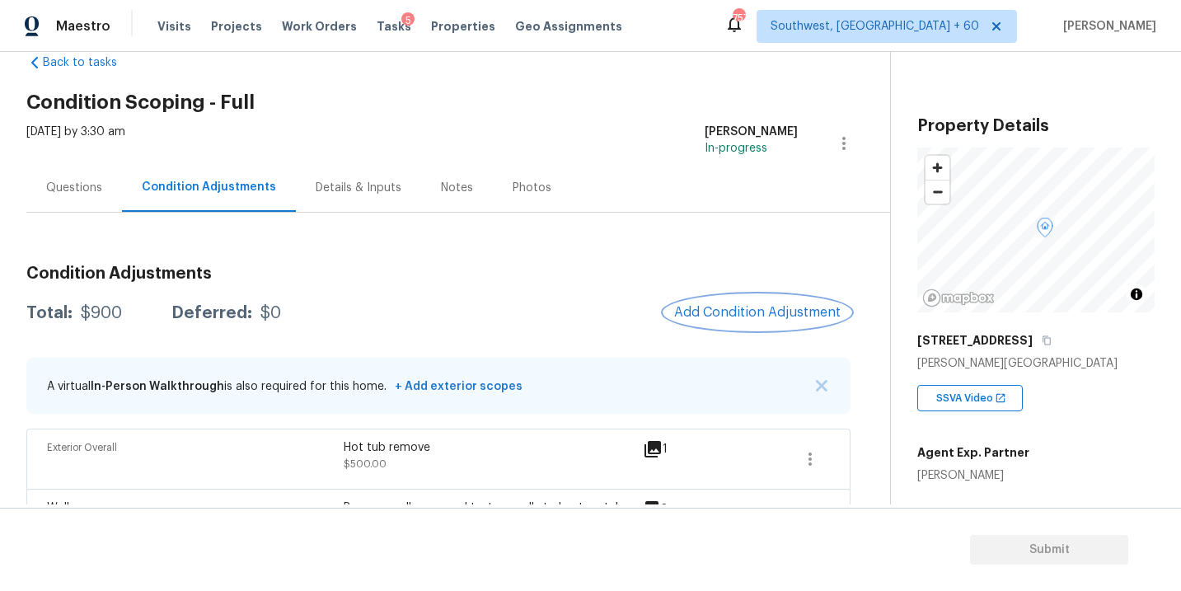
scroll to position [97, 0]
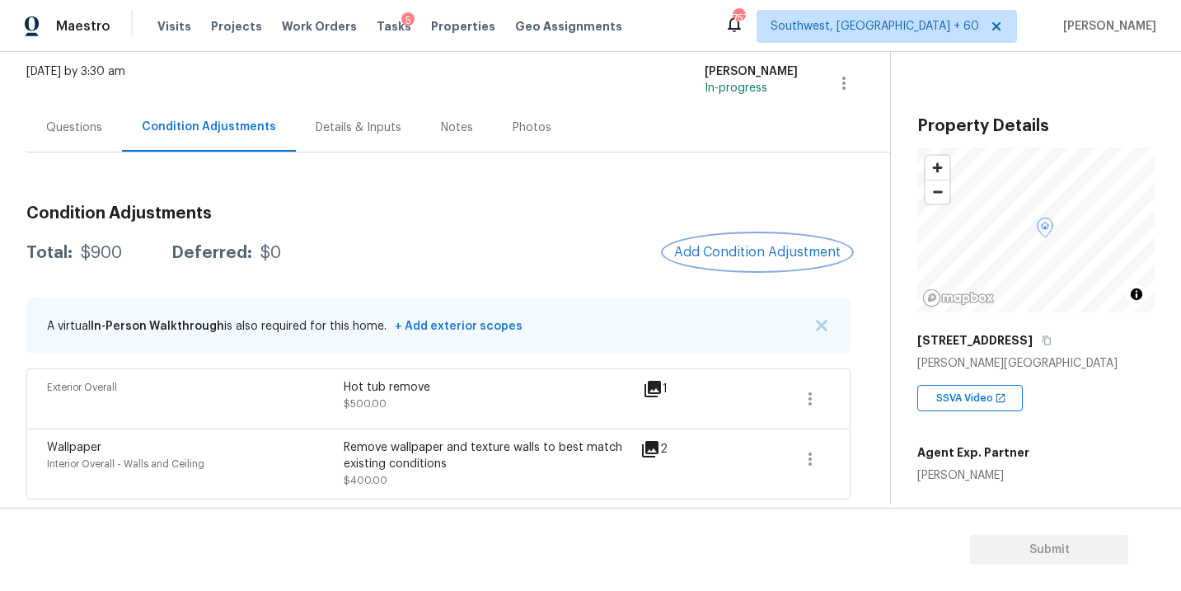
click at [742, 254] on span "Add Condition Adjustment" at bounding box center [757, 252] width 166 height 15
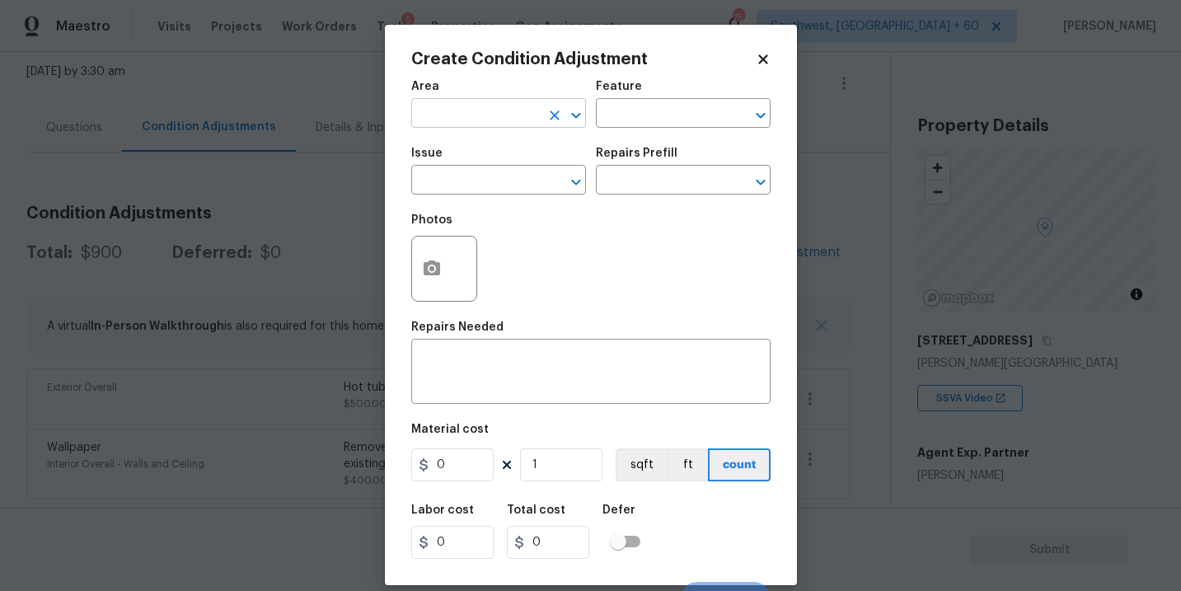
click at [492, 110] on input "text" at bounding box center [475, 115] width 129 height 26
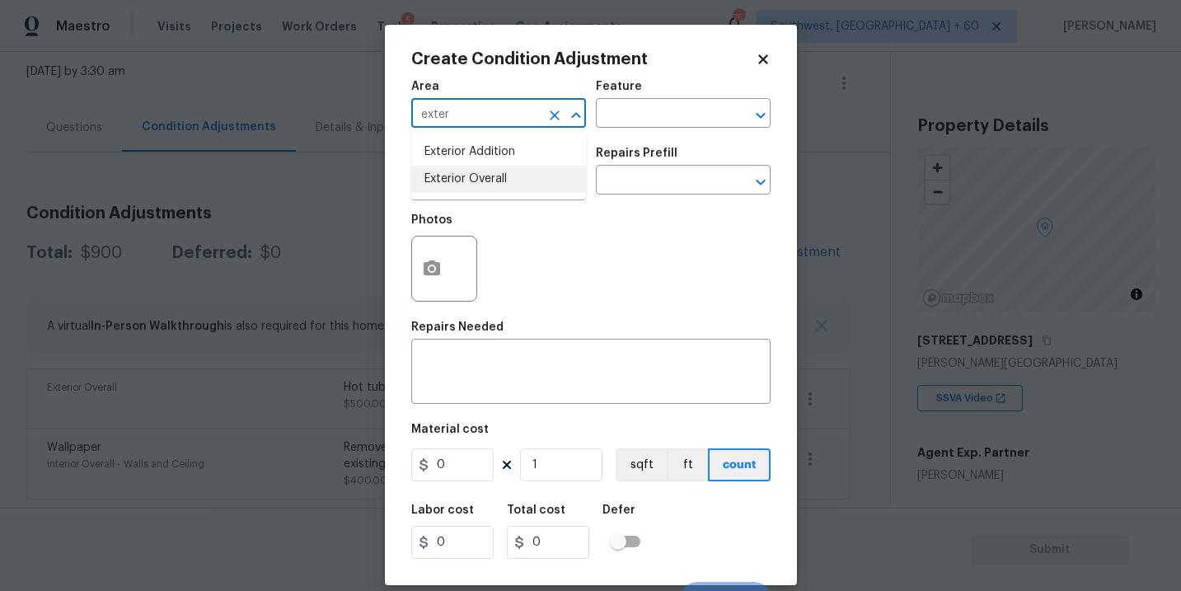
click at [505, 181] on li "Exterior Overall" at bounding box center [498, 179] width 175 height 27
type input "Exterior Overall"
click at [646, 122] on input "text" at bounding box center [660, 115] width 129 height 26
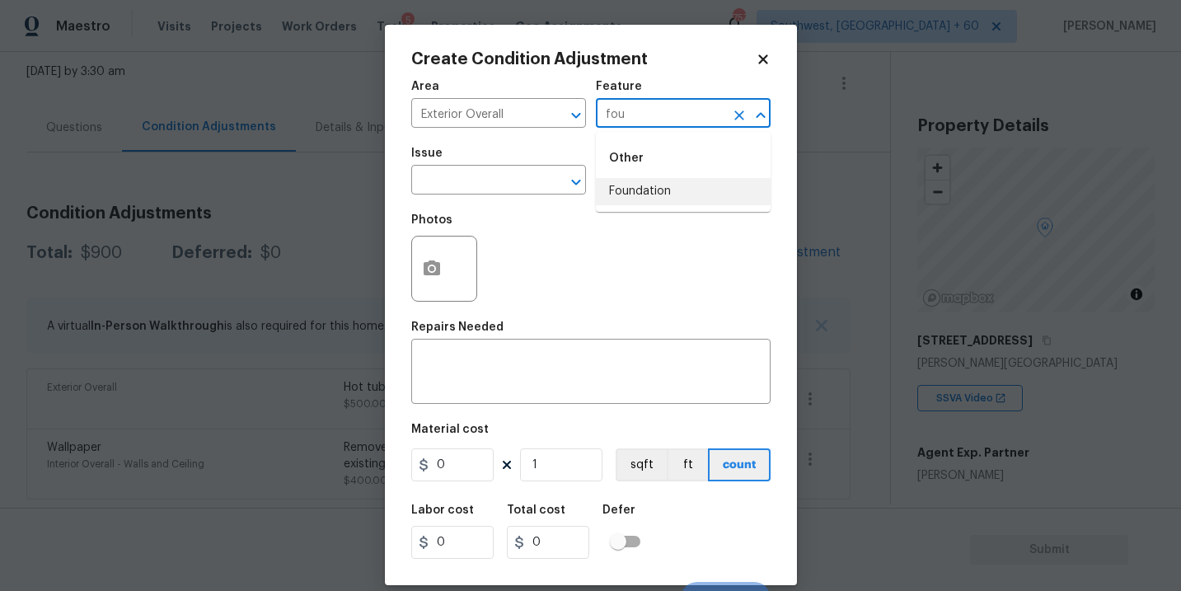
click at [645, 190] on li "Foundation" at bounding box center [683, 191] width 175 height 27
type input "Foundation"
click at [517, 180] on input "text" at bounding box center [475, 182] width 129 height 26
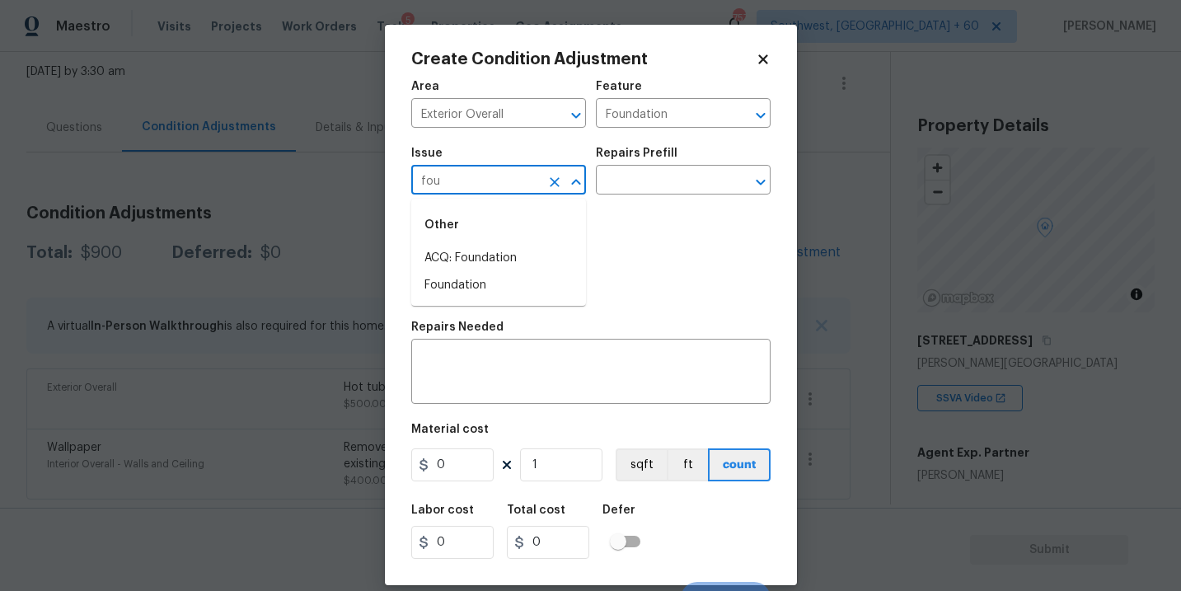
click at [521, 255] on li "ACQ: Foundation" at bounding box center [498, 258] width 175 height 27
type input "ACQ: Foundation"
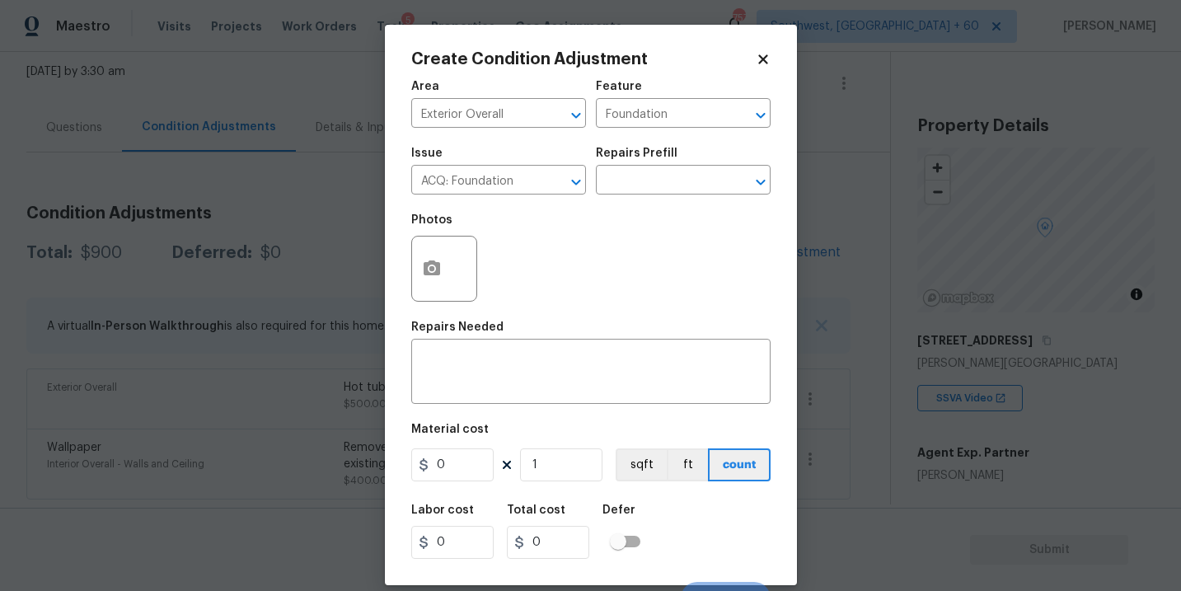
click at [679, 164] on div "Repairs Prefill" at bounding box center [683, 158] width 175 height 21
click at [672, 188] on input "text" at bounding box center [660, 182] width 129 height 26
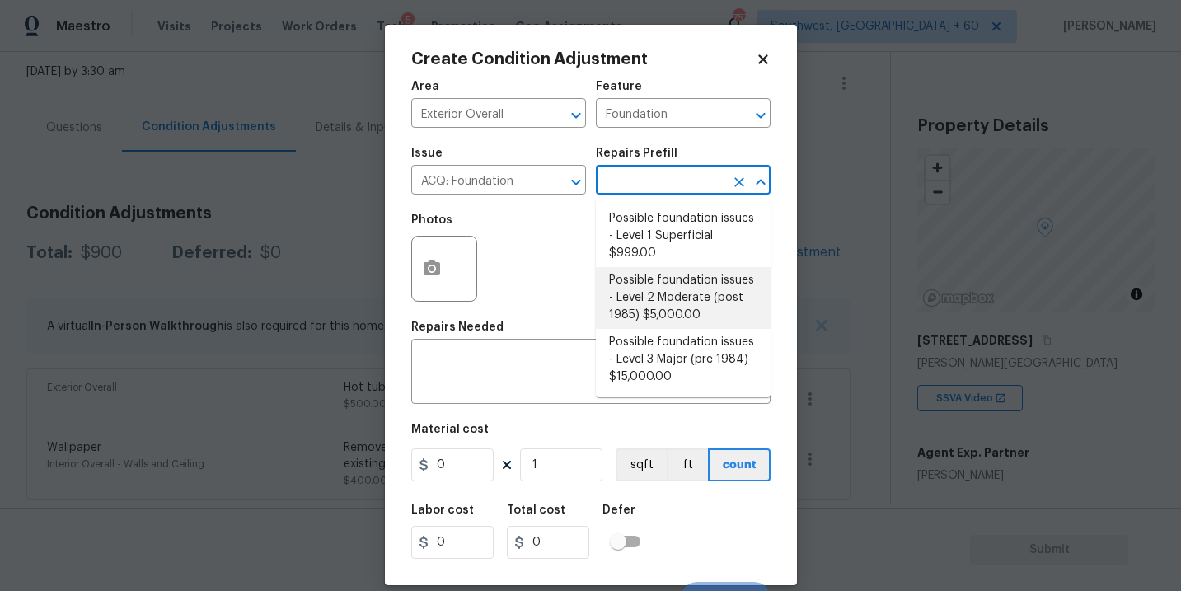
click at [670, 301] on li "Possible foundation issues - Level 2 Moderate (post 1985) $5,000.00" at bounding box center [683, 298] width 175 height 62
type input "Acquisition"
type textarea "Possible foundation issues - Level 2 Moderate: Disclaimer: This is NOT a techni…"
type input "5000"
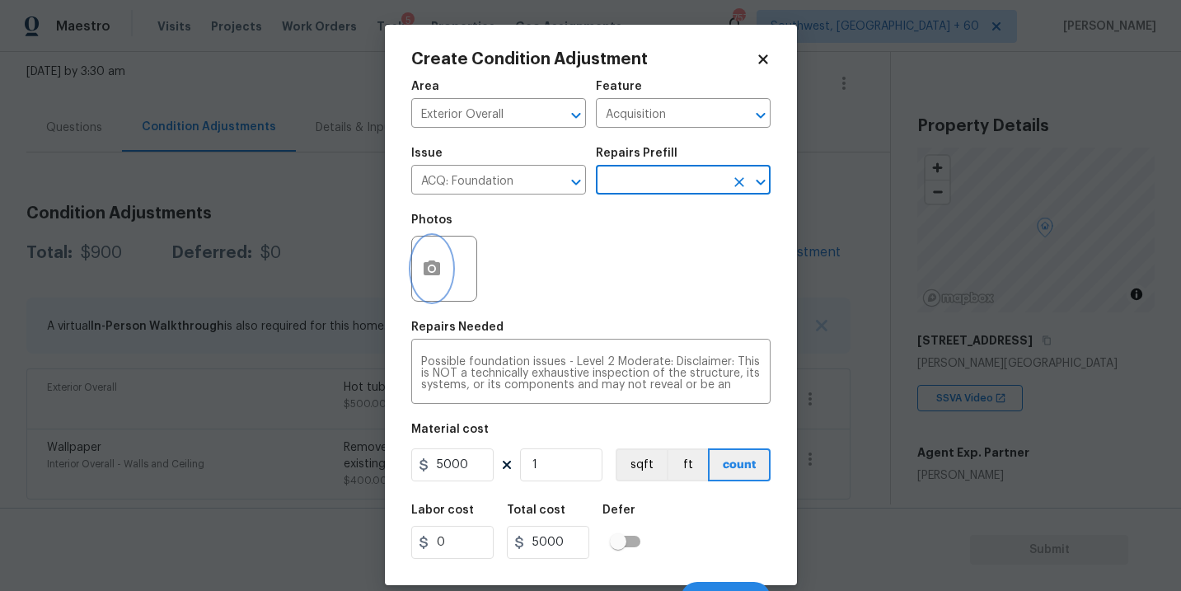
click at [434, 282] on button "button" at bounding box center [432, 269] width 40 height 64
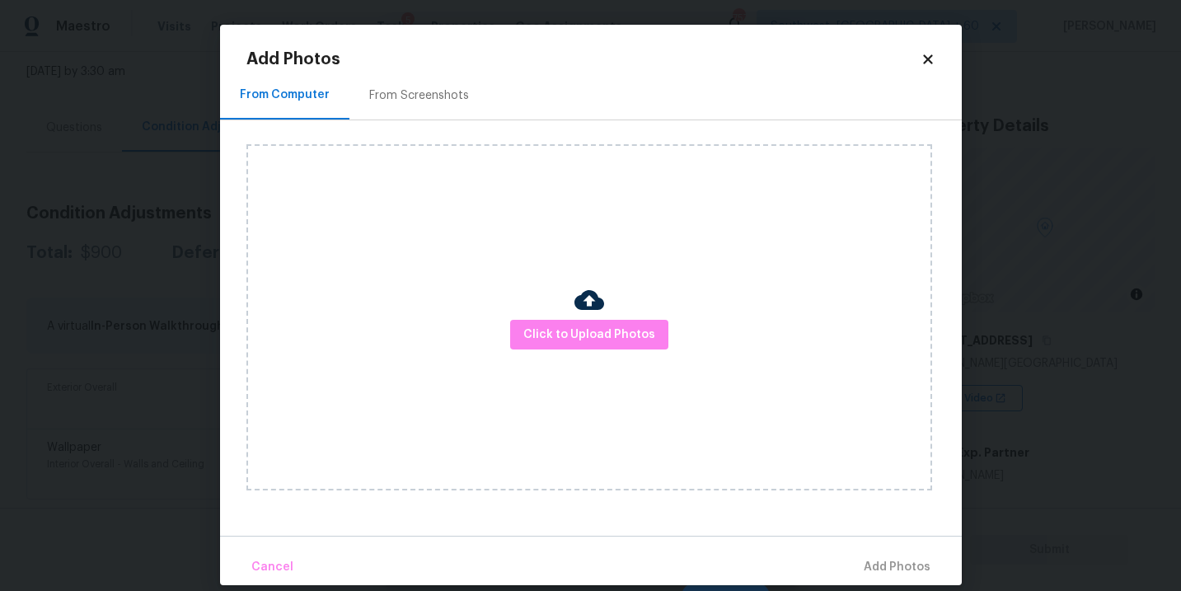
click at [549, 316] on div "Click to Upload Photos" at bounding box center [589, 317] width 686 height 346
click at [567, 335] on span "Click to Upload Photos" at bounding box center [589, 335] width 132 height 21
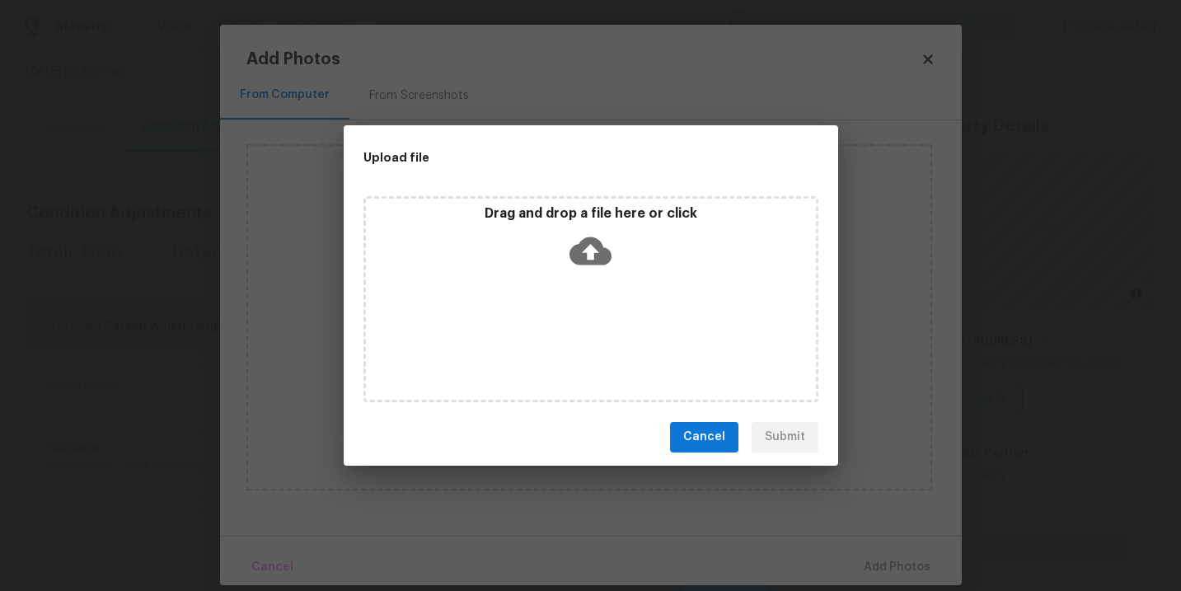
drag, startPoint x: 567, startPoint y: 335, endPoint x: 582, endPoint y: 267, distance: 70.0
click at [582, 267] on icon at bounding box center [590, 251] width 42 height 42
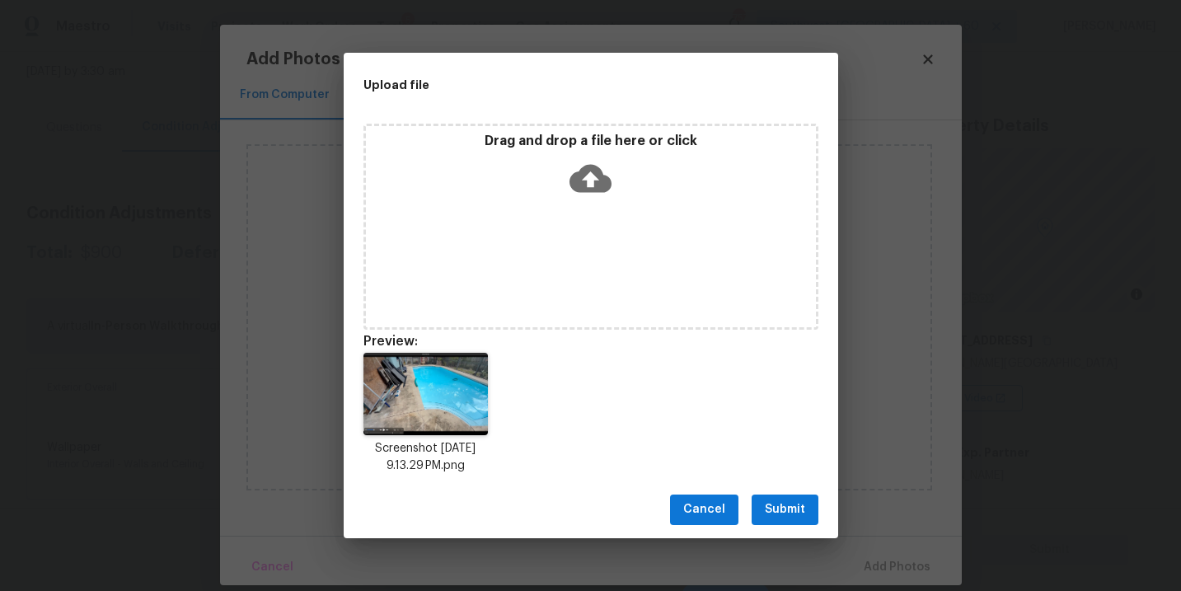
click at [793, 513] on span "Submit" at bounding box center [785, 509] width 40 height 21
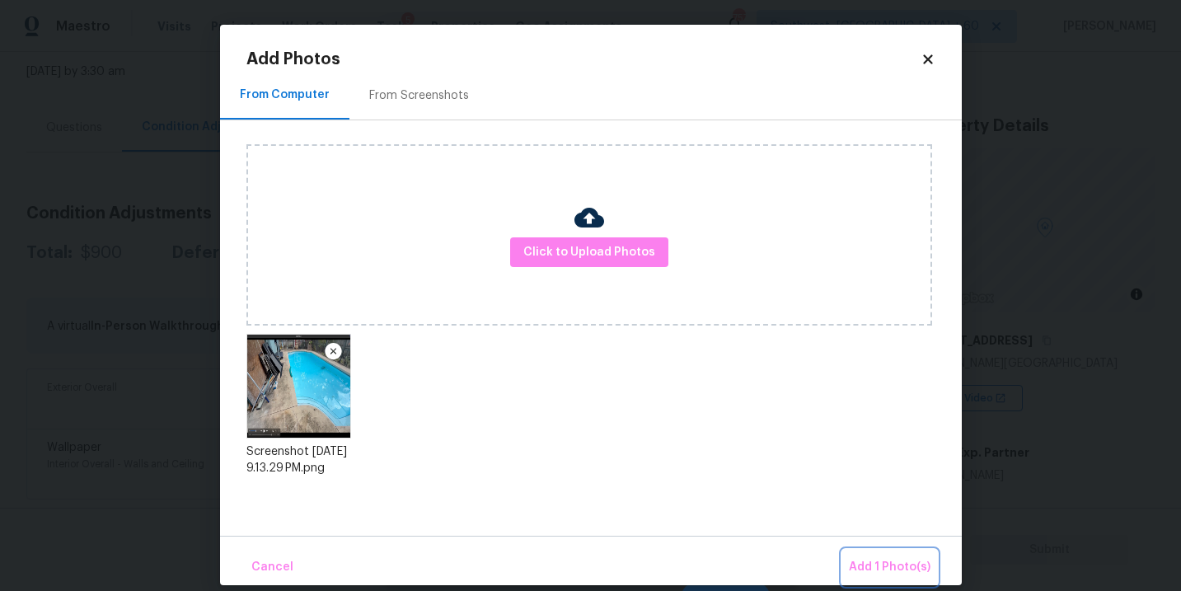
click at [861, 567] on span "Add 1 Photo(s)" at bounding box center [890, 567] width 82 height 21
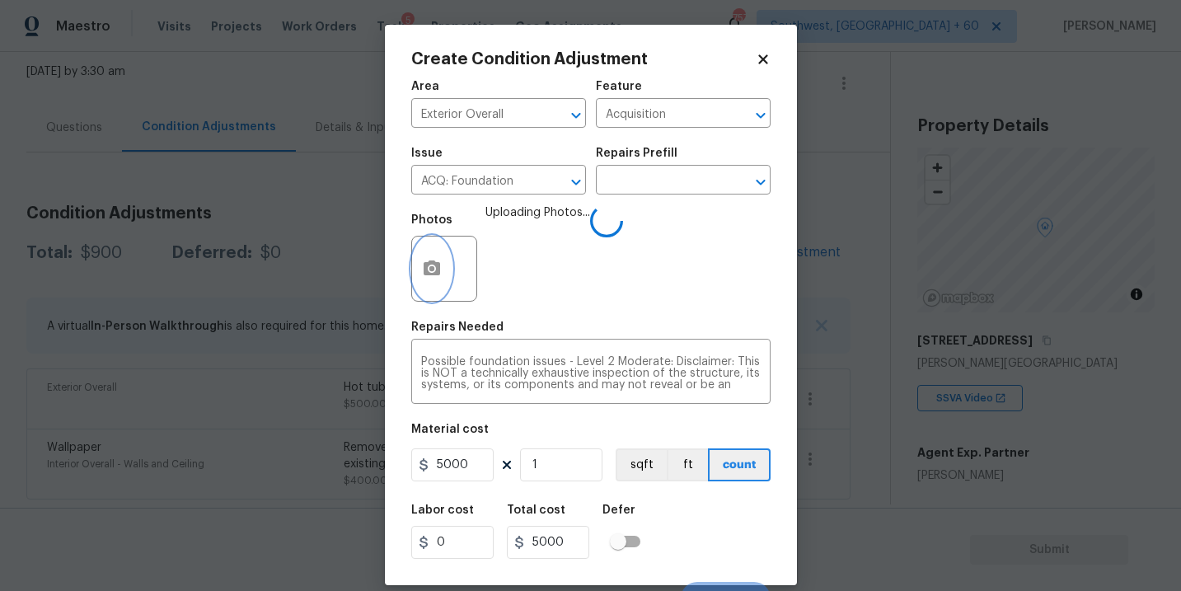
scroll to position [25, 0]
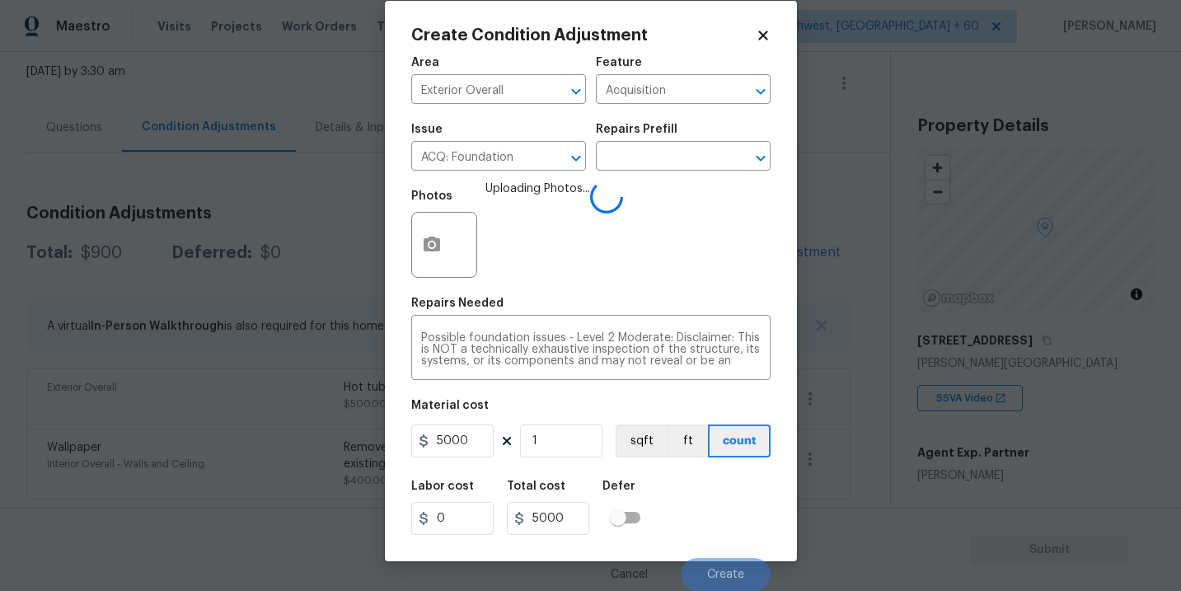
click at [701, 504] on div "Labor cost 0 Total cost 5000 Defer" at bounding box center [590, 508] width 359 height 74
click at [701, 503] on div "Labor cost 0 Total cost 5000 Defer" at bounding box center [590, 508] width 359 height 74
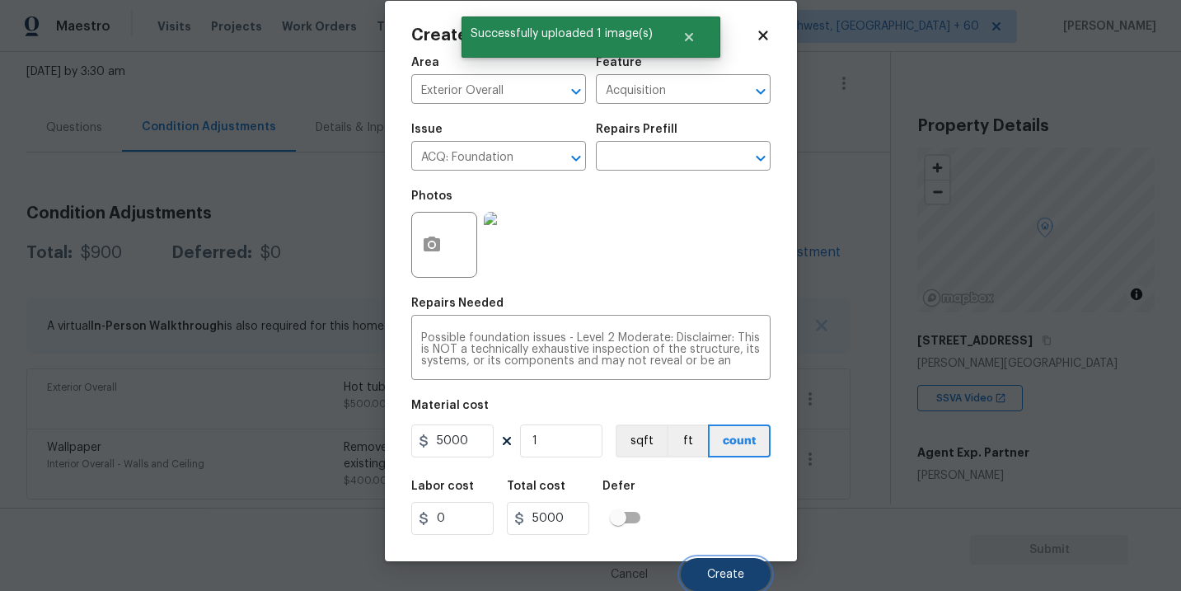
click at [725, 570] on span "Create" at bounding box center [725, 575] width 37 height 12
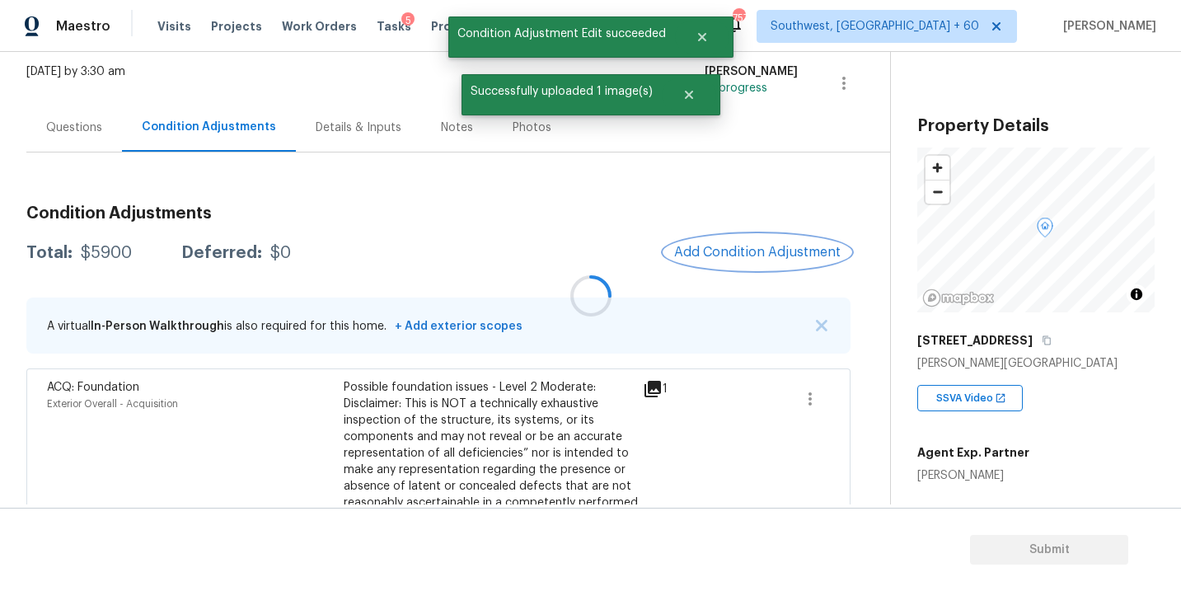
scroll to position [0, 0]
click at [81, 140] on div "Questions" at bounding box center [74, 127] width 96 height 49
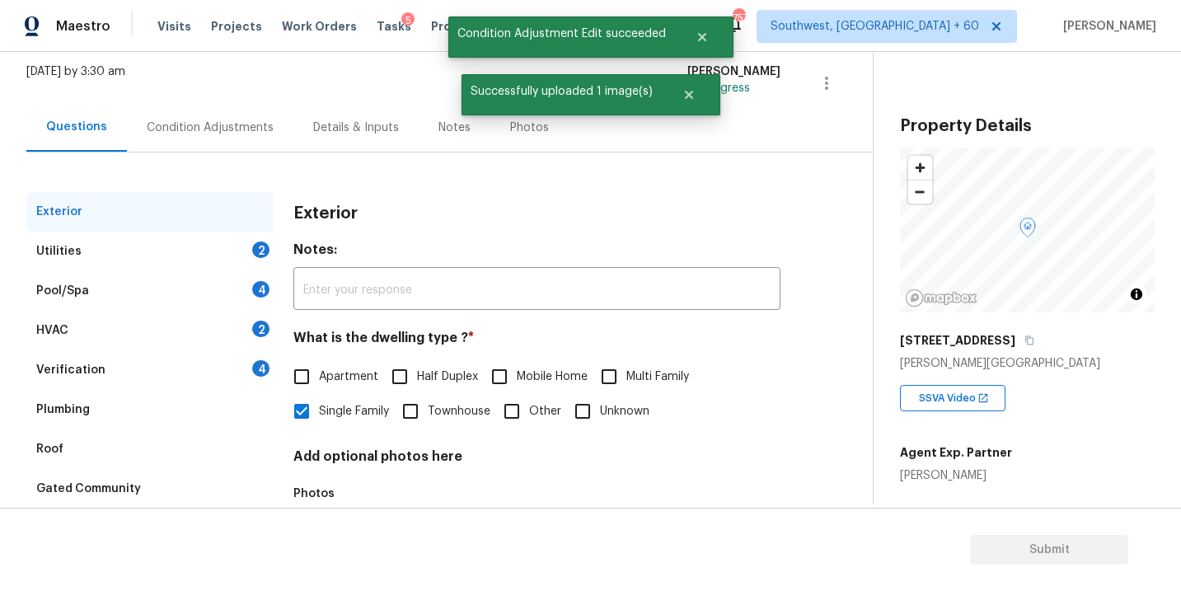
scroll to position [171, 0]
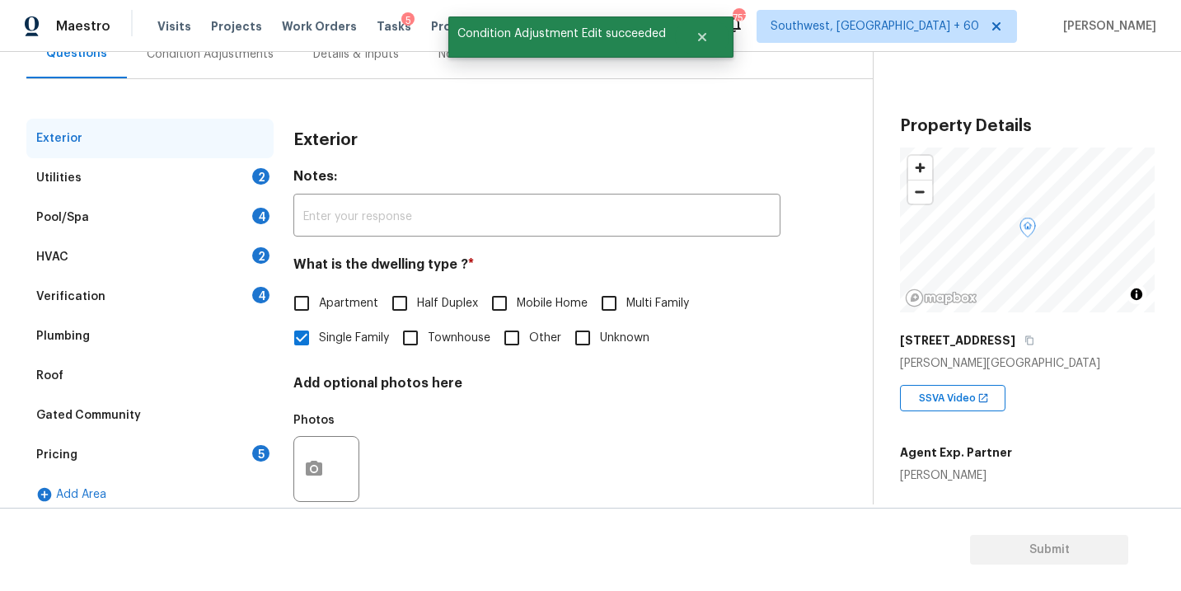
click at [124, 185] on div "Utilities 2" at bounding box center [149, 178] width 247 height 40
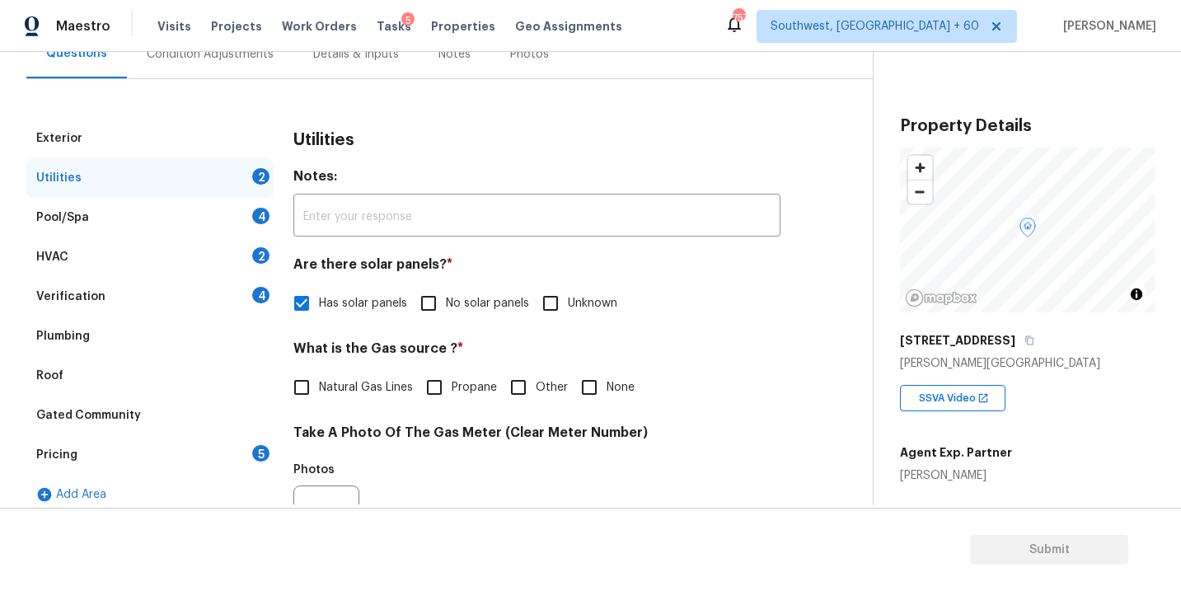
click at [130, 305] on div "Verification 4" at bounding box center [149, 297] width 247 height 40
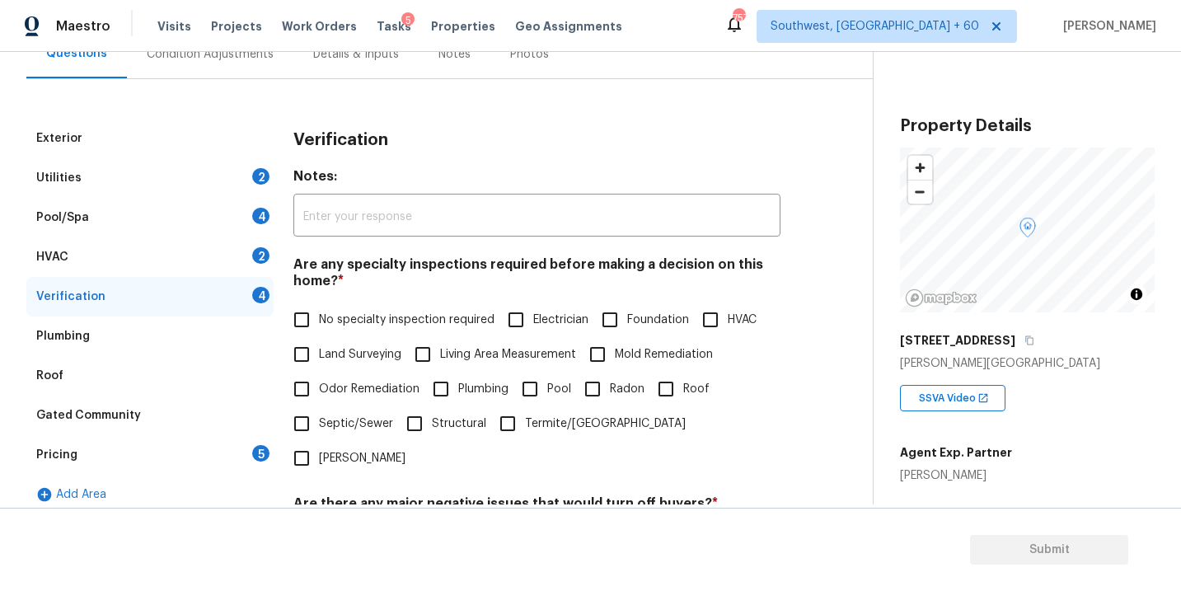
click at [630, 331] on label "Foundation" at bounding box center [641, 319] width 96 height 35
click at [627, 331] on input "Foundation" at bounding box center [610, 319] width 35 height 35
checkbox input "true"
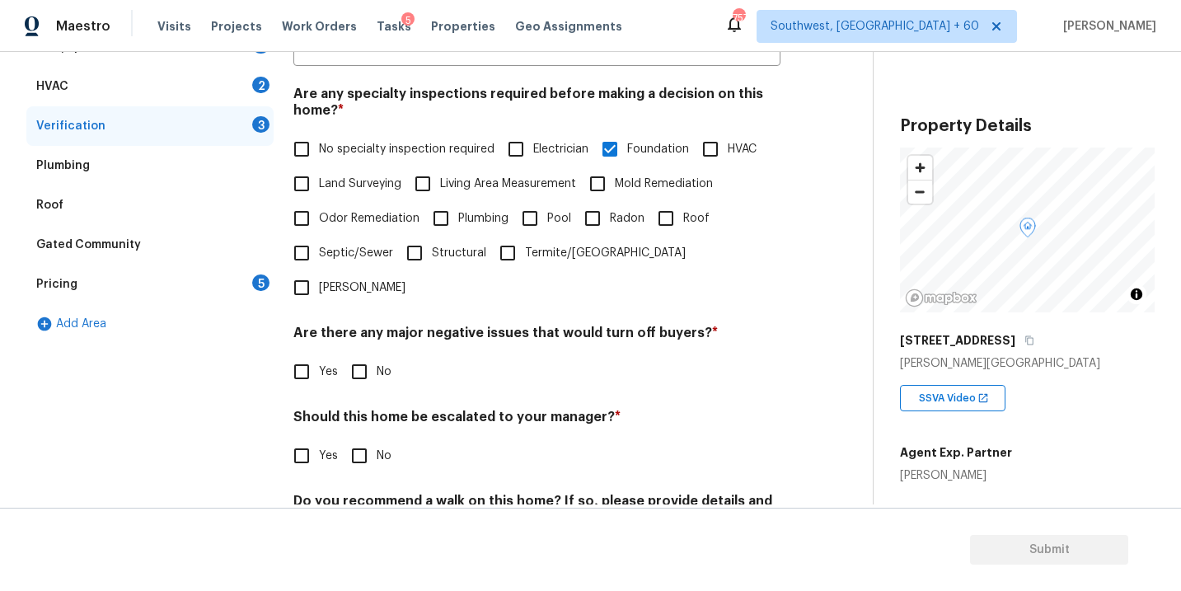
scroll to position [400, 0]
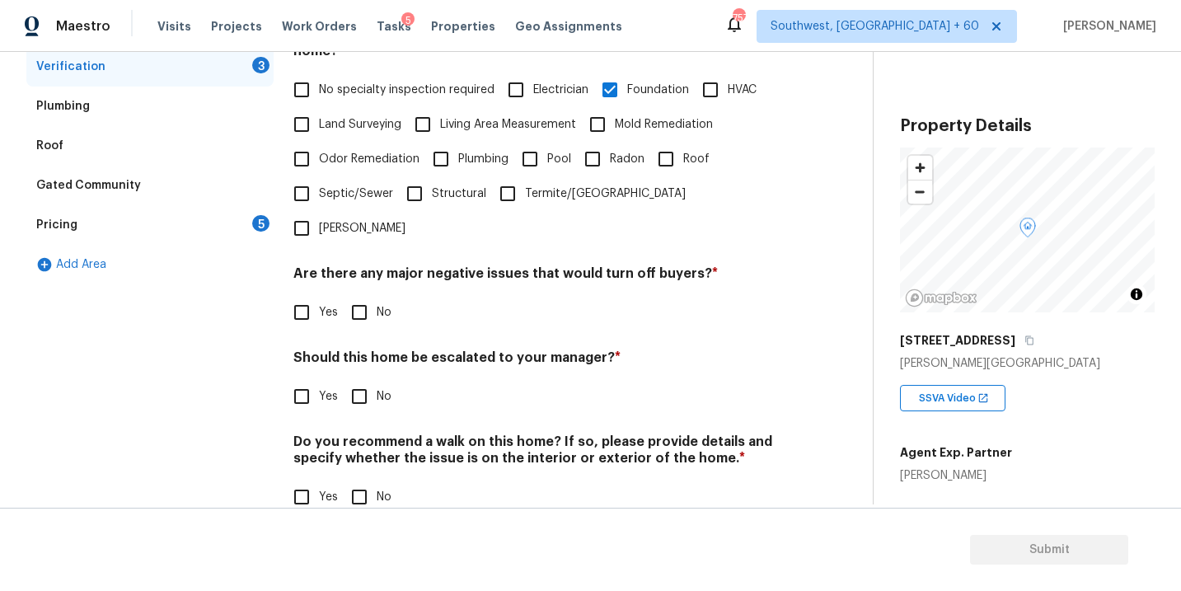
click at [372, 295] on input "No" at bounding box center [359, 312] width 35 height 35
checkbox input "true"
click at [361, 381] on input "No" at bounding box center [359, 398] width 35 height 35
checkbox input "true"
click at [364, 481] on input "No" at bounding box center [359, 498] width 35 height 35
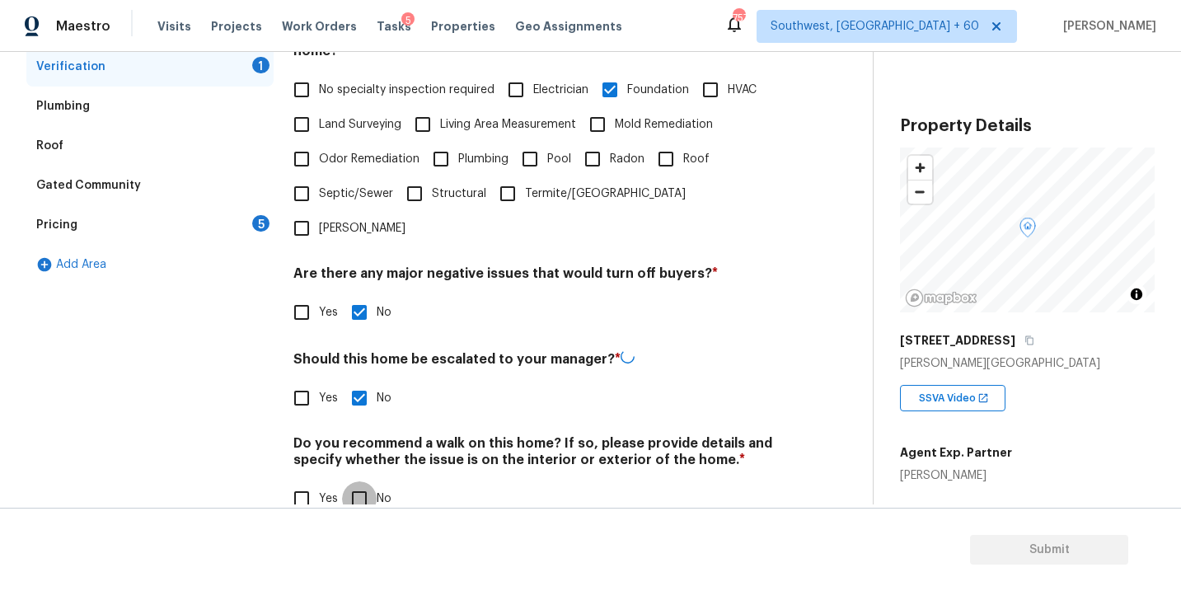
checkbox input "true"
click at [304, 379] on input "Yes" at bounding box center [301, 396] width 35 height 35
checkbox input "true"
checkbox input "false"
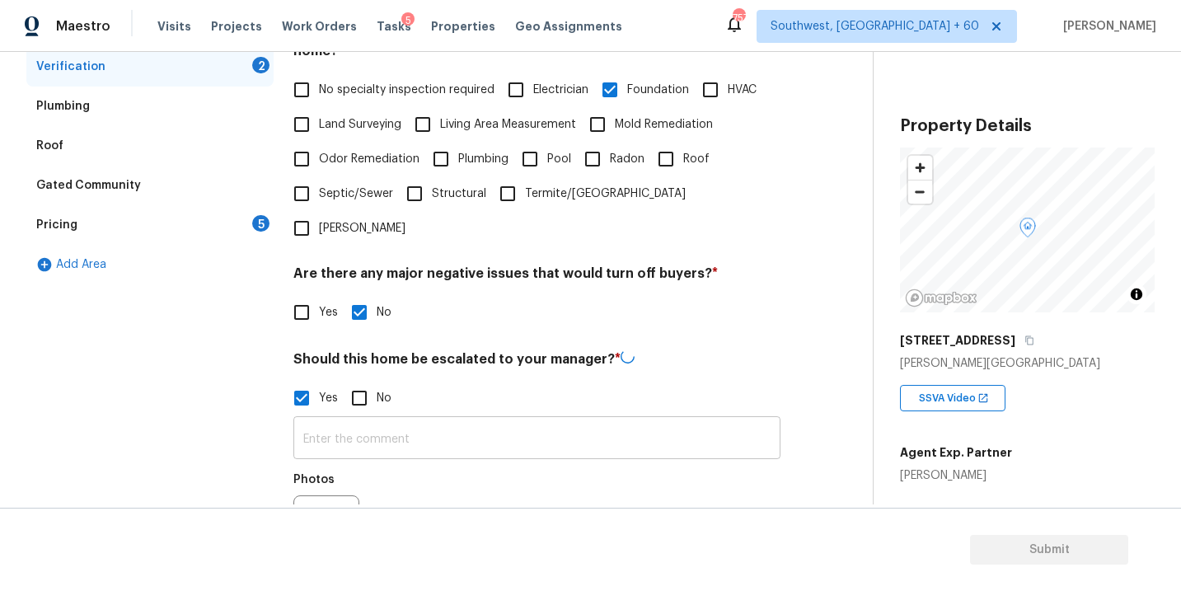
click at [349, 420] on input "text" at bounding box center [536, 439] width 487 height 39
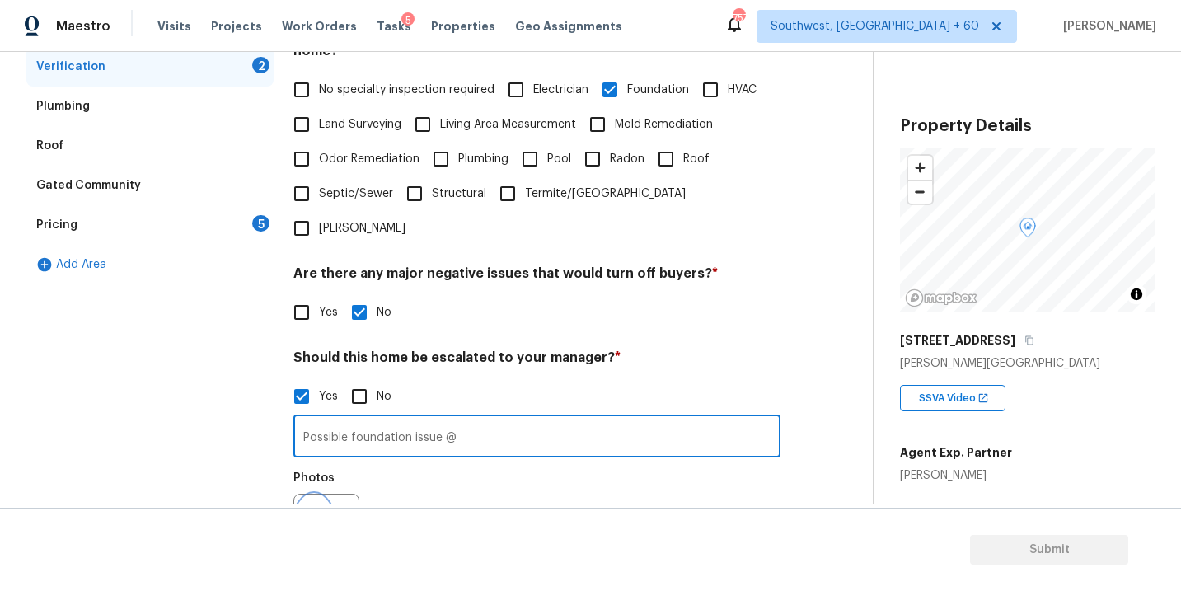
click at [321, 517] on icon "button" at bounding box center [314, 527] width 20 height 20
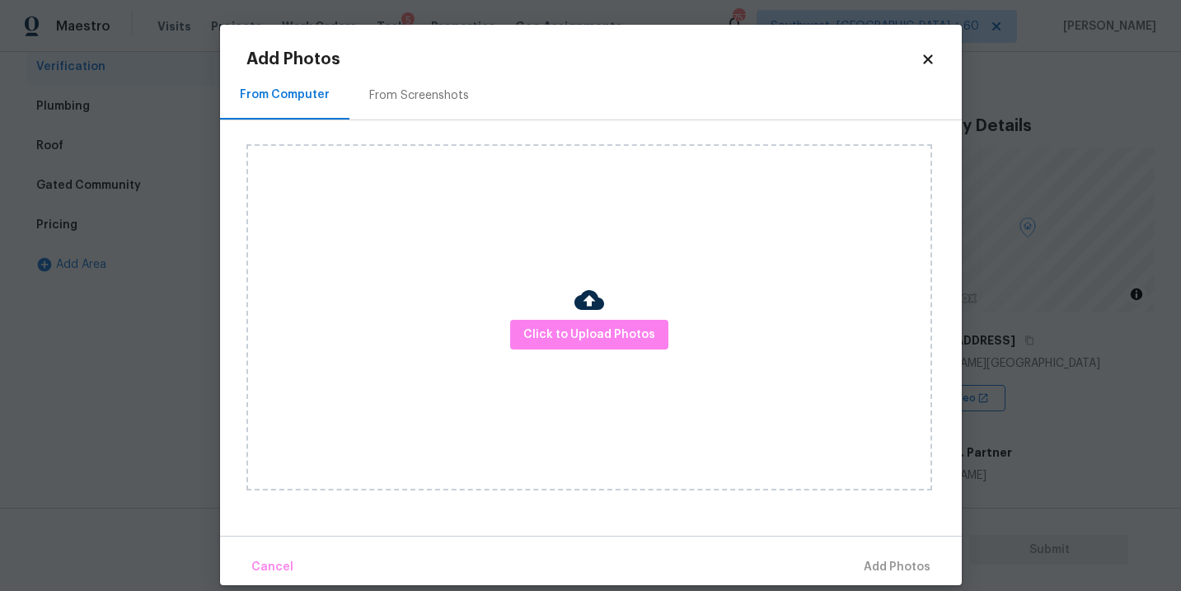
click at [511, 377] on div "Click to Upload Photos" at bounding box center [589, 317] width 686 height 346
click at [552, 341] on span "Click to Upload Photos" at bounding box center [589, 335] width 132 height 21
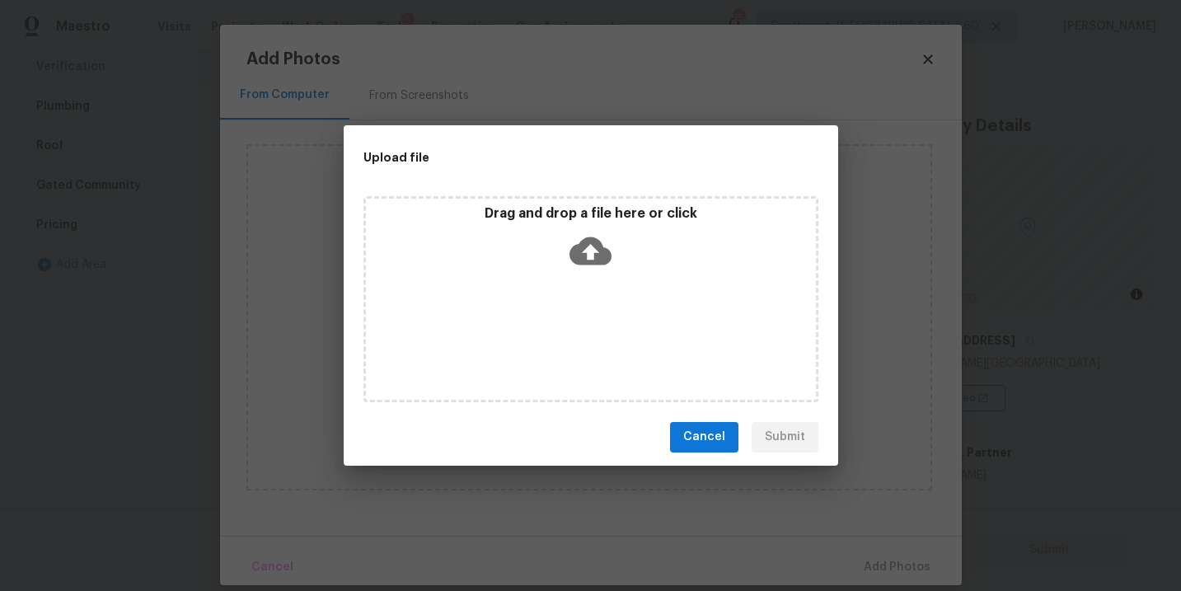
click at [597, 262] on icon at bounding box center [590, 251] width 42 height 28
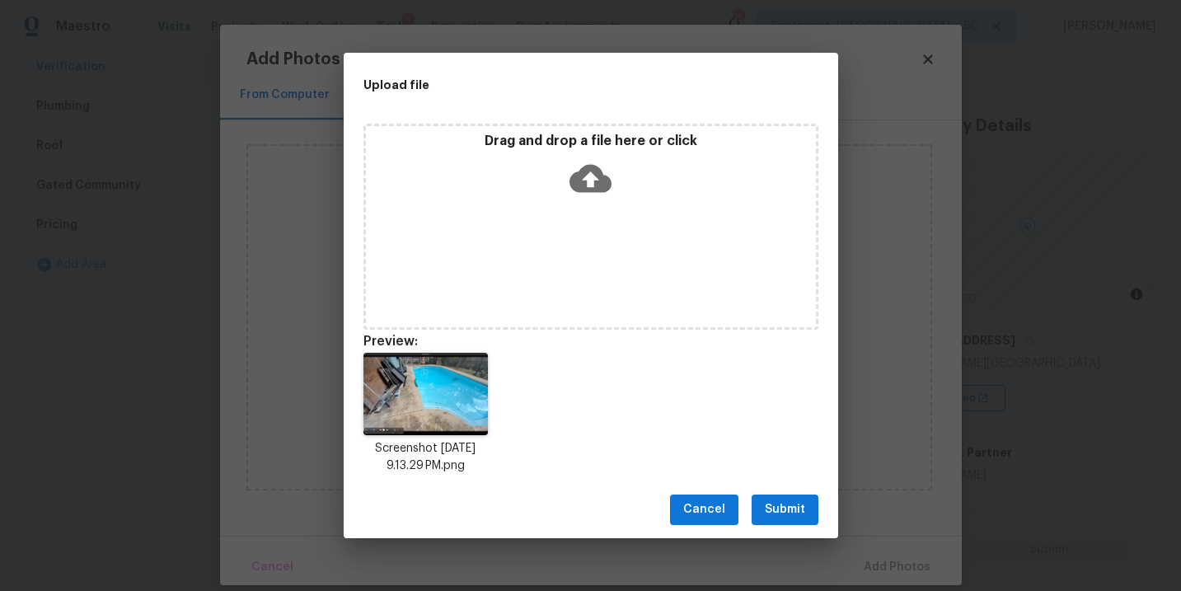
click at [793, 504] on span "Submit" at bounding box center [785, 509] width 40 height 21
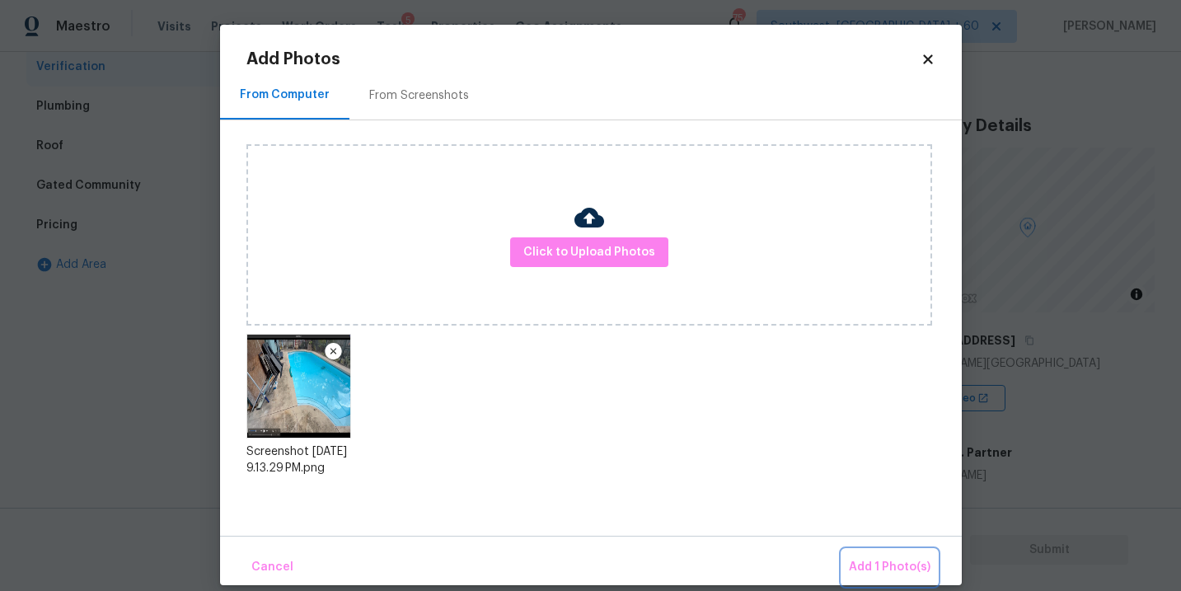
click at [857, 552] on button "Add 1 Photo(s)" at bounding box center [889, 567] width 95 height 35
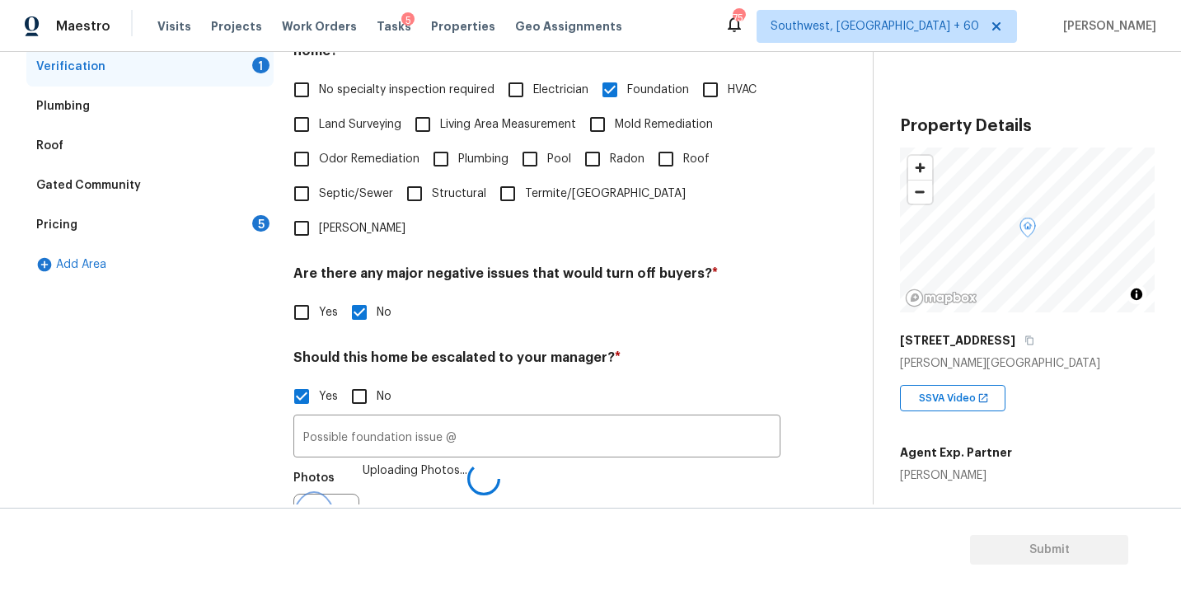
scroll to position [421, 0]
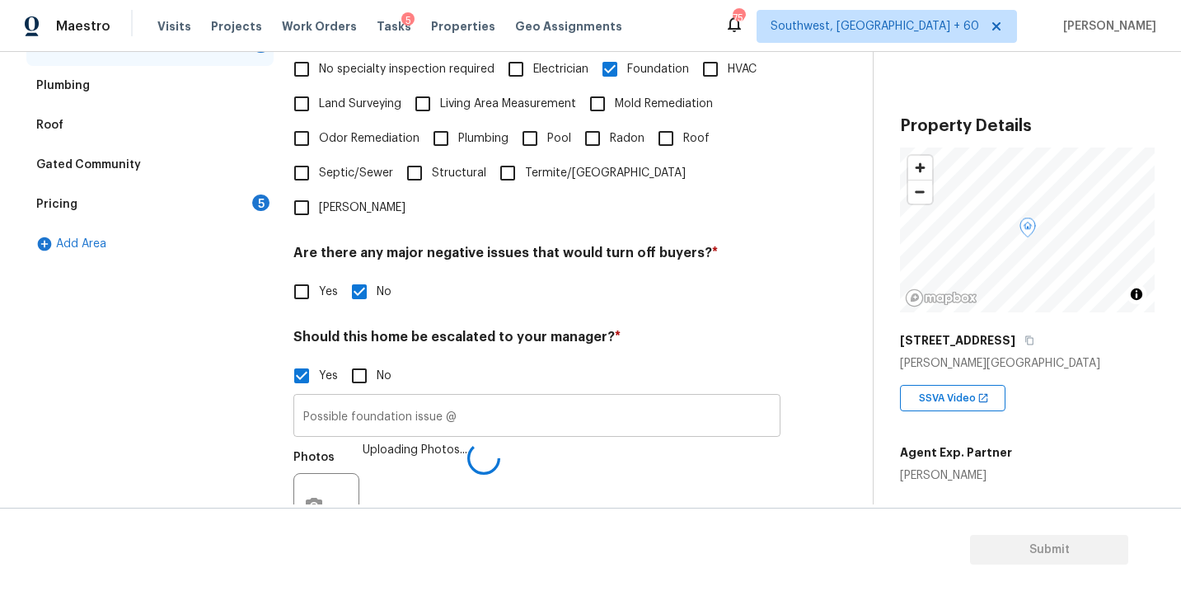
click at [644, 398] on input "Possible foundation issue @" at bounding box center [536, 417] width 487 height 39
click at [706, 468] on div "Photos Uploading Photos..." at bounding box center [536, 496] width 487 height 107
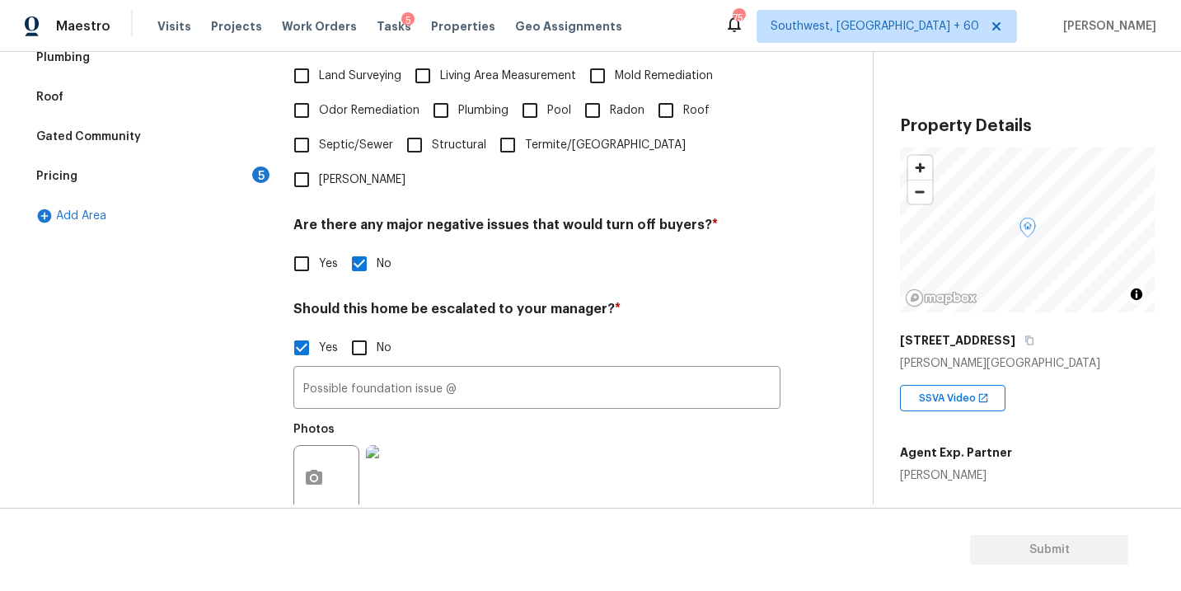
type input "Possible foundation issue @05:24"
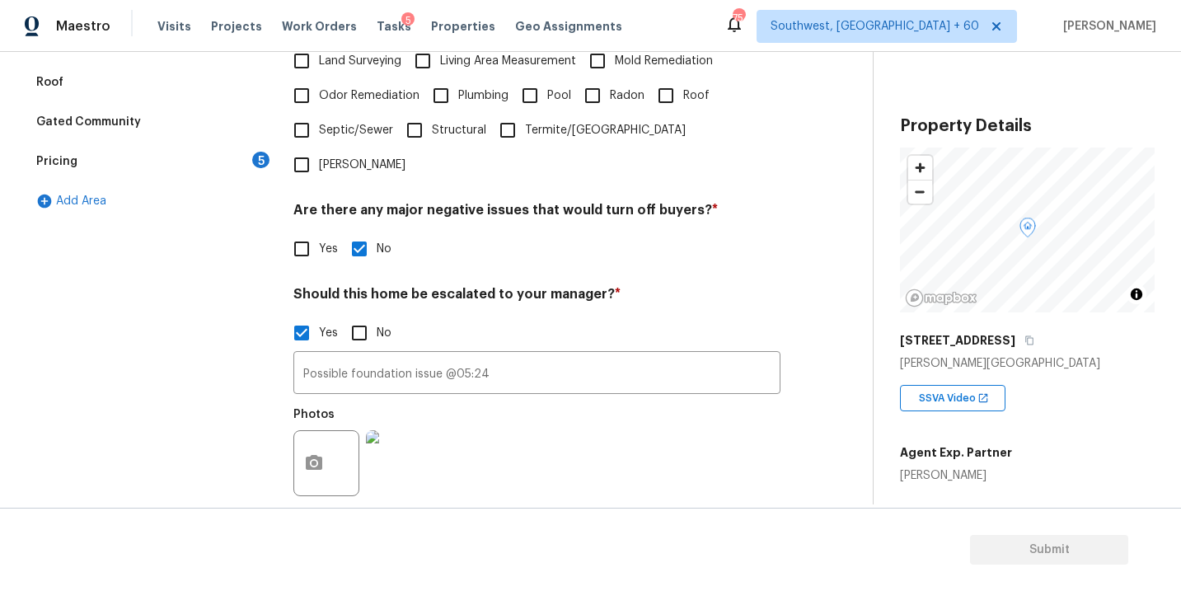
scroll to position [0, 0]
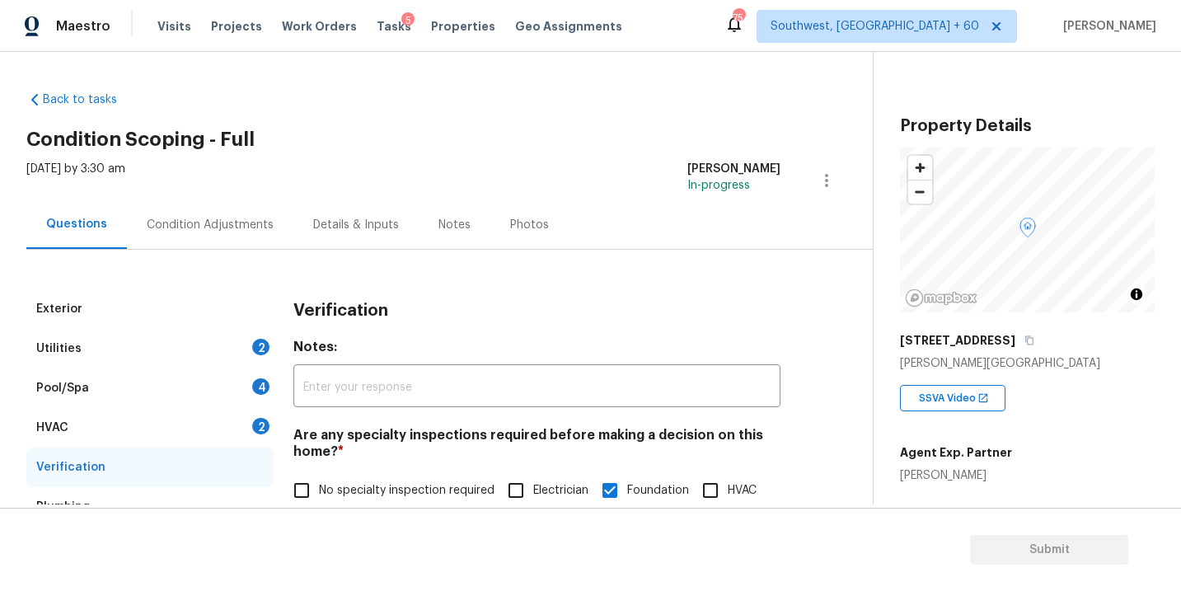
click at [230, 217] on div "Condition Adjustments" at bounding box center [210, 225] width 127 height 16
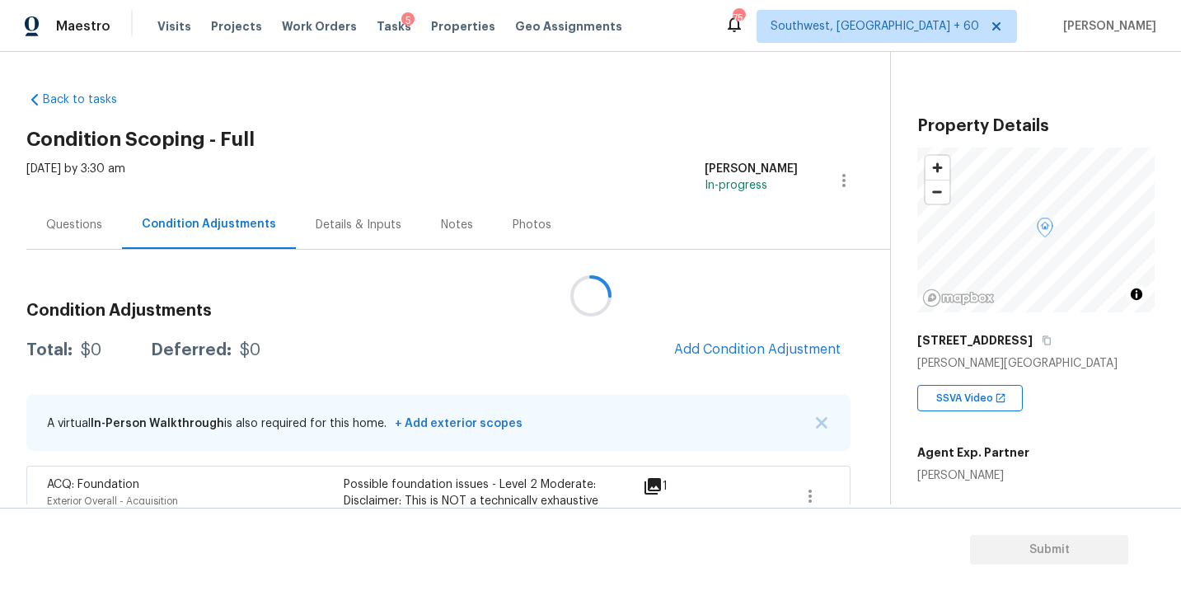
scroll to position [70, 0]
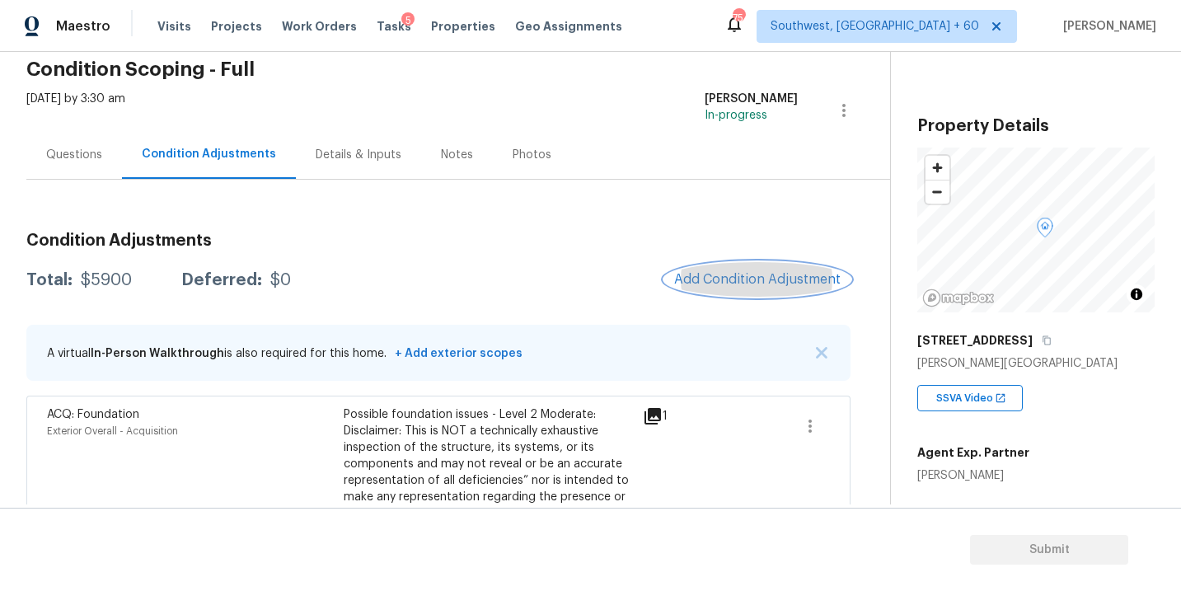
click at [702, 288] on button "Add Condition Adjustment" at bounding box center [757, 279] width 186 height 35
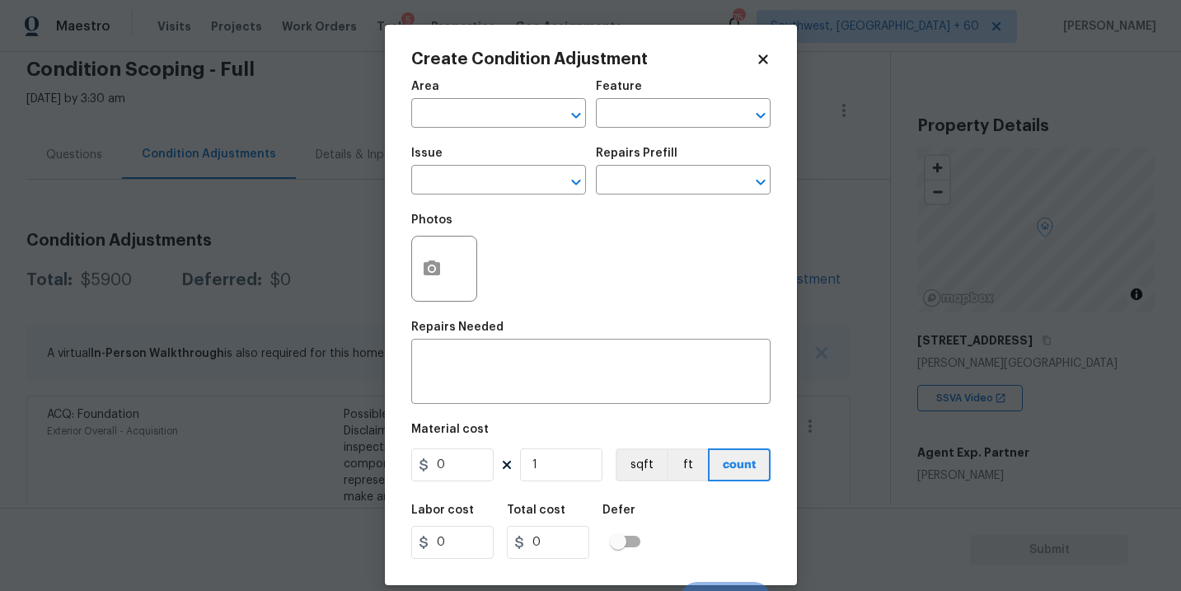
click at [465, 95] on div "Area" at bounding box center [498, 91] width 175 height 21
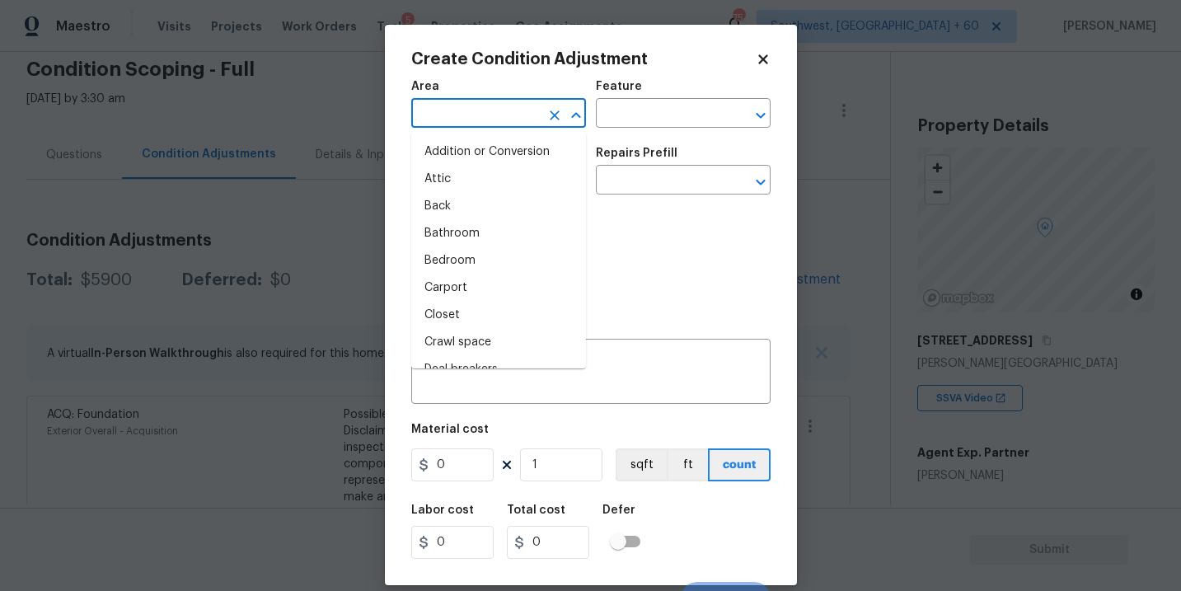
click at [461, 127] on input "text" at bounding box center [475, 115] width 129 height 26
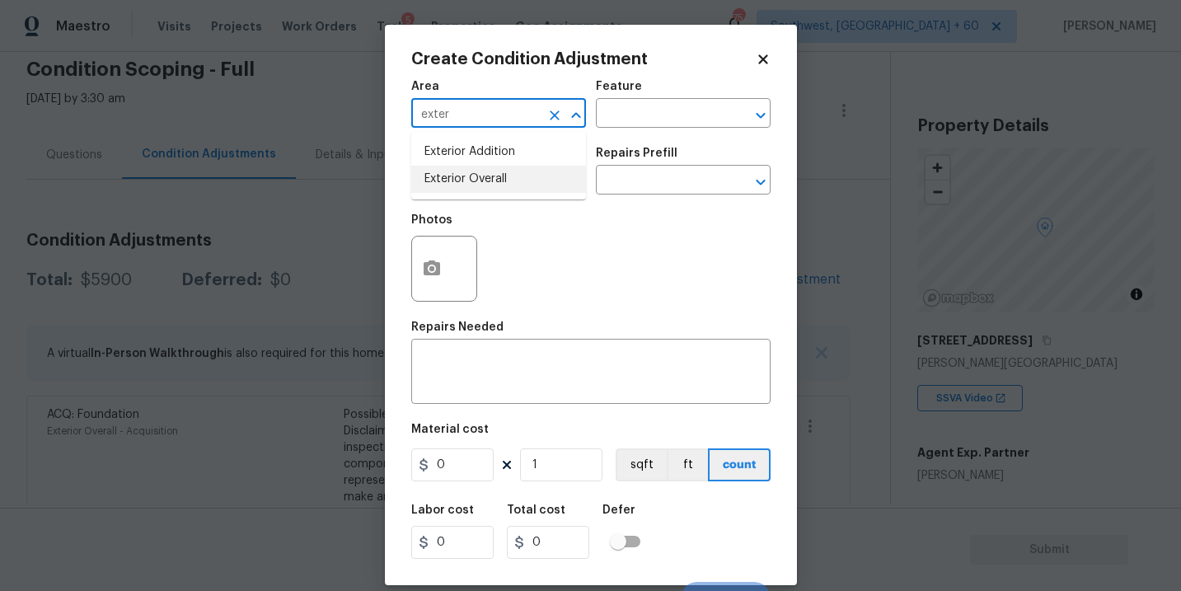
click at [474, 171] on li "Exterior Overall" at bounding box center [498, 179] width 175 height 27
type input "Exterior Overall"
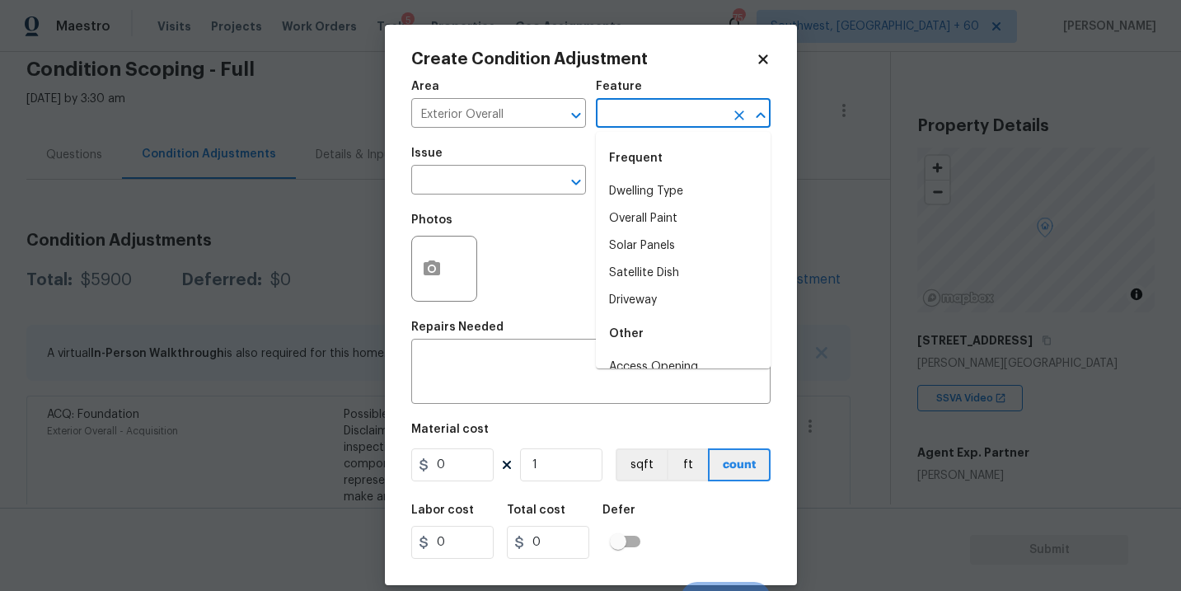
click at [653, 106] on input "text" at bounding box center [660, 115] width 129 height 26
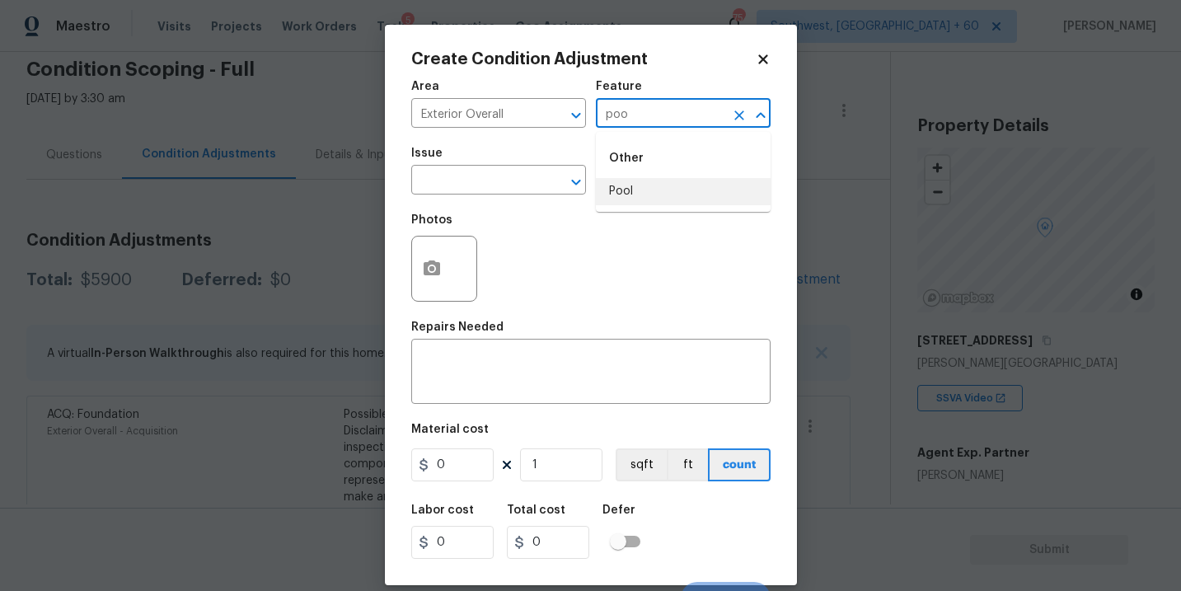
click at [649, 178] on li "Pool" at bounding box center [683, 191] width 175 height 27
type input "Pool"
click at [511, 178] on input "text" at bounding box center [475, 182] width 129 height 26
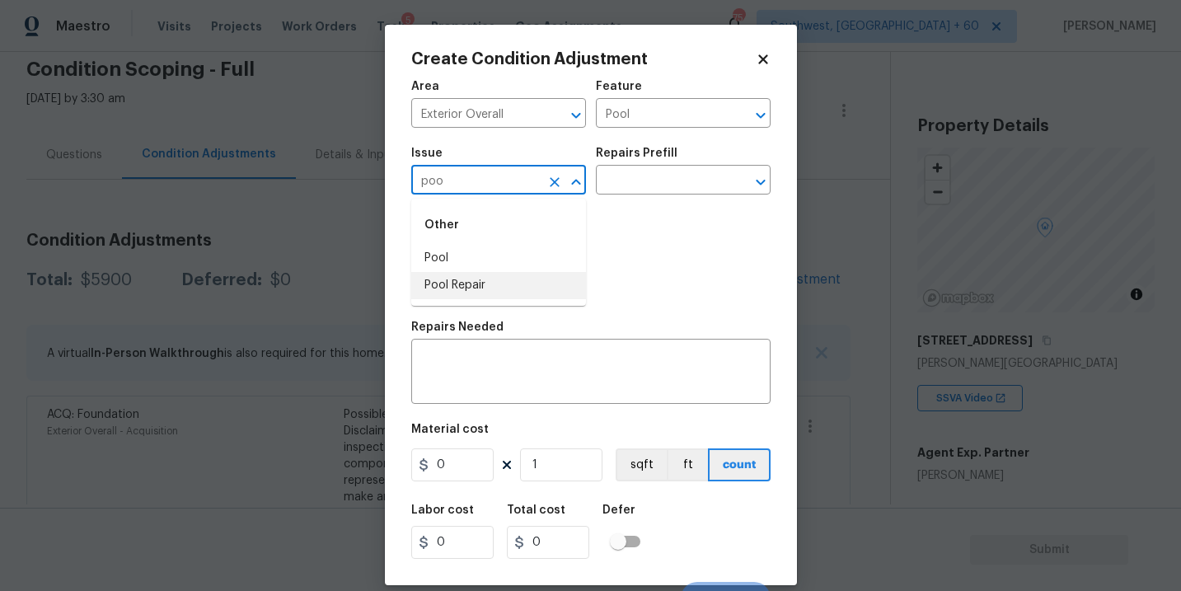
click at [509, 282] on li "Pool Repair" at bounding box center [498, 285] width 175 height 27
type input "Pool Repair"
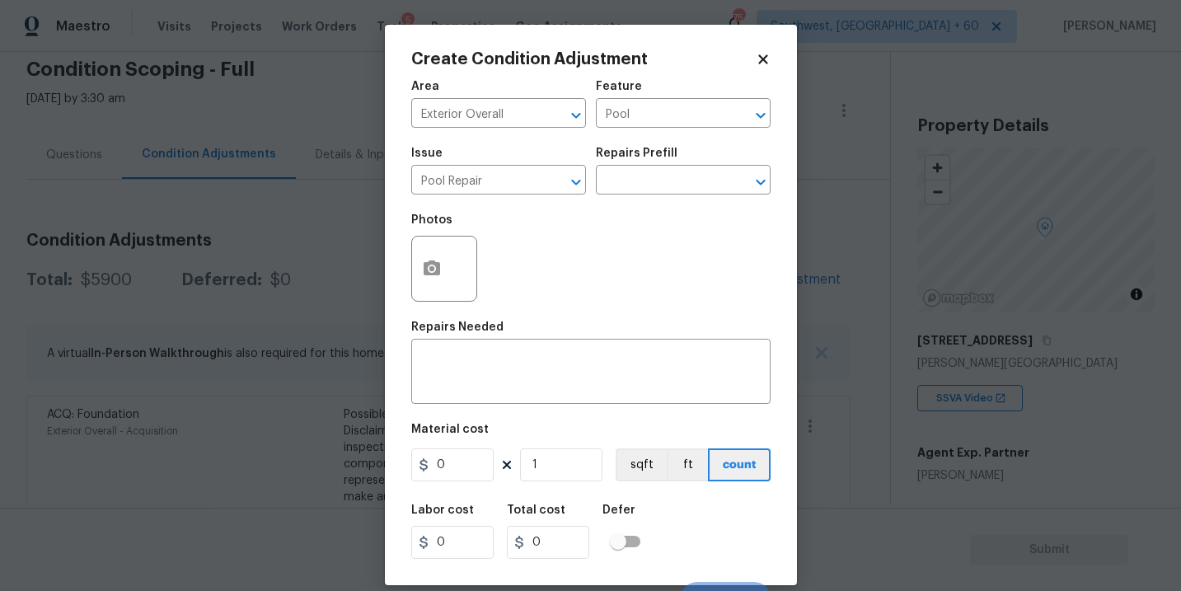
click at [663, 160] on div "Repairs Prefill" at bounding box center [683, 158] width 175 height 21
click at [658, 182] on input "text" at bounding box center [660, 182] width 129 height 26
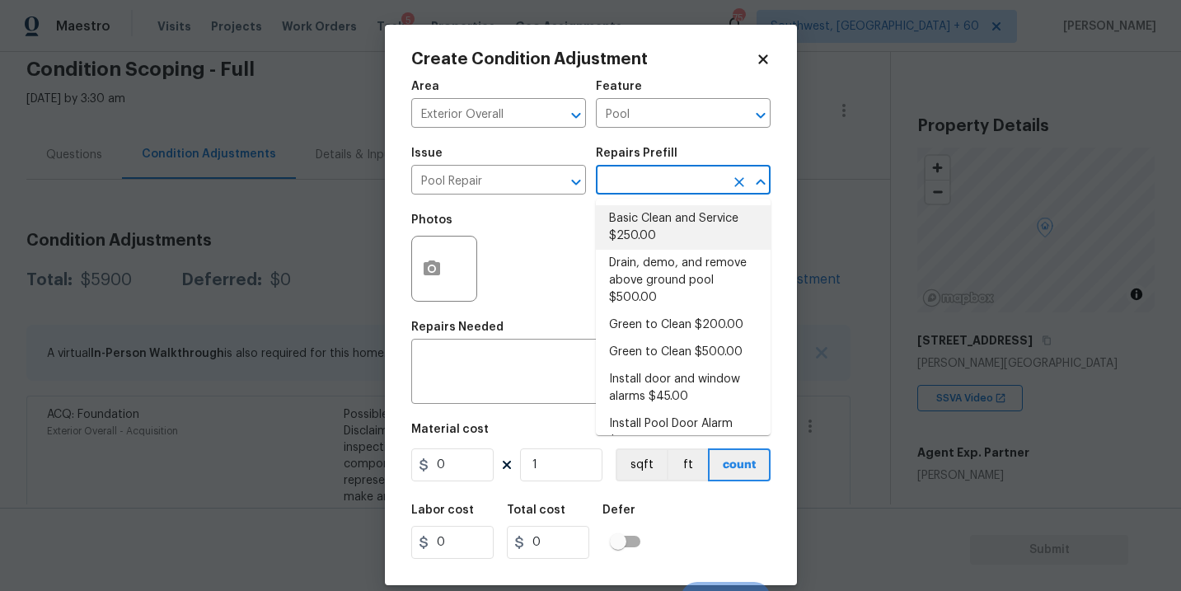
click at [652, 213] on li "Basic Clean and Service $250.00" at bounding box center [683, 227] width 175 height 44
type textarea "basic clean and service, balance chems, repair minor leaks at equipment, etc"
type input "250"
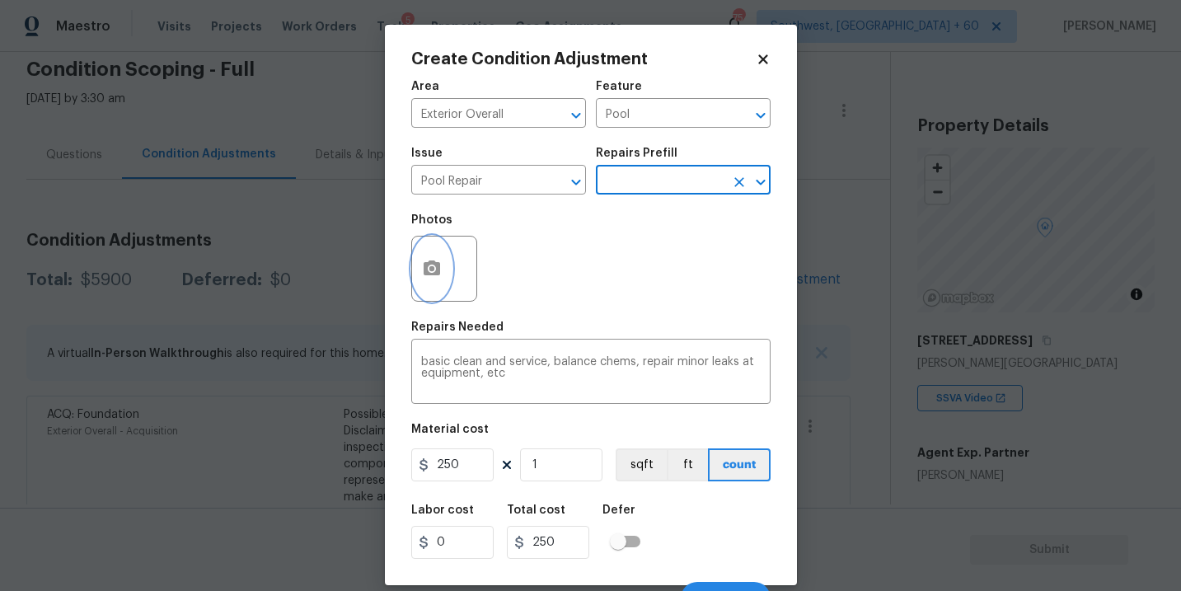
click at [436, 271] on icon "button" at bounding box center [432, 267] width 16 height 15
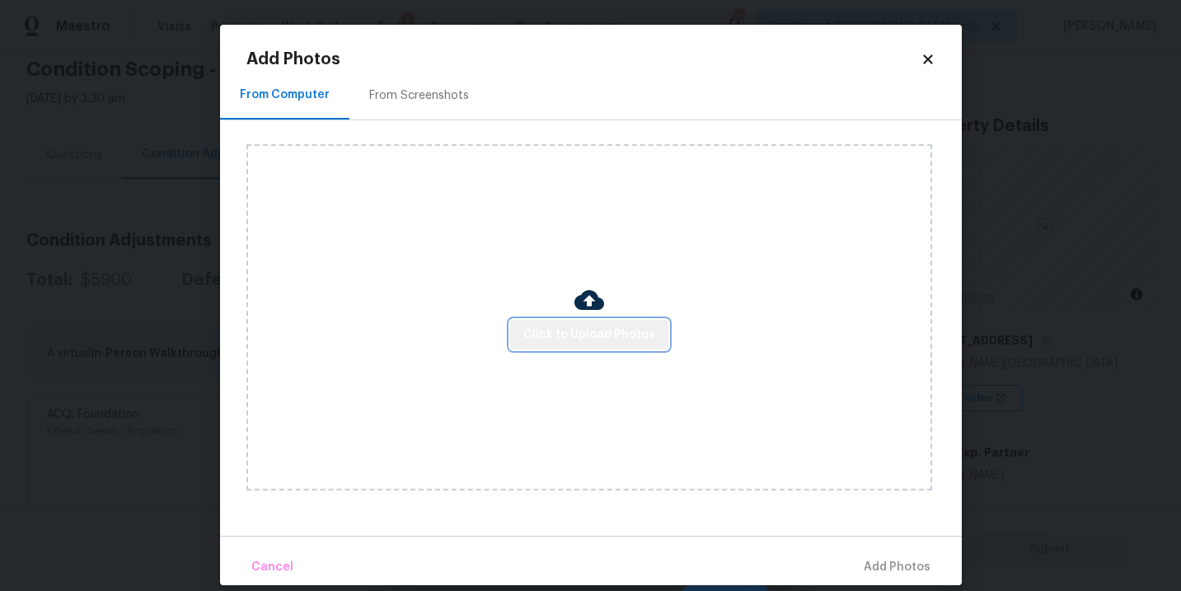
click at [612, 328] on span "Click to Upload Photos" at bounding box center [589, 335] width 132 height 21
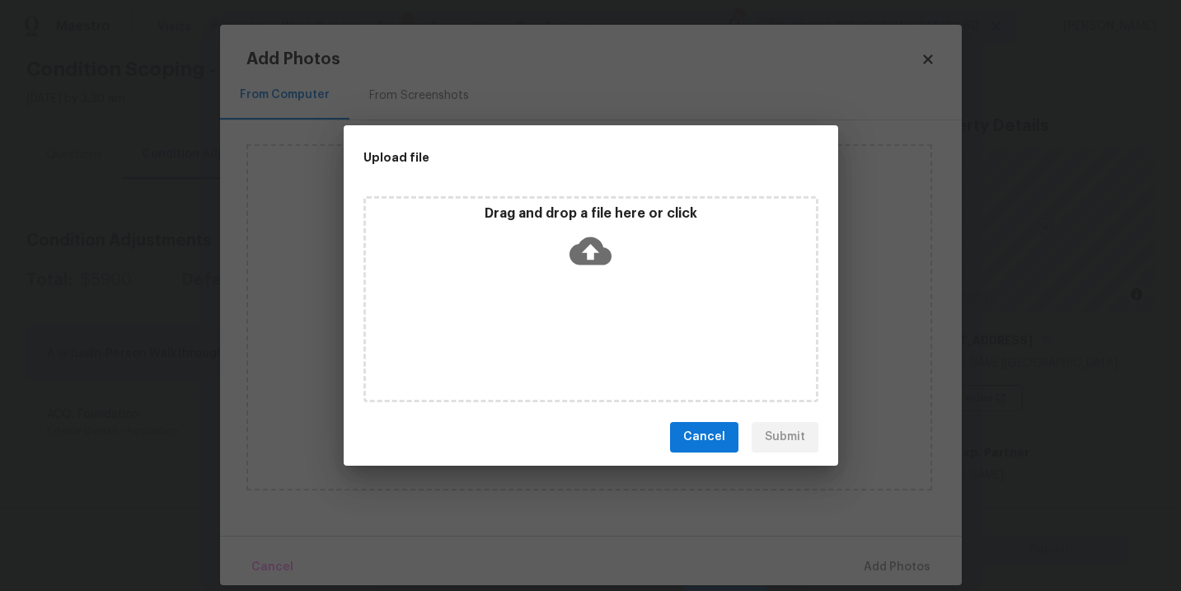
drag, startPoint x: 612, startPoint y: 328, endPoint x: 604, endPoint y: 244, distance: 84.5
click at [604, 244] on icon at bounding box center [590, 251] width 42 height 42
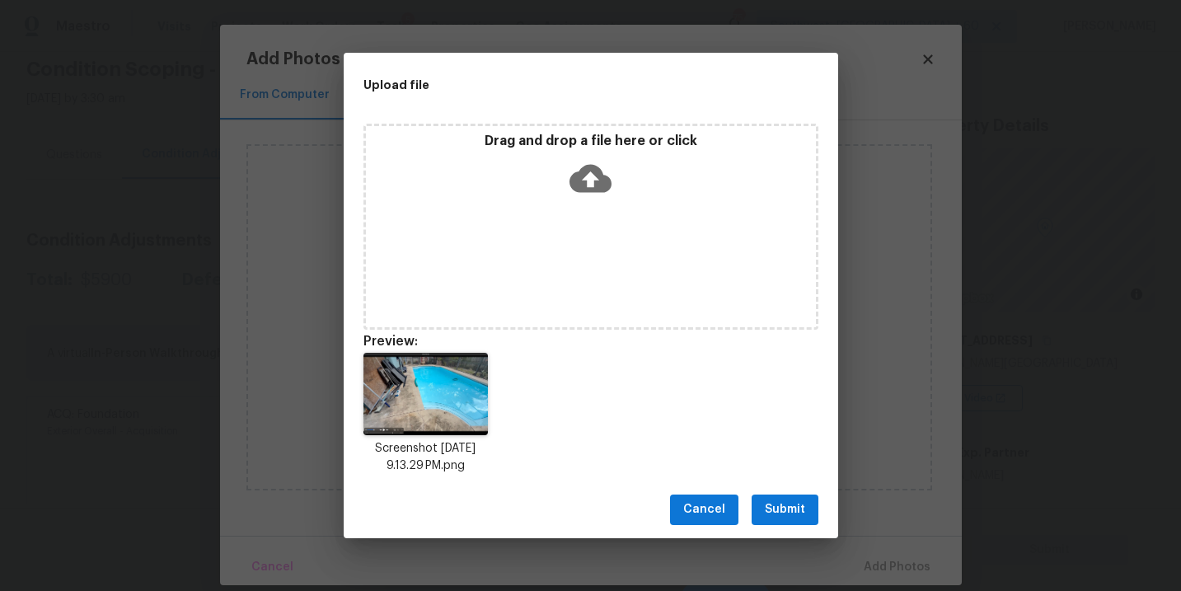
click at [792, 504] on span "Submit" at bounding box center [785, 509] width 40 height 21
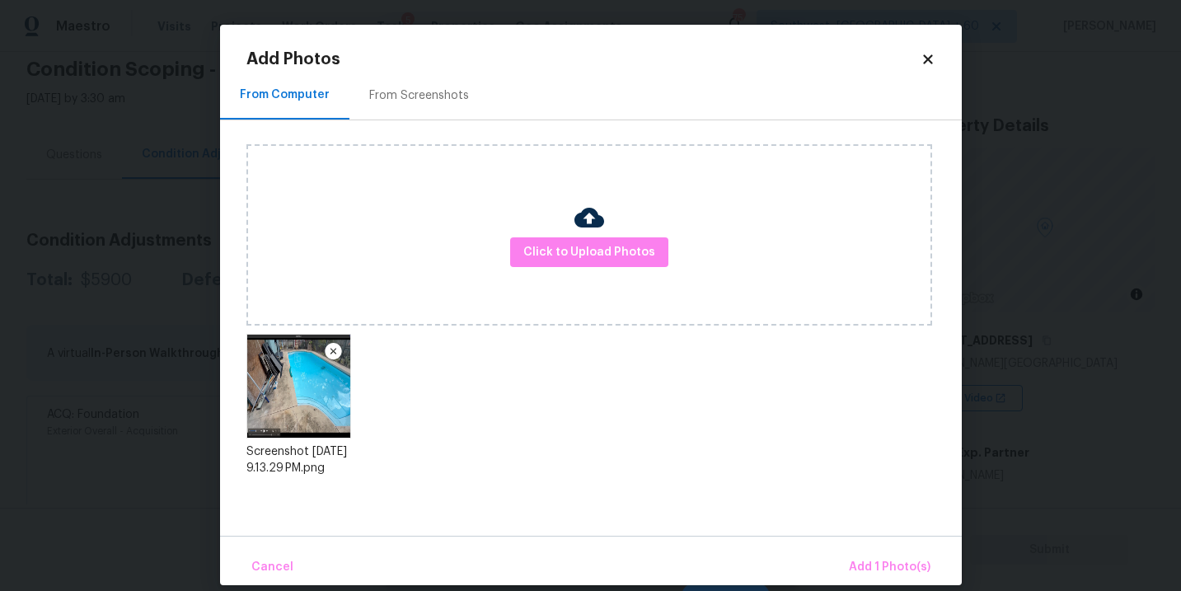
click at [859, 546] on div "Cancel Add 1 Photo(s)" at bounding box center [591, 560] width 742 height 49
click at [860, 555] on button "Add 1 Photo(s)" at bounding box center [889, 567] width 95 height 35
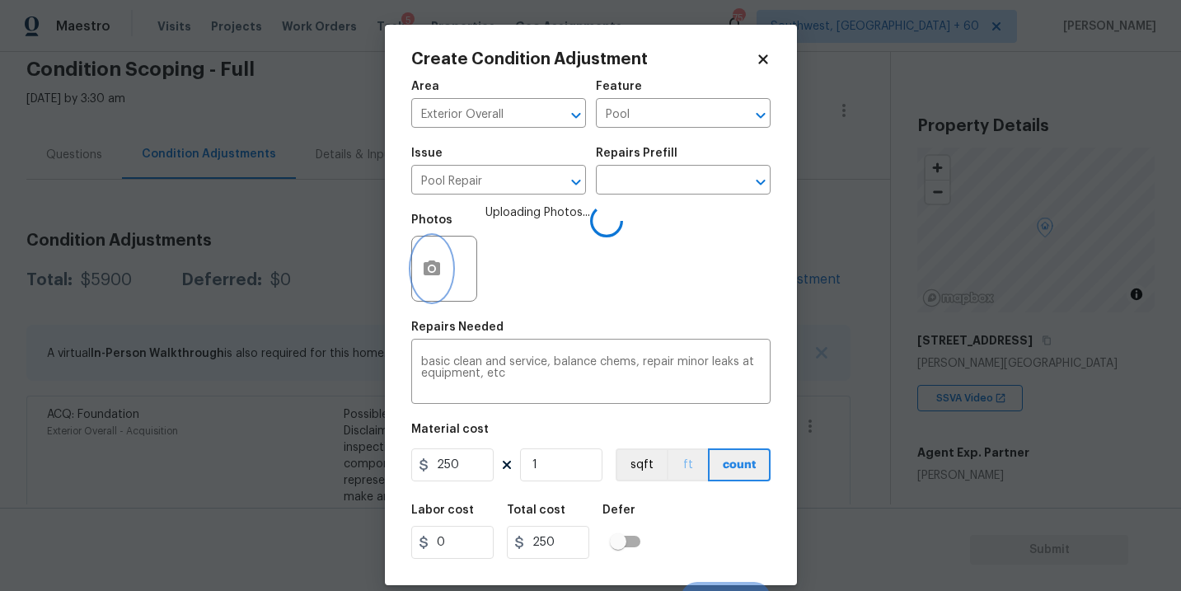
scroll to position [25, 0]
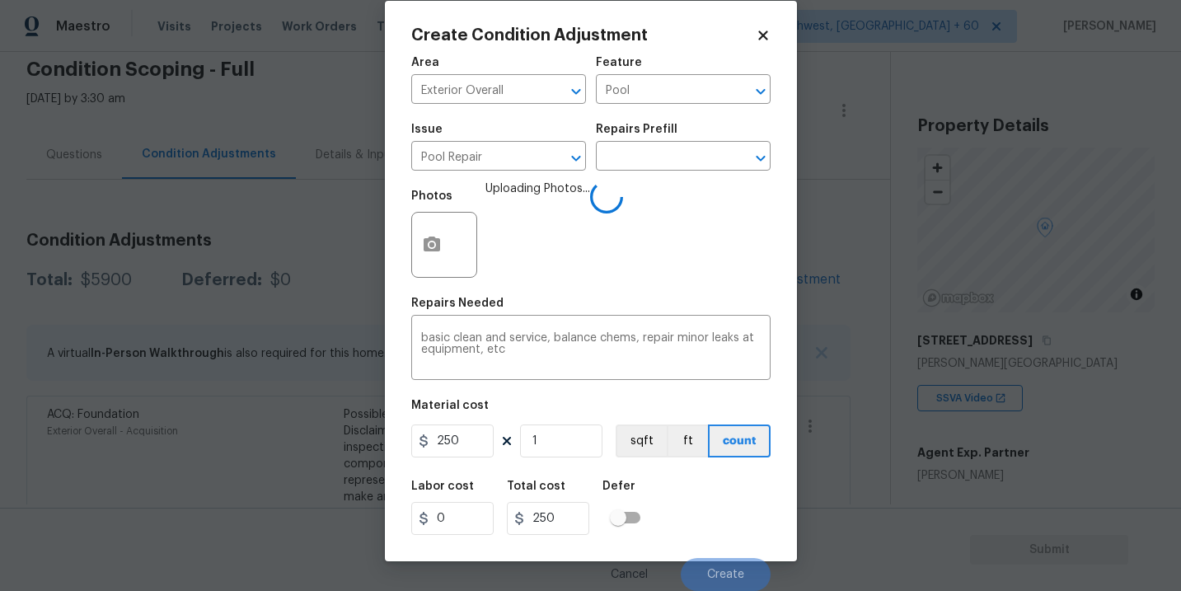
click at [701, 510] on div "Labor cost 0 Total cost 250 Defer" at bounding box center [590, 508] width 359 height 74
click at [701, 497] on div "Labor cost 0 Total cost 250 Defer" at bounding box center [590, 508] width 359 height 74
click at [705, 497] on div "Labor cost 0 Total cost 250 Defer" at bounding box center [590, 508] width 359 height 74
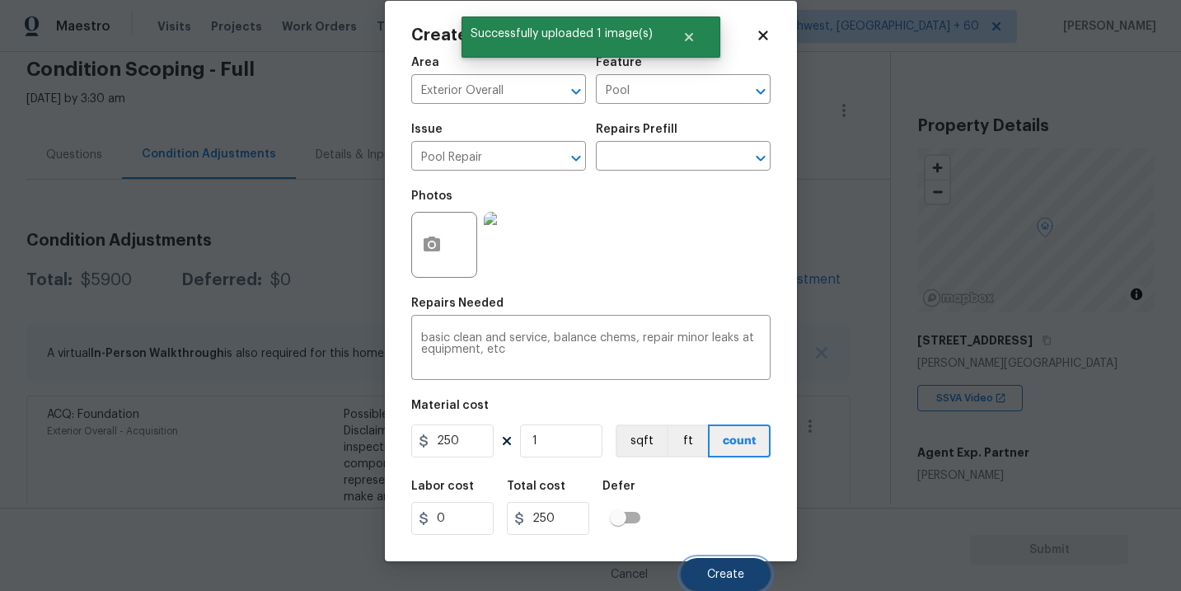
click at [717, 582] on button "Create" at bounding box center [726, 574] width 90 height 33
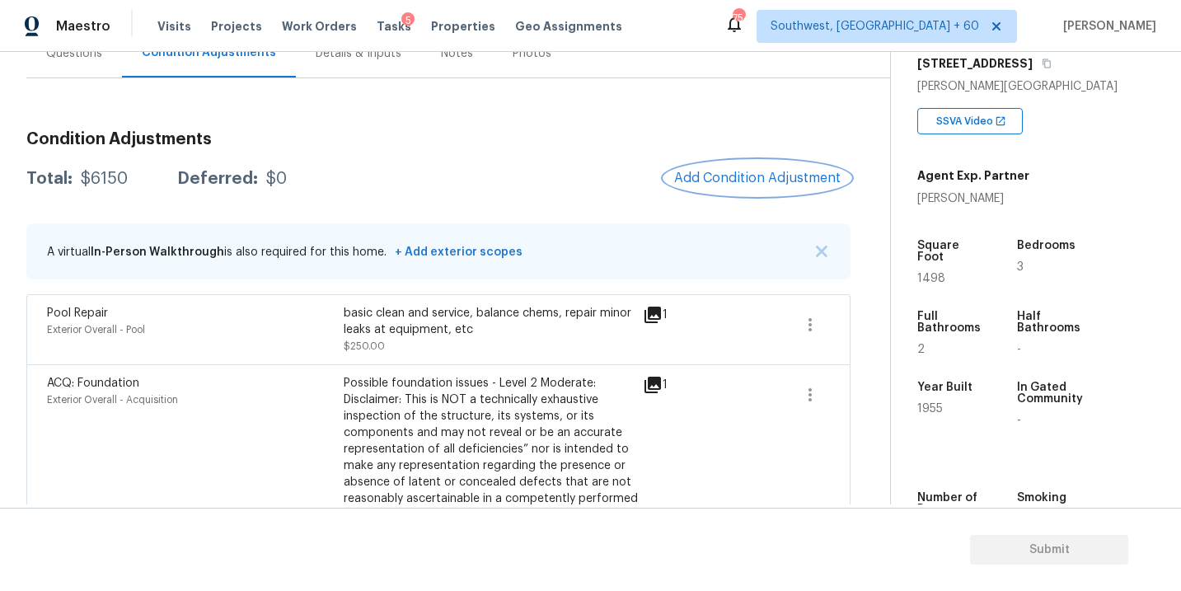
scroll to position [298, 0]
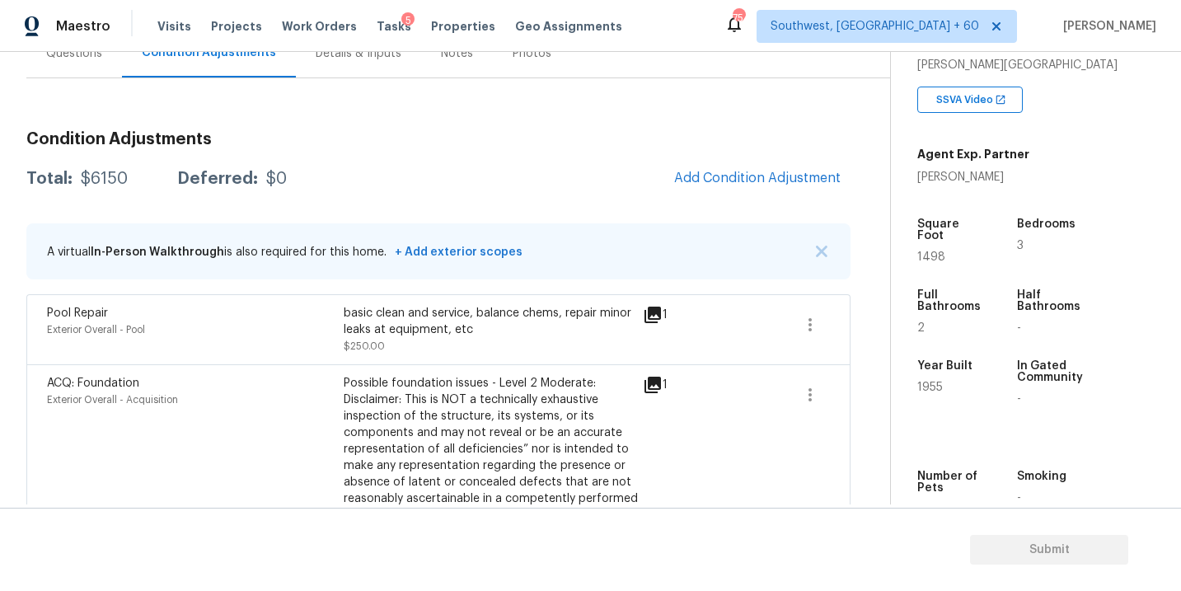
click at [477, 178] on div "Total: $6150 Deferred: $0 Add Condition Adjustment" at bounding box center [438, 179] width 824 height 36
click at [475, 124] on div "Condition Adjustments Total: $6150 Deferred: $0 Add Condition Adjustment A virt…" at bounding box center [438, 407] width 824 height 579
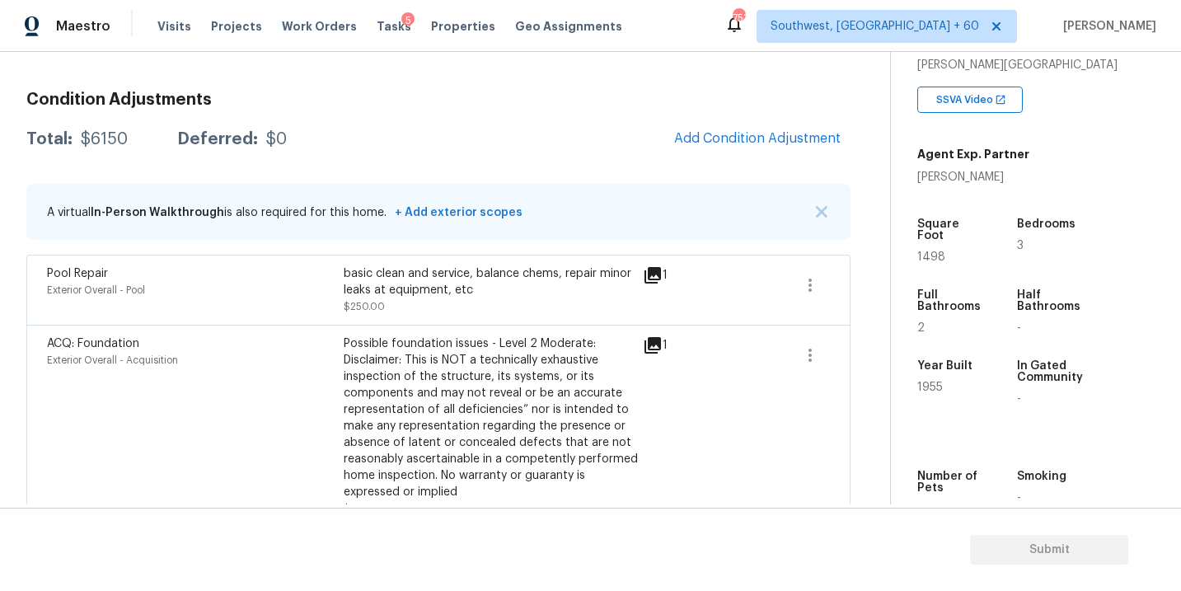
scroll to position [149, 0]
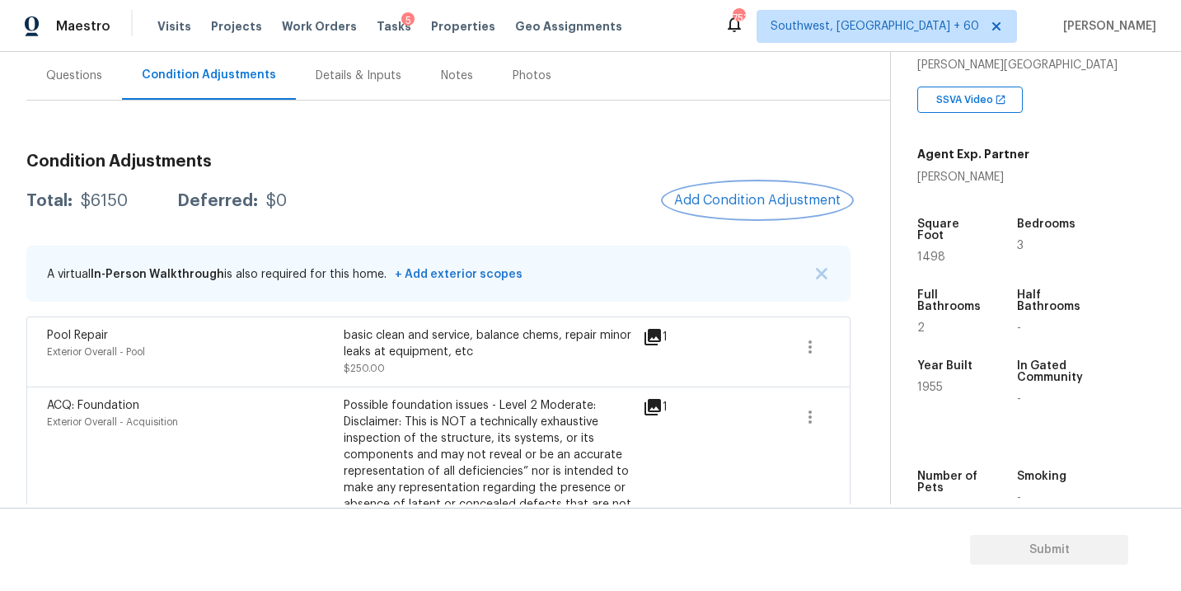
click at [732, 203] on span "Add Condition Adjustment" at bounding box center [757, 200] width 166 height 15
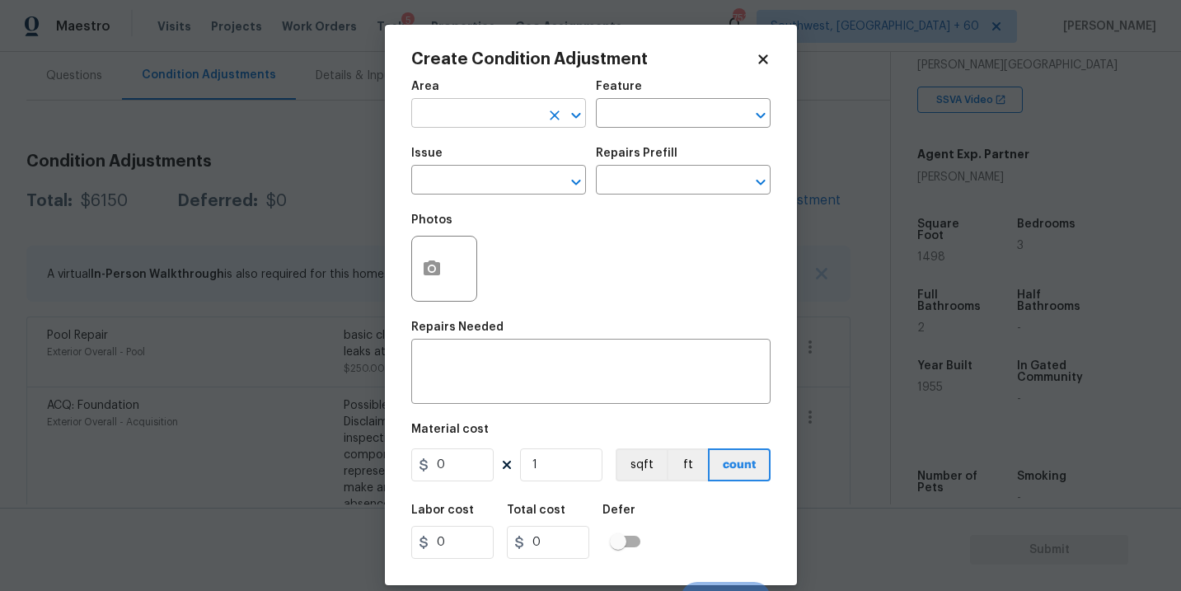
click at [492, 110] on input "text" at bounding box center [475, 115] width 129 height 26
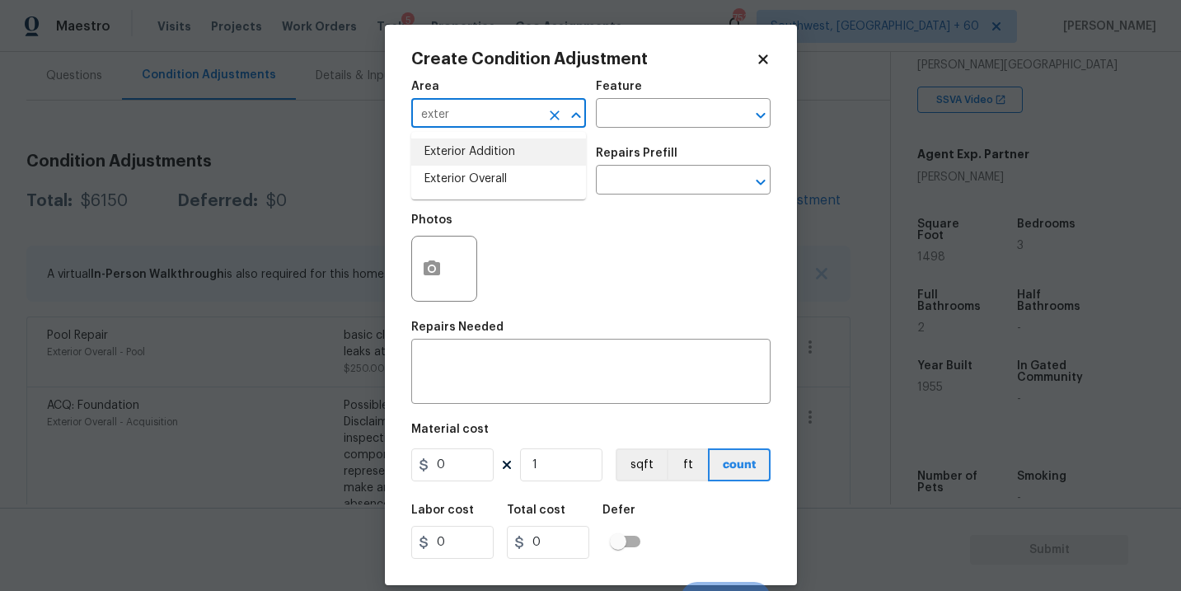
click at [512, 177] on li "Exterior Overall" at bounding box center [498, 179] width 175 height 27
type input "Exterior Overall"
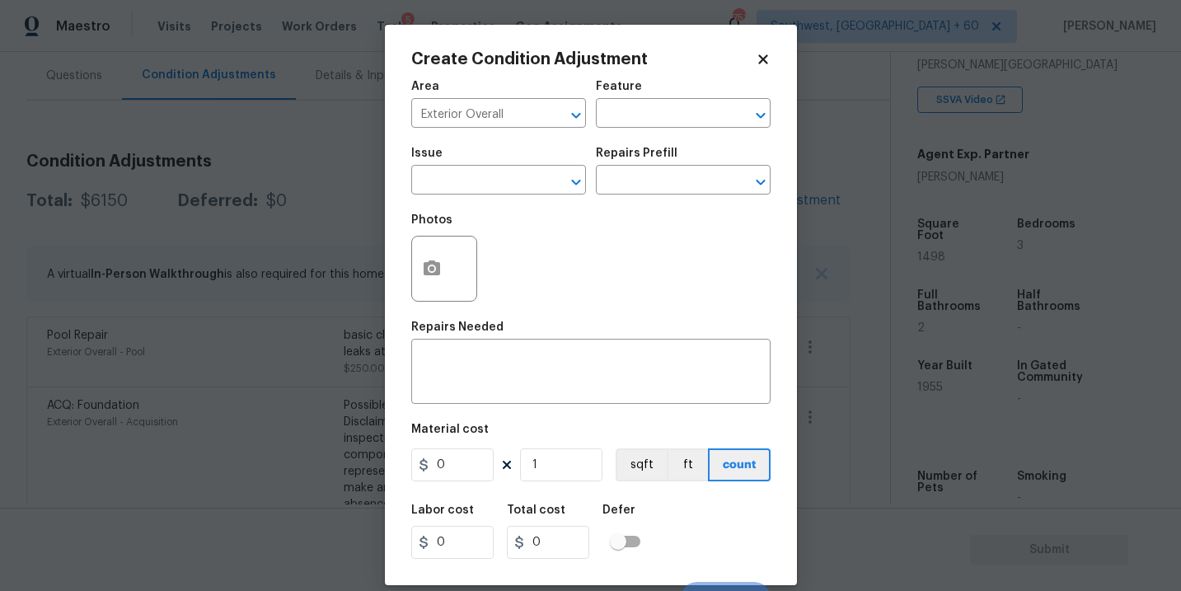
click at [681, 72] on div "Area Exterior Overall ​ Feature ​" at bounding box center [590, 104] width 359 height 67
click at [646, 119] on input "text" at bounding box center [660, 115] width 129 height 26
click at [654, 189] on li "Siding" at bounding box center [683, 191] width 175 height 27
type input "Siding"
click at [524, 188] on input "text" at bounding box center [475, 182] width 129 height 26
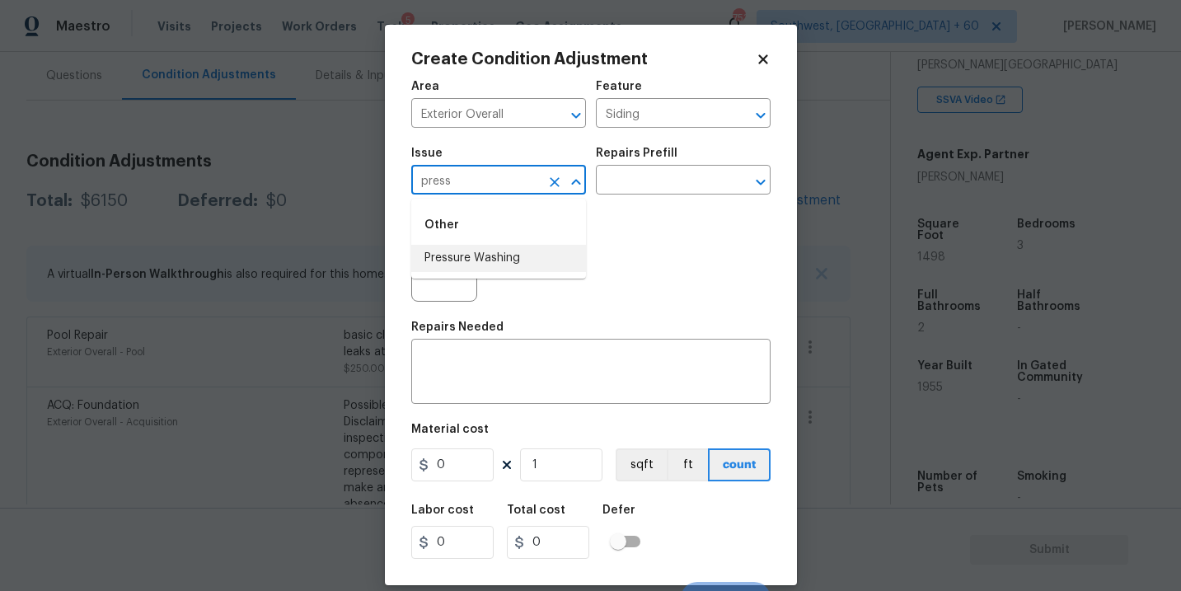
click at [509, 254] on li "Pressure Washing" at bounding box center [498, 258] width 175 height 27
type input "Pressure Washing"
click at [649, 179] on input "text" at bounding box center [660, 182] width 129 height 26
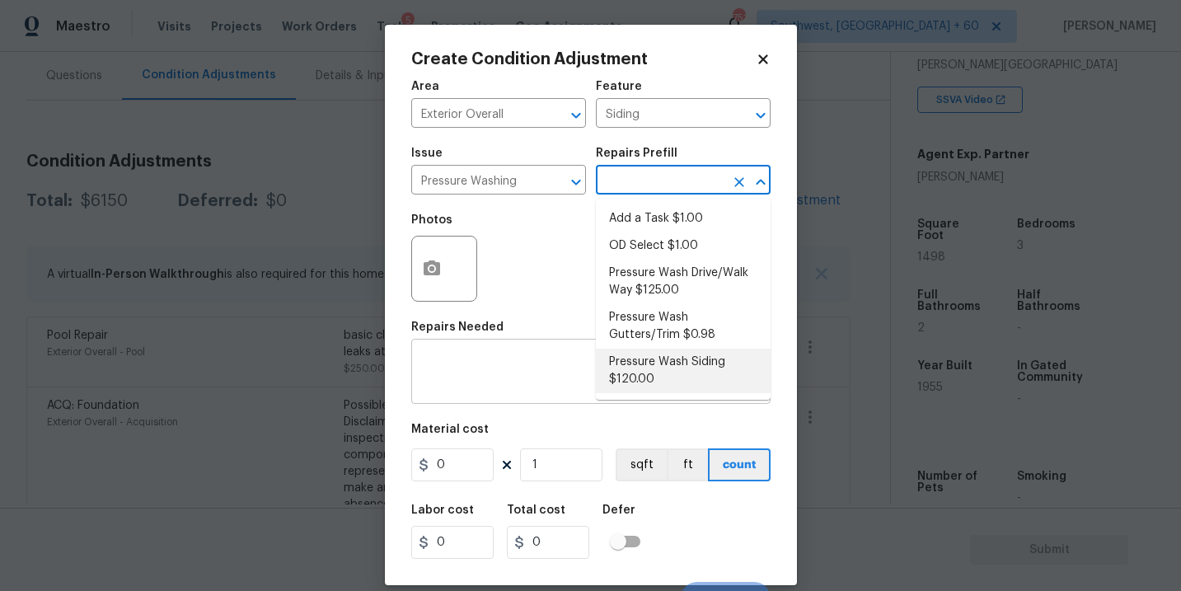
click at [660, 368] on li "Pressure Wash Siding $120.00" at bounding box center [683, 371] width 175 height 44
type textarea "Protect areas as needed for pressure washing. Pressure wash the siding on the h…"
type input "120"
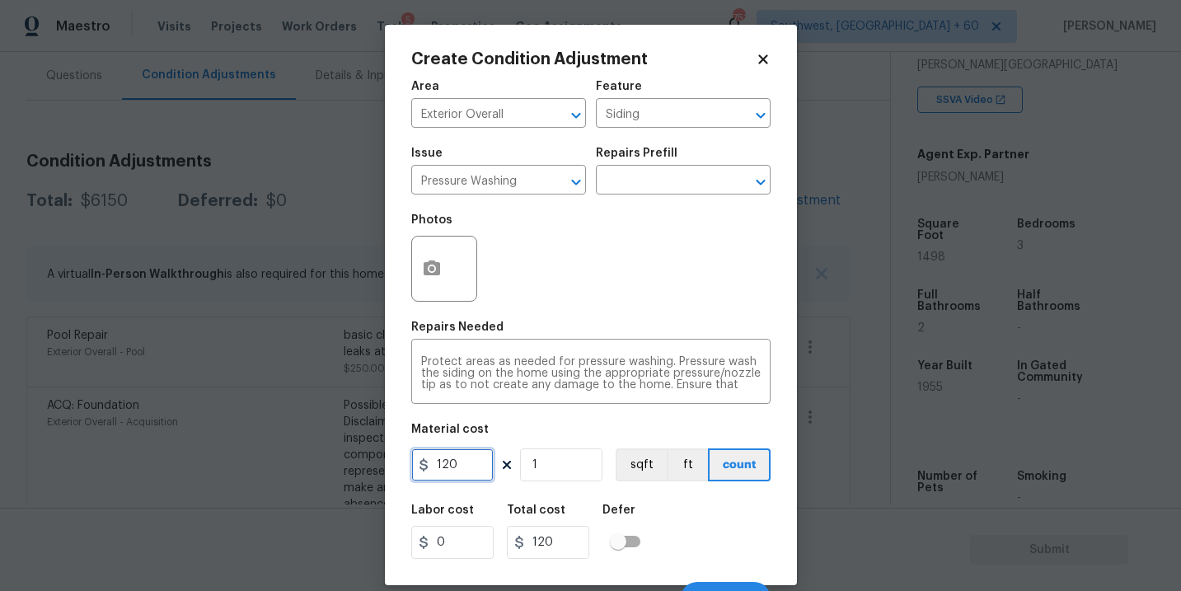
drag, startPoint x: 474, startPoint y: 454, endPoint x: 384, endPoint y: 459, distance: 90.0
click at [385, 459] on div "Create Condition Adjustment Area Exterior Overall ​ Feature Siding ​ Issue Pres…" at bounding box center [591, 305] width 412 height 560
type input "200"
click at [433, 270] on circle "button" at bounding box center [431, 268] width 5 height 5
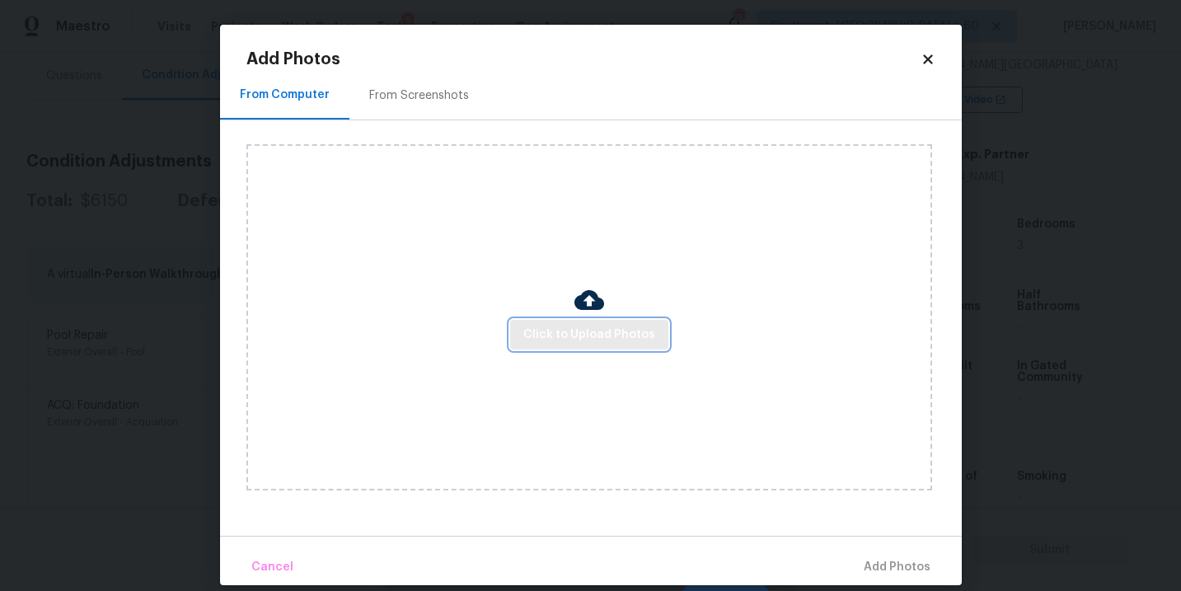
click at [574, 340] on span "Click to Upload Photos" at bounding box center [589, 335] width 132 height 21
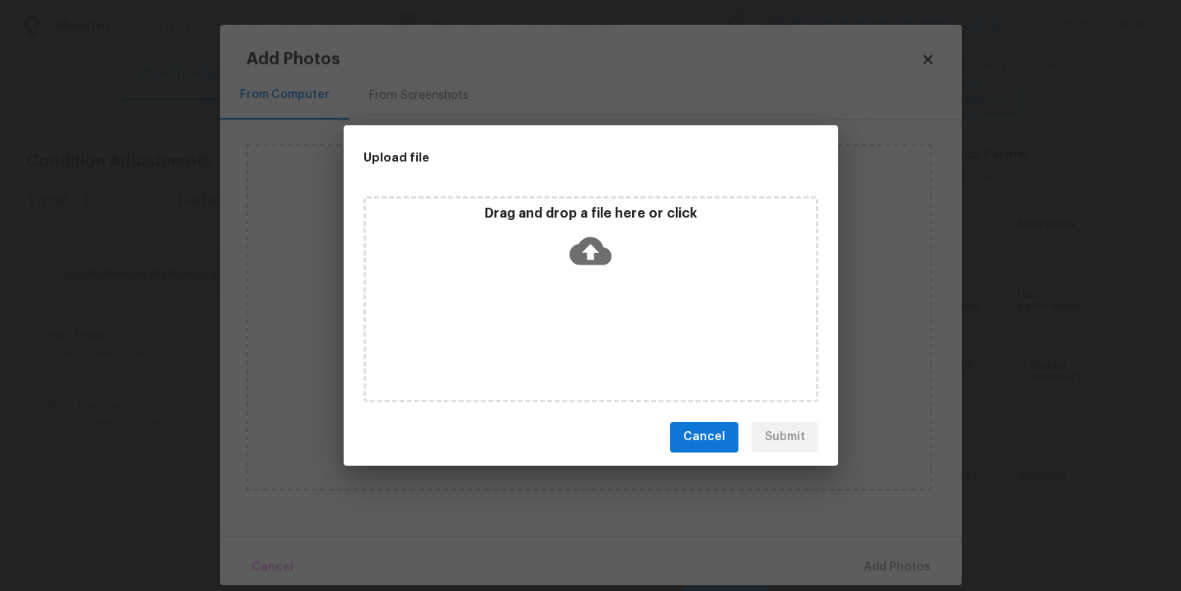
click at [596, 281] on div "Drag and drop a file here or click" at bounding box center [590, 299] width 455 height 206
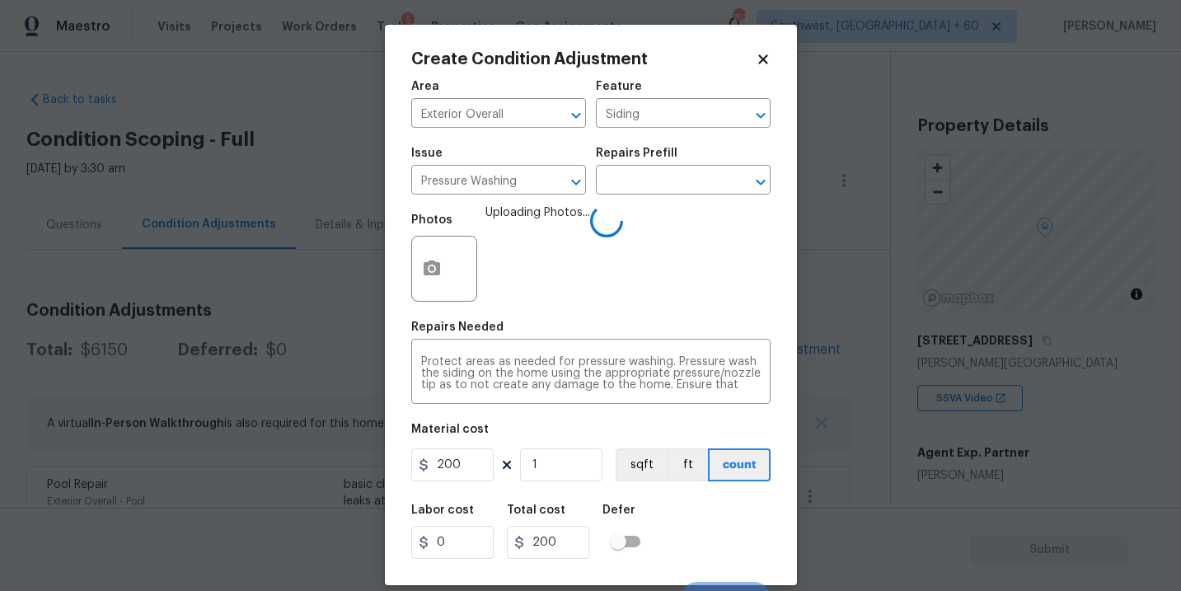
scroll to position [25, 0]
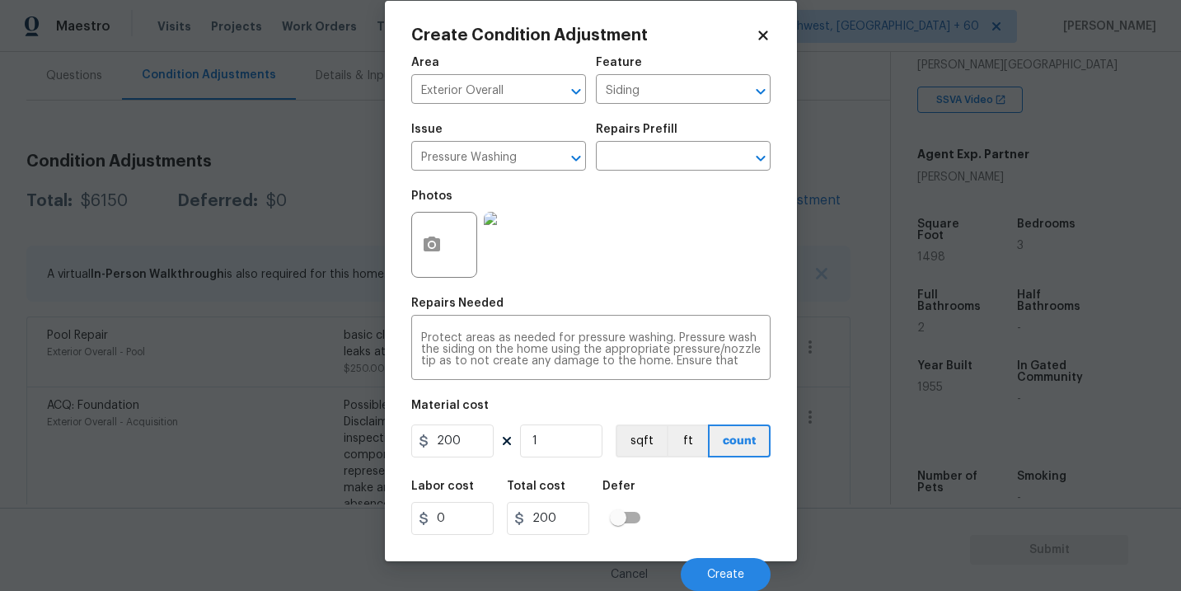
click at [742, 504] on div "Labor cost 0 Total cost 200 Defer" at bounding box center [590, 508] width 359 height 74
click at [731, 569] on span "Create" at bounding box center [725, 575] width 37 height 12
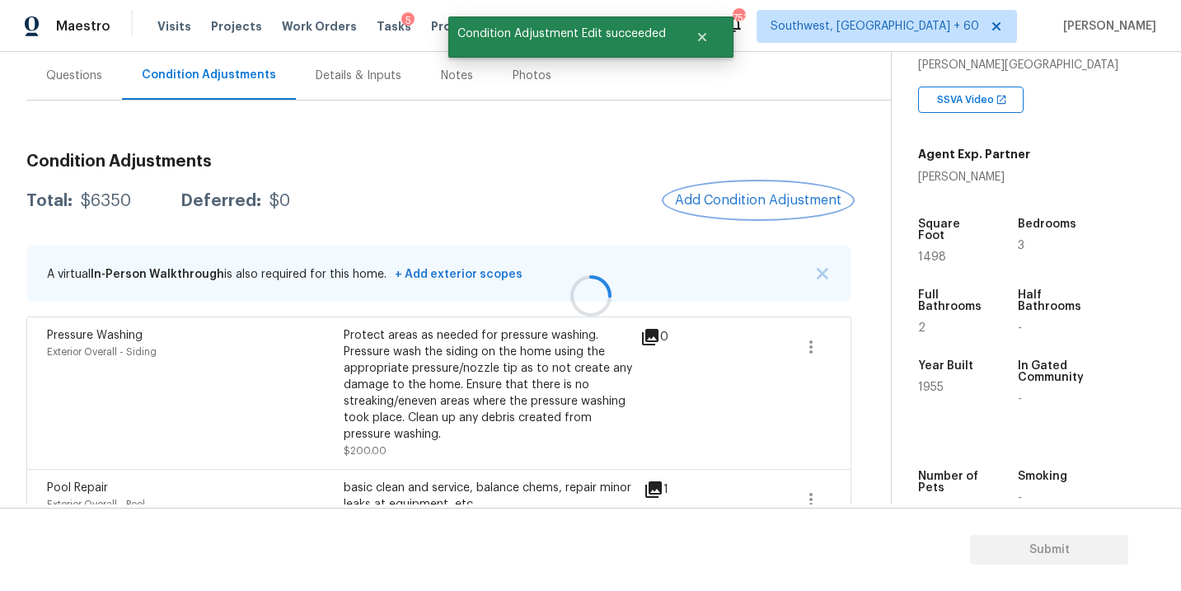
scroll to position [0, 0]
click at [731, 181] on div "Condition Adjustments Total: $6350 Deferred: $0 Add Condition Adjustment A virt…" at bounding box center [438, 506] width 824 height 732
click at [746, 199] on span "Add Condition Adjustment" at bounding box center [757, 200] width 166 height 15
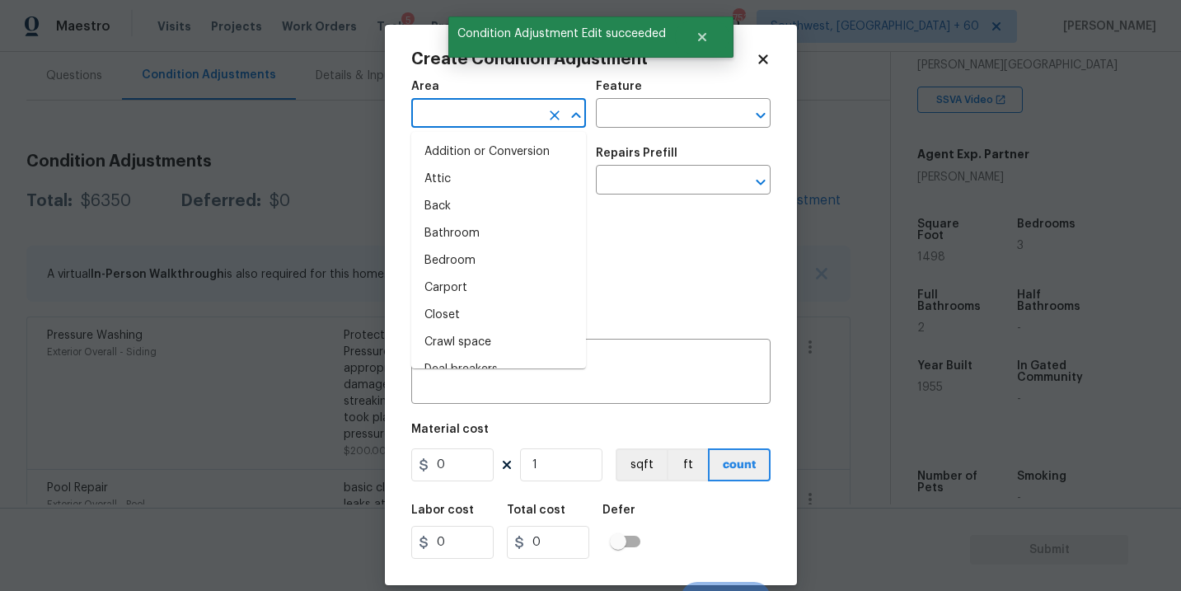
click at [487, 116] on input "text" at bounding box center [475, 115] width 129 height 26
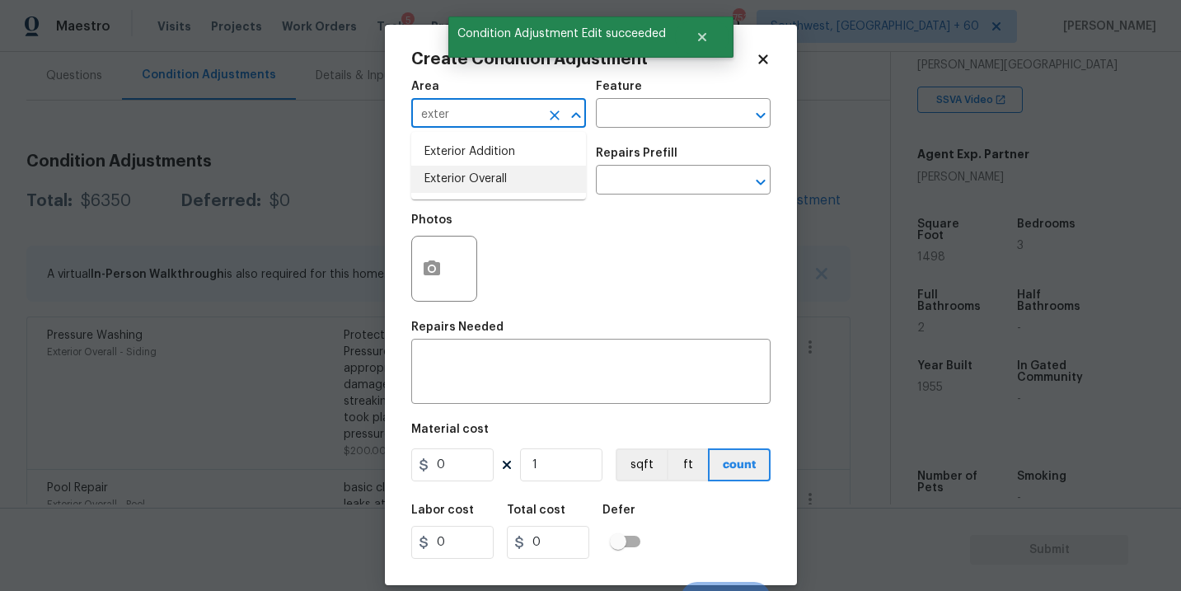
click at [499, 169] on li "Exterior Overall" at bounding box center [498, 179] width 175 height 27
type input "Exterior Overall"
click at [649, 138] on div "Issue ​ Repairs Prefill ​" at bounding box center [590, 171] width 359 height 67
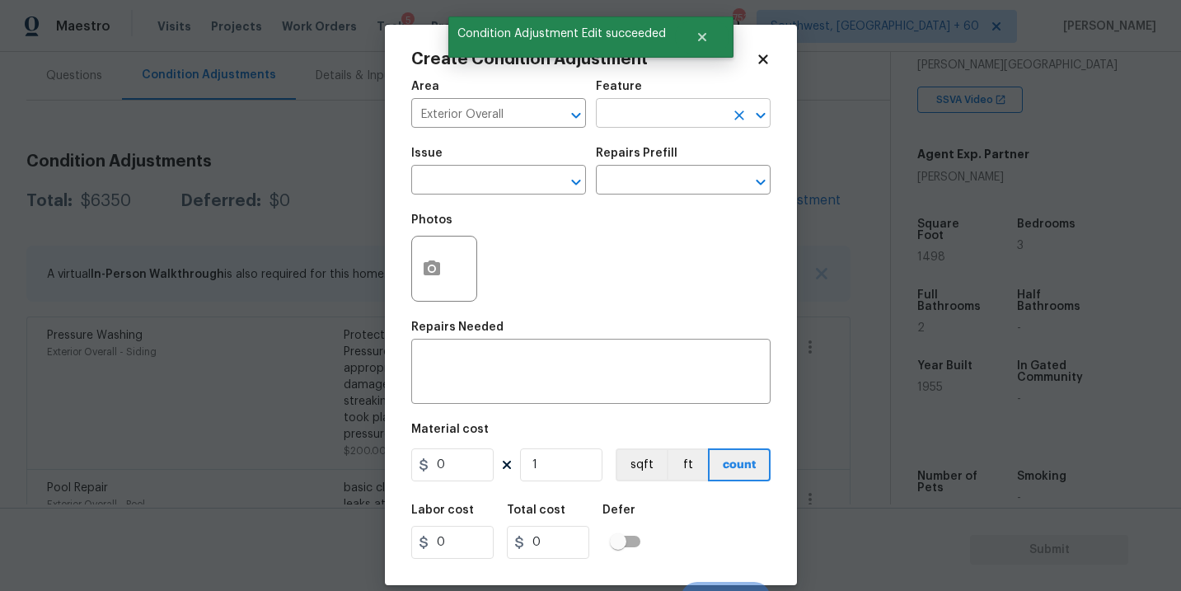
click at [664, 122] on input "text" at bounding box center [660, 115] width 129 height 26
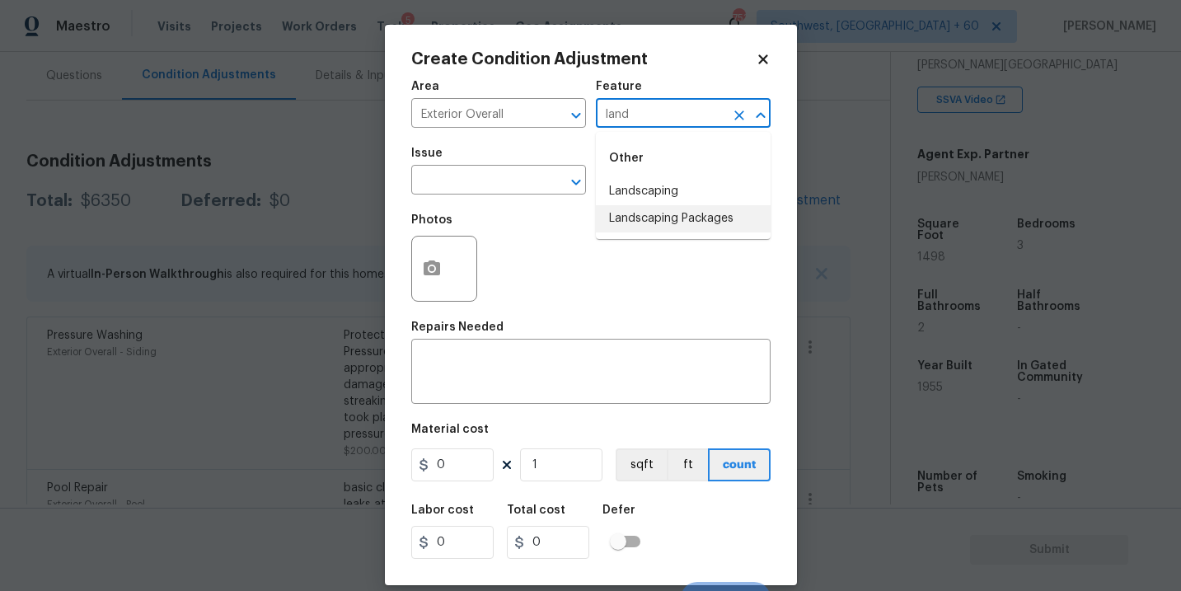
click at [660, 210] on li "Landscaping Packages" at bounding box center [683, 218] width 175 height 27
type input "Landscaping Packages"
click at [518, 185] on input "text" at bounding box center [475, 182] width 129 height 26
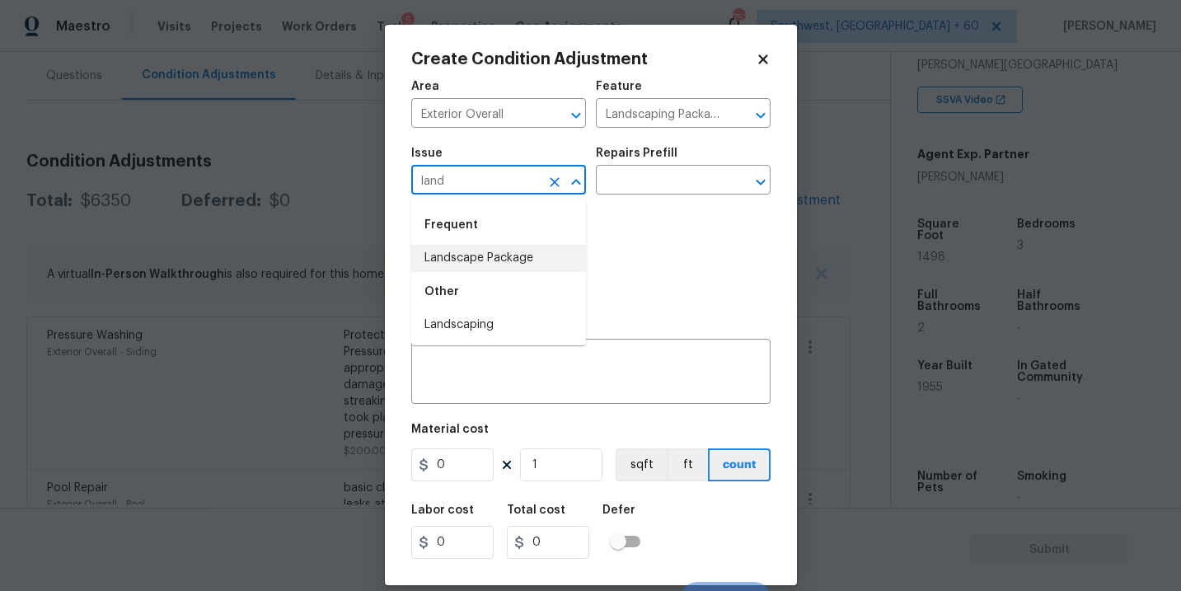
click at [527, 262] on li "Landscape Package" at bounding box center [498, 258] width 175 height 27
type input "Landscape Package"
click at [648, 186] on input "text" at bounding box center [660, 182] width 129 height 26
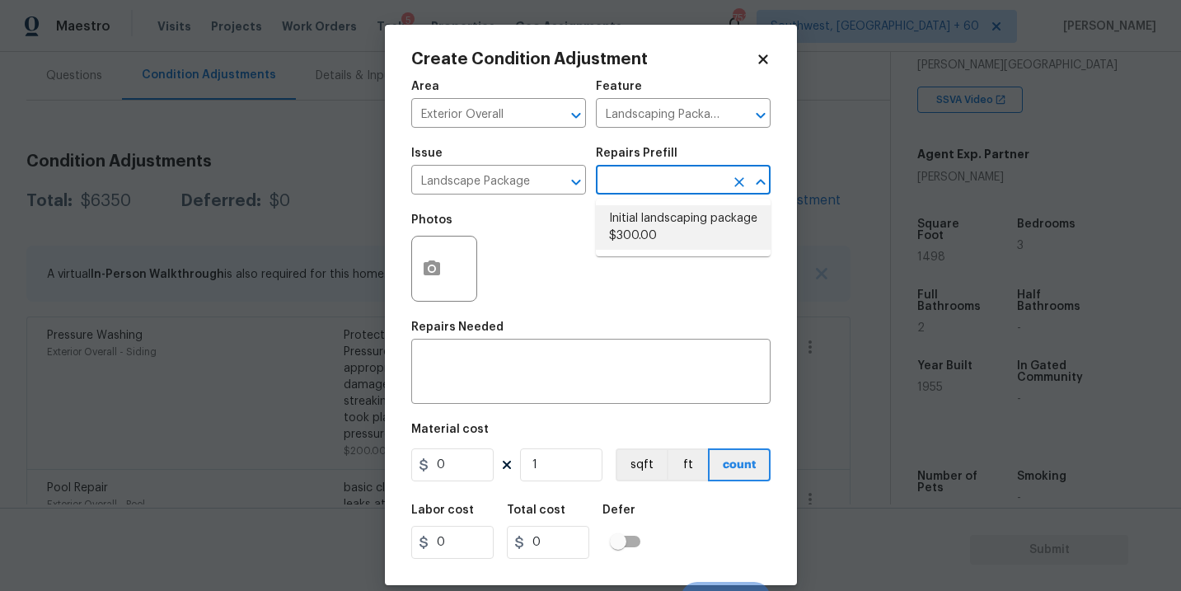
click at [650, 227] on li "Initial landscaping package $300.00" at bounding box center [683, 227] width 175 height 44
type input "Home Readiness Packages"
type textarea "Mowing of grass up to 6" in height. Mow, edge along driveways & sidewalks, trim…"
type input "300"
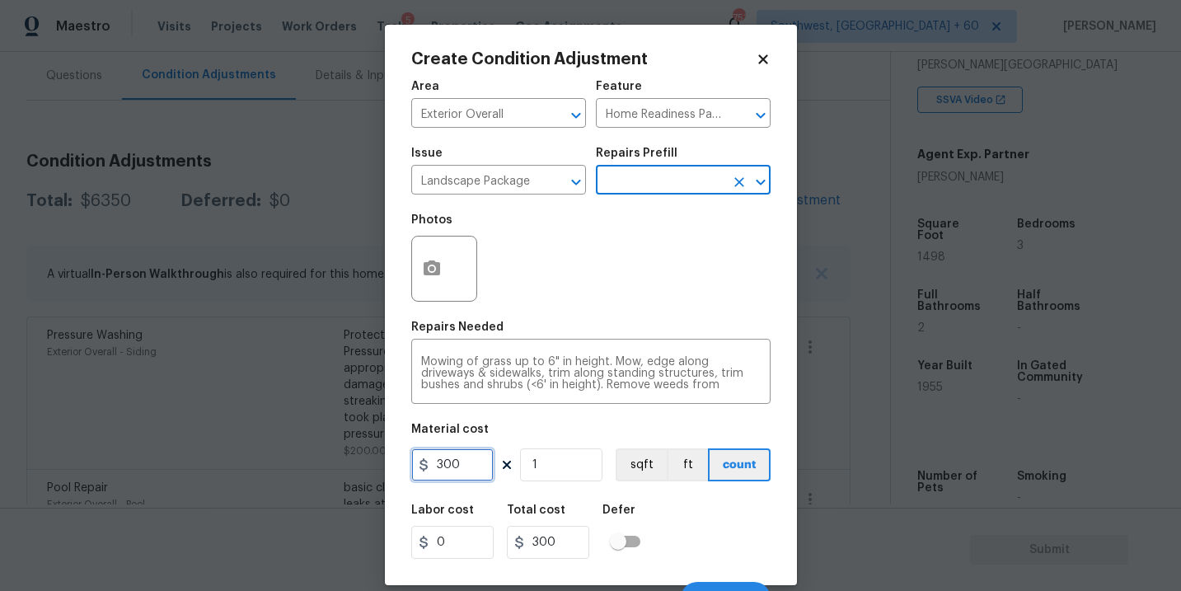
drag, startPoint x: 464, startPoint y: 468, endPoint x: 322, endPoint y: 466, distance: 141.7
click at [322, 466] on div "Create Condition Adjustment Area Exterior Overall ​ Feature Home Readiness Pack…" at bounding box center [590, 295] width 1181 height 591
type input "2000"
click at [537, 283] on div "Photos" at bounding box center [590, 257] width 359 height 107
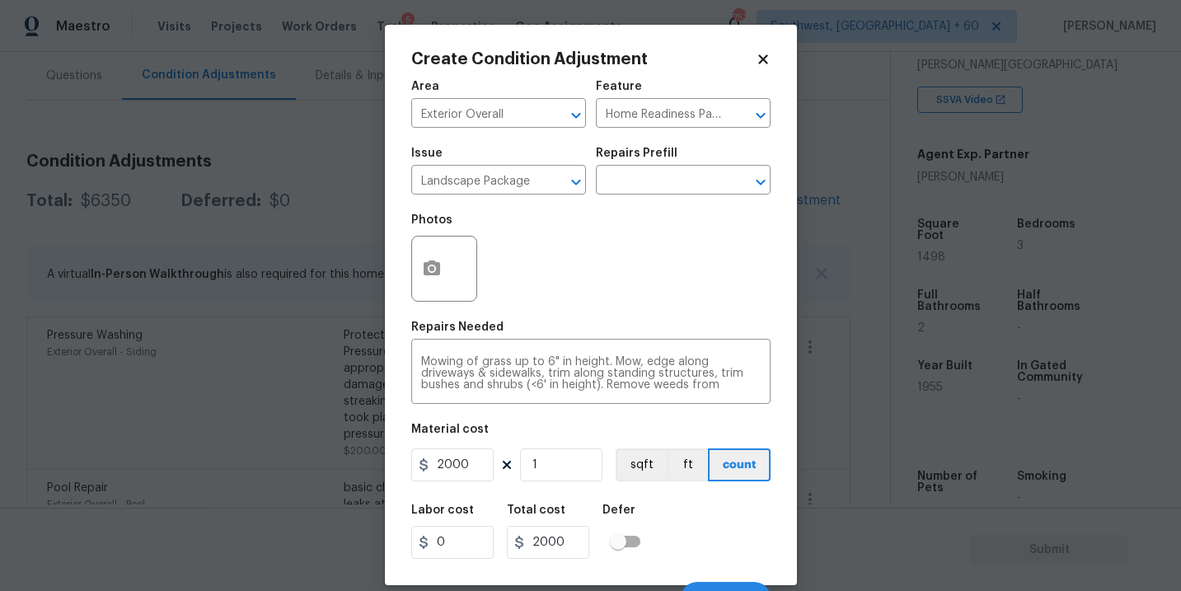
scroll to position [25, 0]
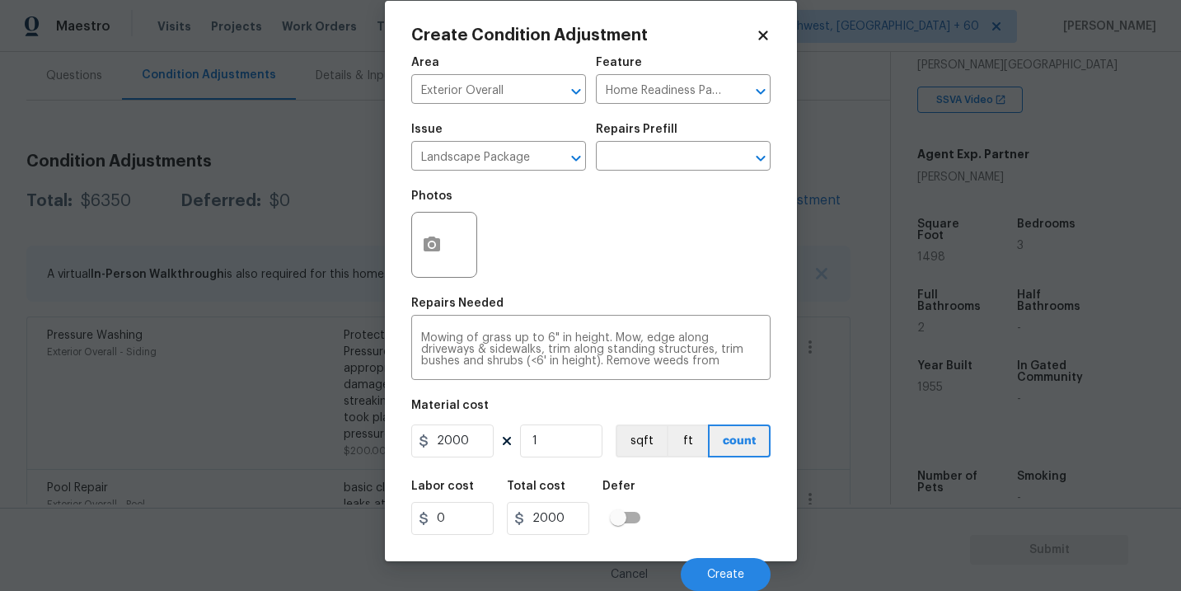
click at [696, 518] on div "Labor cost 0 Total cost 2000 Defer" at bounding box center [590, 508] width 359 height 74
click at [445, 247] on button "button" at bounding box center [432, 245] width 40 height 64
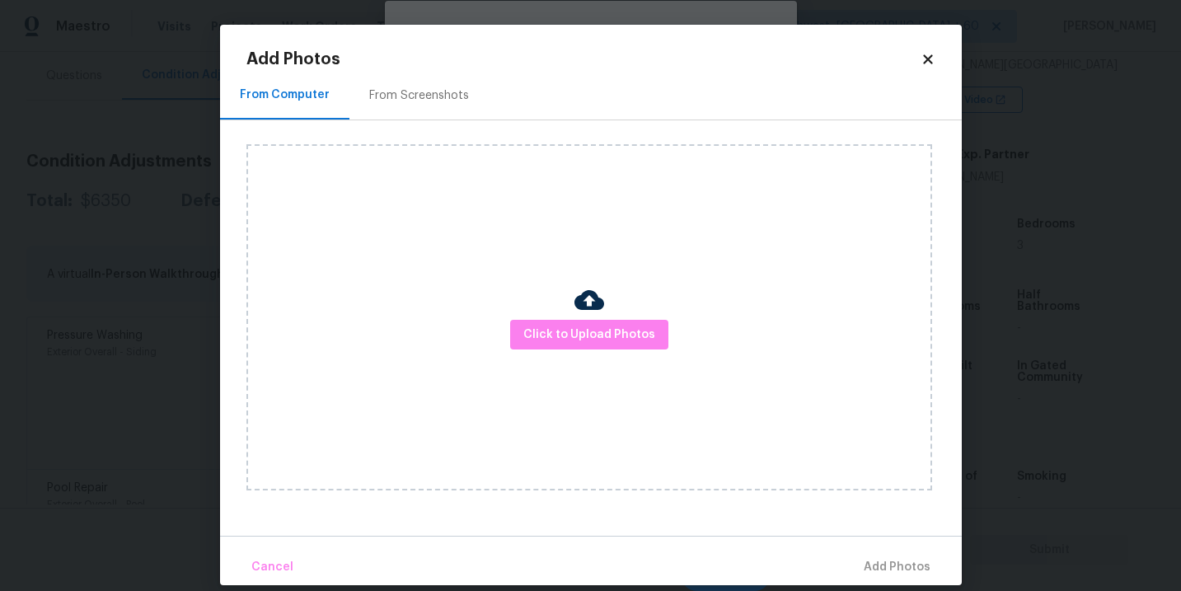
click at [536, 306] on div "Click to Upload Photos" at bounding box center [589, 317] width 686 height 346
click at [555, 320] on button "Click to Upload Photos" at bounding box center [589, 335] width 158 height 30
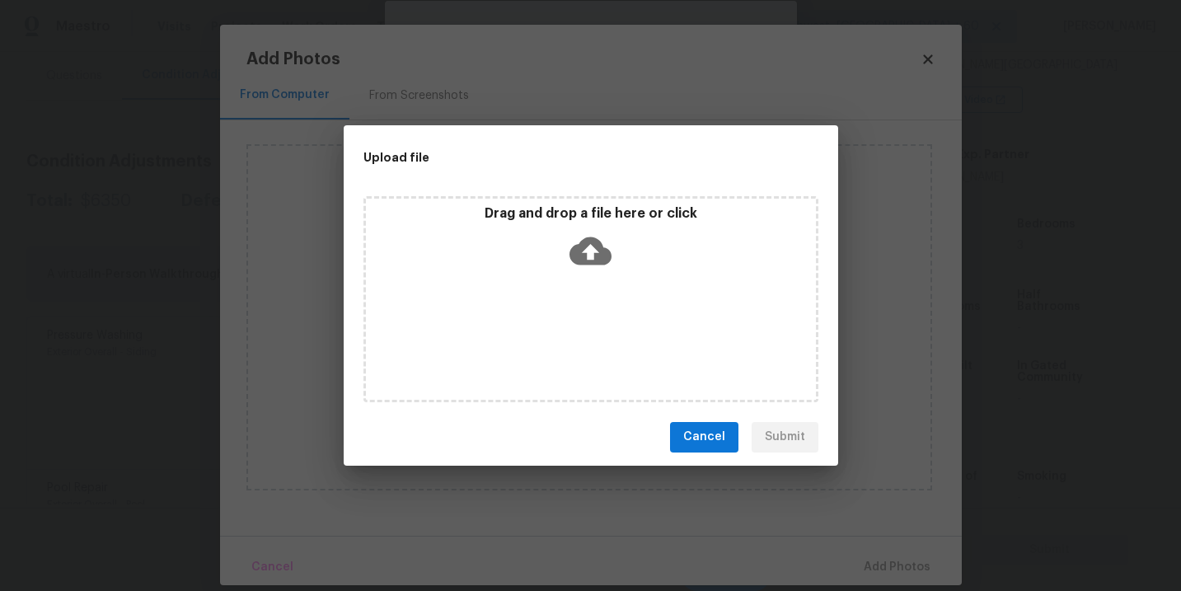
click at [582, 325] on div "Drag and drop a file here or click" at bounding box center [590, 299] width 455 height 206
